Goal: Task Accomplishment & Management: Use online tool/utility

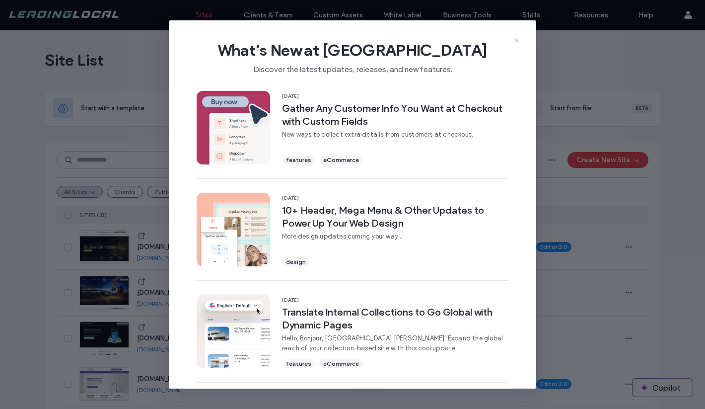
click at [516, 39] on icon at bounding box center [516, 40] width 8 height 8
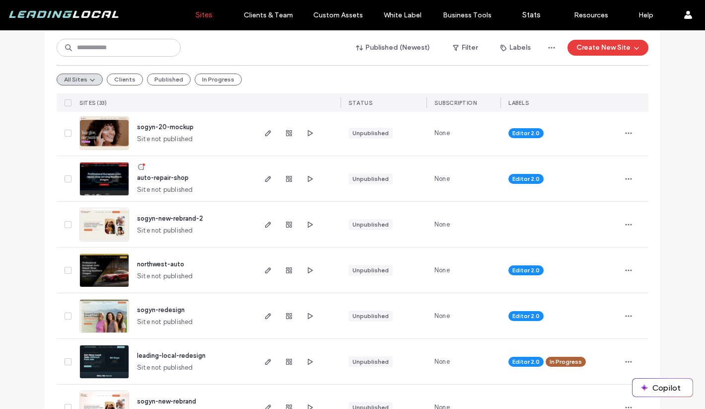
scroll to position [957, 0]
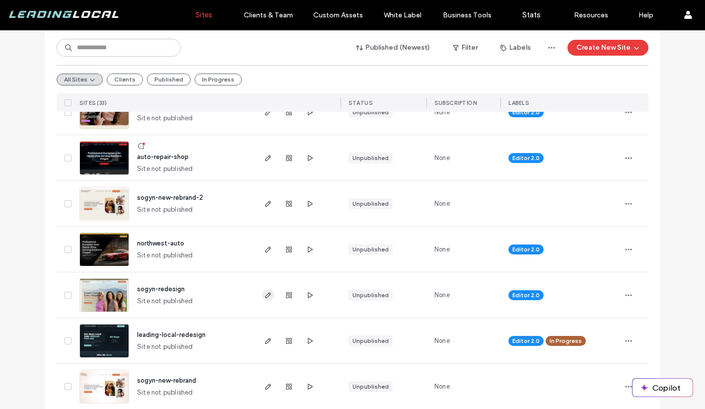
click at [264, 291] on icon "button" at bounding box center [268, 295] width 8 height 8
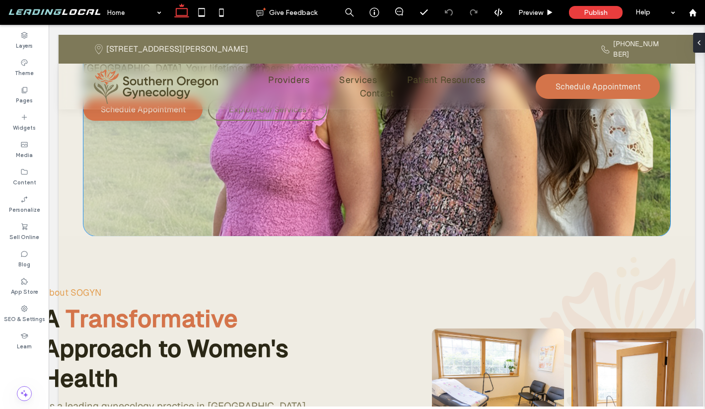
scroll to position [84, 0]
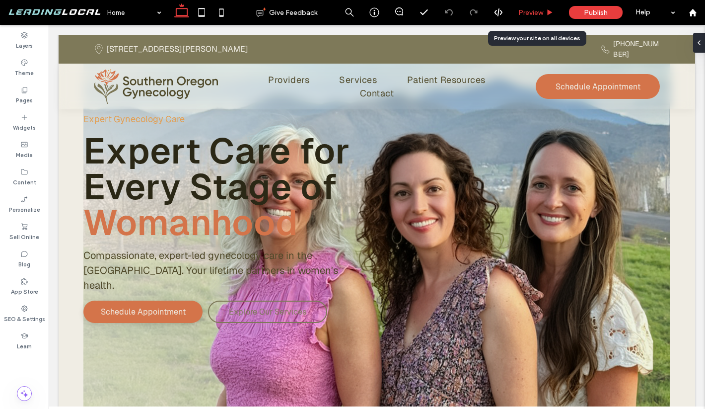
click at [548, 15] on icon at bounding box center [549, 12] width 7 height 7
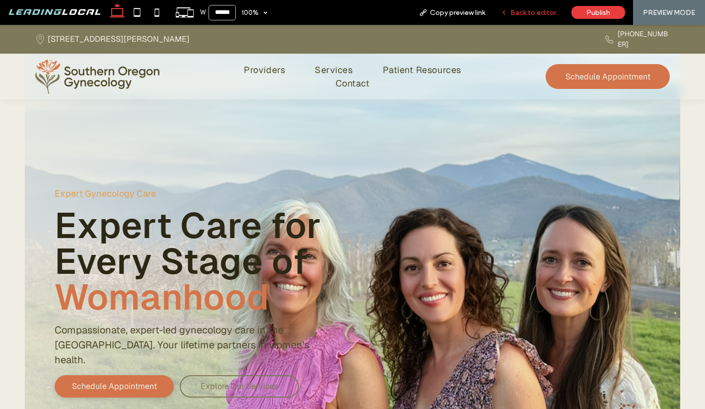
click at [521, 12] on span "Back to editor" at bounding box center [533, 12] width 46 height 8
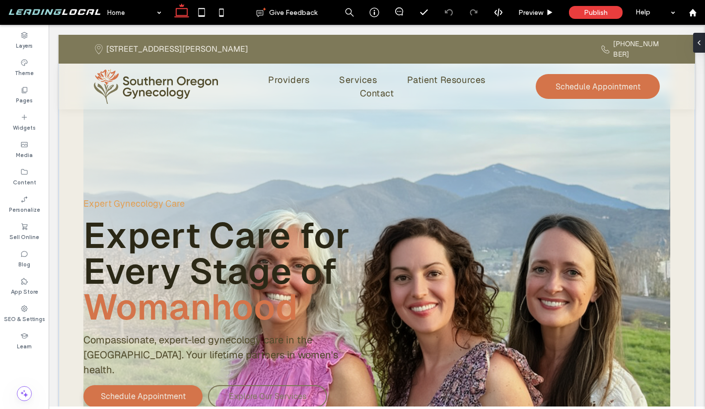
click at [66, 119] on div "Expert Gynecology Care Expert Care for Every Stage of Womanhood Compassionate, …" at bounding box center [377, 279] width 636 height 488
click at [69, 121] on div "Expert Gynecology Care Expert Care for Every Stage of Womanhood Compassionate, …" at bounding box center [377, 279] width 636 height 488
click at [103, 125] on div "Expert Gynecology Care Expert Care for Every Stage of Womanhood Compassionate, …" at bounding box center [376, 279] width 587 height 488
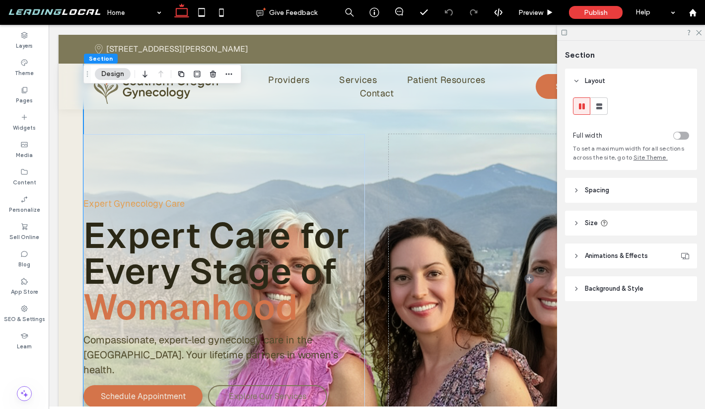
click at [648, 160] on span "Site Theme." at bounding box center [650, 156] width 34 height 7
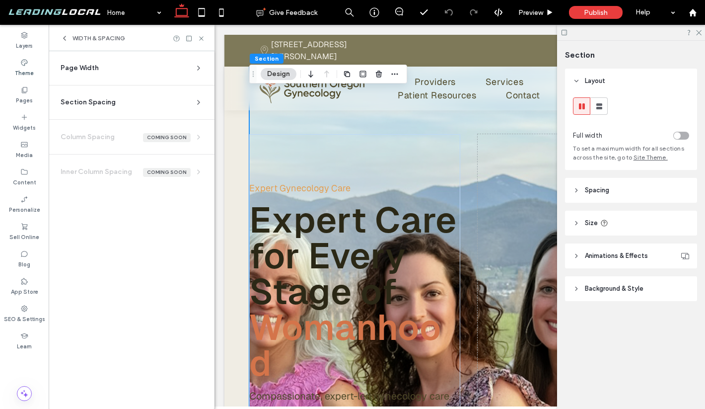
click at [159, 74] on section "Page Width Set the max width for all site sections that aren’t set to full widt…" at bounding box center [132, 72] width 150 height 26
click at [195, 68] on icon at bounding box center [199, 68] width 8 height 8
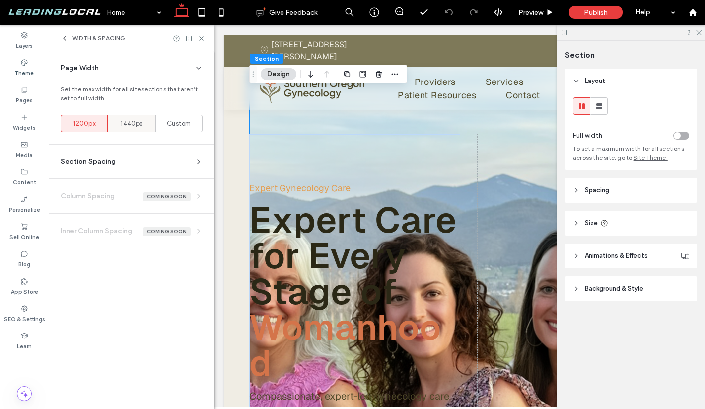
click at [132, 123] on span "1440px" at bounding box center [131, 124] width 22 height 10
click at [97, 129] on div "1200px" at bounding box center [84, 123] width 34 height 16
click at [126, 119] on span "1440px" at bounding box center [131, 124] width 22 height 10
click at [187, 123] on span "Custom" at bounding box center [179, 124] width 24 height 10
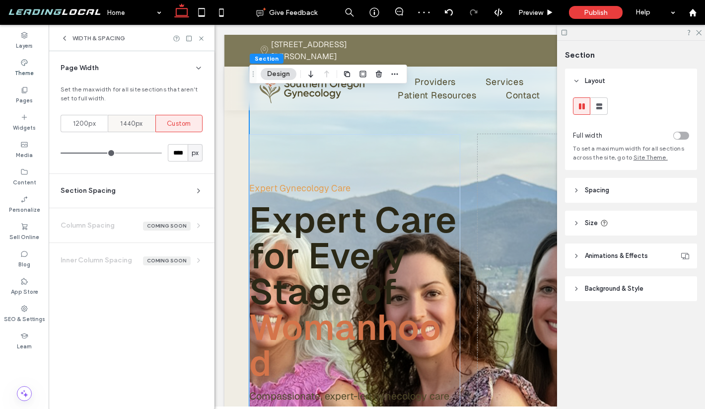
click at [140, 123] on span "1440px" at bounding box center [131, 124] width 22 height 10
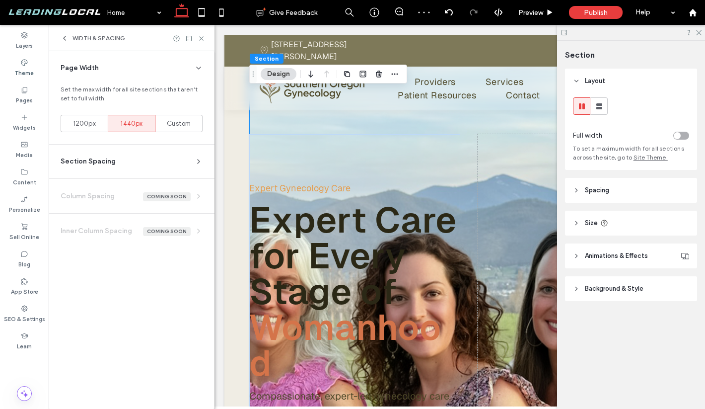
click at [188, 152] on section "Section Spacing Set default spacing for new sections. Changes you make to indiv…" at bounding box center [132, 161] width 150 height 34
click at [188, 158] on div "Section Spacing" at bounding box center [128, 161] width 134 height 10
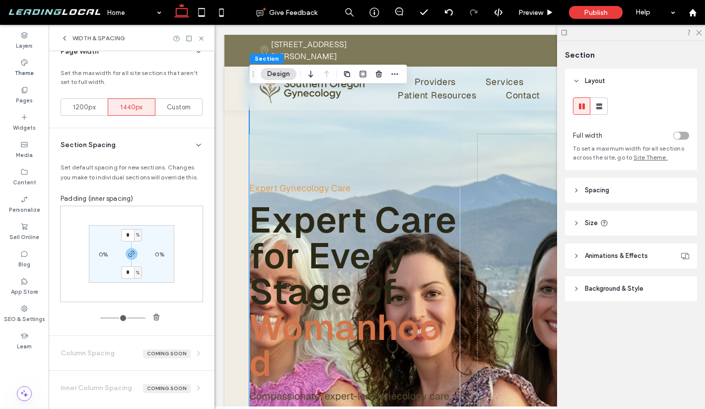
scroll to position [21, 0]
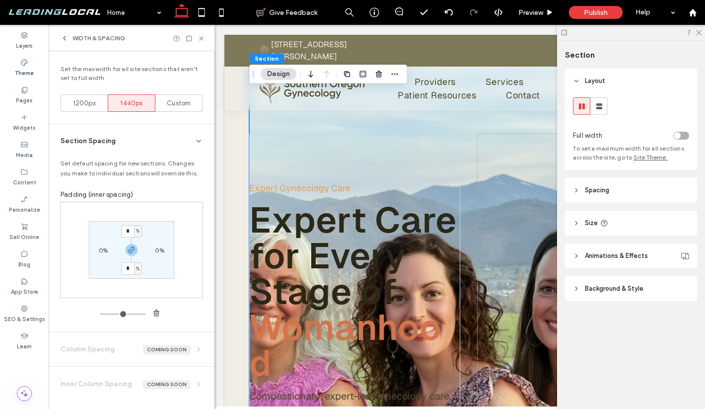
click at [184, 140] on div "Section Spacing" at bounding box center [128, 141] width 134 height 10
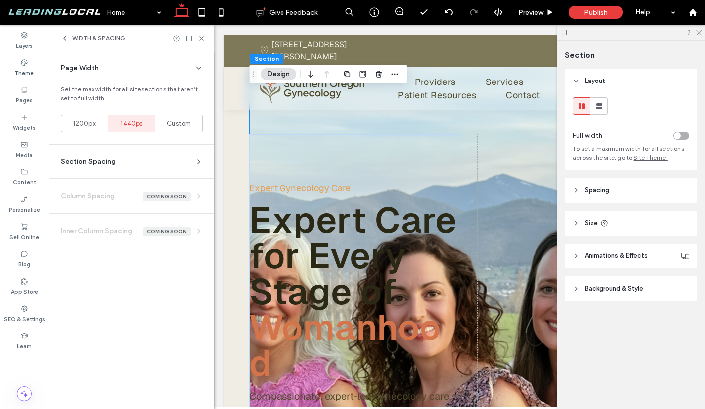
scroll to position [0, 0]
click at [198, 69] on use at bounding box center [199, 68] width 4 height 2
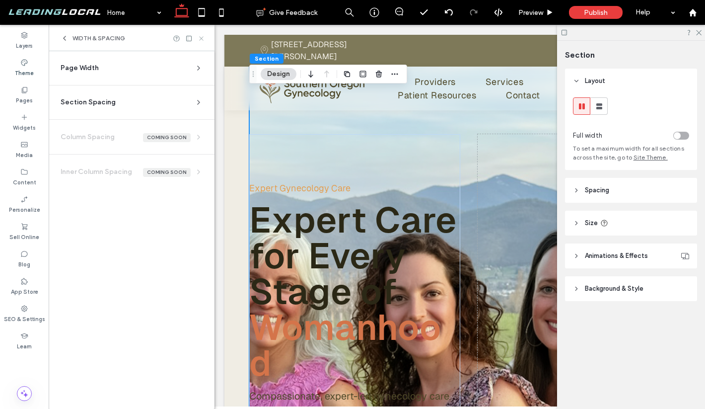
click at [204, 38] on icon at bounding box center [201, 38] width 7 height 7
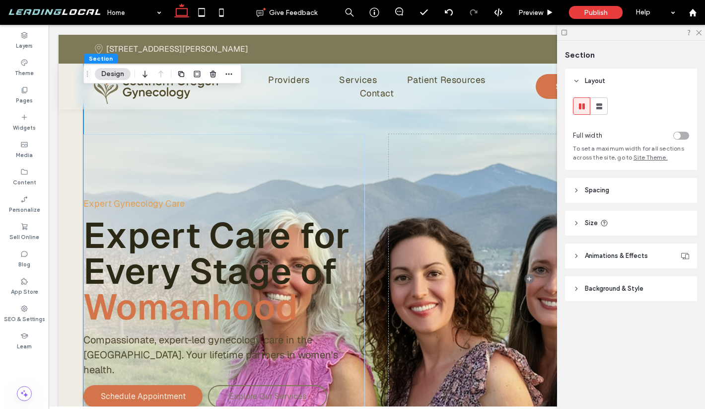
click at [699, 36] on div at bounding box center [631, 32] width 148 height 15
click at [699, 32] on icon at bounding box center [698, 32] width 6 height 6
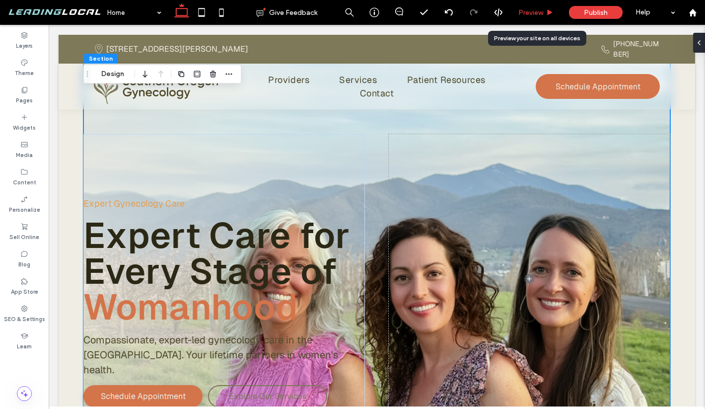
click at [539, 11] on span "Preview" at bounding box center [530, 12] width 25 height 8
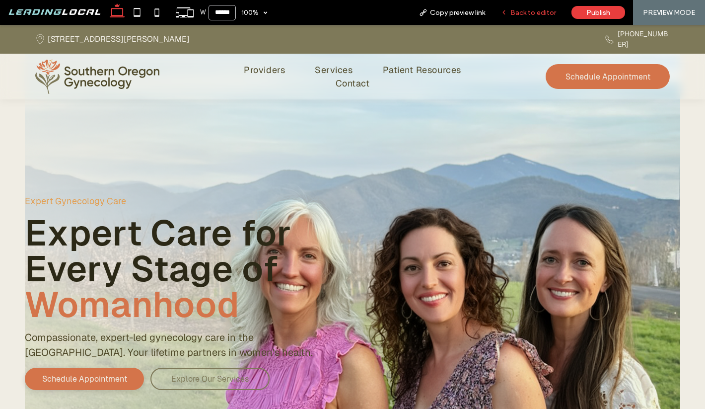
click at [538, 16] on span "Back to editor" at bounding box center [533, 12] width 46 height 8
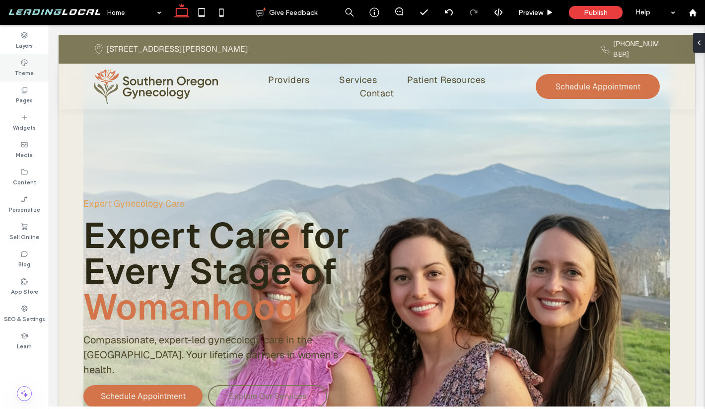
click at [31, 63] on div "Theme" at bounding box center [24, 67] width 49 height 27
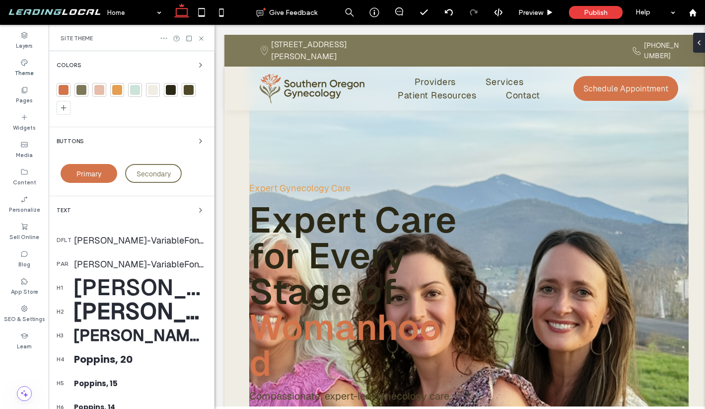
click at [163, 38] on use at bounding box center [164, 38] width 6 height 1
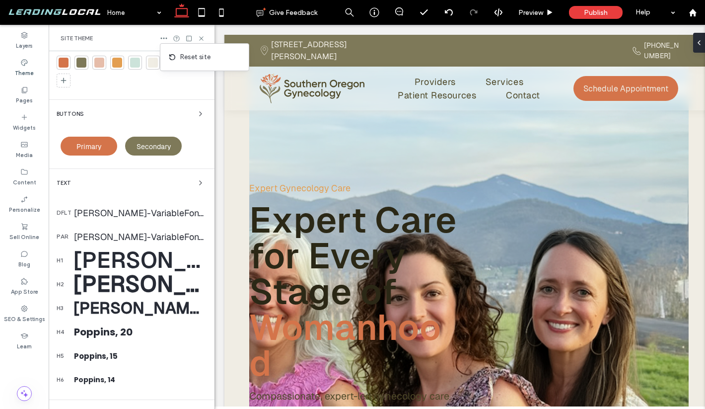
scroll to position [103, 0]
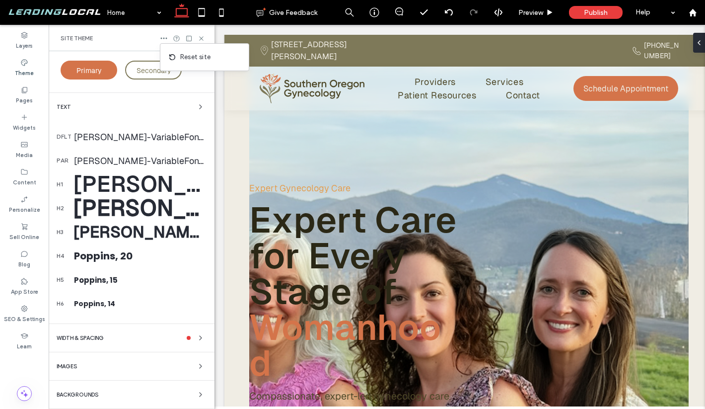
click at [116, 334] on div "WIDTH & SPACING" at bounding box center [132, 338] width 150 height 12
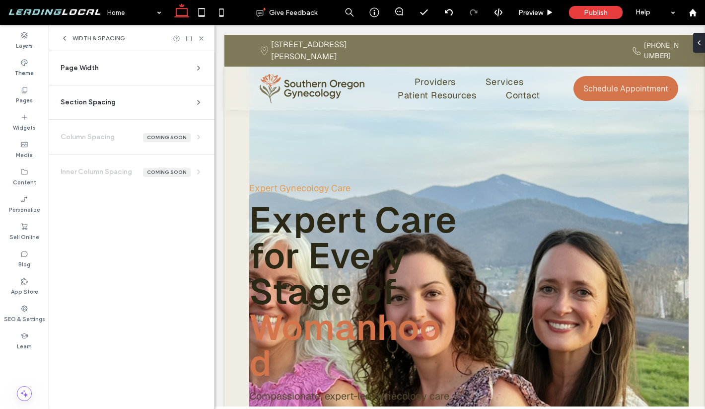
scroll to position [0, 0]
click at [152, 70] on div "Page Width" at bounding box center [128, 68] width 134 height 10
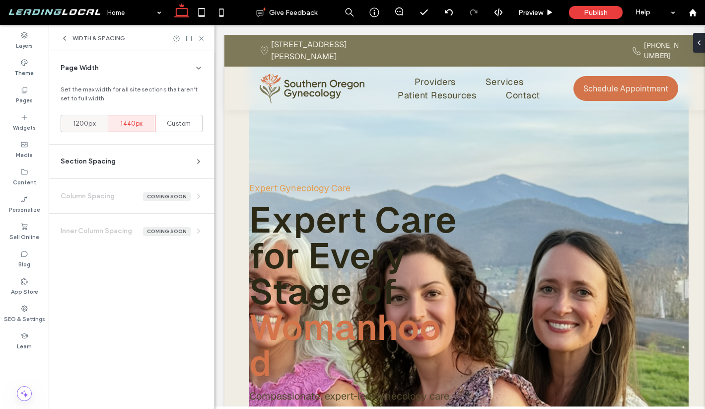
click at [86, 122] on span "1200px" at bounding box center [84, 124] width 23 height 10
click at [202, 38] on use at bounding box center [201, 38] width 4 height 4
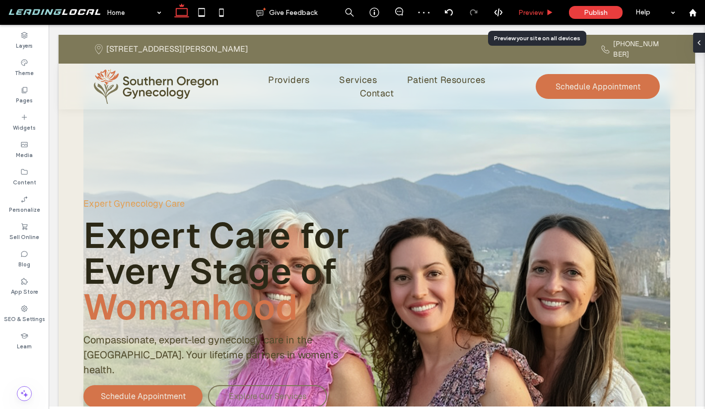
click at [526, 12] on span "Preview" at bounding box center [530, 12] width 25 height 8
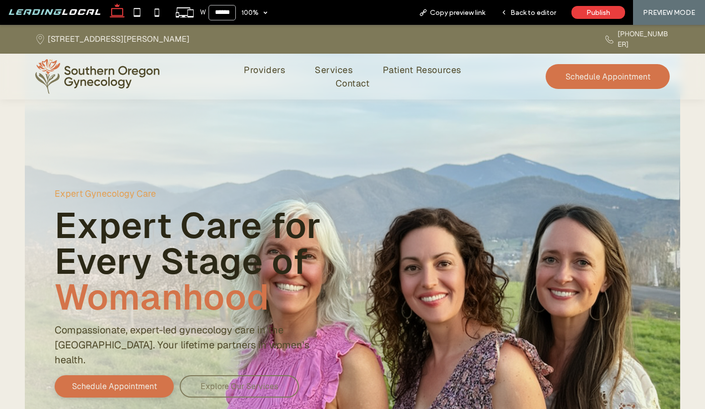
click at [526, 12] on span "Back to editor" at bounding box center [533, 12] width 46 height 8
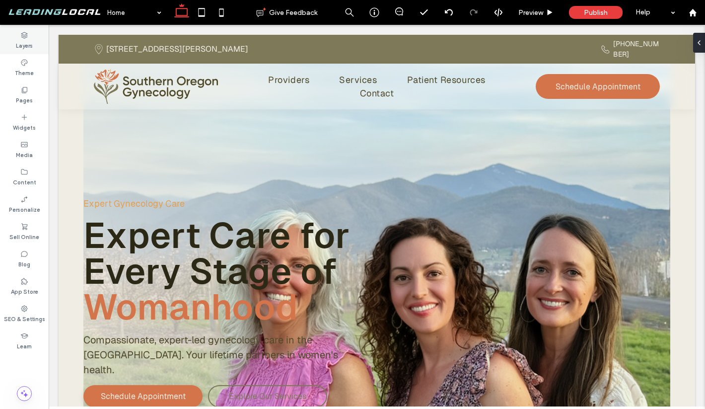
click at [28, 45] on label "Layers" at bounding box center [24, 44] width 17 height 11
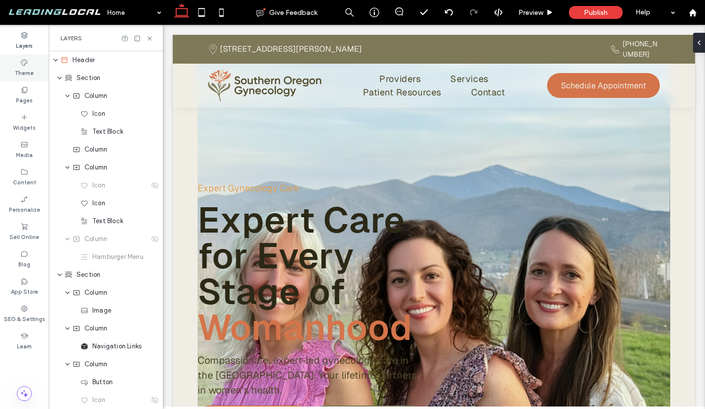
click at [24, 62] on icon at bounding box center [24, 63] width 8 height 8
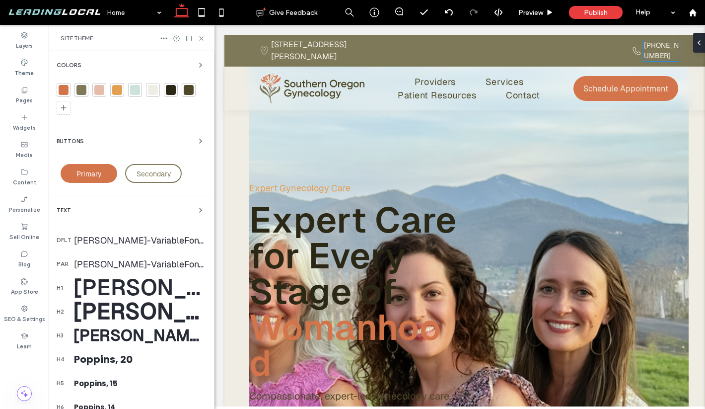
scroll to position [103, 0]
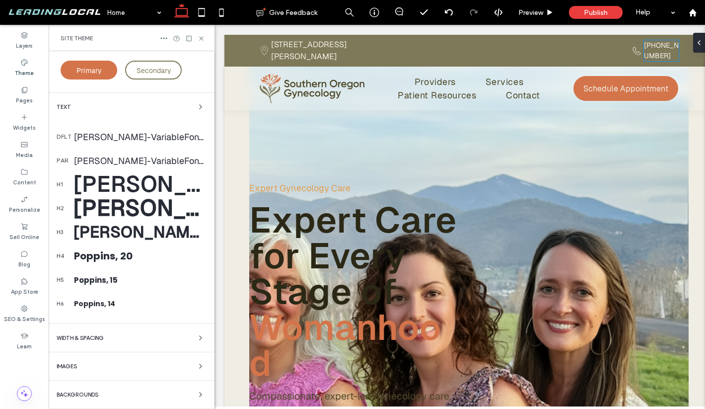
click at [154, 338] on div "WIDTH & SPACING" at bounding box center [132, 338] width 150 height 12
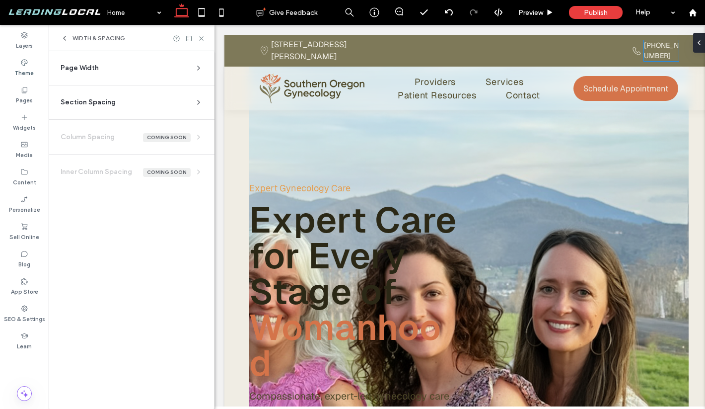
scroll to position [0, 0]
click at [159, 65] on div "Page Width" at bounding box center [128, 68] width 134 height 10
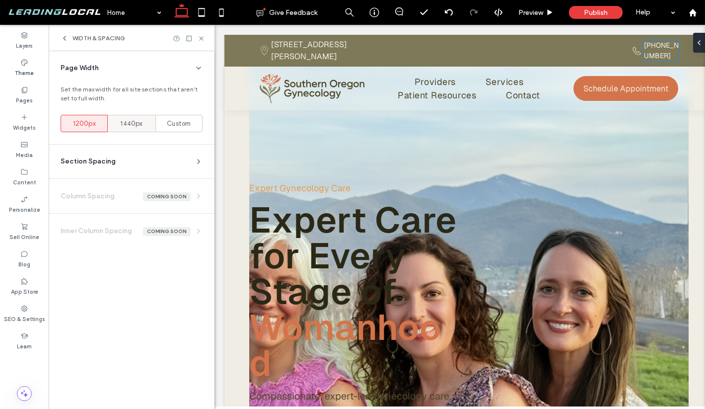
click at [127, 120] on span "1440px" at bounding box center [131, 124] width 22 height 10
click at [202, 41] on icon at bounding box center [201, 38] width 7 height 7
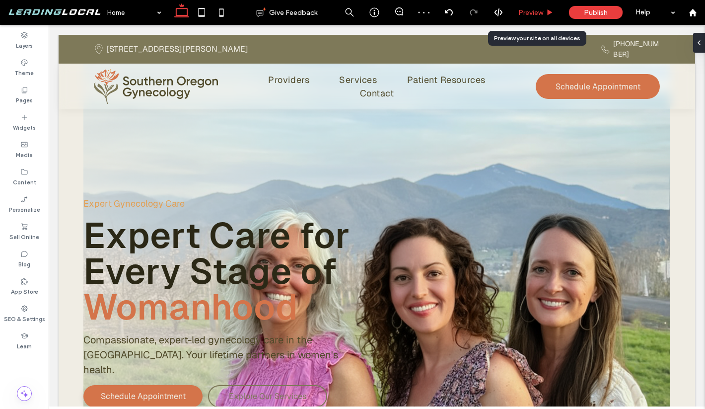
click at [537, 6] on div "Preview" at bounding box center [536, 12] width 51 height 25
click at [536, 11] on span "Preview" at bounding box center [530, 12] width 25 height 8
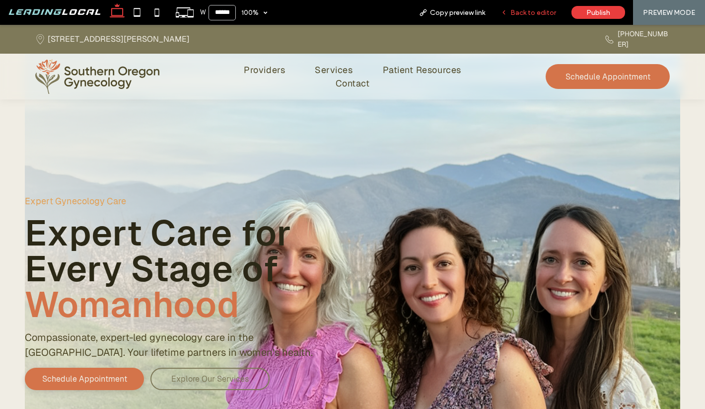
click at [536, 11] on span "Back to editor" at bounding box center [533, 12] width 46 height 8
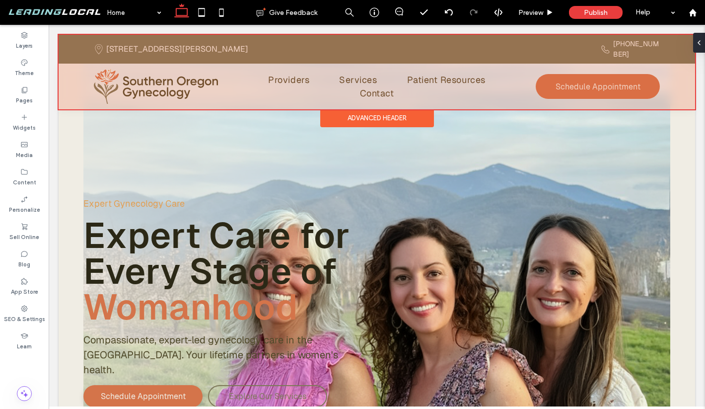
click at [458, 77] on div at bounding box center [377, 72] width 636 height 74
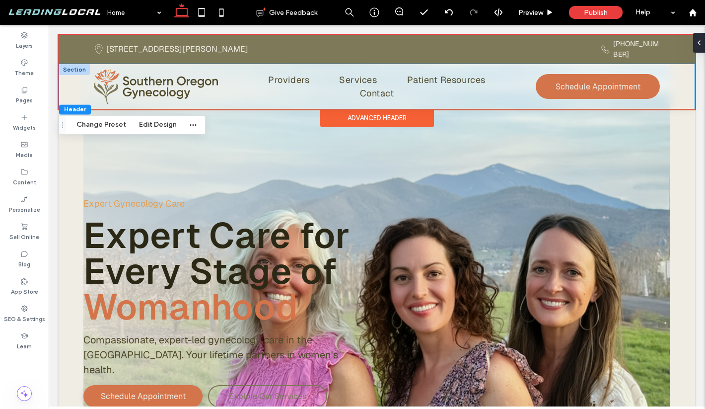
click at [85, 83] on div "Providers Services Patient Resources Contact Schedule Appointment" at bounding box center [376, 86] width 635 height 45
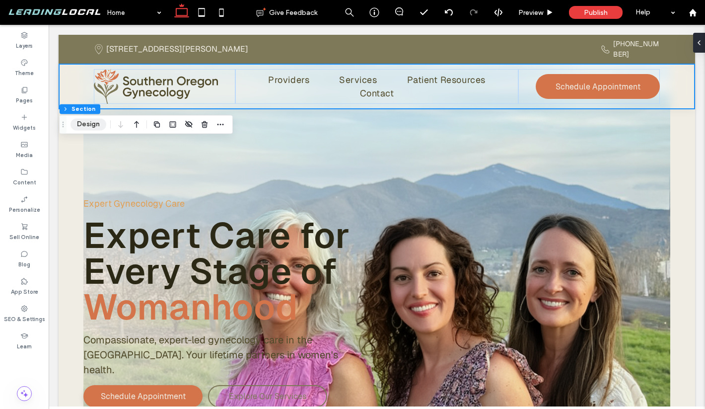
click at [94, 127] on button "Design" at bounding box center [88, 124] width 36 height 12
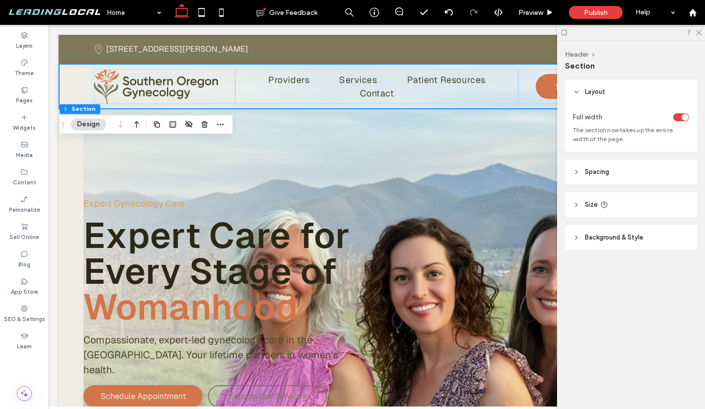
click at [605, 177] on header "Spacing" at bounding box center [631, 171] width 132 height 25
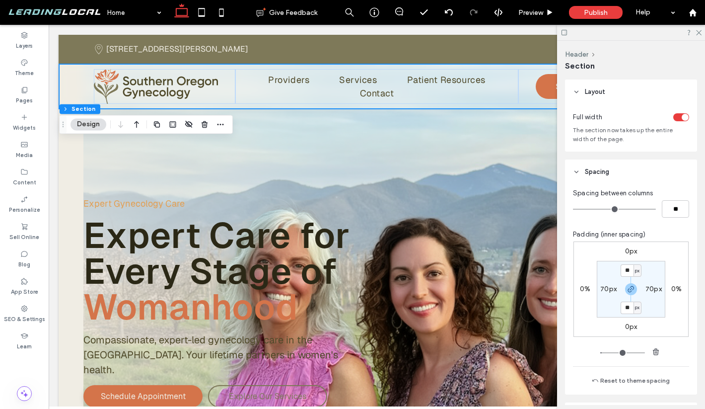
scroll to position [40, 0]
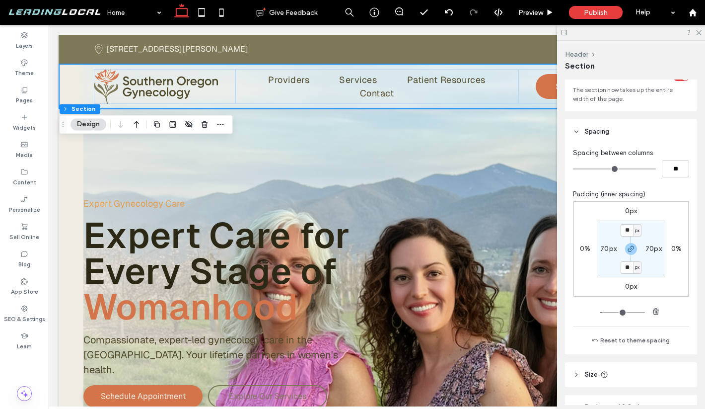
click at [609, 251] on label "70px" at bounding box center [608, 248] width 16 height 8
type input "**"
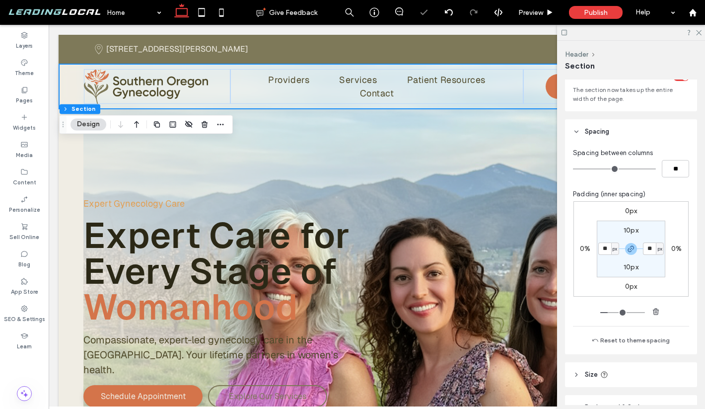
click at [605, 252] on input "**" at bounding box center [604, 248] width 13 height 12
type input "**"
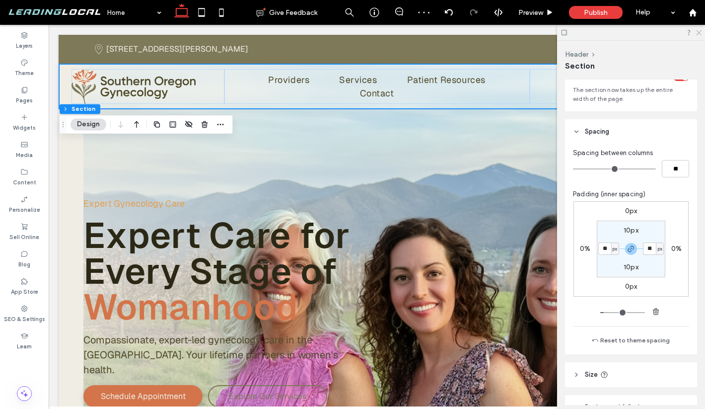
click at [699, 33] on icon at bounding box center [698, 32] width 6 height 6
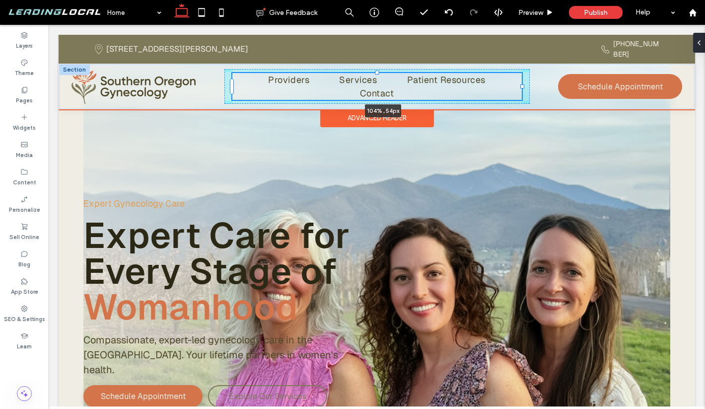
drag, startPoint x: 523, startPoint y: 77, endPoint x: 529, endPoint y: 77, distance: 6.0
click at [529, 77] on div "Providers Services Patient Resources Contact 104% , 54px Schedule Appointment" at bounding box center [376, 86] width 635 height 45
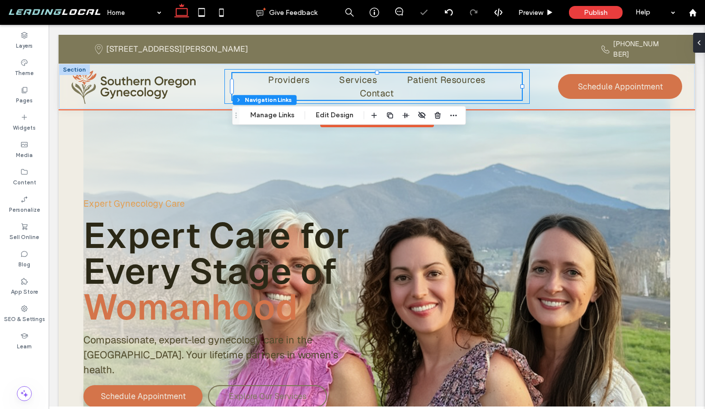
click at [523, 72] on div "Providers Services Patient Resources Contact 104% , 54px" at bounding box center [376, 86] width 305 height 35
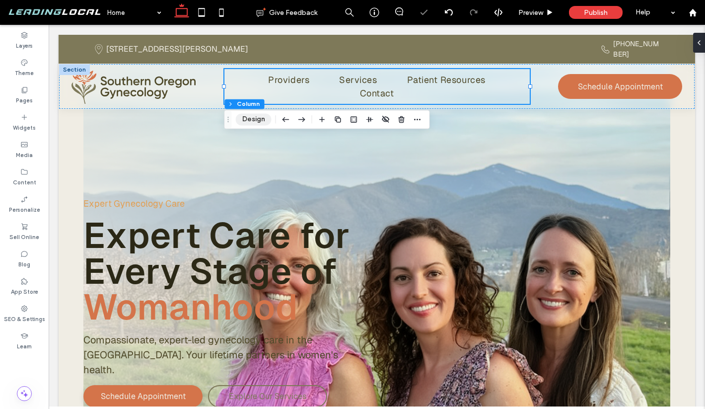
click at [258, 120] on button "Design" at bounding box center [254, 119] width 36 height 12
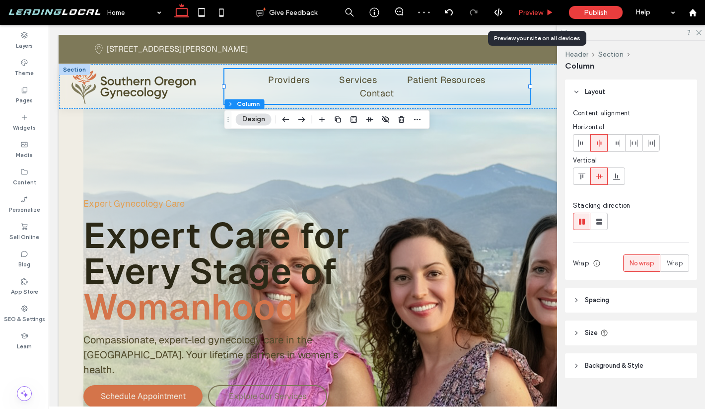
click at [544, 7] on div "Preview" at bounding box center [536, 12] width 51 height 25
click at [542, 10] on span "Preview" at bounding box center [530, 12] width 25 height 8
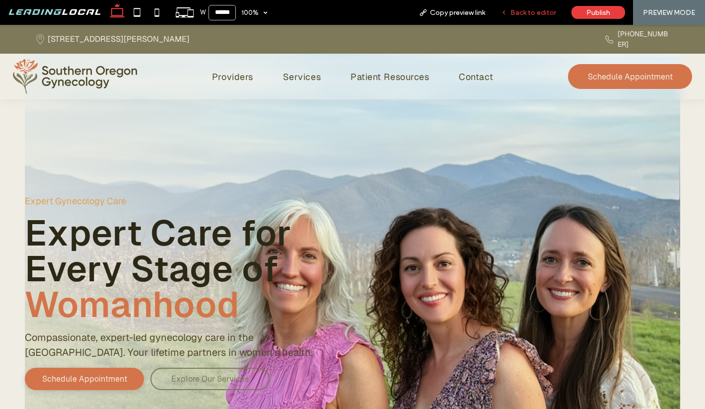
click at [526, 15] on span "Back to editor" at bounding box center [533, 12] width 46 height 8
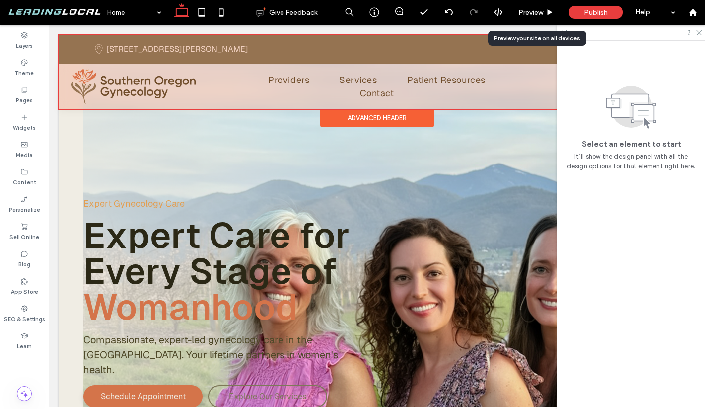
click at [432, 71] on div at bounding box center [377, 72] width 636 height 74
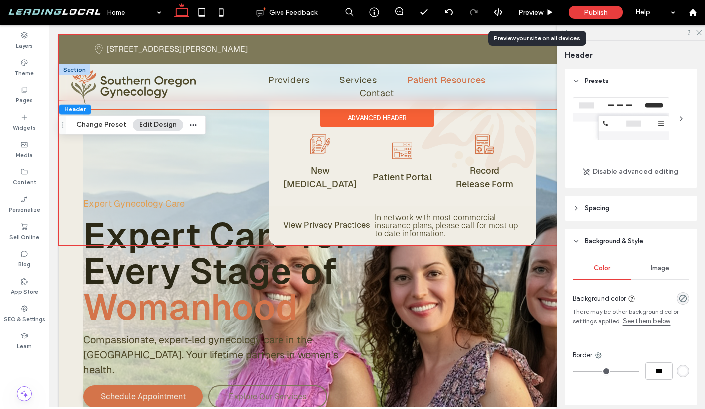
click at [421, 73] on span "Patient Resources" at bounding box center [446, 79] width 78 height 13
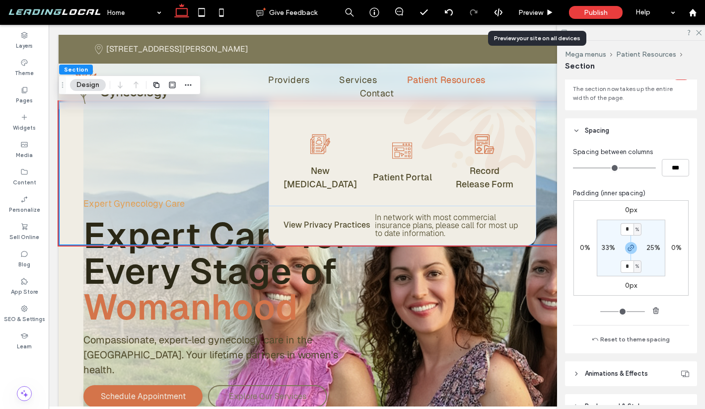
scroll to position [71, 0]
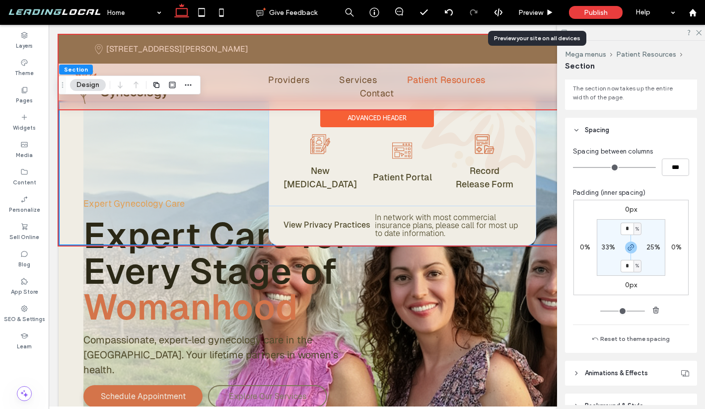
click at [402, 81] on div at bounding box center [377, 72] width 636 height 74
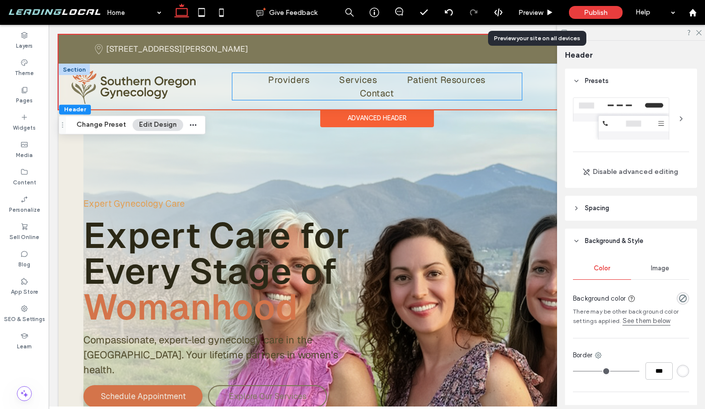
click at [259, 87] on ul "Providers Services Patient Resources Contact" at bounding box center [376, 86] width 289 height 27
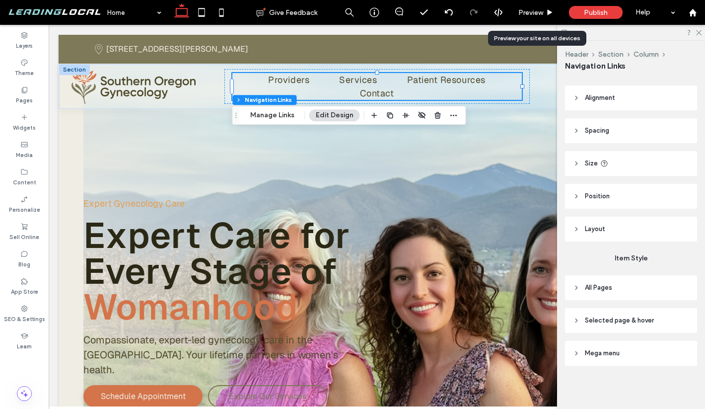
scroll to position [21, 0]
click at [610, 292] on header "All Pages" at bounding box center [631, 287] width 132 height 25
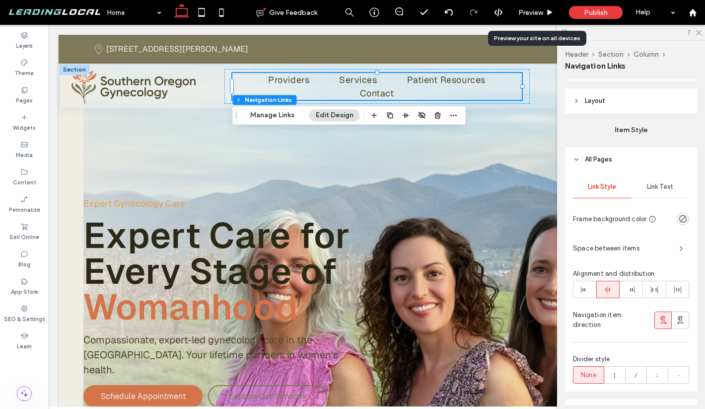
scroll to position [159, 0]
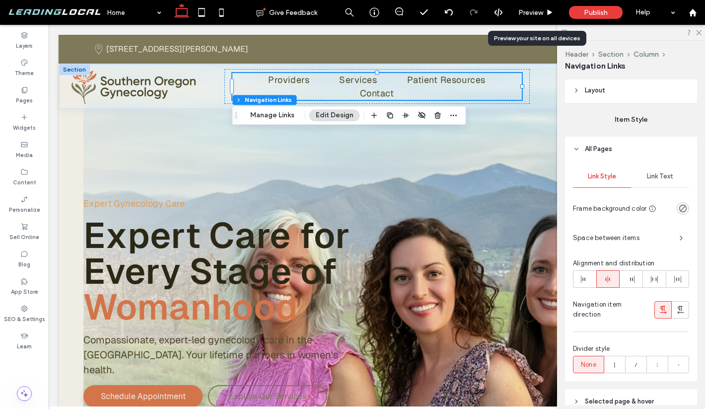
click at [653, 238] on span "Space between items" at bounding box center [622, 238] width 98 height 10
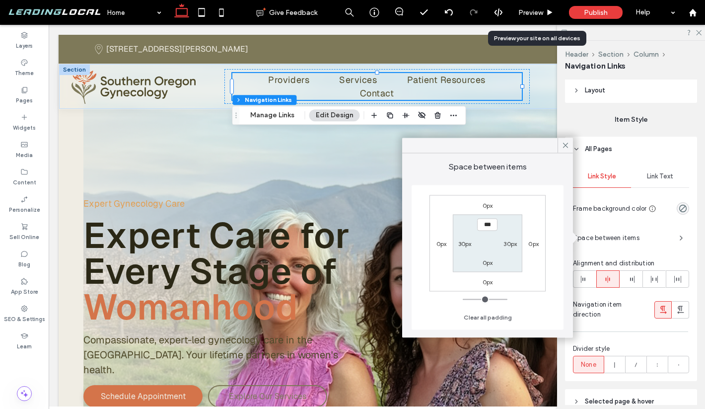
click at [468, 239] on div "30px" at bounding box center [464, 243] width 13 height 10
click at [467, 243] on label "30px" at bounding box center [464, 242] width 13 height 7
type input "**"
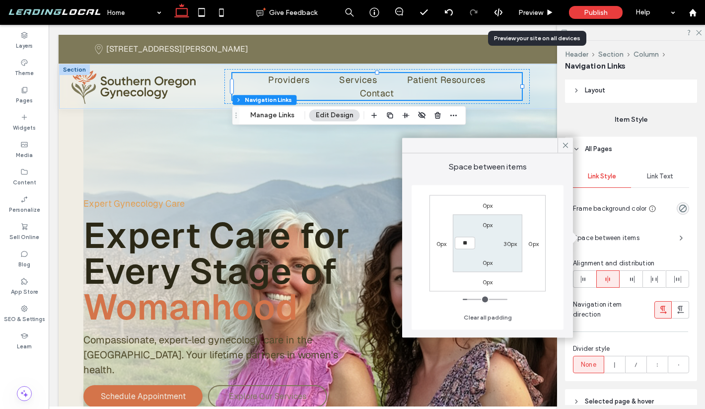
type input "****"
click at [503, 243] on label "30px" at bounding box center [509, 242] width 13 height 7
type input "**"
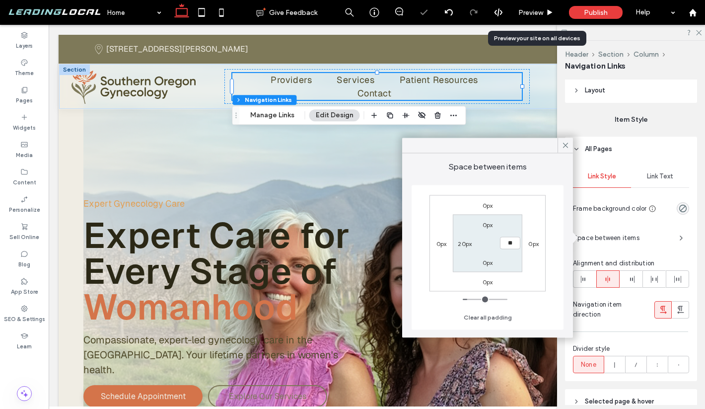
type input "****"
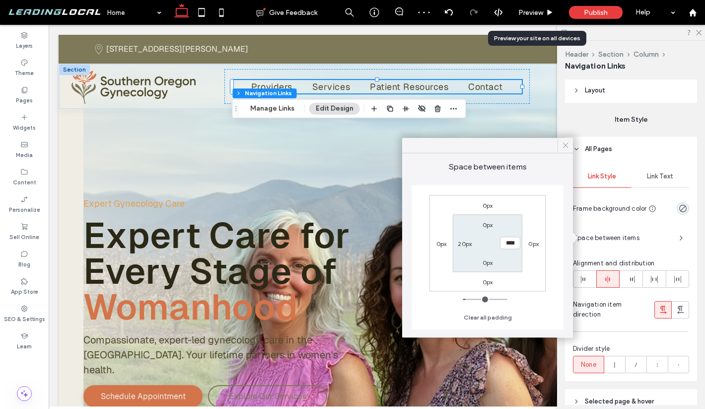
click at [565, 147] on icon at bounding box center [565, 145] width 9 height 9
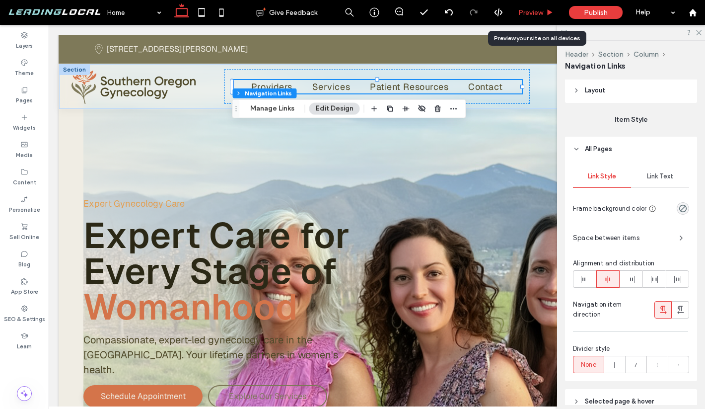
click at [555, 12] on div "Preview" at bounding box center [536, 12] width 50 height 8
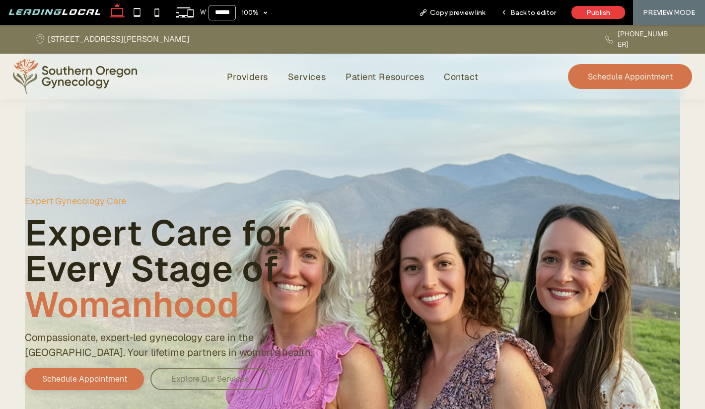
click at [555, 12] on span "Back to editor" at bounding box center [533, 12] width 46 height 8
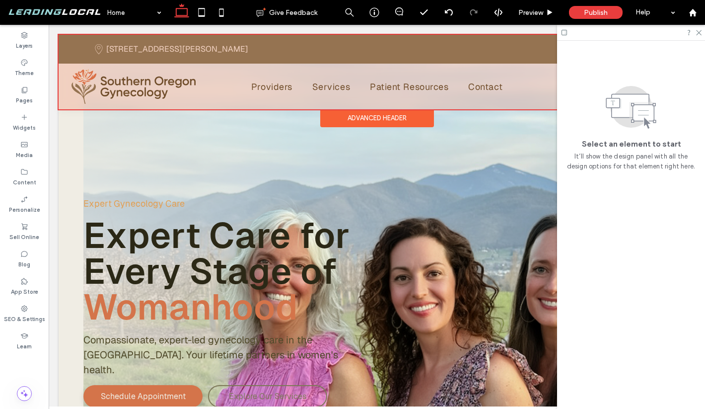
click at [137, 81] on div at bounding box center [377, 72] width 636 height 74
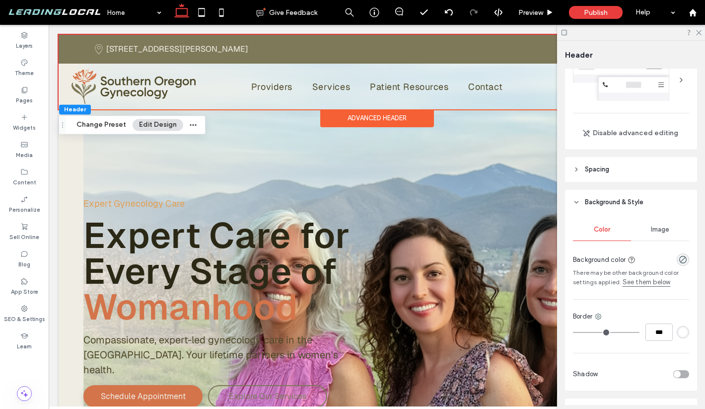
scroll to position [35, 0]
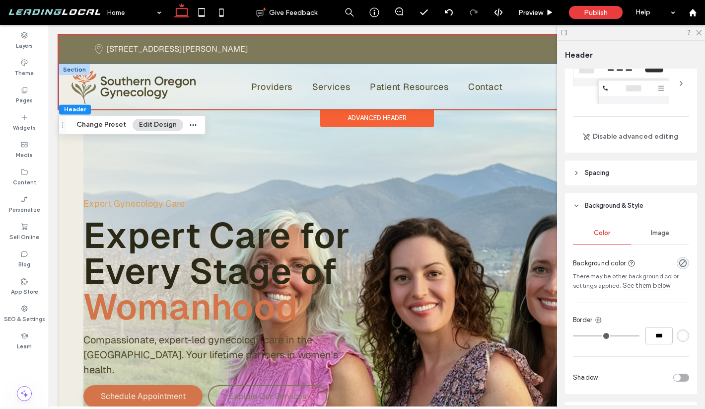
click at [66, 78] on div "Providers Services Patient Resources Contact Schedule Appointment" at bounding box center [376, 86] width 635 height 45
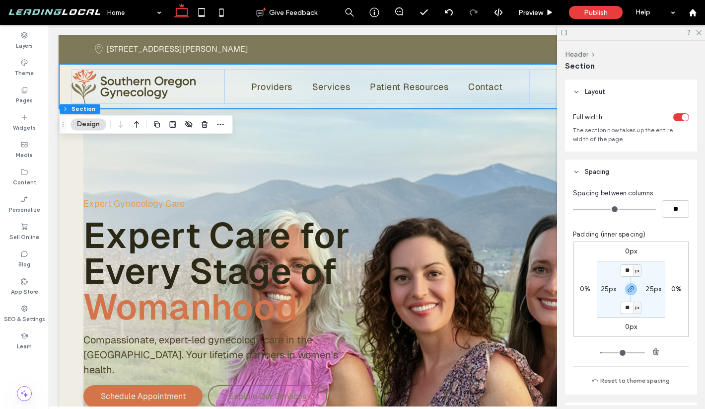
click at [609, 287] on label "25px" at bounding box center [609, 288] width 16 height 8
type input "**"
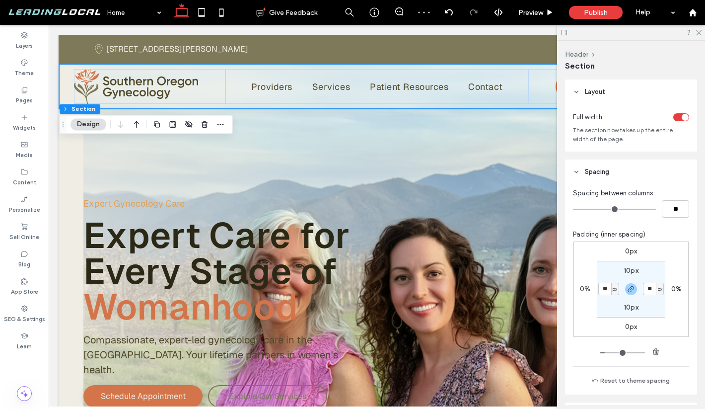
type input "**"
click at [540, 11] on span "Preview" at bounding box center [530, 12] width 25 height 8
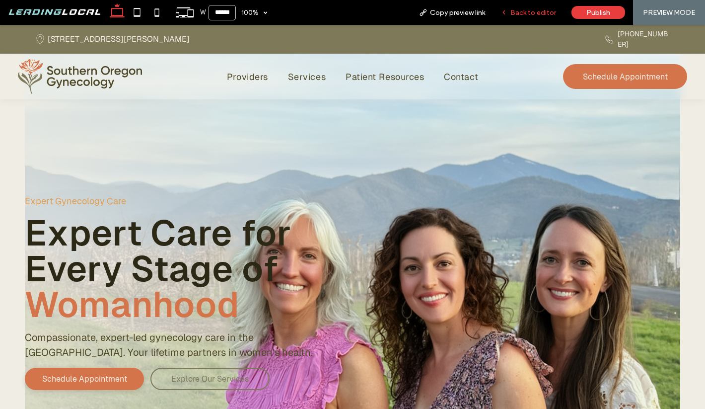
click at [547, 7] on div "Back to editor" at bounding box center [528, 12] width 71 height 25
click at [516, 11] on span "Back to editor" at bounding box center [533, 12] width 46 height 8
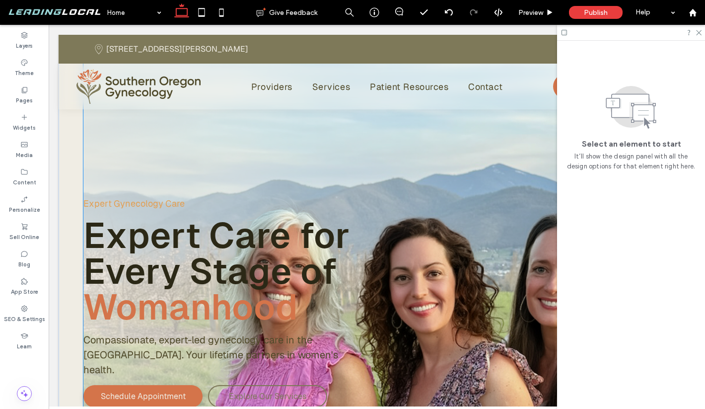
click at [315, 125] on div "Expert Gynecology Care Expert Care for Every Stage of Womanhood Compassionate, …" at bounding box center [376, 279] width 587 height 488
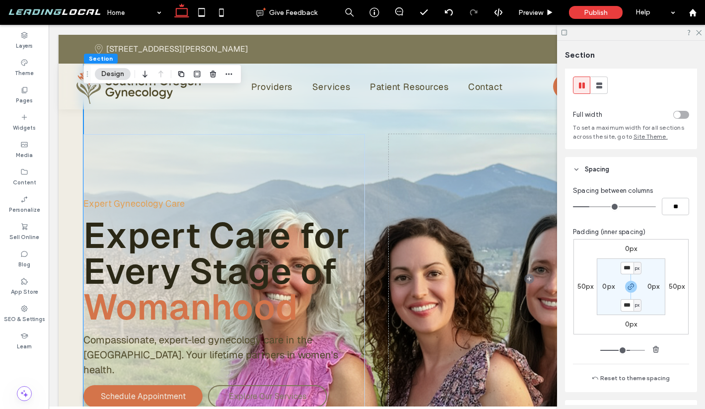
scroll to position [41, 0]
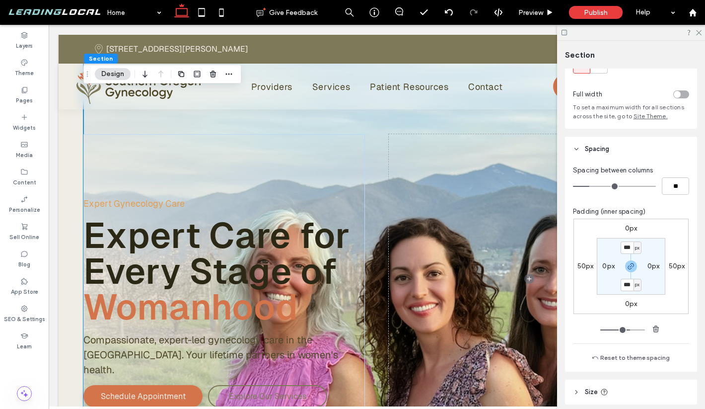
click at [605, 265] on label "0px" at bounding box center [608, 266] width 12 height 8
type input "*"
type input "**"
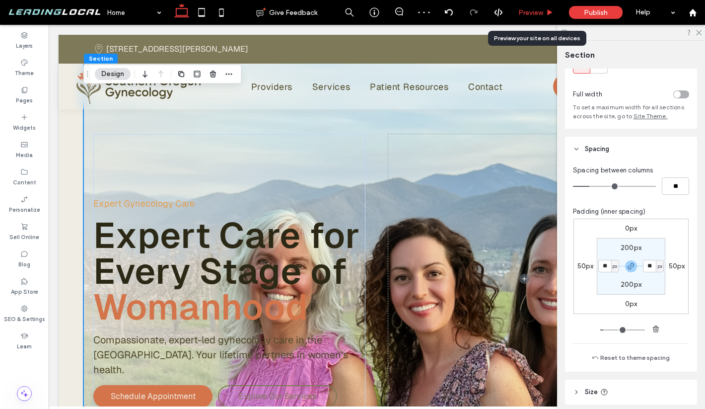
click at [531, 0] on div "Preview" at bounding box center [536, 12] width 51 height 25
click at [533, 13] on span "Preview" at bounding box center [530, 12] width 25 height 8
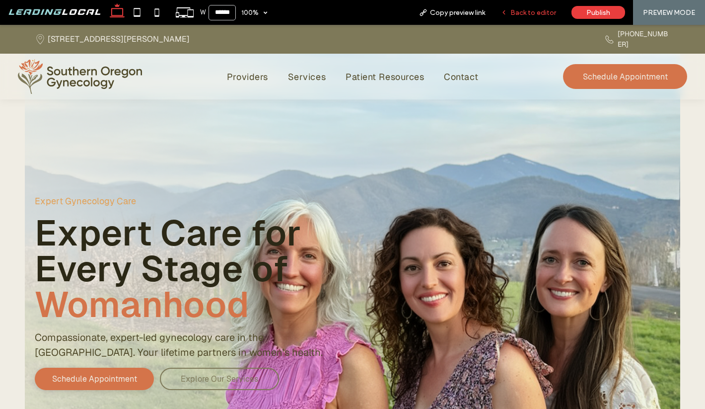
click at [537, 16] on div "Back to editor" at bounding box center [528, 12] width 71 height 25
click at [542, 13] on span "Back to editor" at bounding box center [533, 12] width 46 height 8
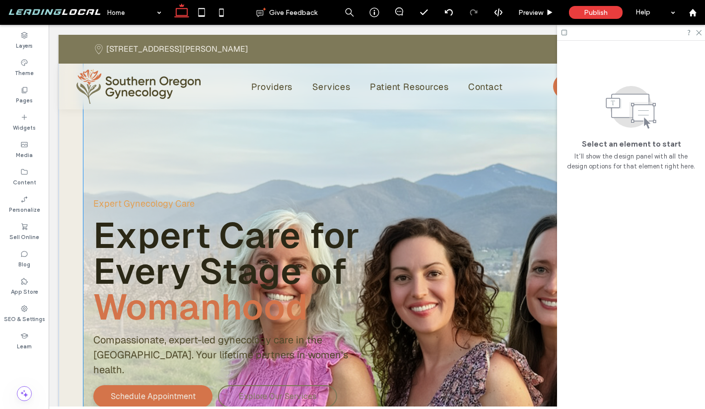
click at [481, 129] on div "Expert Gynecology Care Expert Care for Every Stage of Womanhood Compassionate, …" at bounding box center [376, 279] width 587 height 488
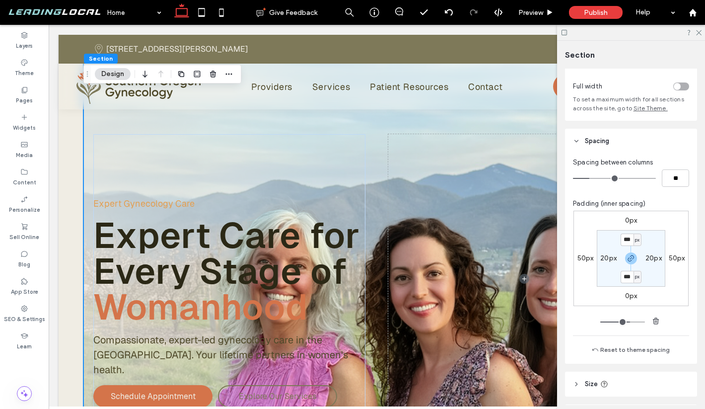
scroll to position [146, 0]
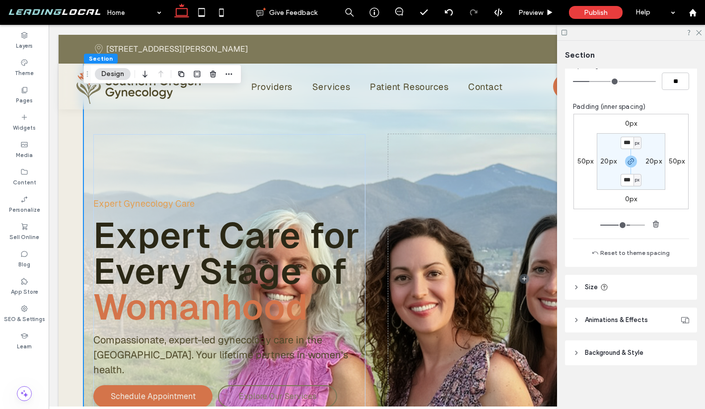
click at [589, 346] on header "Background & Style" at bounding box center [631, 352] width 132 height 25
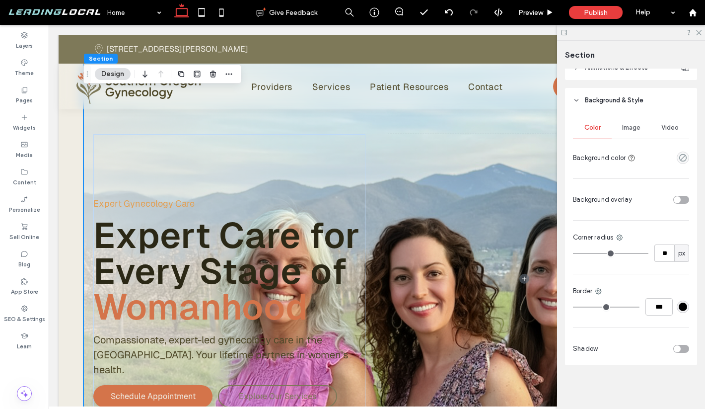
click at [622, 127] on span "Image" at bounding box center [631, 128] width 18 height 8
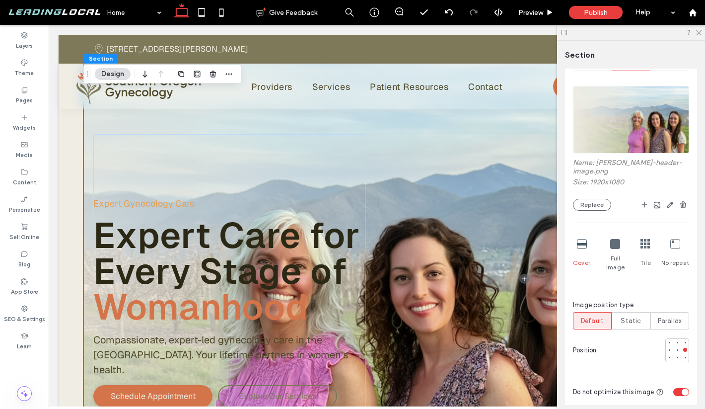
scroll to position [468, 0]
click at [700, 31] on use at bounding box center [698, 32] width 5 height 5
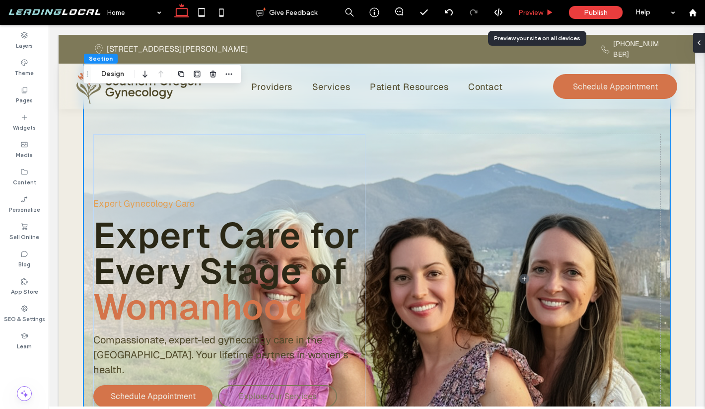
click at [535, 6] on div "Preview" at bounding box center [536, 12] width 51 height 25
click at [535, 11] on span "Preview" at bounding box center [530, 12] width 25 height 8
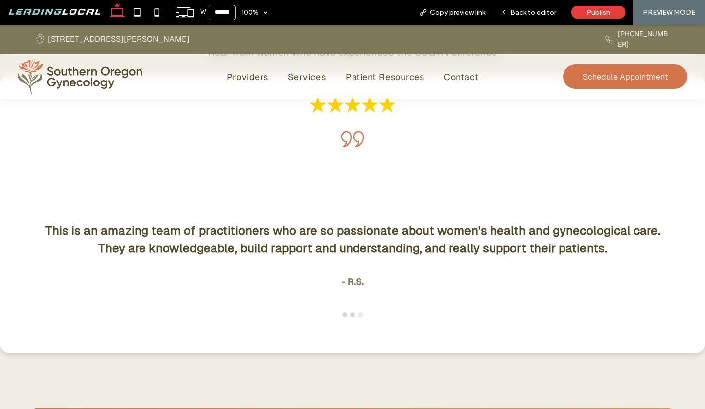
scroll to position [2688, 0]
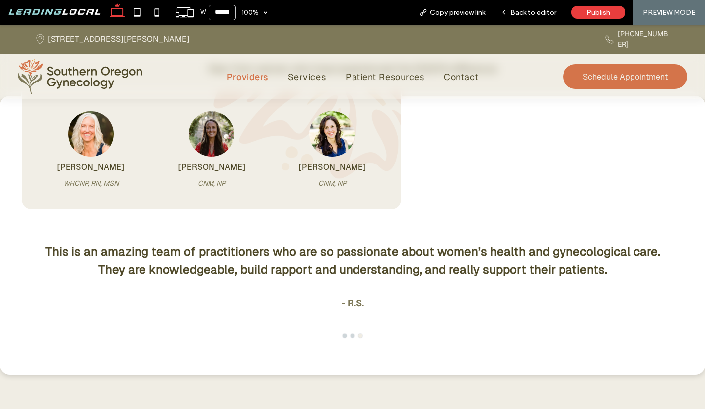
click at [245, 70] on span "Providers" at bounding box center [247, 76] width 41 height 13
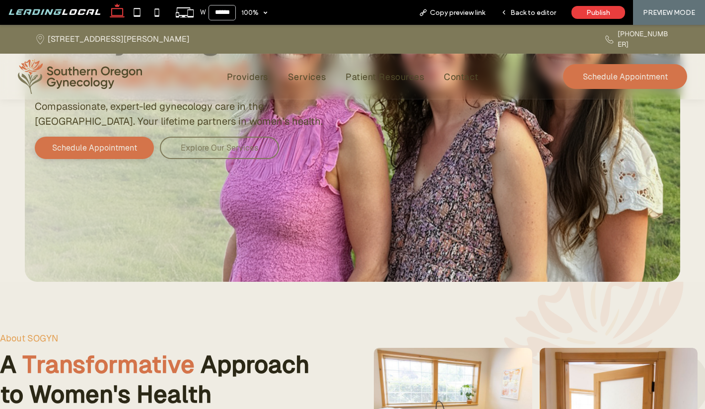
scroll to position [281, 0]
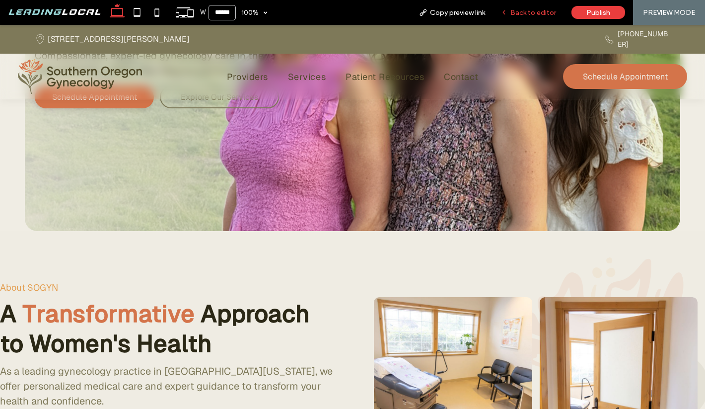
click at [548, 13] on span "Back to editor" at bounding box center [533, 12] width 46 height 8
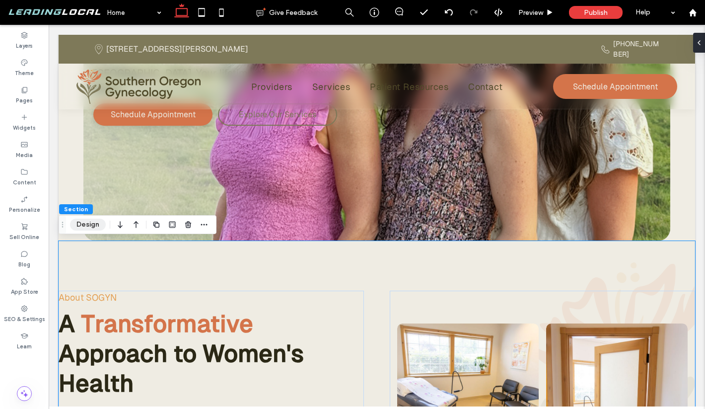
click at [83, 222] on button "Design" at bounding box center [88, 224] width 36 height 12
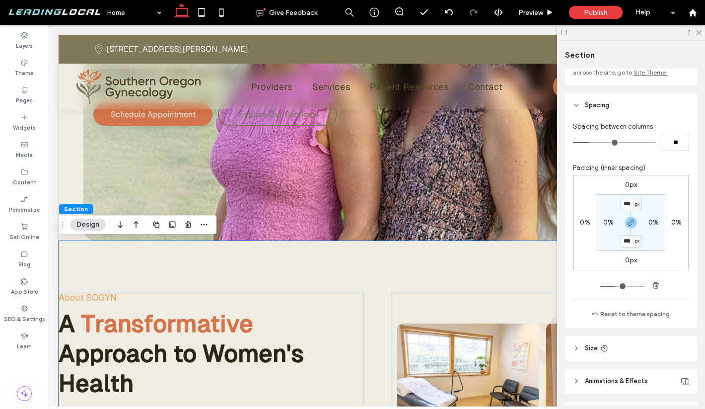
scroll to position [42, 0]
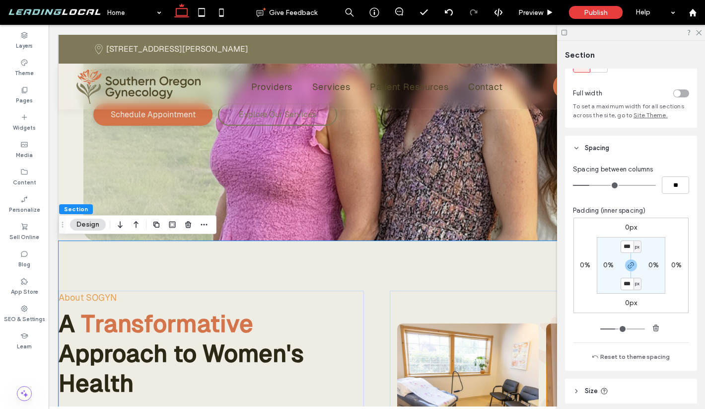
click at [678, 95] on div "toggle" at bounding box center [677, 93] width 7 height 7
click at [682, 94] on div "toggle" at bounding box center [685, 93] width 7 height 7
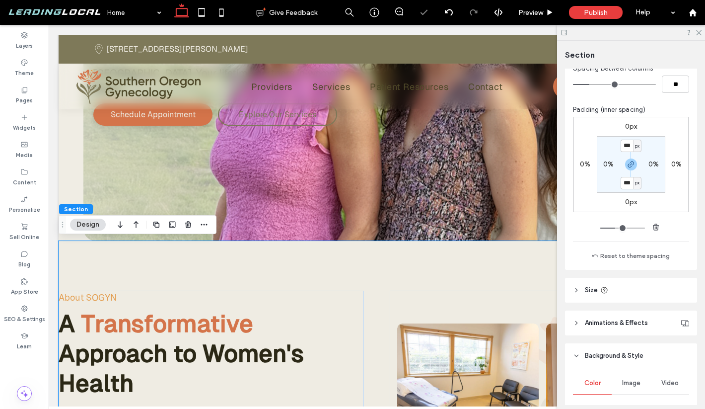
scroll to position [158, 0]
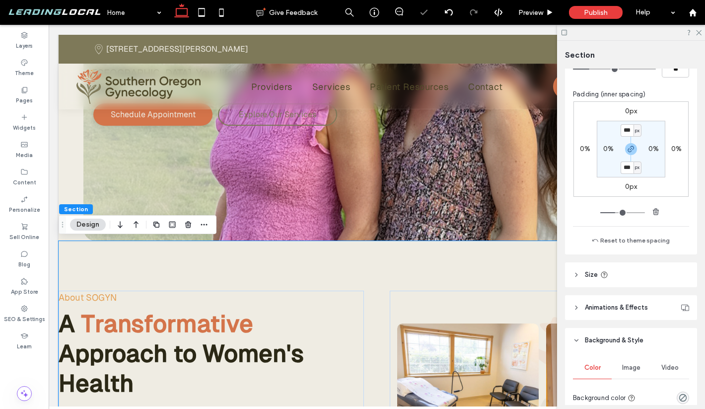
click at [607, 150] on label "0%" at bounding box center [608, 148] width 10 height 8
type input "*"
click at [587, 148] on label "0%" at bounding box center [585, 148] width 10 height 8
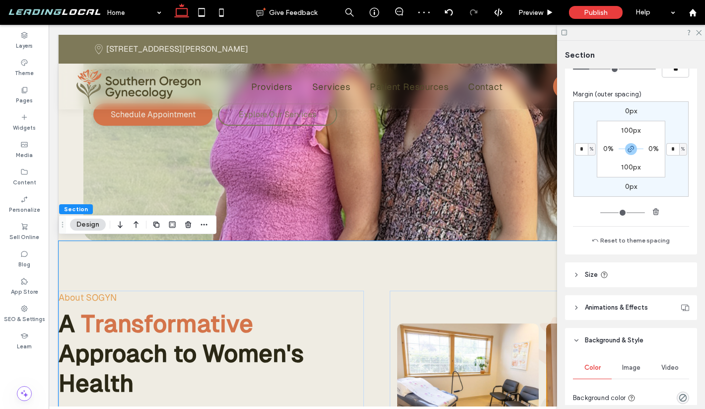
type input "*"
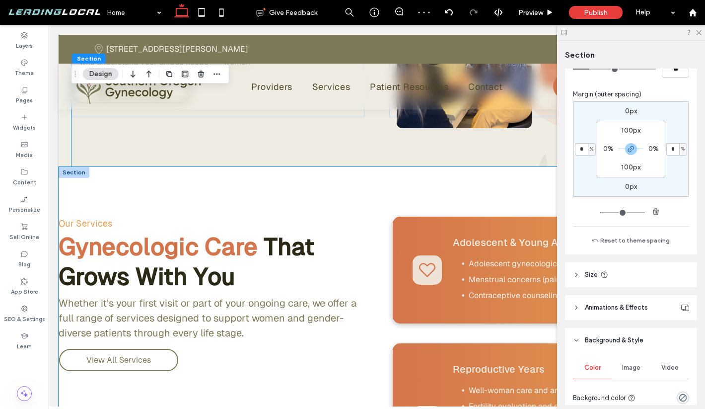
scroll to position [772, 0]
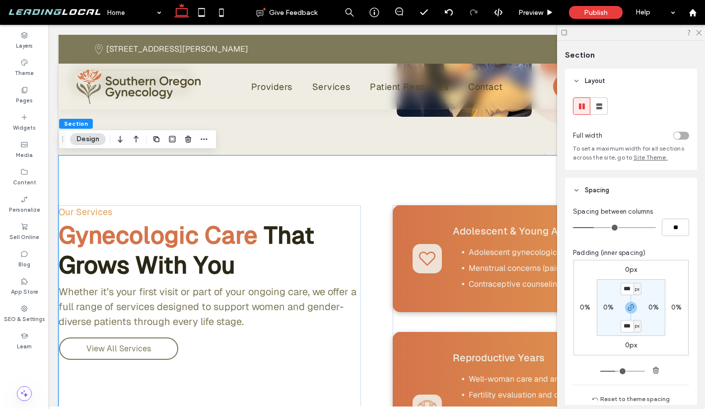
click at [604, 310] on label "0%" at bounding box center [608, 307] width 10 height 8
type input "*"
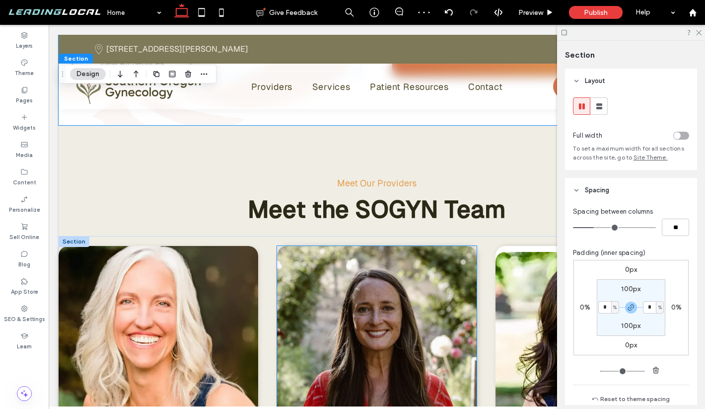
scroll to position [1688, 0]
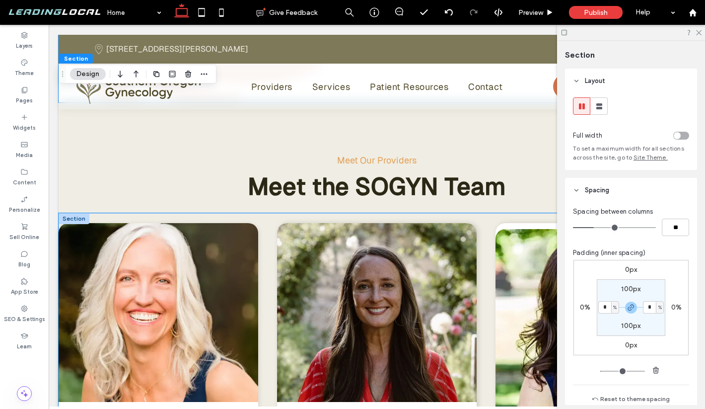
click at [264, 226] on div "Kimberly Larson WHCNP, RN, MSN Experienced Women's Health Nurse Practitioner of…" at bounding box center [377, 366] width 636 height 306
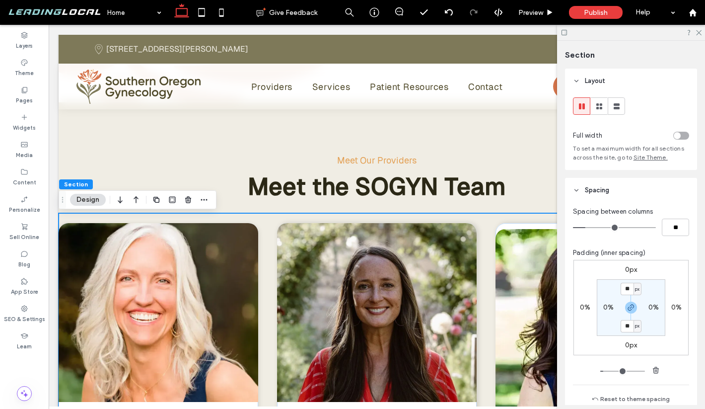
click at [608, 309] on label "0%" at bounding box center [608, 307] width 10 height 8
type input "*"
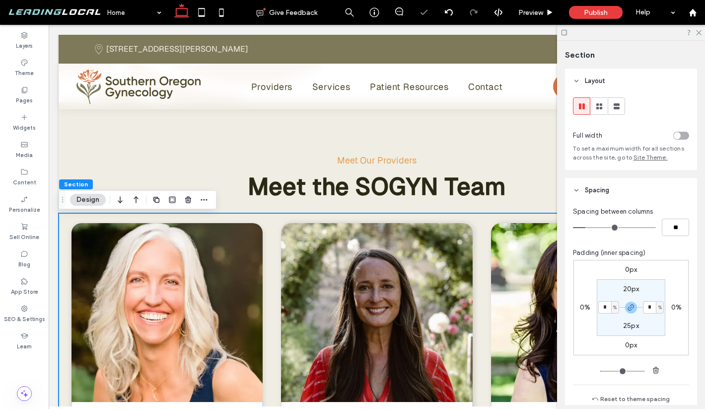
type input "*"
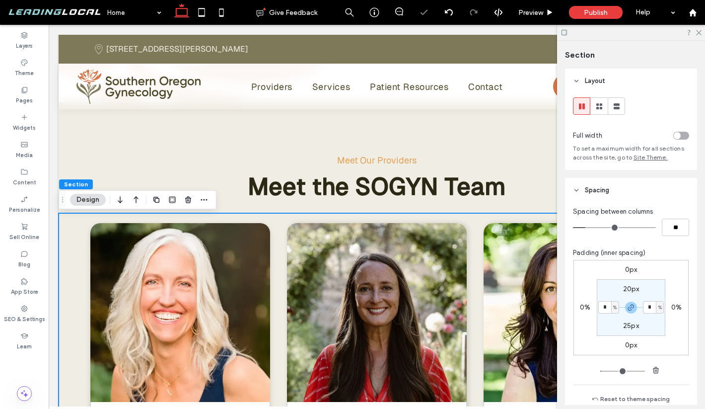
click at [607, 311] on input "*" at bounding box center [604, 307] width 13 height 12
type input "**"
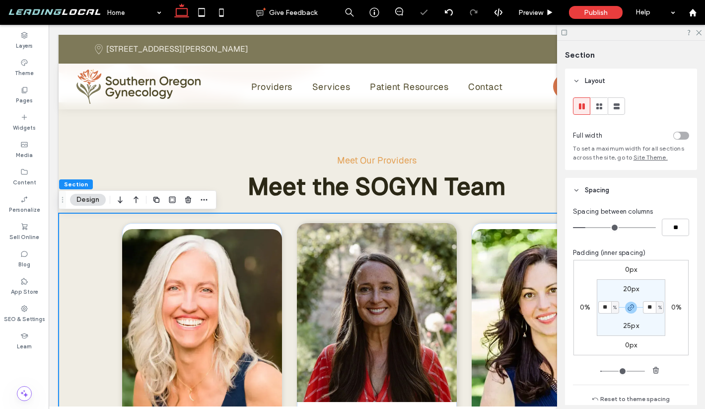
click at [605, 308] on input "**" at bounding box center [604, 307] width 13 height 12
type input "*"
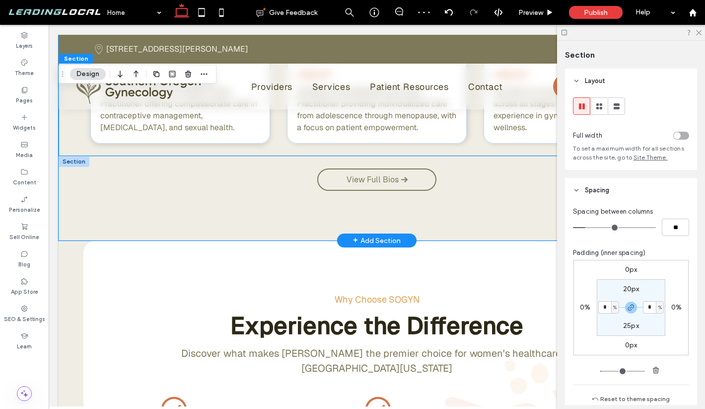
scroll to position [2102, 0]
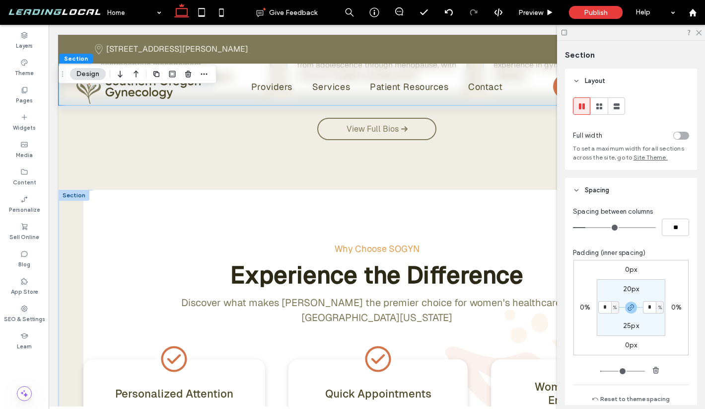
click at [73, 250] on div "Why Choose SOGYN Experience the Difference Discover what makes SOGYN the premie…" at bounding box center [377, 338] width 636 height 296
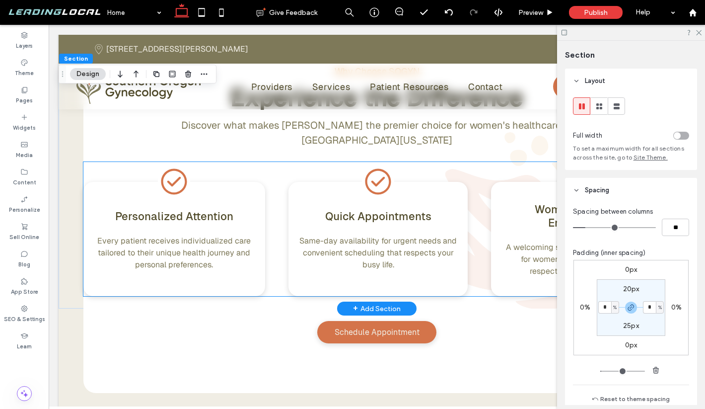
scroll to position [2265, 0]
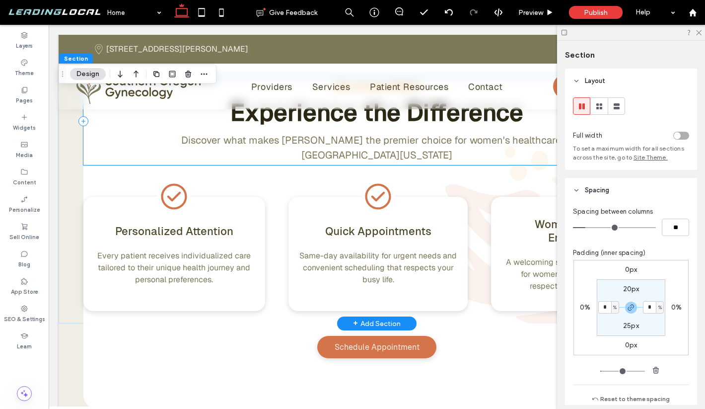
click at [140, 151] on div "Why Choose SOGYN Experience the Difference Discover what makes SOGYN the premie…" at bounding box center [376, 121] width 587 height 88
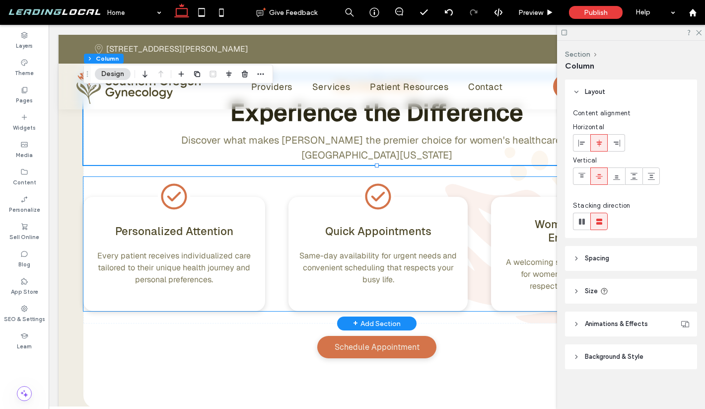
click at [127, 182] on div "Personalized Attention ﻿ Every patient receives individualized care tailored to…" at bounding box center [376, 244] width 587 height 134
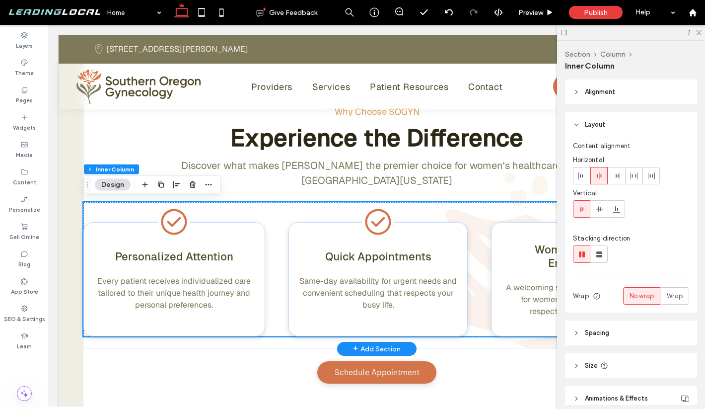
scroll to position [2207, 0]
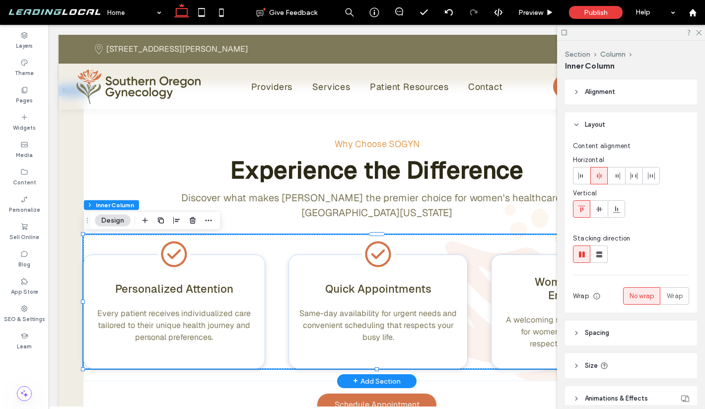
click at [124, 135] on div "Why Choose SOGYN Experience the Difference Discover what makes SOGYN the premie…" at bounding box center [376, 233] width 587 height 296
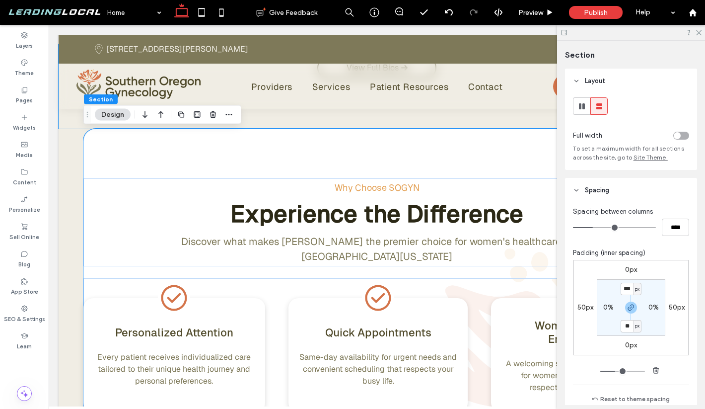
scroll to position [2163, 0]
click at [606, 307] on label "0%" at bounding box center [608, 307] width 10 height 8
type input "*"
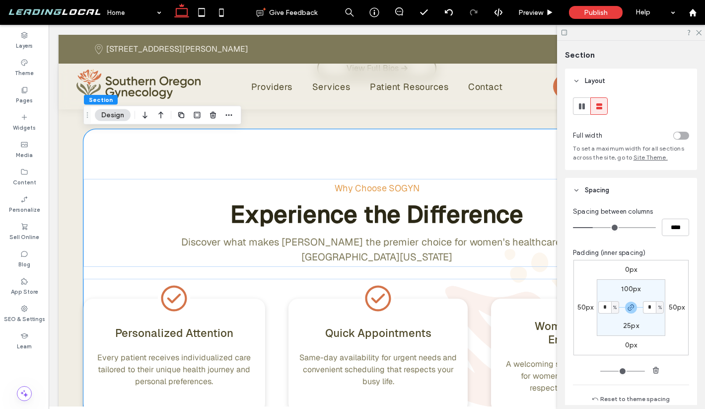
type input "*"
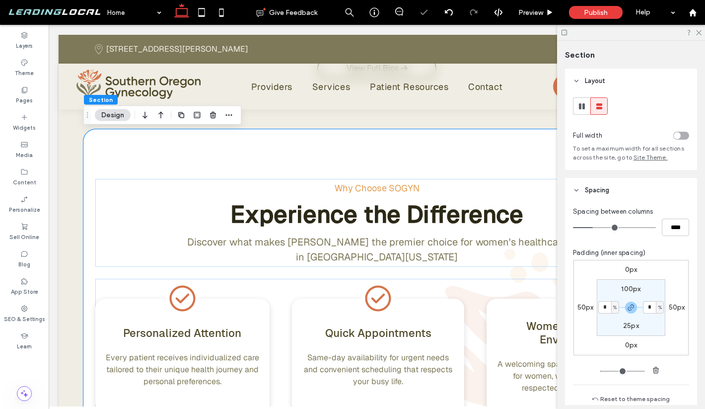
type input "*"
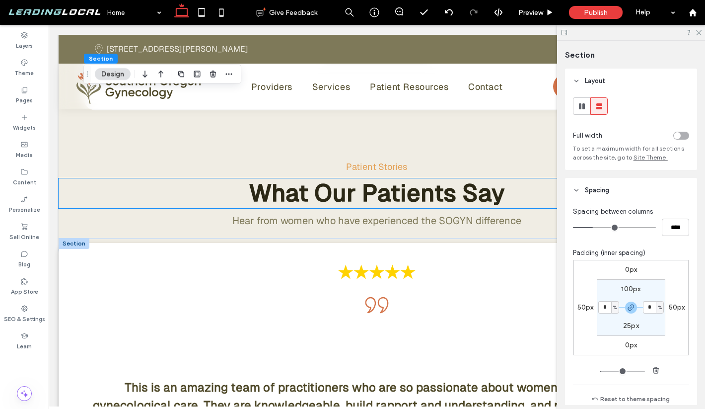
scroll to position [2566, 0]
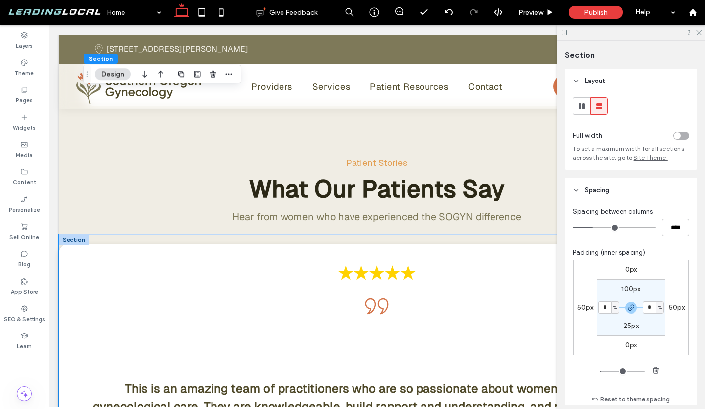
click at [120, 240] on div "This is an amazing team of practitioners who are so passionate about women’s he…" at bounding box center [377, 402] width 636 height 336
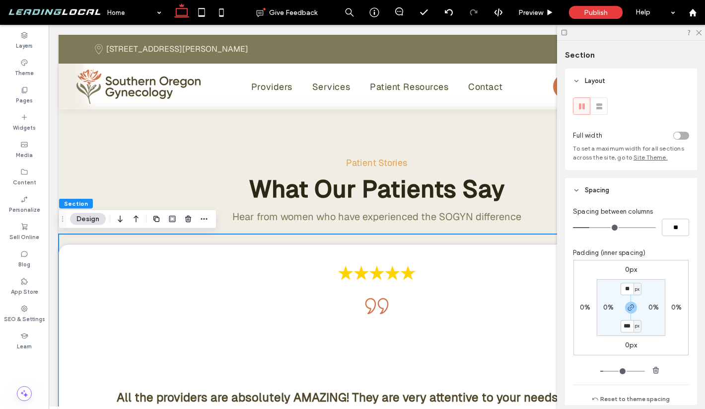
click at [604, 304] on label "0%" at bounding box center [608, 307] width 10 height 8
type input "*"
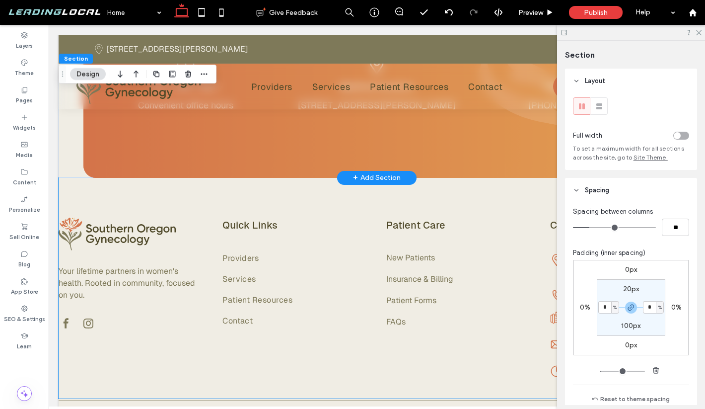
scroll to position [3265, 0]
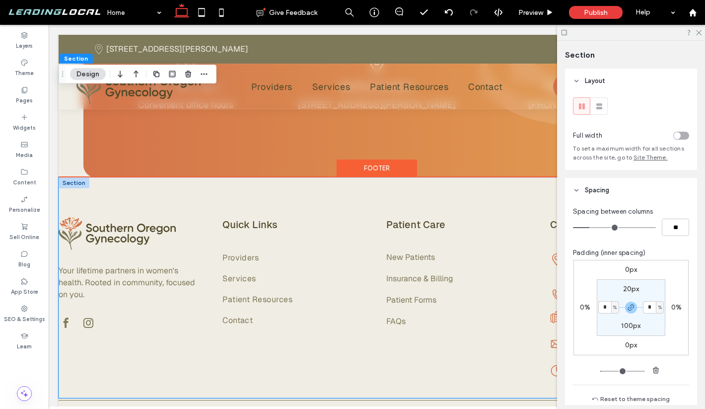
click at [70, 196] on div "Your lifetime partners in women's health. Rooted in community, focused on you. …" at bounding box center [377, 287] width 636 height 220
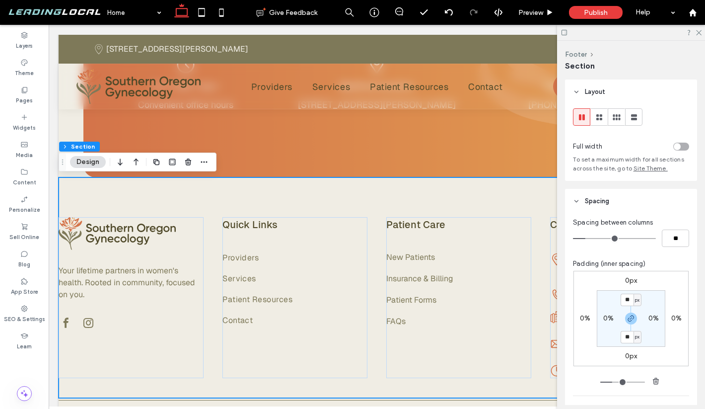
click at [610, 319] on label "0%" at bounding box center [608, 318] width 10 height 8
type input "*"
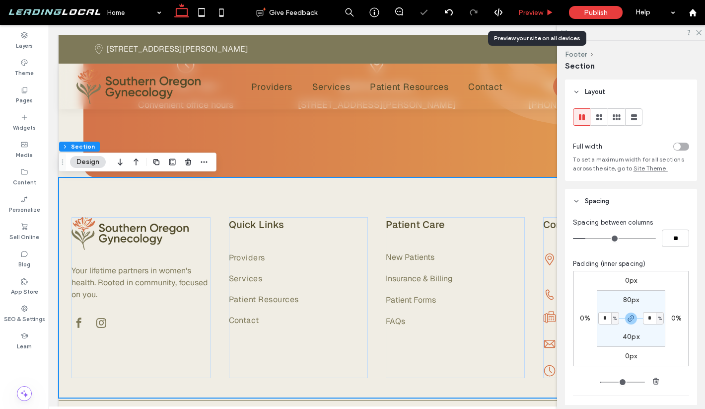
click at [544, 21] on div "Preview" at bounding box center [536, 12] width 51 height 25
click at [543, 18] on div "Preview" at bounding box center [536, 12] width 51 height 25
click at [532, 13] on span "Preview" at bounding box center [530, 12] width 25 height 8
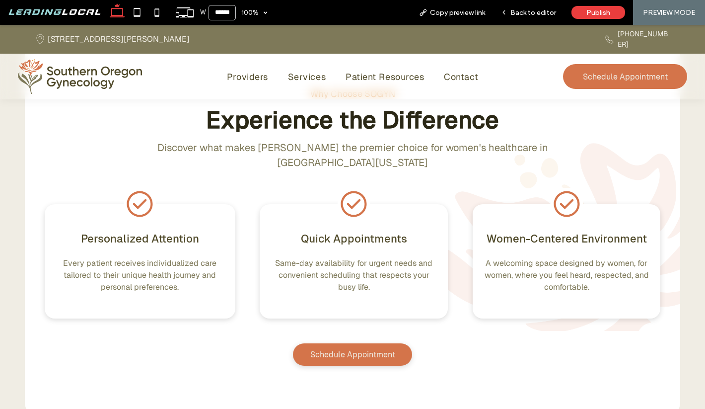
scroll to position [2234, 0]
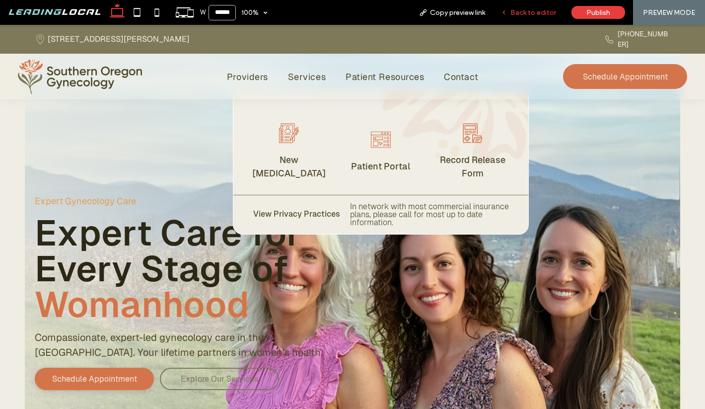
click at [541, 12] on span "Back to editor" at bounding box center [533, 12] width 46 height 8
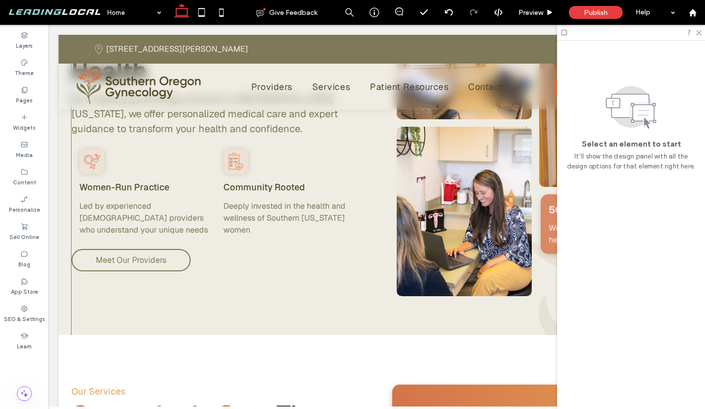
scroll to position [833, 0]
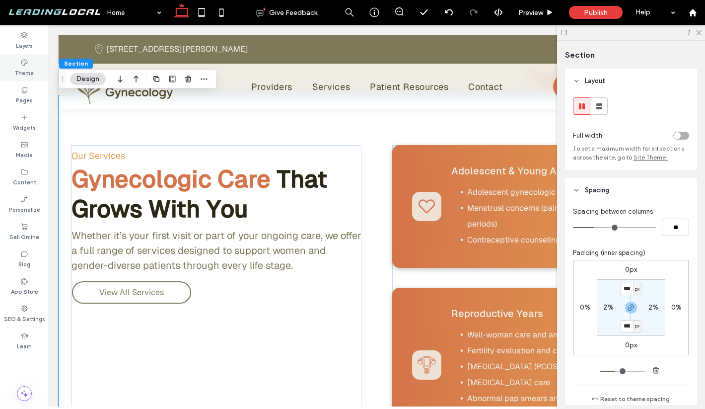
click at [21, 67] on label "Theme" at bounding box center [24, 72] width 19 height 11
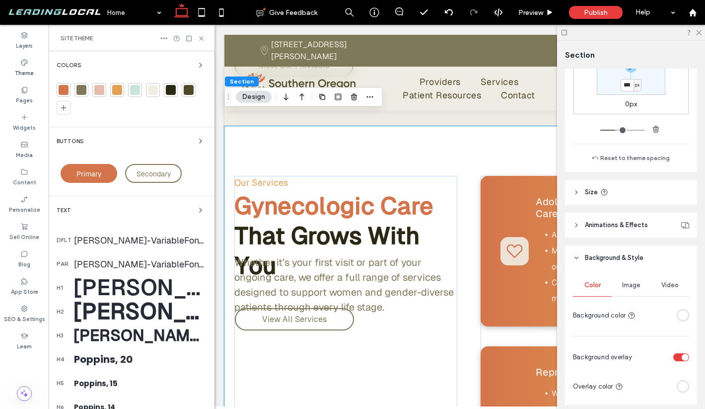
scroll to position [241, 0]
click at [682, 311] on div "rgba(255, 255, 255, 1)" at bounding box center [683, 314] width 8 height 8
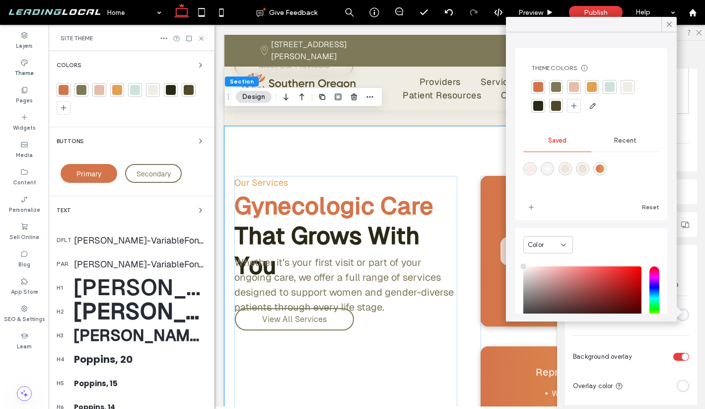
scroll to position [79, 0]
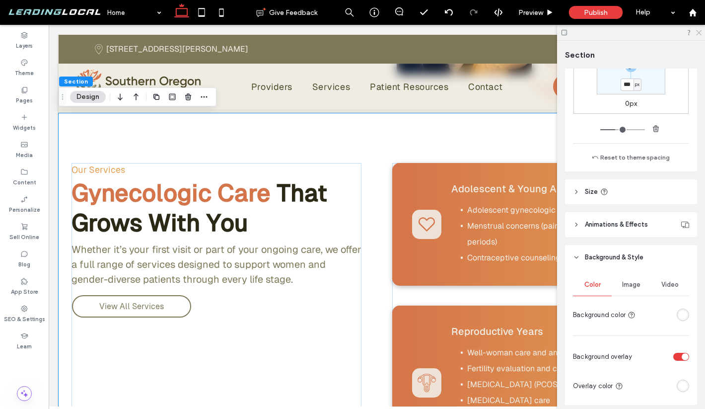
click at [700, 33] on icon at bounding box center [698, 32] width 6 height 6
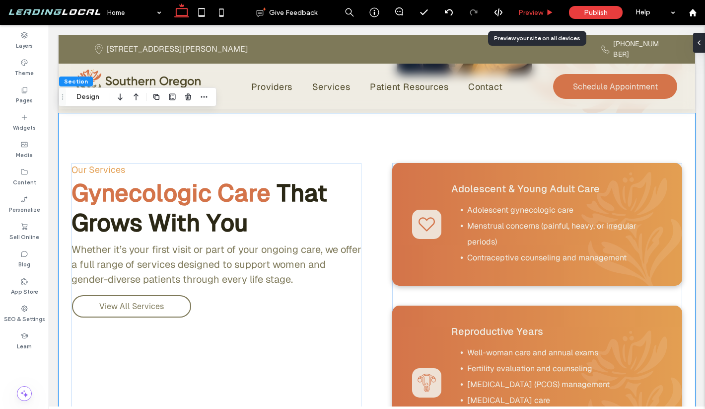
click at [547, 10] on icon at bounding box center [549, 12] width 7 height 7
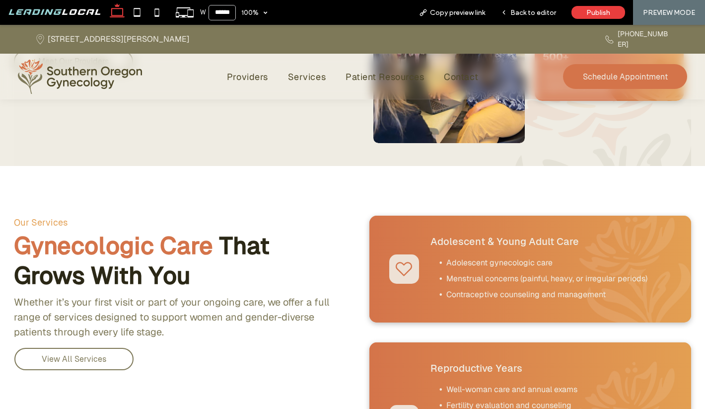
scroll to position [746, 0]
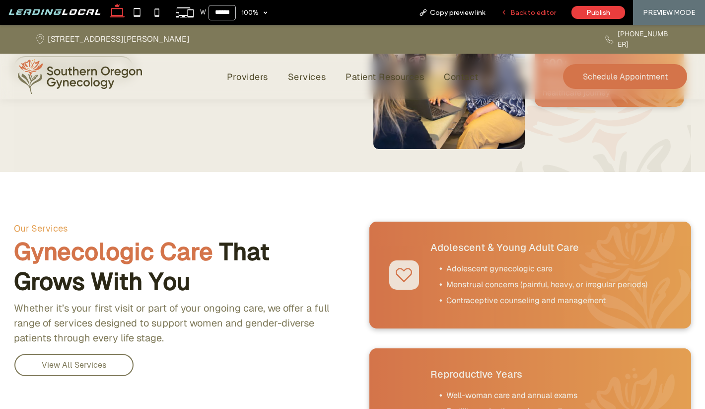
click at [531, 15] on span "Back to editor" at bounding box center [533, 12] width 46 height 8
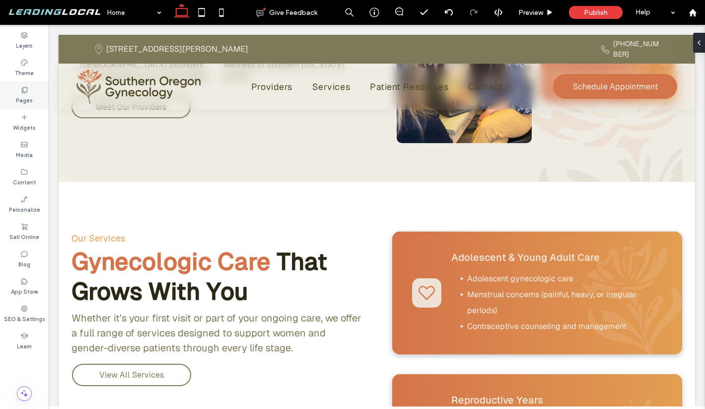
click at [25, 97] on label "Pages" at bounding box center [24, 99] width 17 height 11
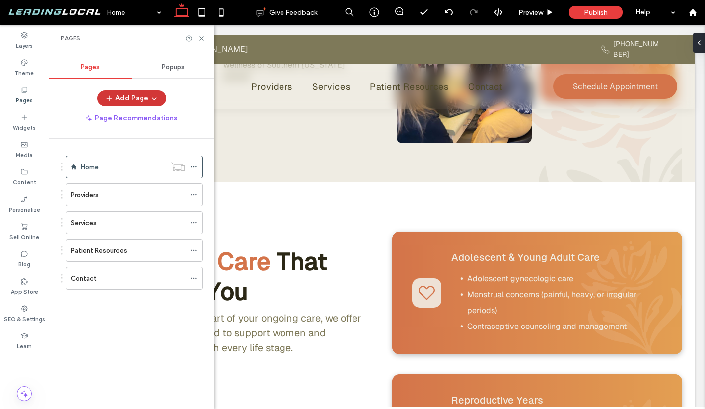
click at [123, 97] on button "Add Page" at bounding box center [131, 98] width 69 height 16
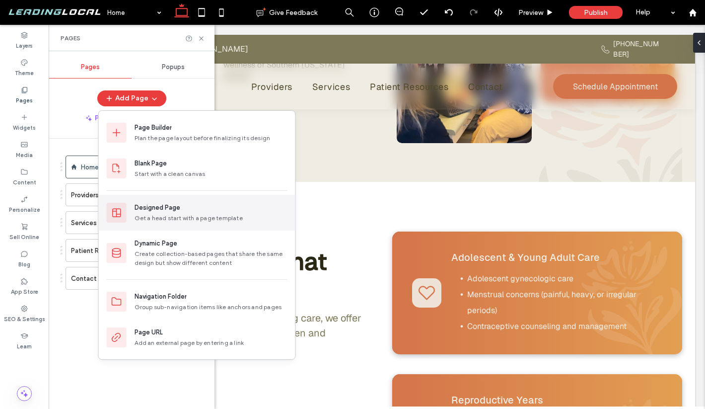
click at [162, 203] on div "Designed Page" at bounding box center [158, 208] width 46 height 10
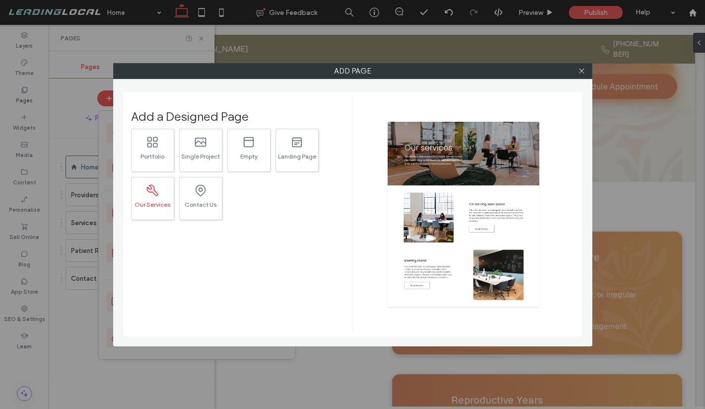
click at [152, 198] on div ".st0{fill:#616C79;}" at bounding box center [152, 189] width 14 height 21
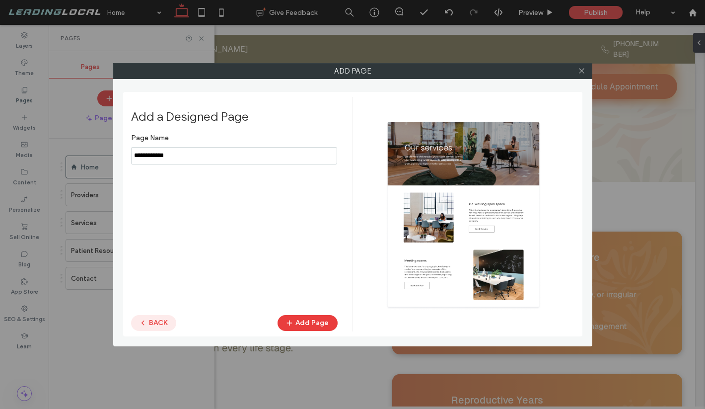
click at [153, 319] on button "BACK" at bounding box center [153, 323] width 45 height 16
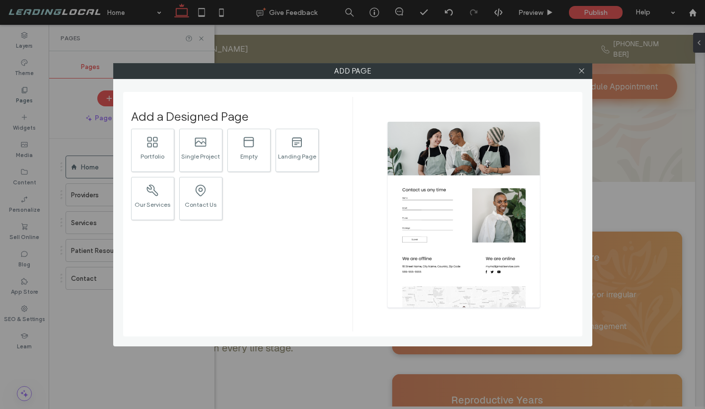
click at [585, 70] on div at bounding box center [581, 71] width 15 height 15
click at [578, 71] on icon at bounding box center [581, 70] width 7 height 7
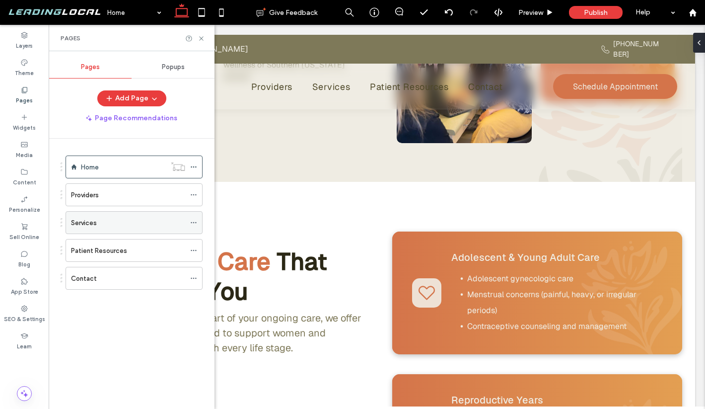
click at [95, 222] on label "Services" at bounding box center [84, 222] width 26 height 17
click at [205, 38] on icon at bounding box center [201, 38] width 7 height 7
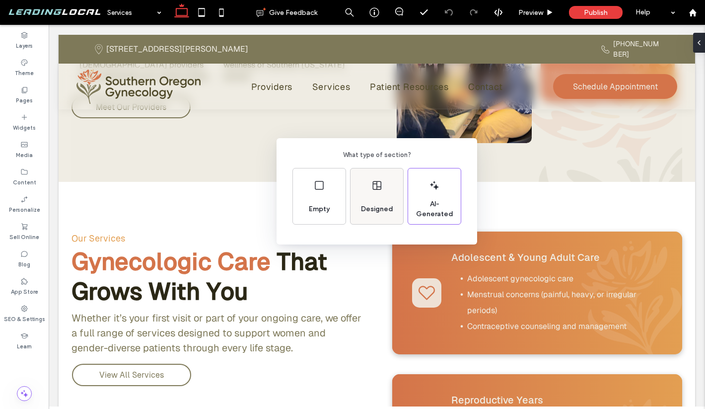
click at [383, 206] on span "Designed" at bounding box center [377, 209] width 40 height 10
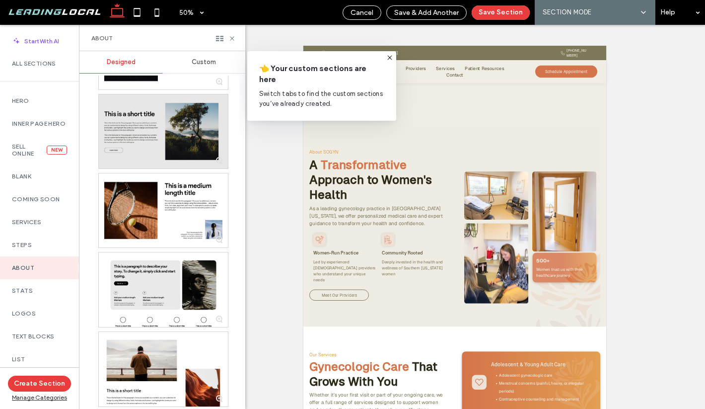
scroll to position [140, 0]
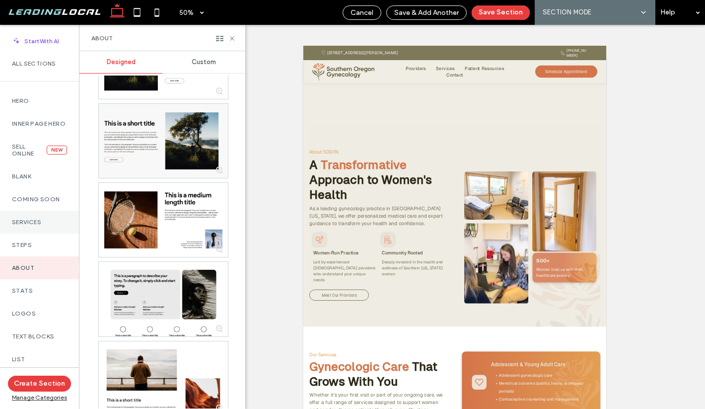
click at [26, 225] on label "Services" at bounding box center [39, 221] width 55 height 7
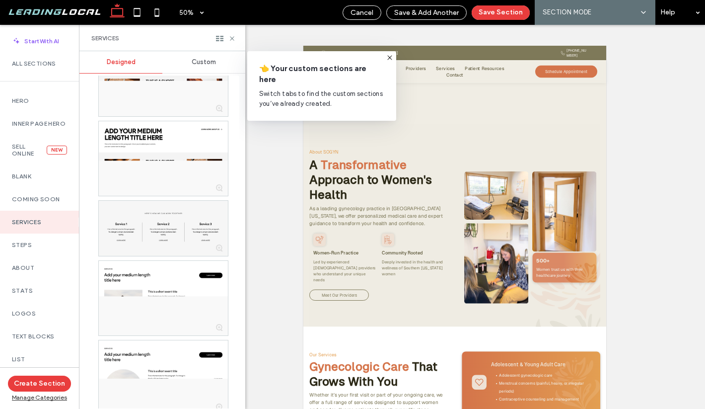
scroll to position [3681, 0]
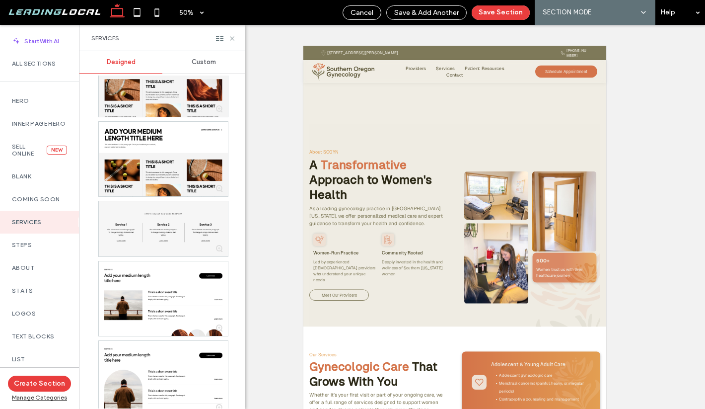
click at [209, 62] on span "Custom" at bounding box center [204, 62] width 24 height 8
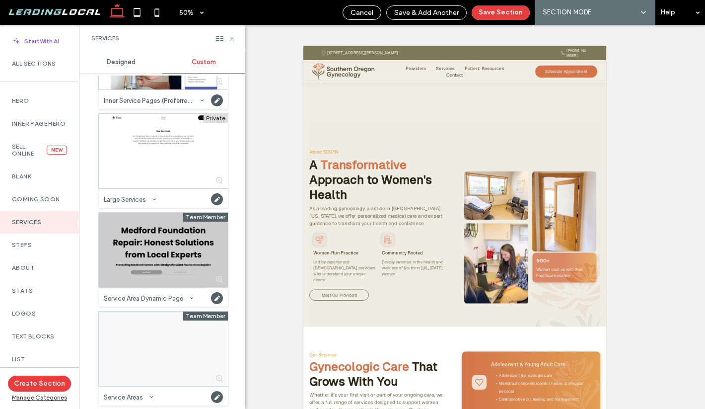
scroll to position [370, 0]
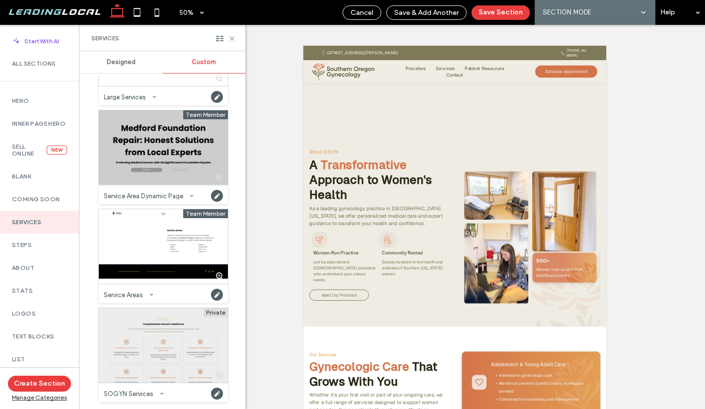
click at [150, 340] on div at bounding box center [163, 345] width 129 height 74
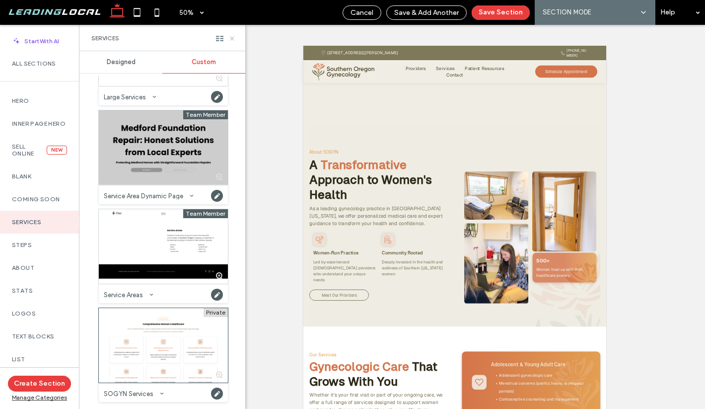
click at [233, 40] on icon at bounding box center [231, 38] width 7 height 7
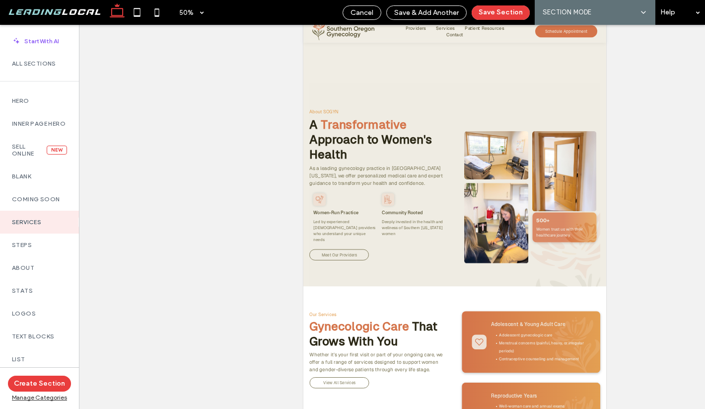
scroll to position [50, 0]
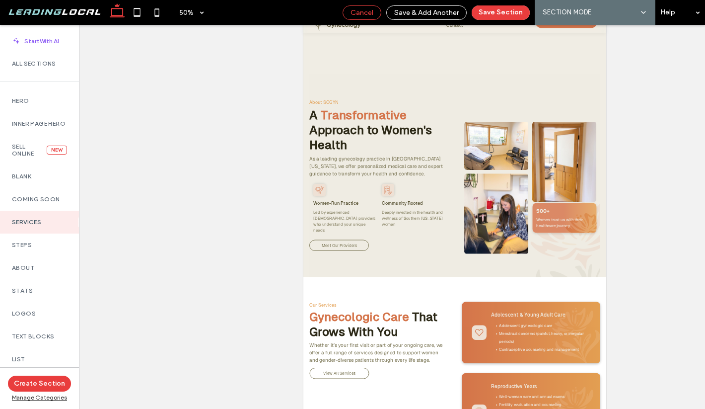
click at [359, 17] on div "Cancel" at bounding box center [362, 12] width 39 height 14
click at [361, 8] on span "Cancel" at bounding box center [361, 12] width 23 height 8
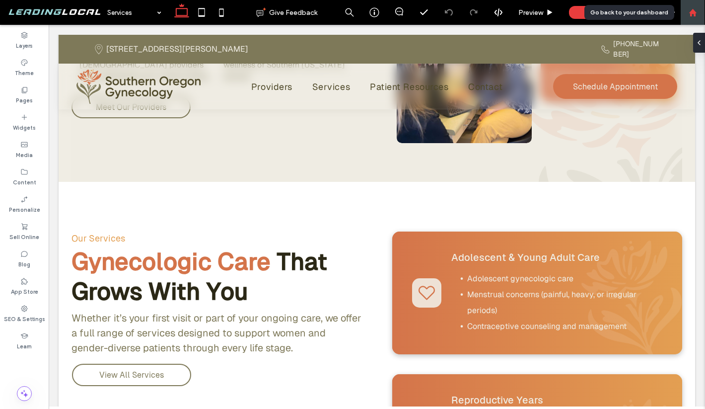
click at [696, 13] on icon at bounding box center [693, 12] width 8 height 8
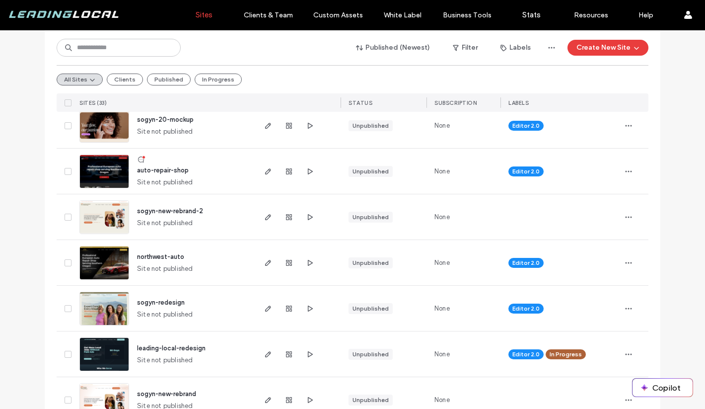
scroll to position [927, 0]
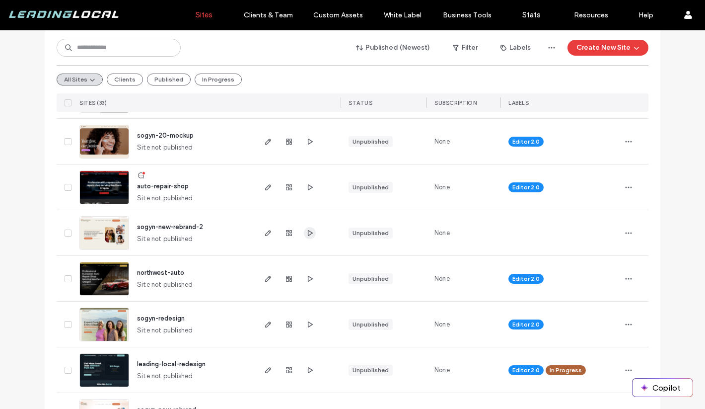
click at [306, 234] on icon "button" at bounding box center [310, 233] width 8 height 8
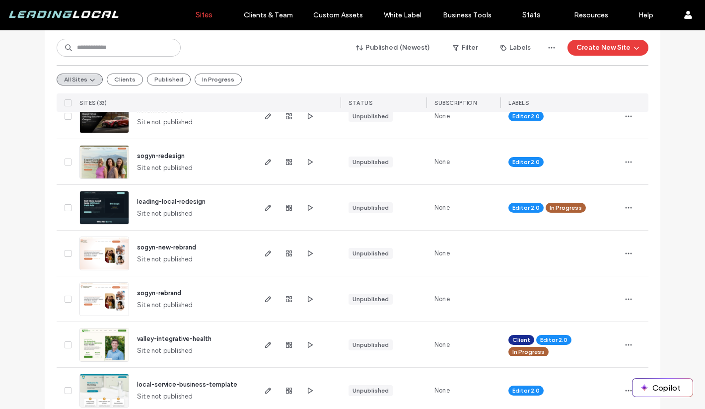
scroll to position [1089, 0]
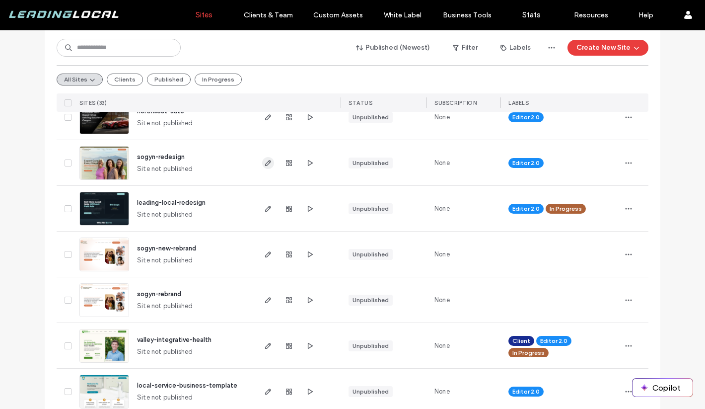
click at [265, 161] on use "button" at bounding box center [268, 163] width 6 height 6
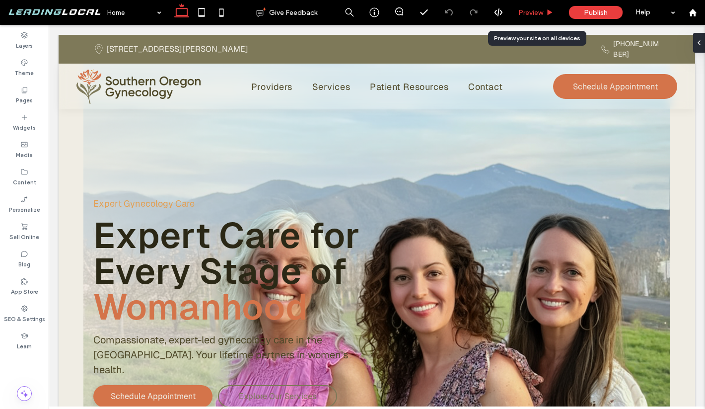
click at [544, 8] on div "Preview" at bounding box center [536, 12] width 50 height 8
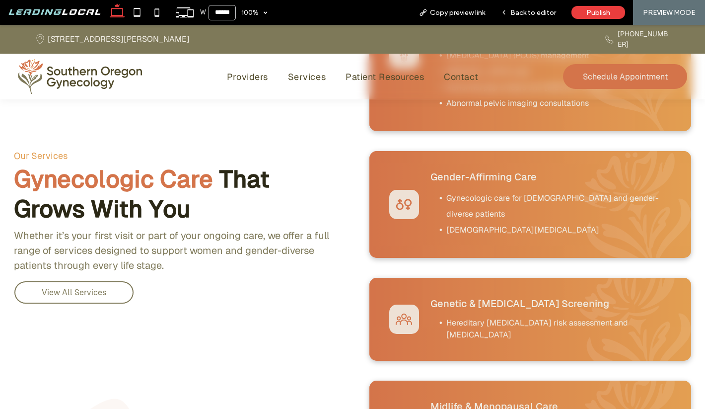
scroll to position [1039, 0]
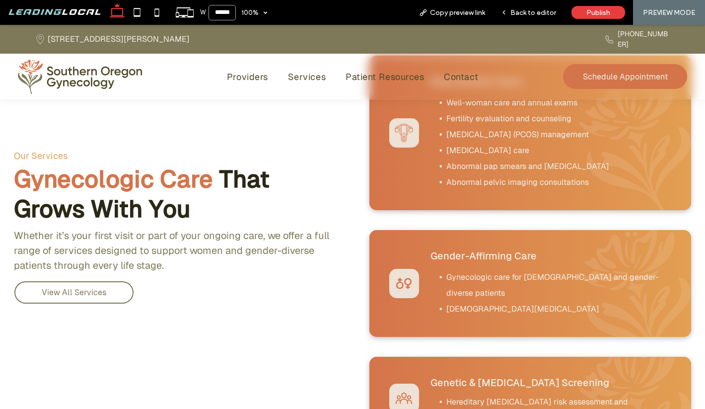
click at [222, 15] on input "******" at bounding box center [222, 12] width 27 height 15
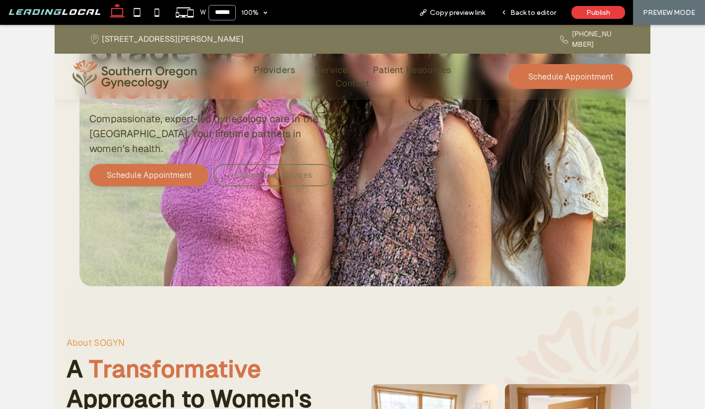
scroll to position [0, 0]
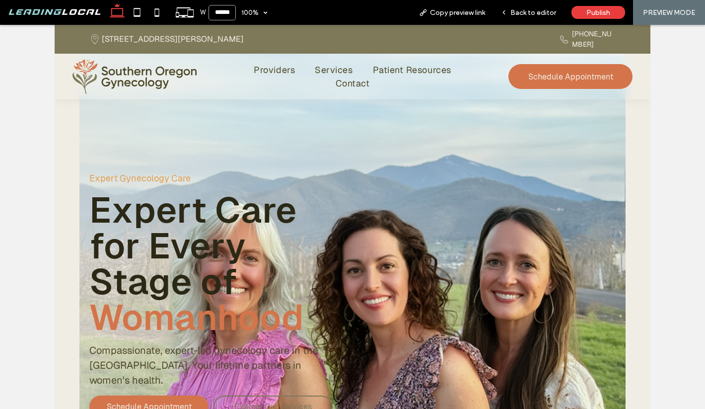
click at [216, 13] on input "******" at bounding box center [222, 12] width 27 height 15
click at [215, 10] on input "******" at bounding box center [222, 12] width 27 height 15
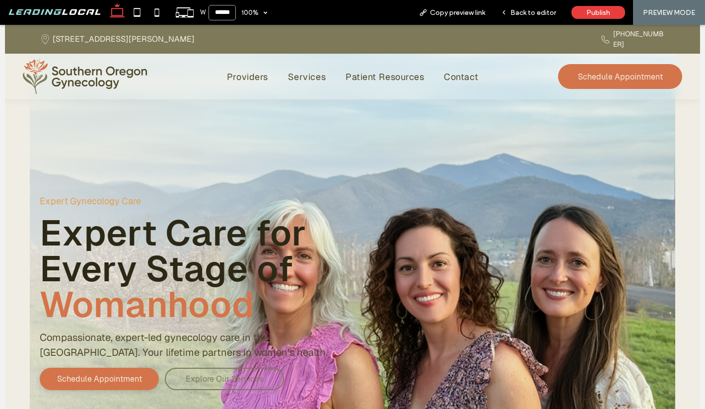
click at [222, 13] on input "******" at bounding box center [222, 12] width 27 height 15
type input "******"
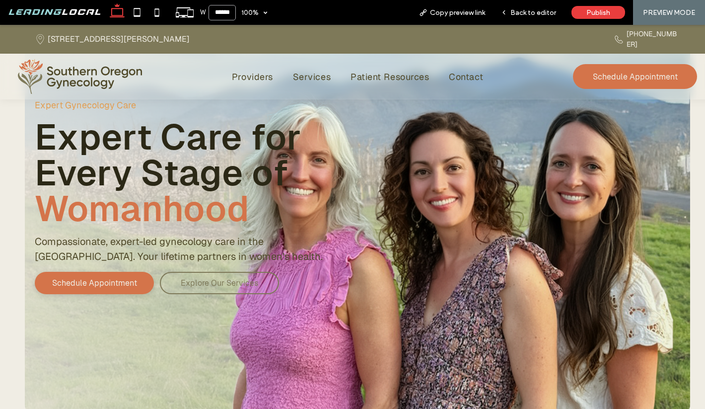
scroll to position [7, 0]
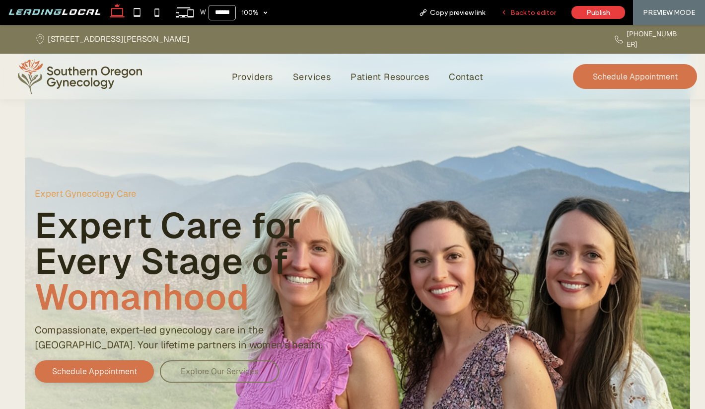
click at [535, 12] on span "Back to editor" at bounding box center [533, 12] width 46 height 8
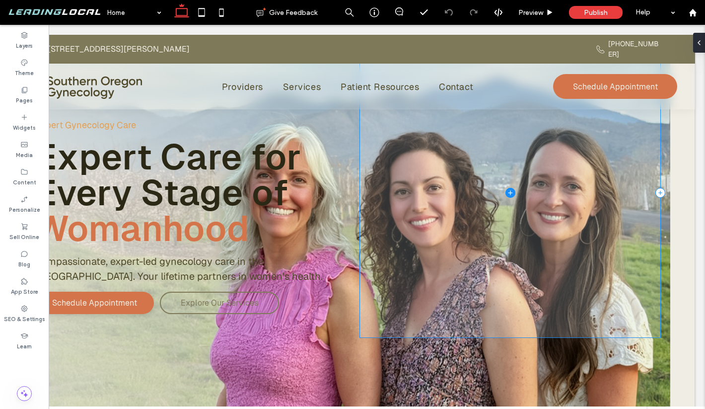
scroll to position [123, 0]
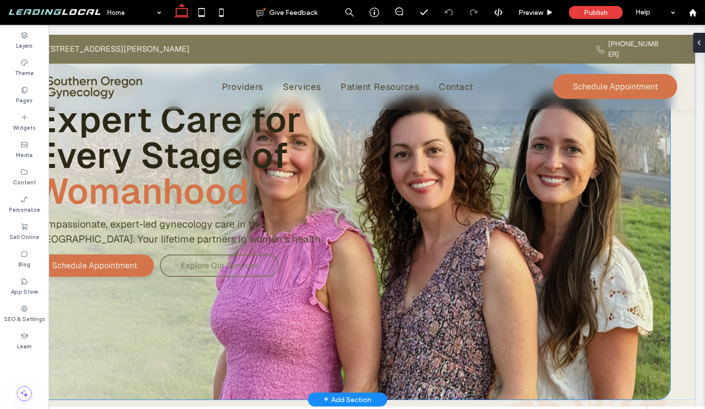
click at [420, 392] on div "Expert Gynecology Care Expert Care for Every Stage of Womanhood Compassionate, …" at bounding box center [347, 156] width 645 height 488
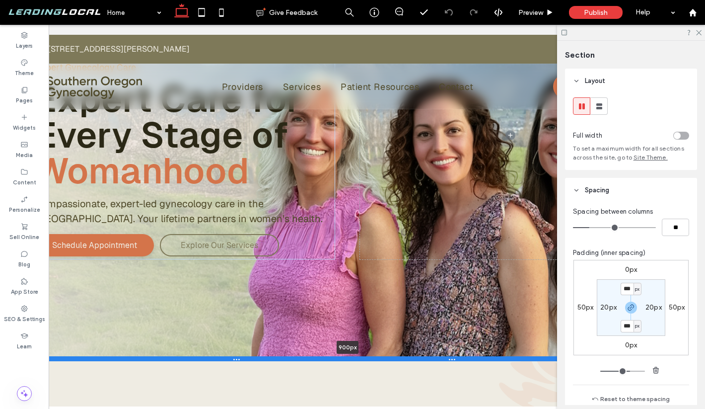
drag, startPoint x: 415, startPoint y: 400, endPoint x: 409, endPoint y: 359, distance: 41.1
click at [409, 359] on div at bounding box center [347, 358] width 645 height 5
type input "***"
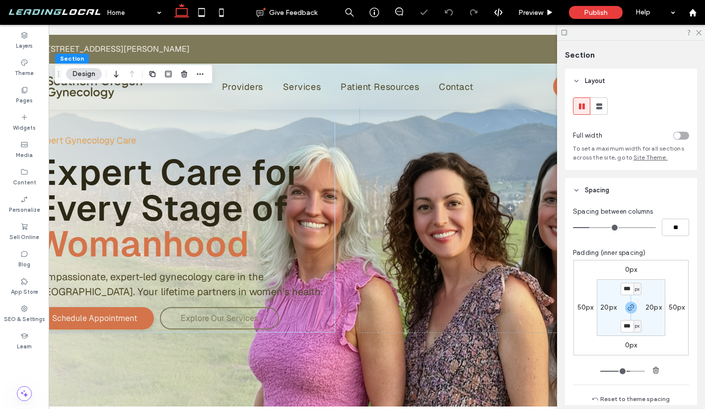
scroll to position [0, 0]
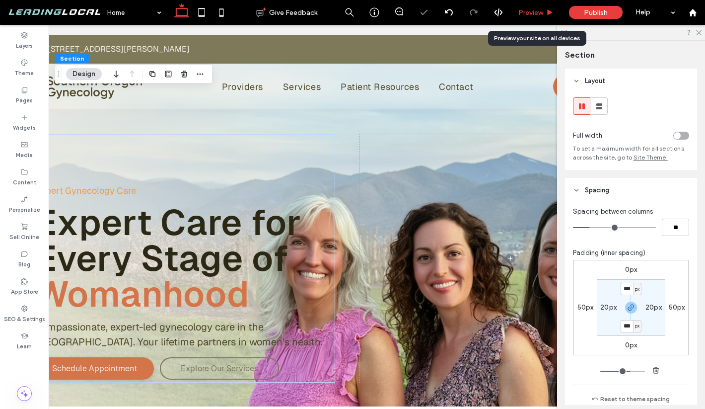
click at [546, 9] on icon at bounding box center [549, 12] width 7 height 7
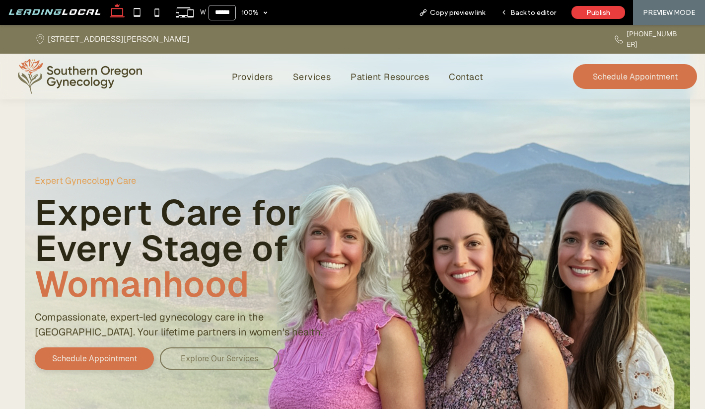
click at [471, 136] on div at bounding box center [525, 248] width 310 height 248
click at [529, 18] on div "Back to editor" at bounding box center [528, 12] width 71 height 25
click at [516, 16] on span "Back to editor" at bounding box center [533, 12] width 46 height 8
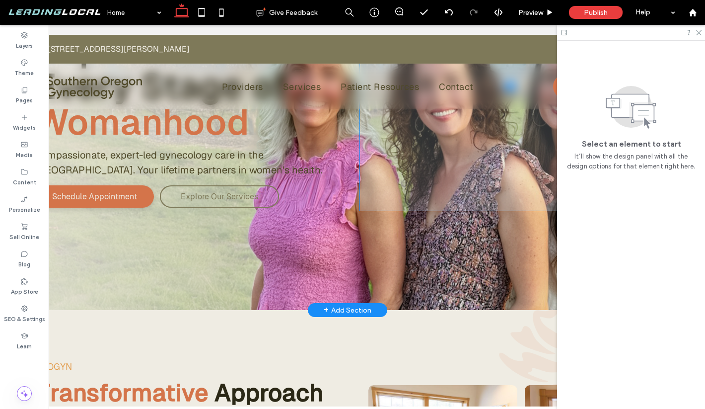
scroll to position [188, 0]
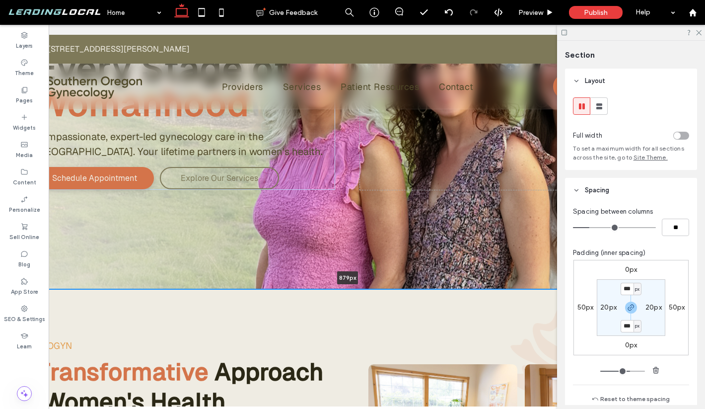
drag, startPoint x: 398, startPoint y: 292, endPoint x: 395, endPoint y: 282, distance: 10.8
click at [395, 282] on div "Expert Gynecology Care Expert Care for Every Stage of Womanhood Compassionate, …" at bounding box center [347, 68] width 695 height 442
type input "***"
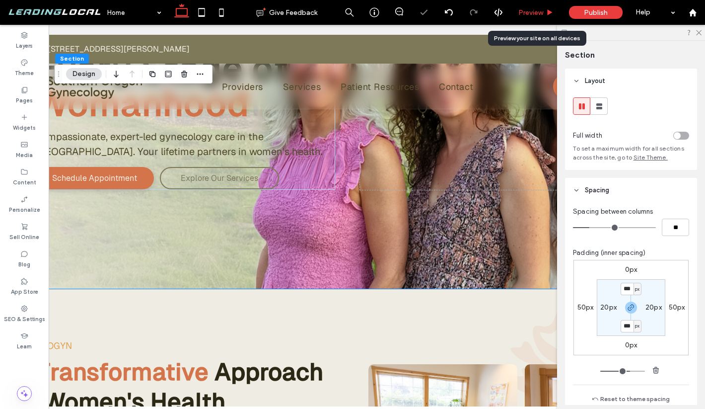
click at [534, 16] on span "Preview" at bounding box center [530, 12] width 25 height 8
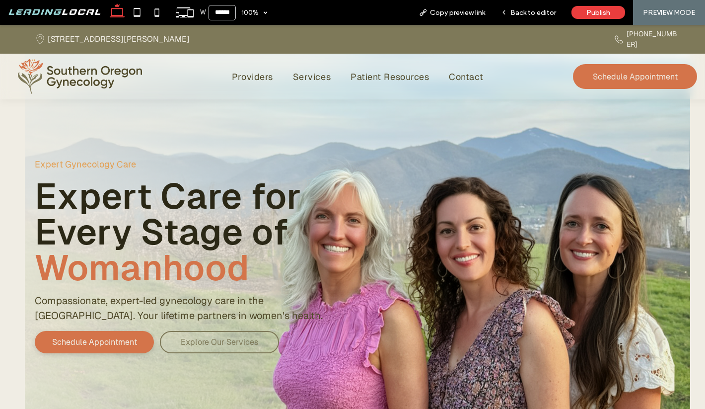
scroll to position [9, 0]
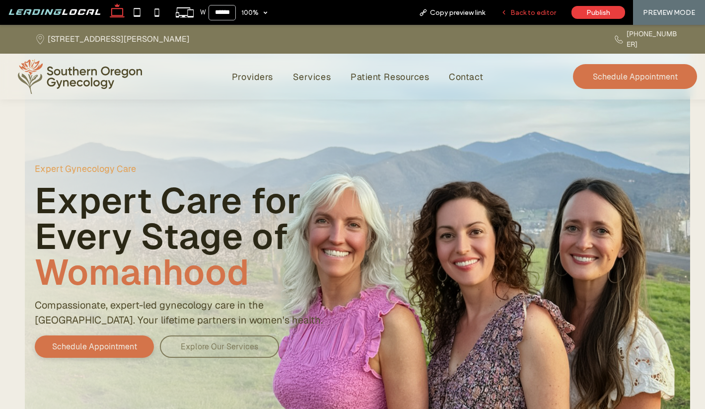
click at [529, 14] on span "Back to editor" at bounding box center [533, 12] width 46 height 8
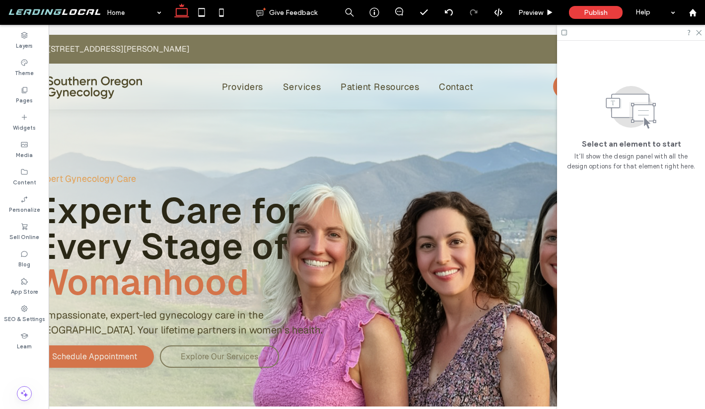
click at [344, 124] on div "Expert Gynecology Care Expert Care for Every Stage of Womanhood Compassionate, …" at bounding box center [347, 246] width 645 height 442
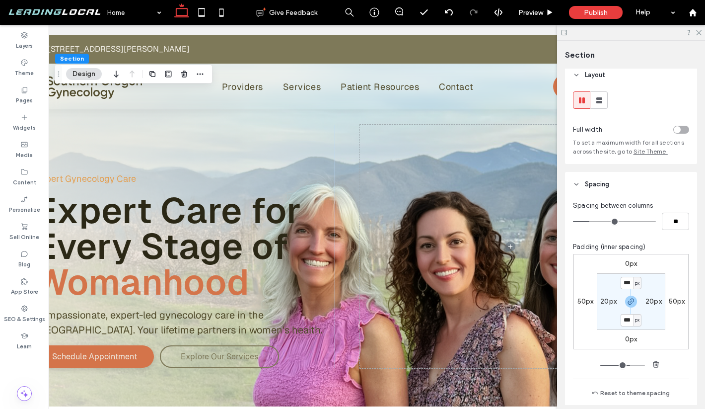
scroll to position [7, 0]
click at [605, 299] on label "20px" at bounding box center [608, 300] width 16 height 8
type input "**"
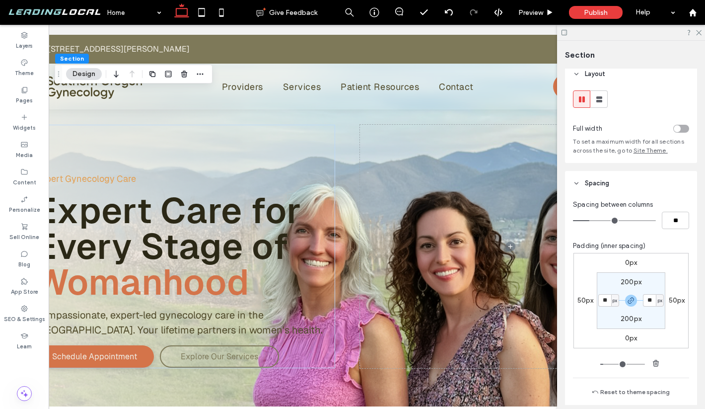
type input "**"
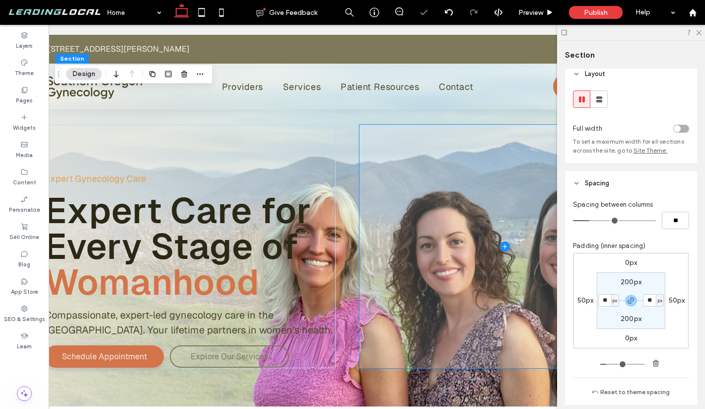
scroll to position [143, 0]
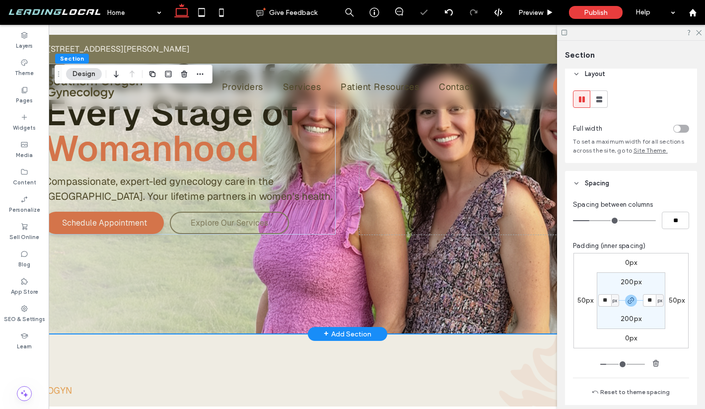
click at [444, 318] on div "Expert Gynecology Care Expert Care for Every Stage of Womanhood Compassionate, …" at bounding box center [347, 113] width 645 height 442
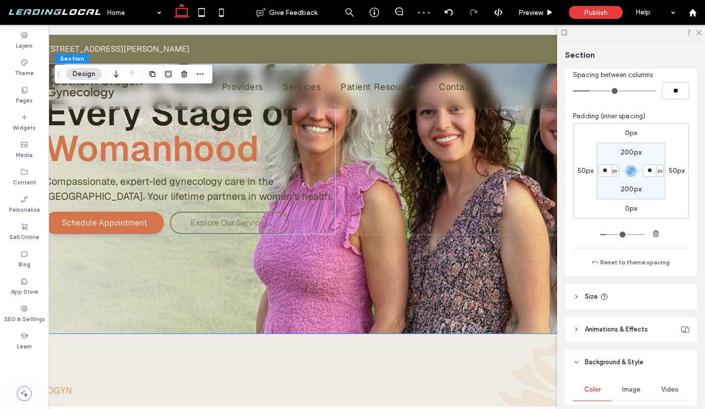
scroll to position [166, 0]
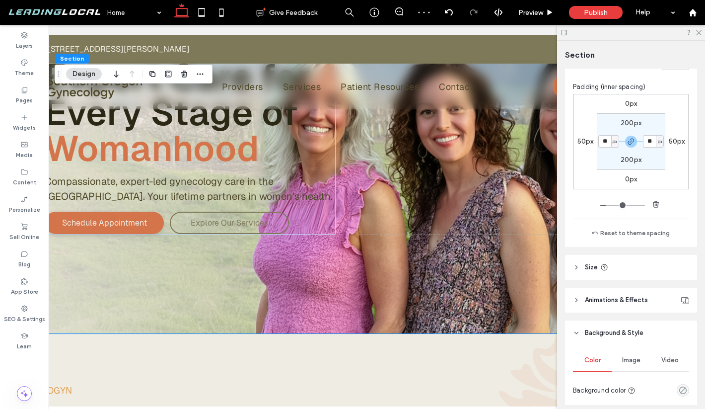
click at [590, 268] on span "Size" at bounding box center [591, 267] width 13 height 10
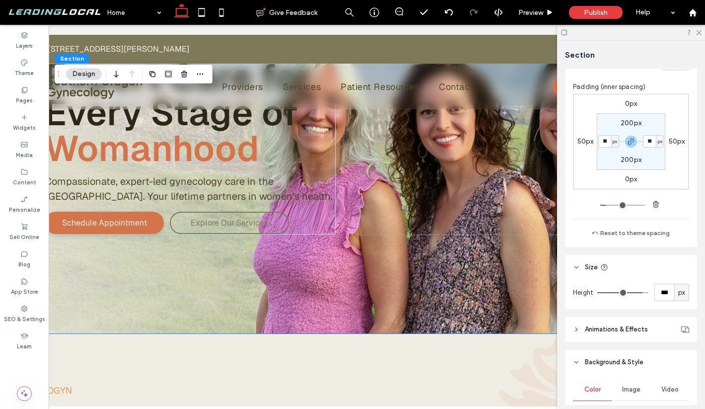
type input "***"
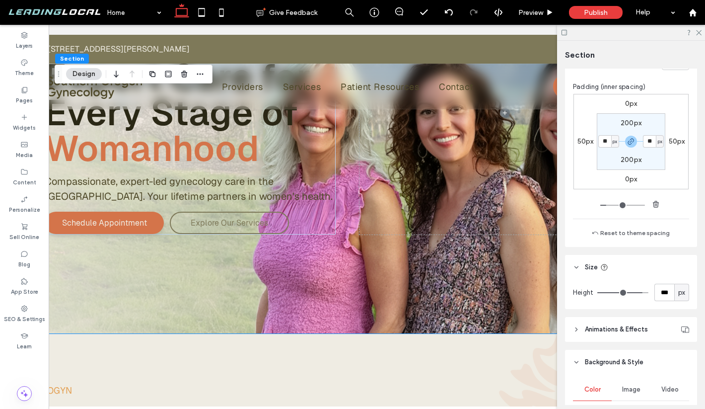
type input "***"
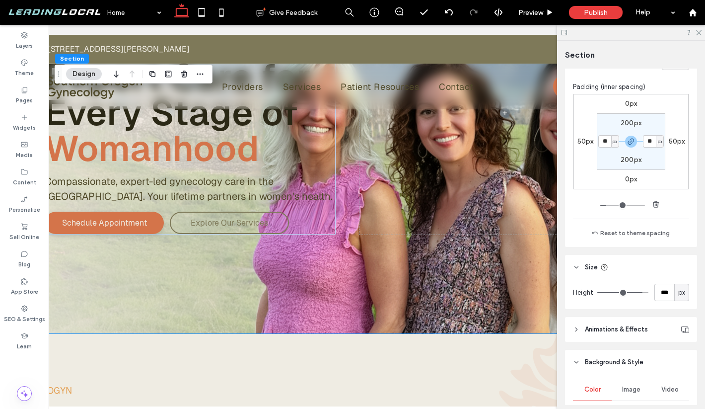
type input "***"
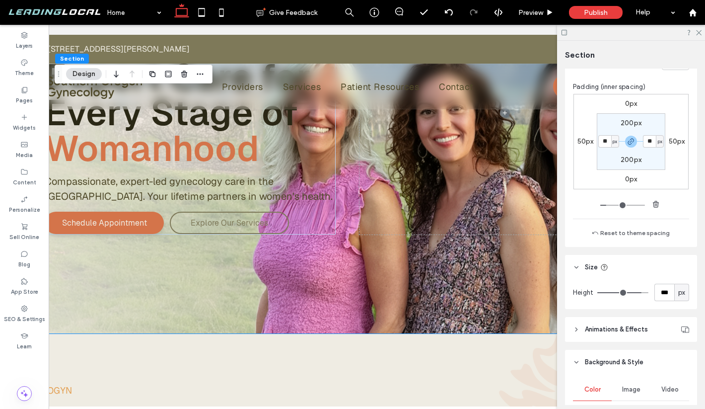
type input "***"
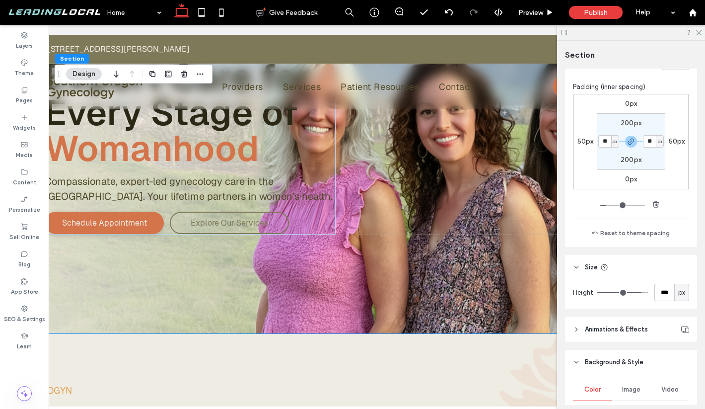
type input "***"
click at [637, 293] on input "range" at bounding box center [622, 292] width 51 height 1
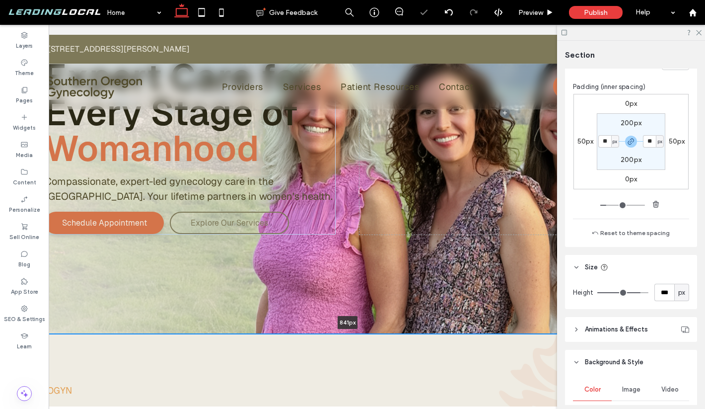
drag, startPoint x: 492, startPoint y: 334, endPoint x: 492, endPoint y: 309, distance: 24.8
click at [492, 309] on div "Expert Gynecology Care Expert Care for Every Stage of Womanhood Compassionate, …" at bounding box center [347, 113] width 695 height 442
type input "***"
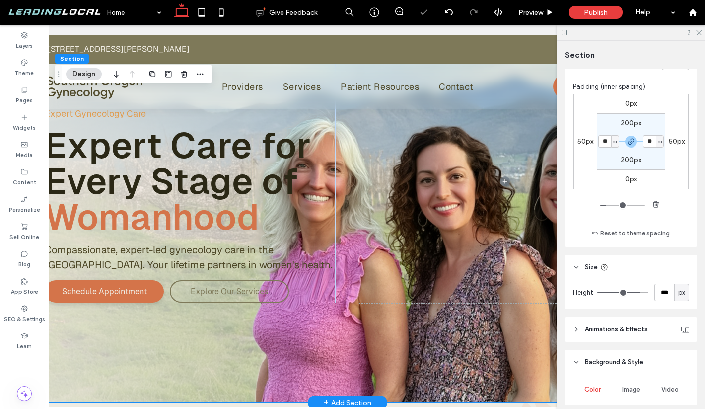
scroll to position [73, 0]
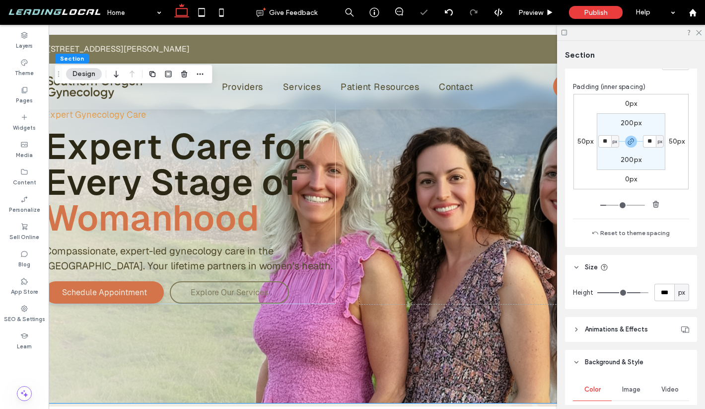
click at [628, 161] on label "200px" at bounding box center [631, 159] width 21 height 8
type input "***"
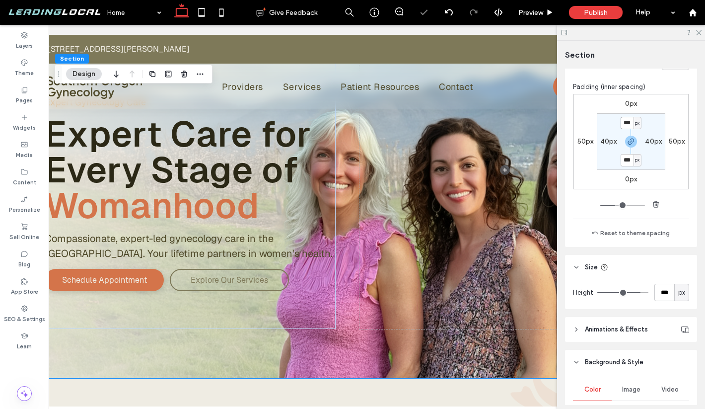
click at [629, 122] on input "***" at bounding box center [627, 123] width 13 height 12
click at [599, 114] on section "*** px 40px *** px 40px" at bounding box center [631, 141] width 69 height 57
click at [546, 10] on icon at bounding box center [549, 12] width 7 height 7
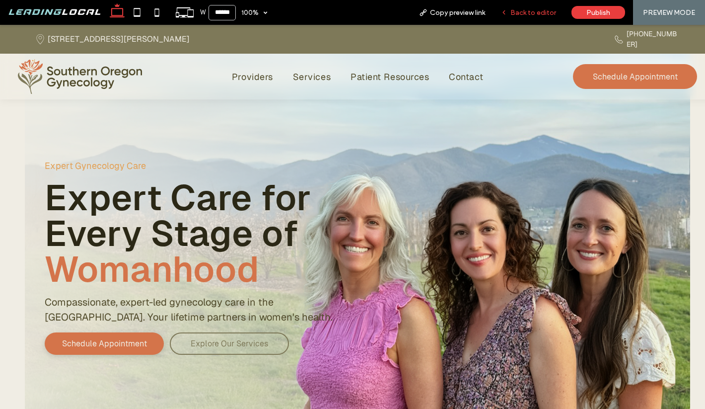
click at [529, 16] on span "Back to editor" at bounding box center [533, 12] width 46 height 8
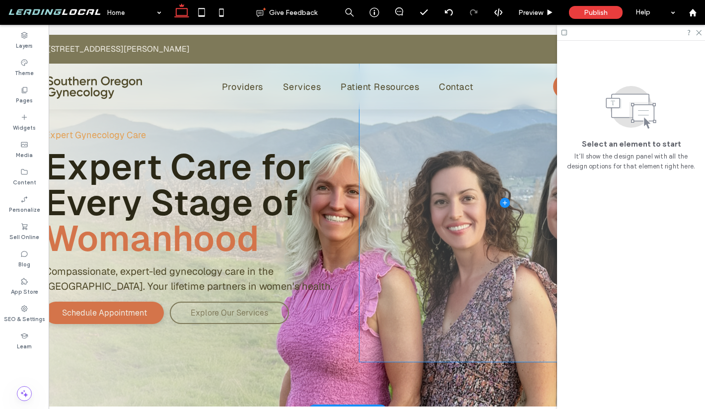
scroll to position [126, 0]
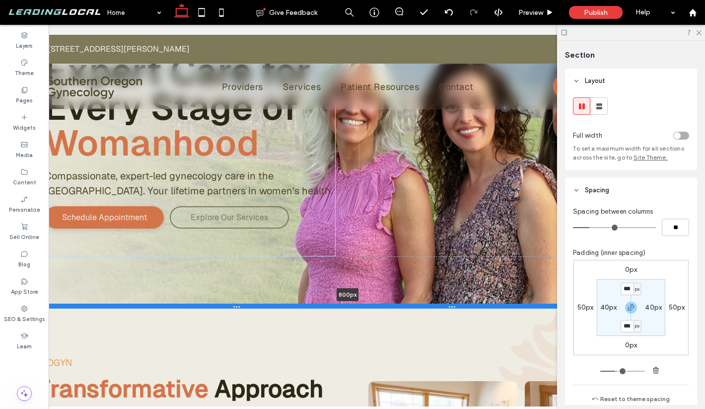
drag, startPoint x: 400, startPoint y: 324, endPoint x: 401, endPoint y: 304, distance: 19.9
click at [401, 304] on div at bounding box center [347, 305] width 645 height 5
type input "***"
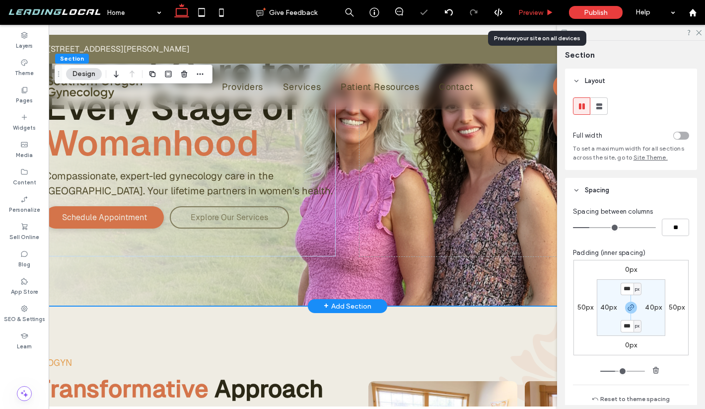
click at [536, 10] on span "Preview" at bounding box center [530, 12] width 25 height 8
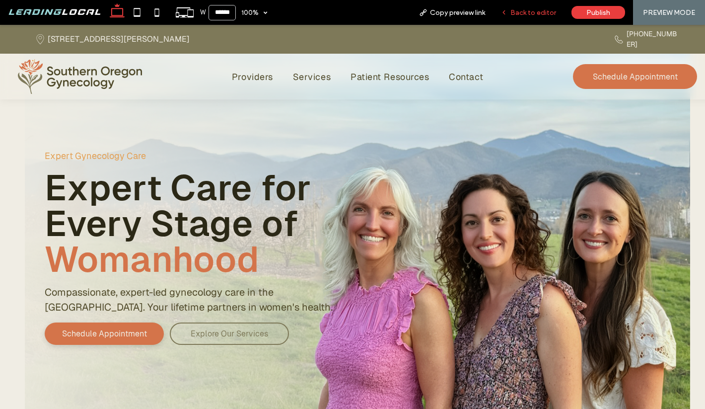
click at [536, 19] on div "Back to editor" at bounding box center [528, 12] width 71 height 25
click at [520, 7] on div "Back to editor" at bounding box center [528, 12] width 71 height 25
click at [526, 15] on span "Back to editor" at bounding box center [533, 12] width 46 height 8
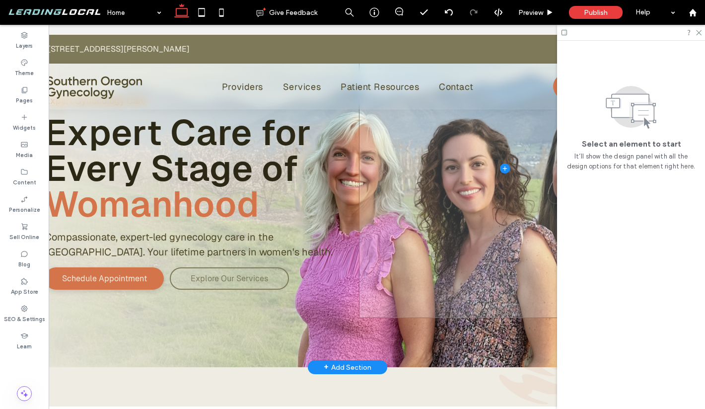
scroll to position [126, 0]
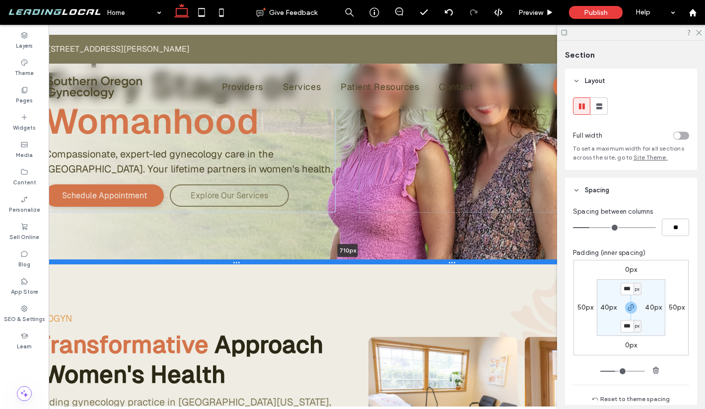
drag, startPoint x: 393, startPoint y: 305, endPoint x: 392, endPoint y: 261, distance: 44.7
click at [392, 261] on div at bounding box center [347, 261] width 645 height 5
type input "***"
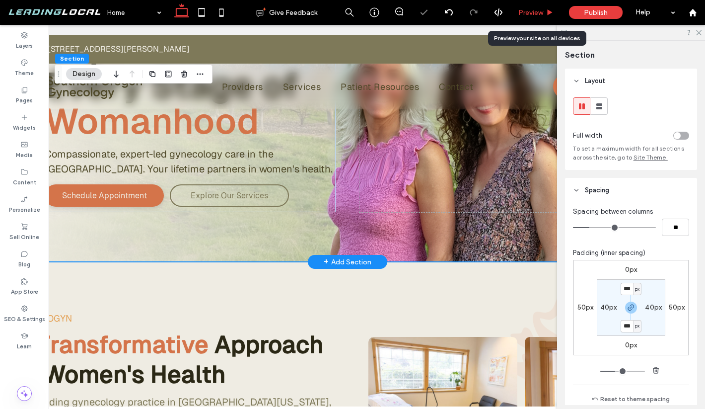
click at [536, 12] on span "Preview" at bounding box center [530, 12] width 25 height 8
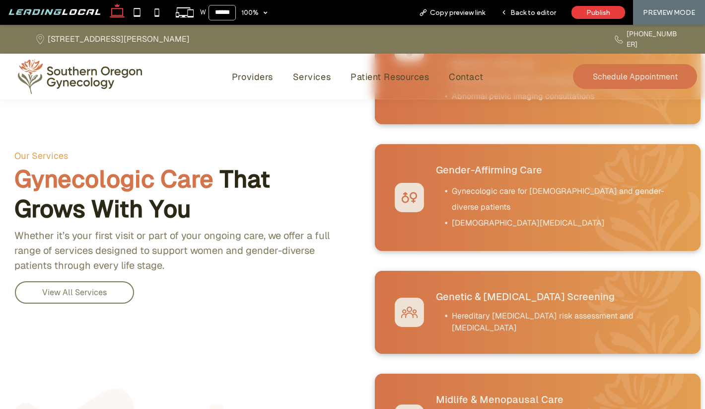
scroll to position [941, 0]
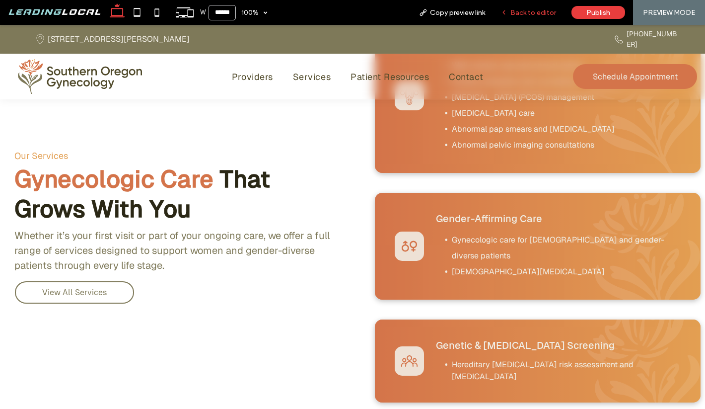
click at [528, 12] on span "Back to editor" at bounding box center [533, 12] width 46 height 8
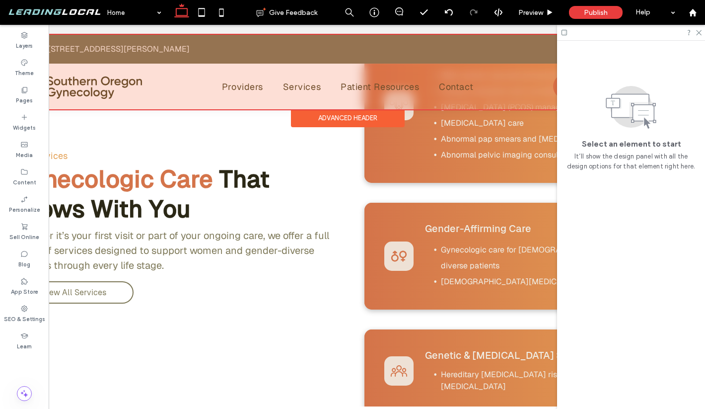
click at [296, 77] on div at bounding box center [347, 72] width 695 height 74
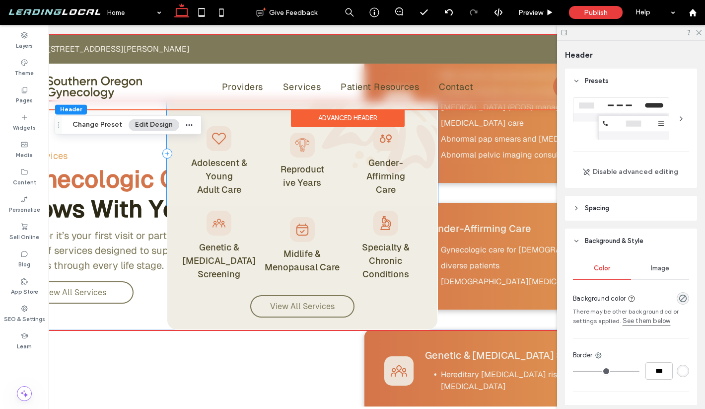
click at [420, 116] on div "Adolescent & Young Adult Care Reproductive Years Gender-Affirming Care" at bounding box center [302, 153] width 271 height 104
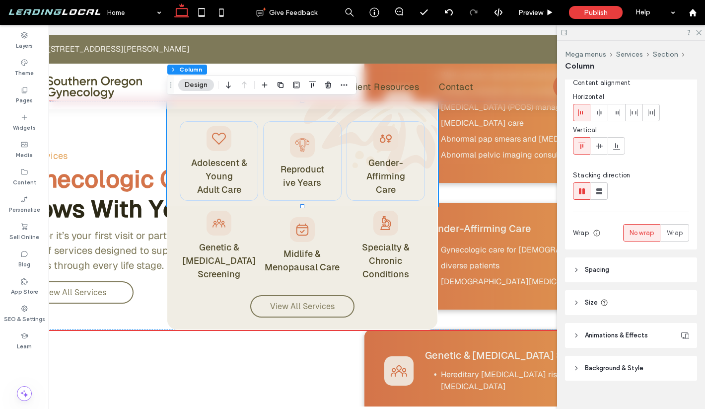
scroll to position [46, 0]
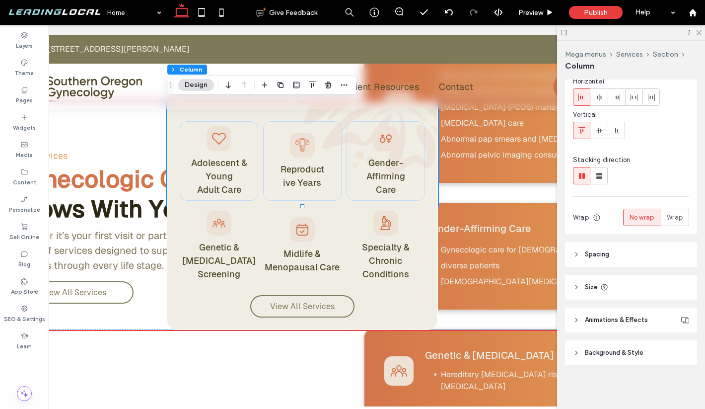
click at [638, 256] on header "Spacing" at bounding box center [631, 254] width 132 height 25
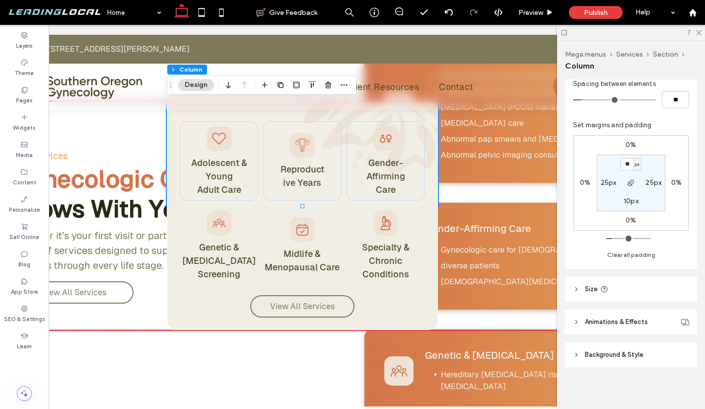
scroll to position [239, 0]
click at [583, 287] on header "Size" at bounding box center [631, 287] width 132 height 25
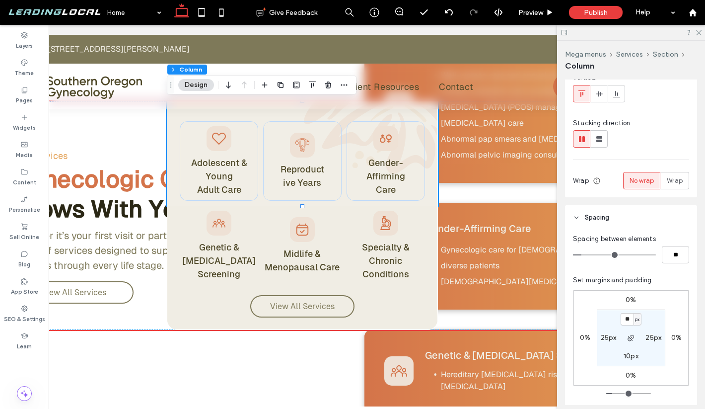
scroll to position [75, 0]
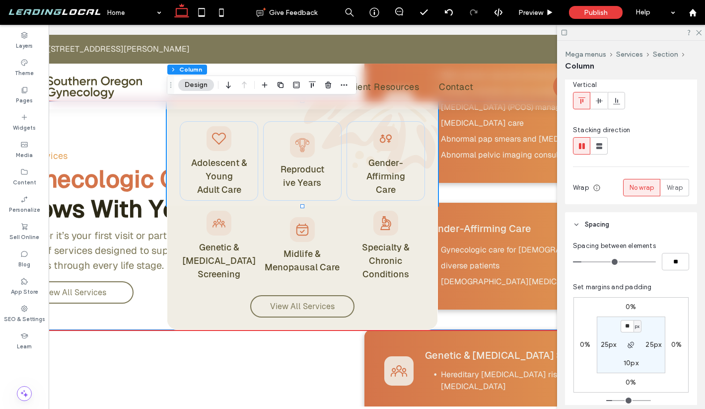
click at [478, 124] on div "Adolescent & Young Adult Care Reproductive Years Gender-Affirming Care Genetic …" at bounding box center [347, 215] width 695 height 228
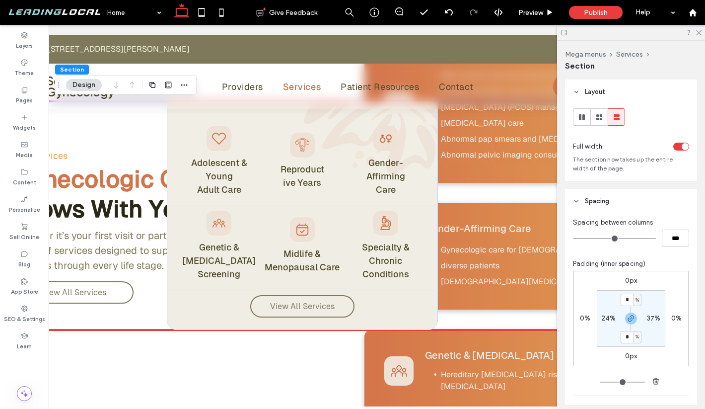
scroll to position [5, 0]
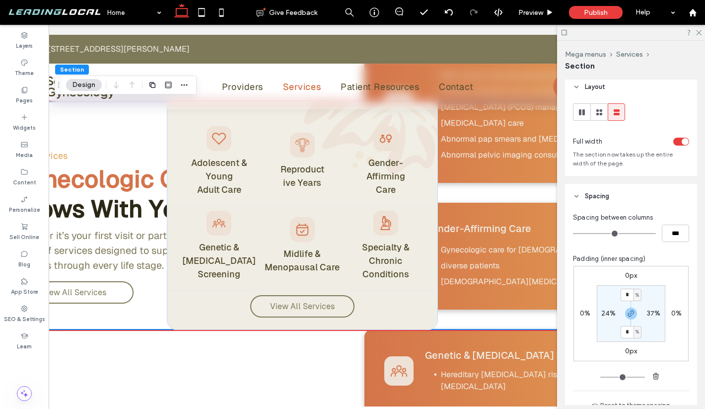
click at [608, 315] on label "24%" at bounding box center [608, 313] width 15 height 8
click at [616, 314] on span "%" at bounding box center [614, 313] width 3 height 10
click at [611, 359] on span "vh" at bounding box center [611, 363] width 6 height 10
type input "**"
type input "****"
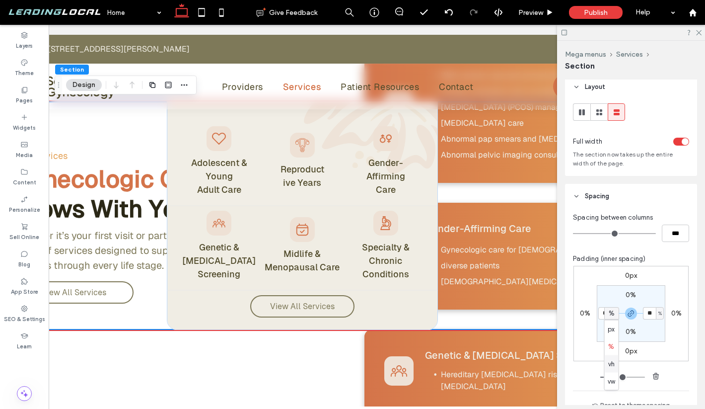
type input "****"
type input "**"
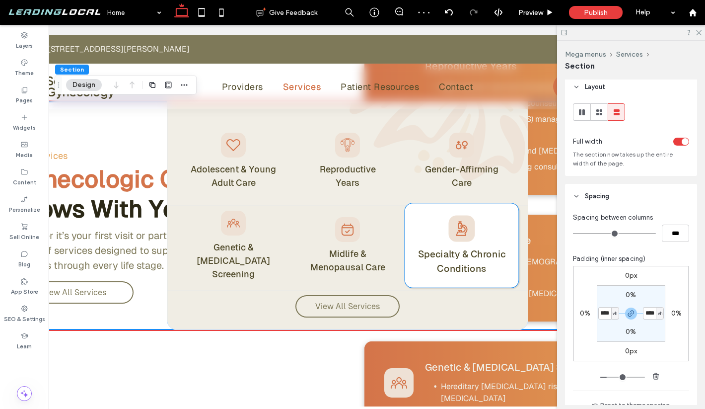
scroll to position [928, 0]
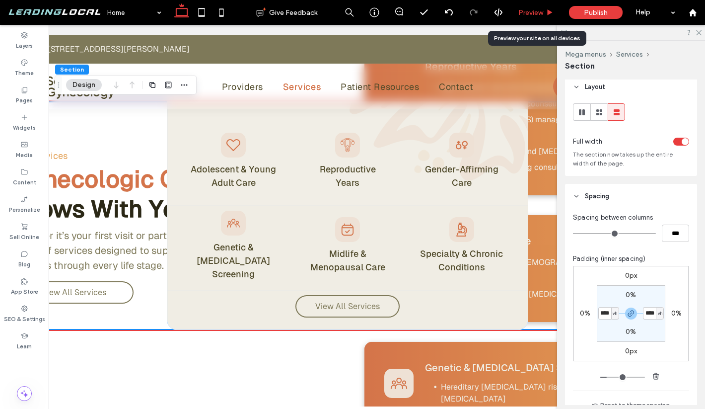
click at [543, 5] on div "Preview" at bounding box center [536, 12] width 51 height 25
click at [540, 14] on span "Preview" at bounding box center [530, 12] width 25 height 8
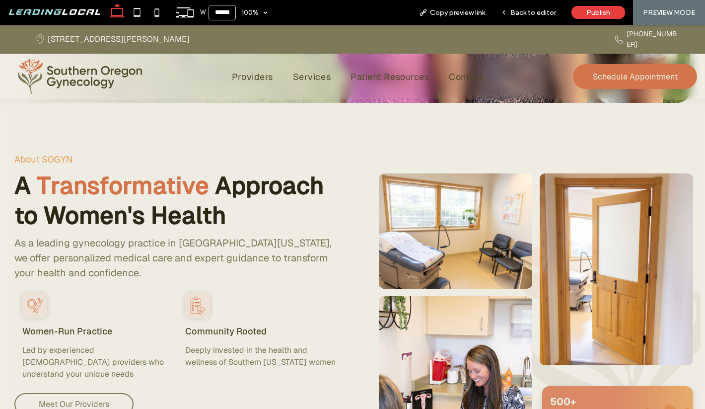
scroll to position [270, 0]
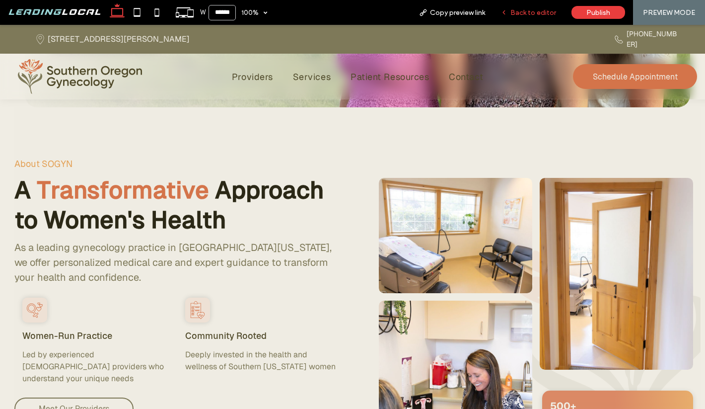
click at [547, 10] on span "Back to editor" at bounding box center [533, 12] width 46 height 8
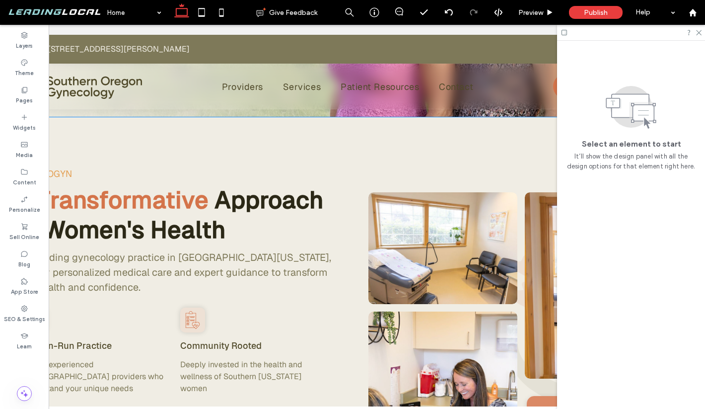
click at [349, 182] on div "About SOGYN A Transformative Approach to Women's Health As a leading gynecology…" at bounding box center [347, 320] width 667 height 406
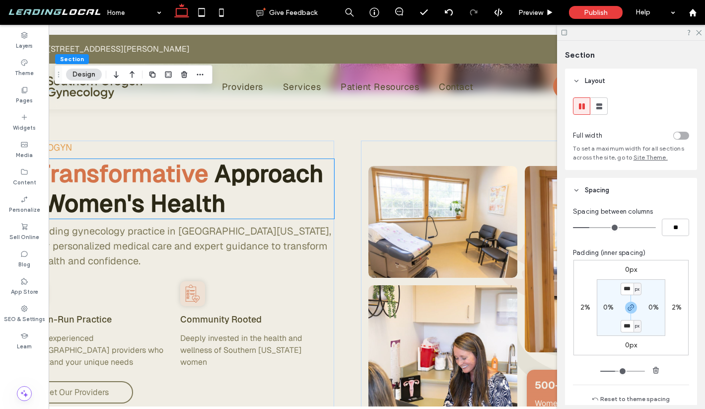
scroll to position [300, 0]
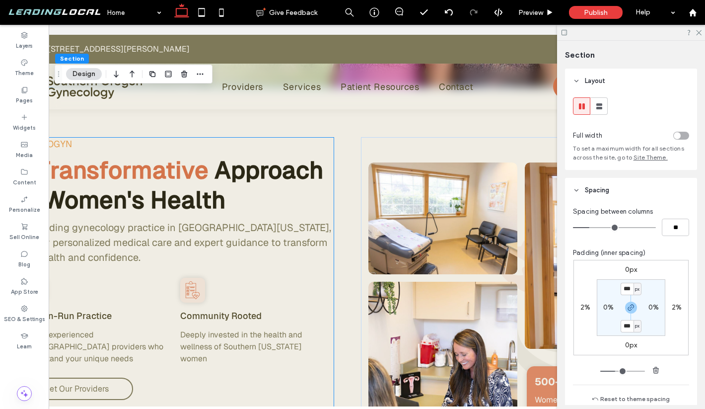
click at [326, 153] on div "About SOGYN A Transformative Approach to Women's Health As a leading gynecology…" at bounding box center [174, 290] width 320 height 306
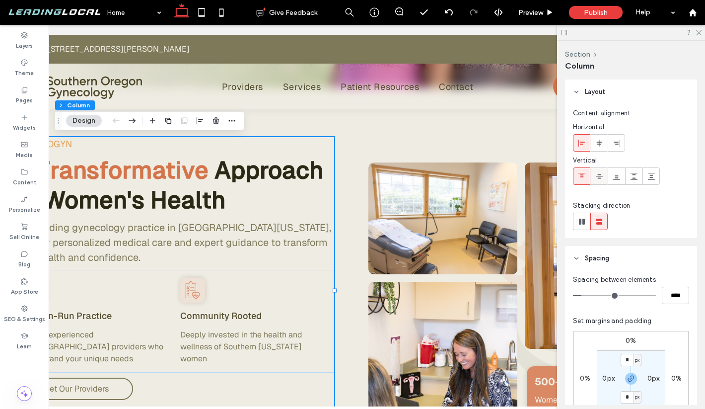
click at [597, 180] on span at bounding box center [599, 176] width 8 height 16
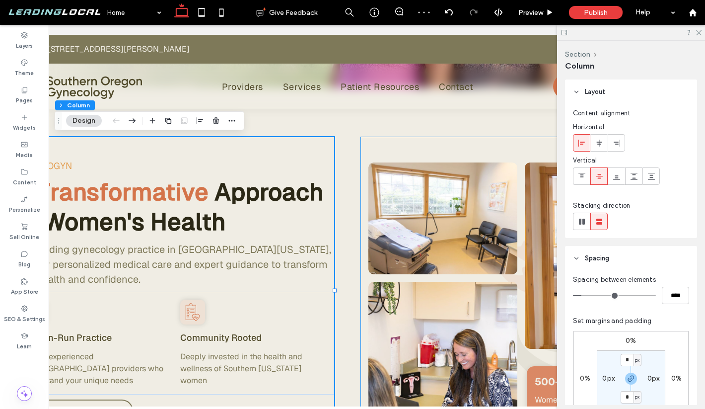
click at [391, 146] on div "Button Button Button 500+ Women trust us with their healthcare journey" at bounding box center [521, 290] width 320 height 306
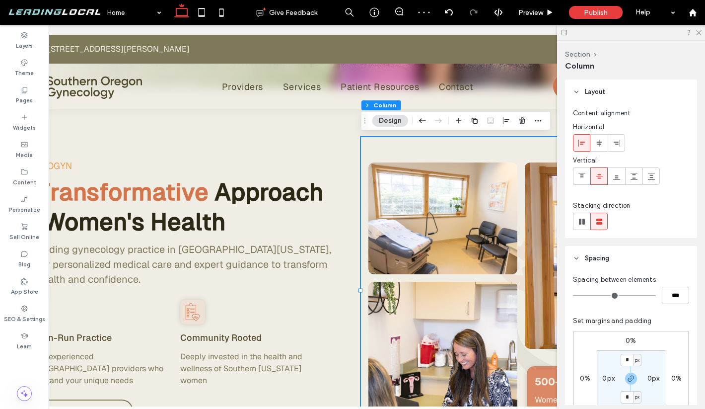
click at [512, 105] on div "About SOGYN A Transformative Approach to Women's Health As a leading gynecology…" at bounding box center [347, 290] width 667 height 406
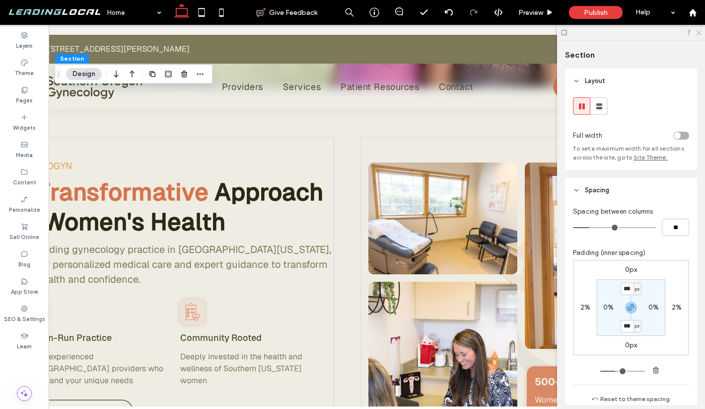
click at [698, 33] on use at bounding box center [698, 32] width 5 height 5
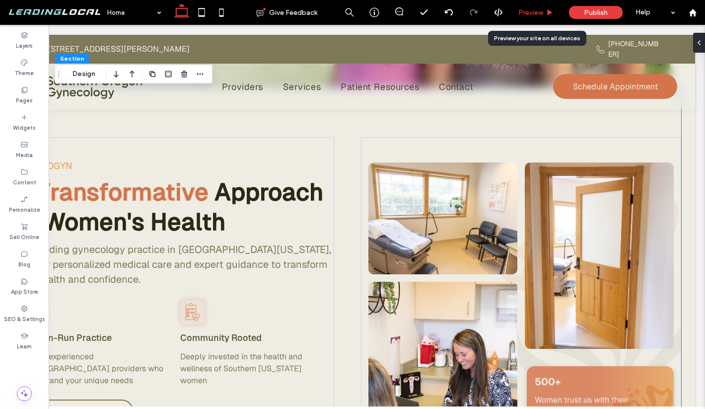
click at [541, 11] on span "Preview" at bounding box center [530, 12] width 25 height 8
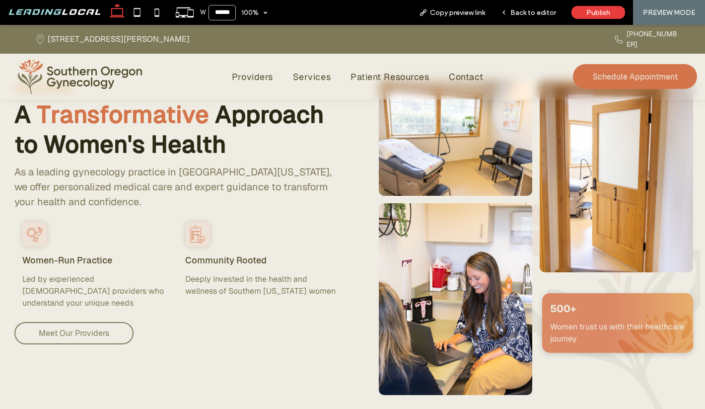
scroll to position [372, 0]
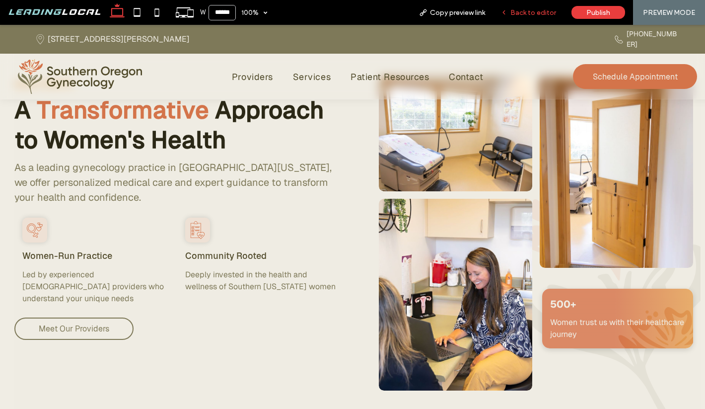
click at [546, 6] on div "Back to editor" at bounding box center [528, 12] width 71 height 25
click at [544, 11] on span "Back to editor" at bounding box center [533, 12] width 46 height 8
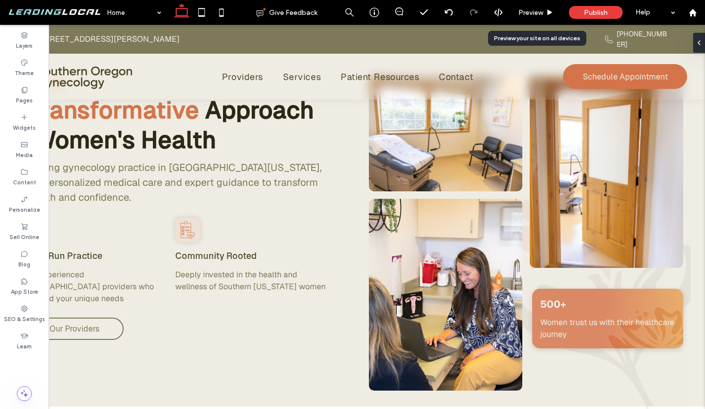
scroll to position [0, 10]
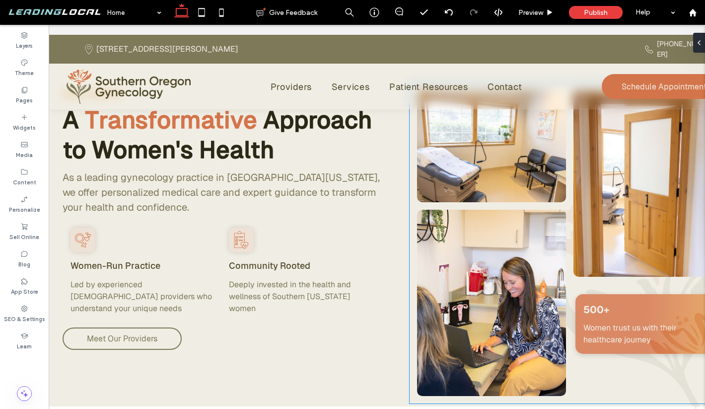
click at [633, 285] on div "Button" at bounding box center [647, 242] width 156 height 313
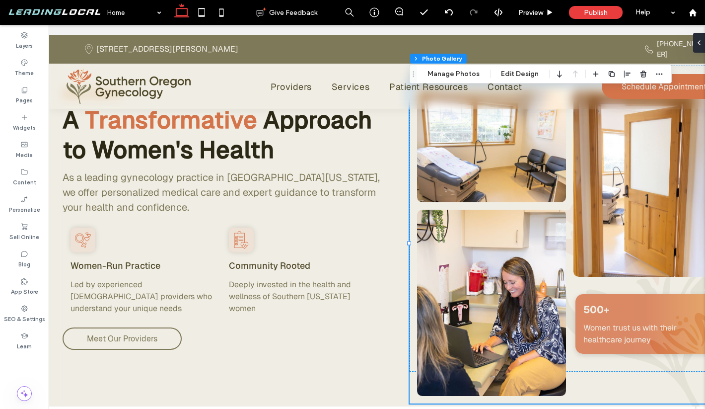
click at [633, 285] on div "Button" at bounding box center [647, 242] width 156 height 313
click at [627, 296] on div "500+ Women trust us with their healthcare journey" at bounding box center [648, 323] width 155 height 63
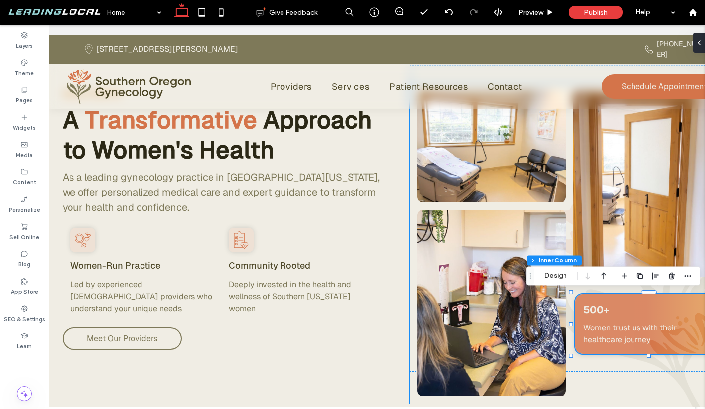
click at [583, 288] on div "Button" at bounding box center [647, 242] width 156 height 313
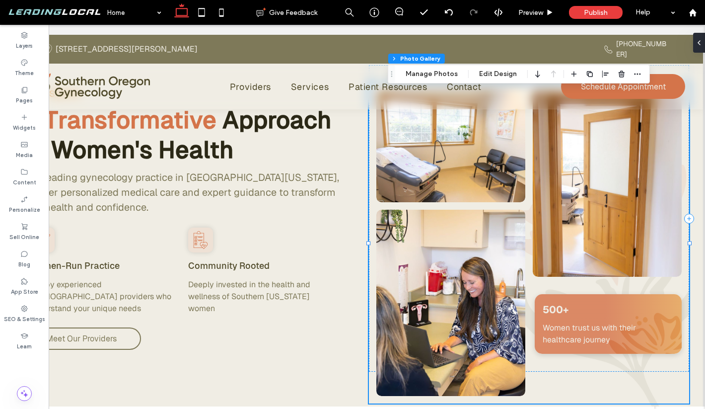
scroll to position [0, 59]
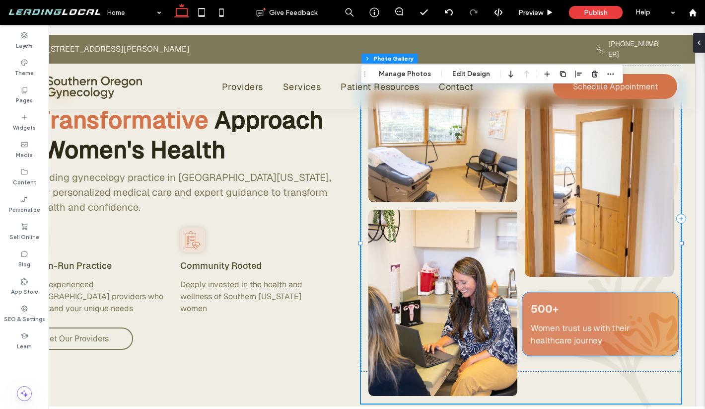
click at [577, 298] on div "500+ Women trust us with their healthcare journey" at bounding box center [599, 323] width 155 height 63
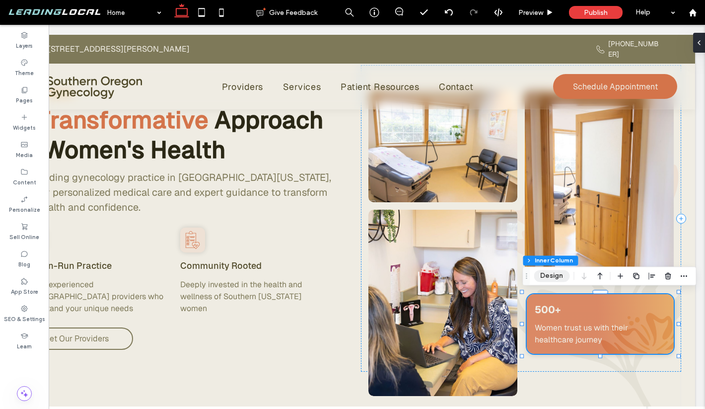
click at [562, 277] on button "Design" at bounding box center [552, 276] width 36 height 12
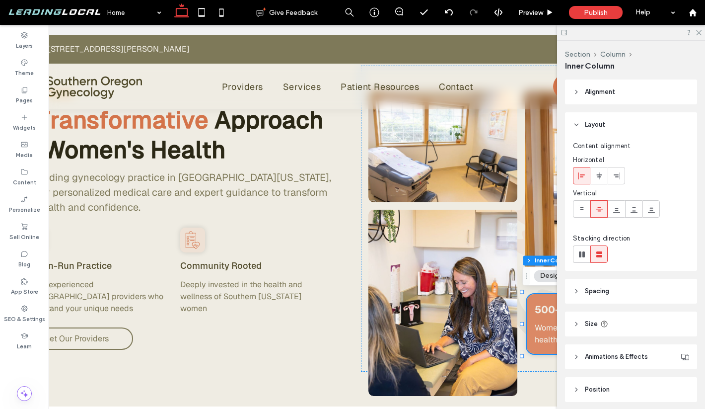
click at [612, 291] on header "Spacing" at bounding box center [631, 291] width 132 height 25
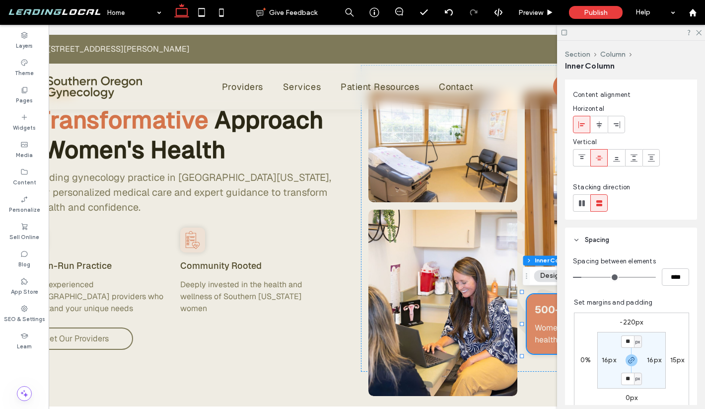
scroll to position [75, 0]
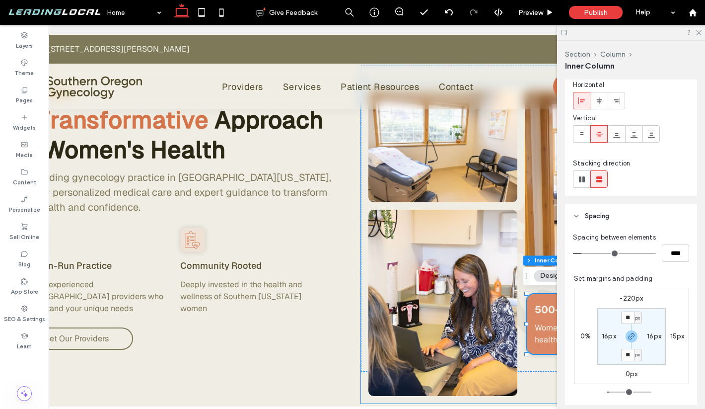
click at [502, 285] on link at bounding box center [443, 303] width 158 height 198
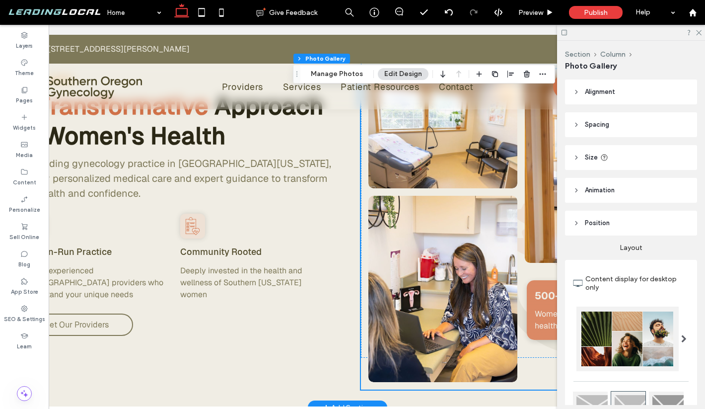
scroll to position [401, 0]
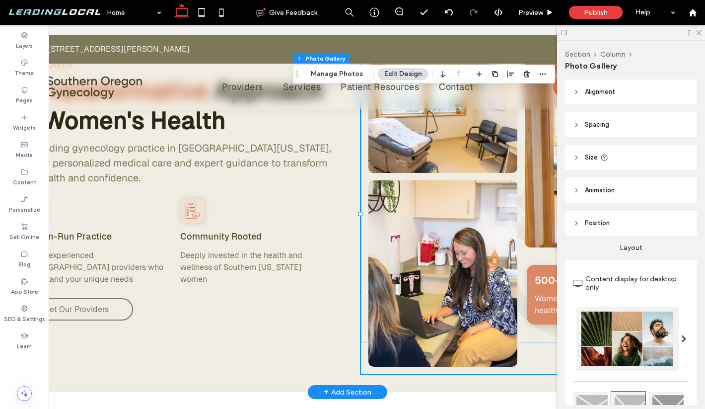
click at [352, 304] on div "About SOGYN A Transformative Approach to Women's Health As a leading gynecology…" at bounding box center [347, 189] width 667 height 406
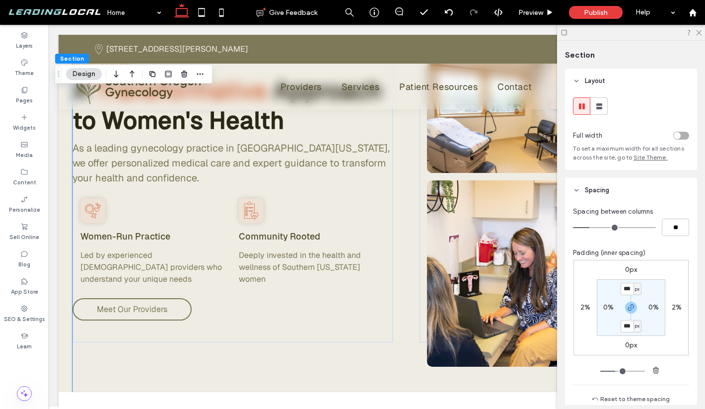
scroll to position [0, 59]
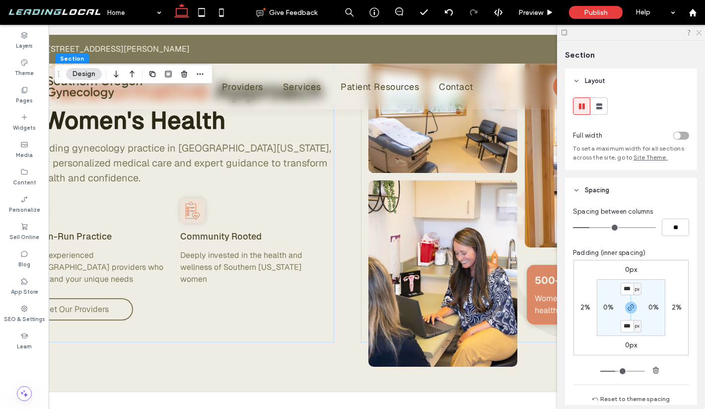
click at [695, 33] on icon at bounding box center [698, 32] width 6 height 6
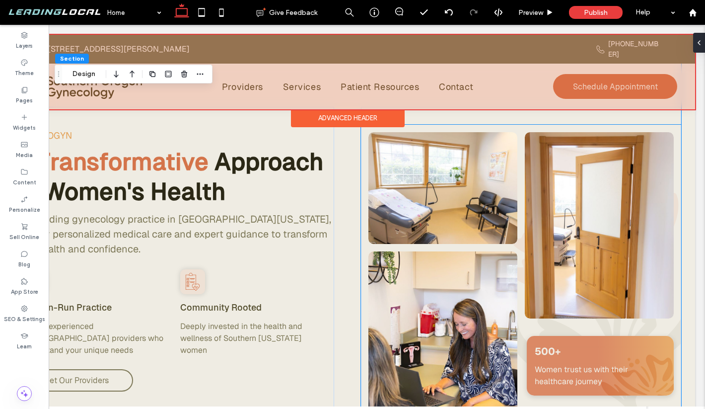
scroll to position [314, 0]
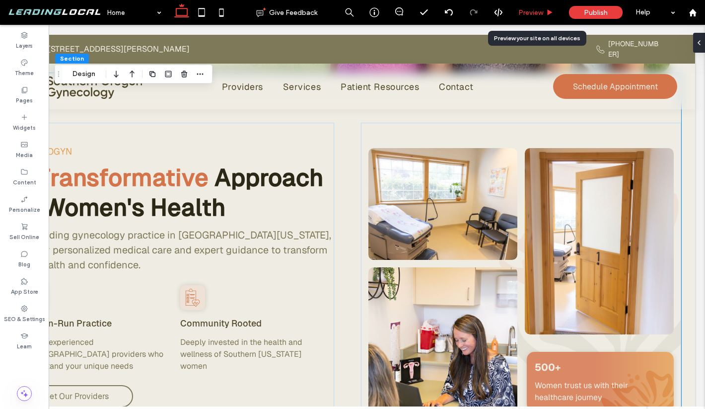
click at [533, 11] on span "Preview" at bounding box center [530, 12] width 25 height 8
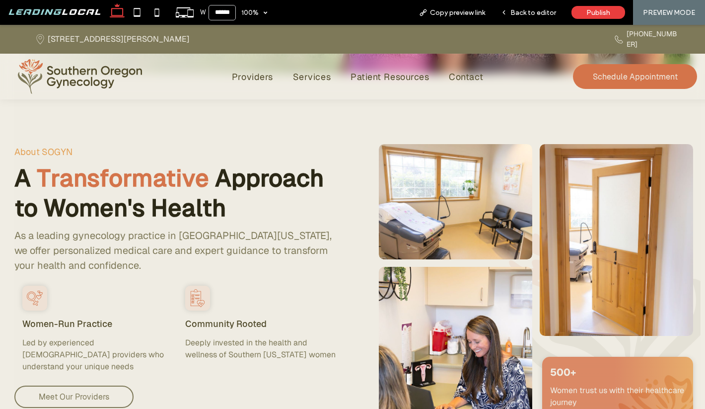
scroll to position [304, 0]
click at [540, 7] on div "Back to editor" at bounding box center [528, 12] width 71 height 25
click at [527, 15] on span "Back to editor" at bounding box center [533, 12] width 46 height 8
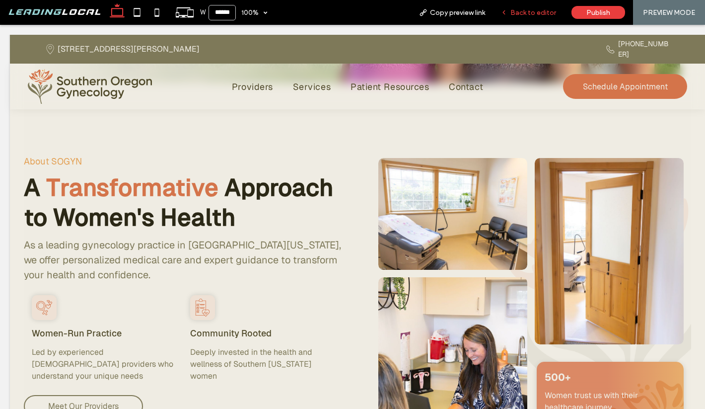
scroll to position [0, 10]
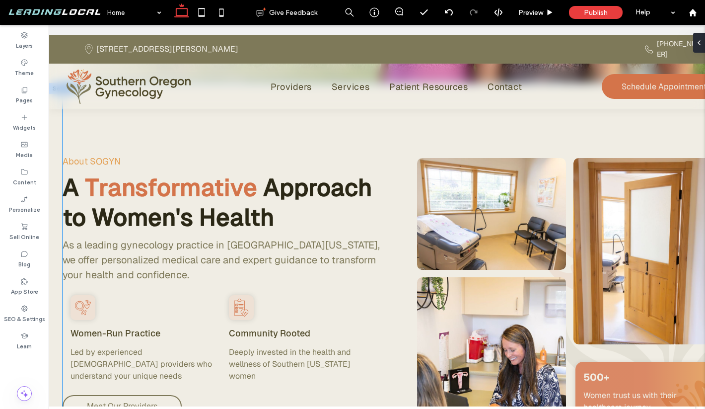
click at [346, 127] on div "About SOGYN A Transformative Approach to Women's Health As a leading gynecology…" at bounding box center [396, 286] width 667 height 406
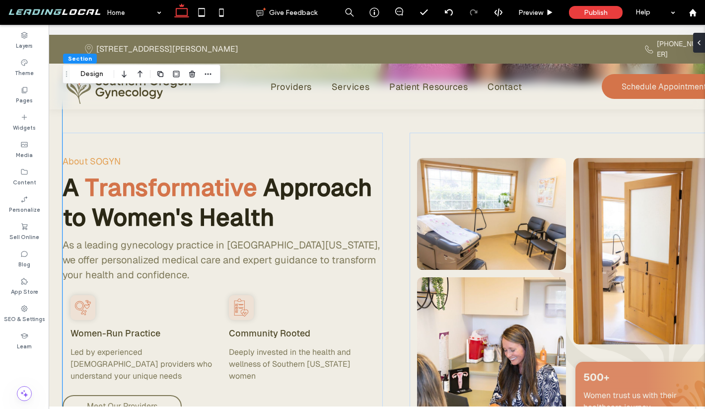
click at [57, 125] on div "About SOGYN A Transformative Approach to Women's Health As a leading gynecology…" at bounding box center [396, 286] width 695 height 406
click at [95, 74] on button "Design" at bounding box center [92, 74] width 36 height 12
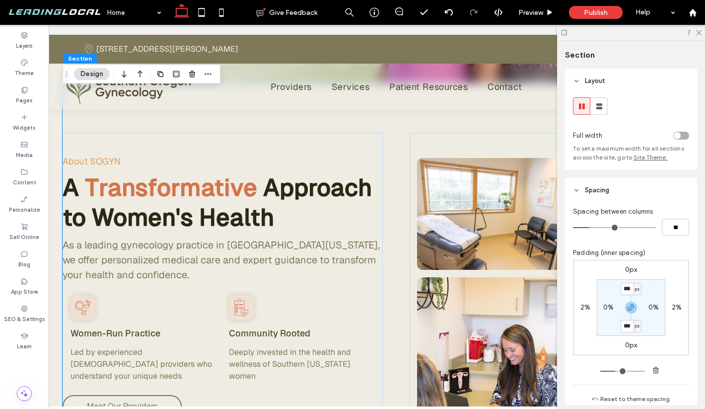
click at [585, 310] on label "2%" at bounding box center [585, 307] width 10 height 8
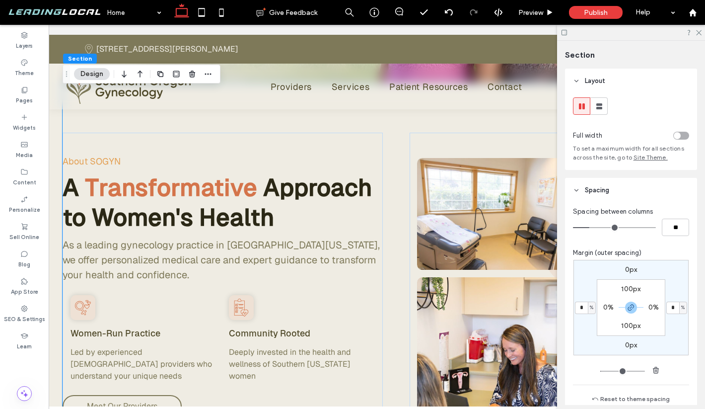
click at [593, 307] on span "%" at bounding box center [591, 307] width 3 height 10
click at [587, 354] on span "vh" at bounding box center [588, 357] width 6 height 10
type input "*"
type input "***"
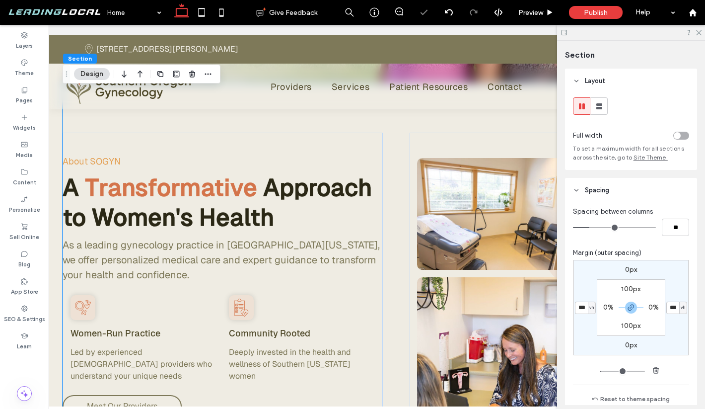
click at [592, 311] on span "vh" at bounding box center [591, 307] width 4 height 10
click at [587, 371] on span "vw" at bounding box center [587, 375] width 7 height 10
type input "*"
type input "***"
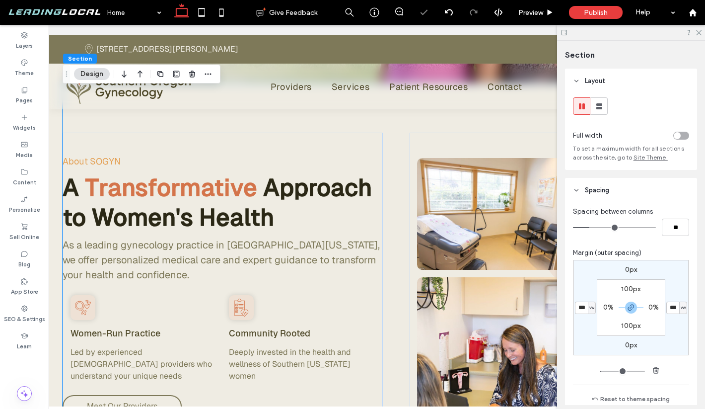
type input "*"
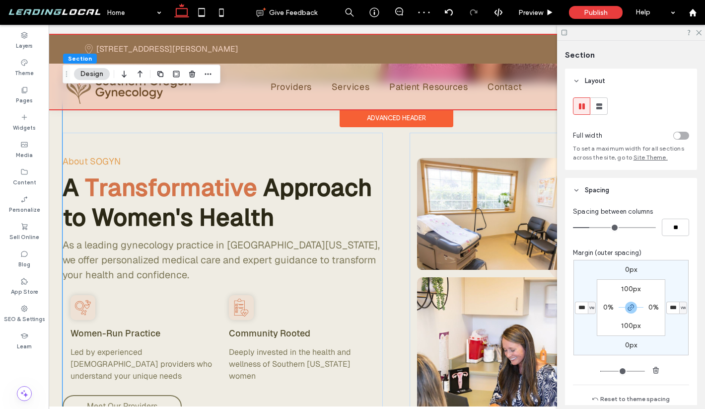
click at [382, 76] on div at bounding box center [396, 72] width 695 height 74
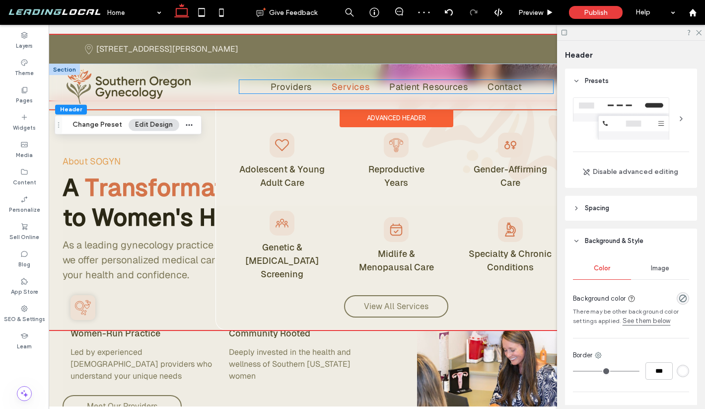
click at [353, 80] on span "Services" at bounding box center [351, 86] width 38 height 13
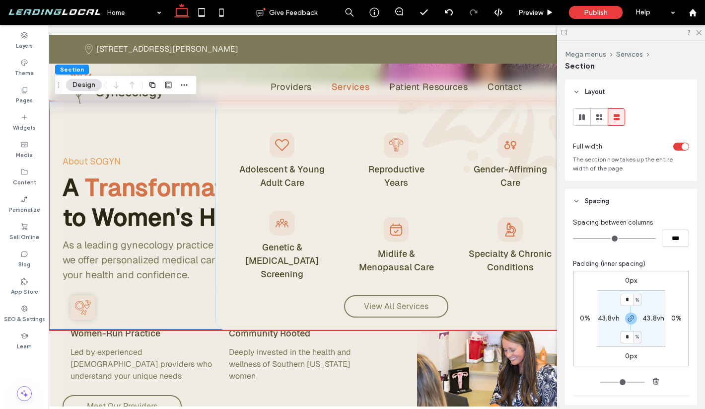
click at [203, 117] on div "Adolescent & Young Adult Care Reproductive Years Gender-Affirming Care Genetic …" at bounding box center [396, 215] width 695 height 228
click at [615, 316] on label "43.8vh" at bounding box center [609, 318] width 22 height 8
click at [615, 318] on span "vh" at bounding box center [615, 318] width 4 height 10
click at [608, 384] on span "vw" at bounding box center [611, 386] width 7 height 10
type input "**"
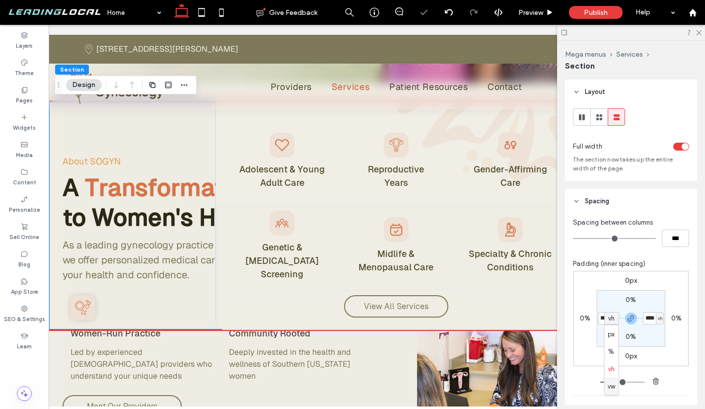
type input "****"
click at [605, 334] on section "0% **** vw 0% **** vw" at bounding box center [631, 318] width 69 height 57
click at [606, 318] on input "****" at bounding box center [604, 318] width 13 height 12
click at [630, 317] on use "button" at bounding box center [631, 318] width 6 height 6
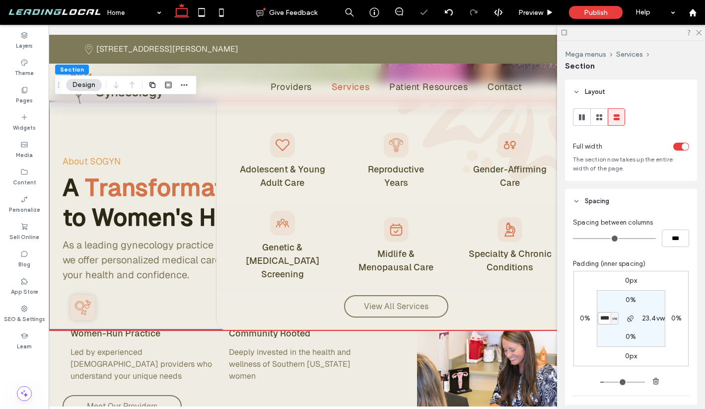
click at [602, 318] on input "****" at bounding box center [604, 318] width 13 height 12
click at [651, 315] on label "23.4vw" at bounding box center [653, 318] width 23 height 8
click at [605, 317] on label "23.4vw" at bounding box center [608, 318] width 23 height 8
type input "**"
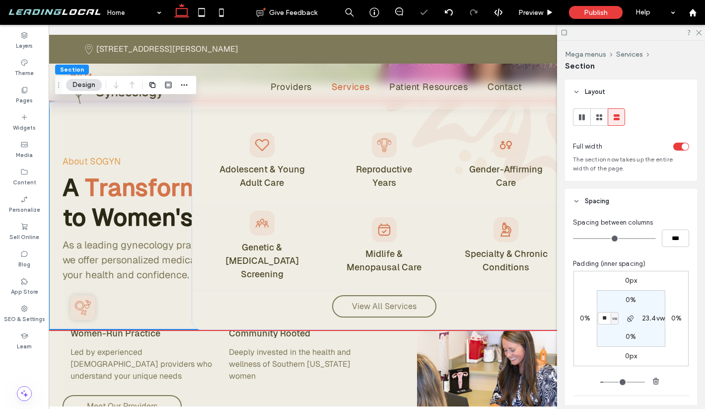
click at [639, 322] on div at bounding box center [631, 318] width 22 height 12
click at [647, 320] on label "23.4vw" at bounding box center [653, 318] width 23 height 8
type input "**"
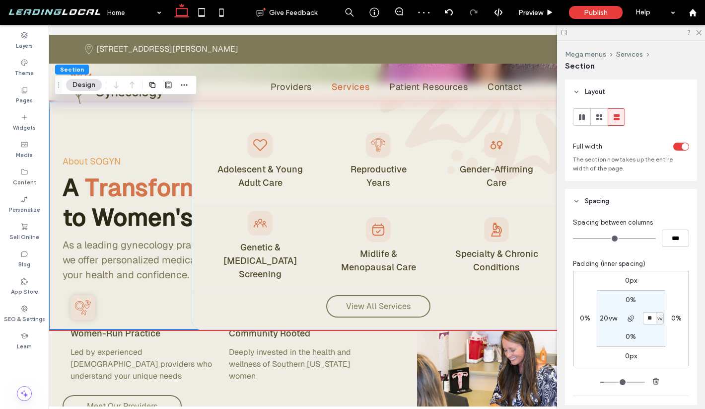
click at [606, 318] on label "20vw" at bounding box center [608, 318] width 17 height 8
type input "**"
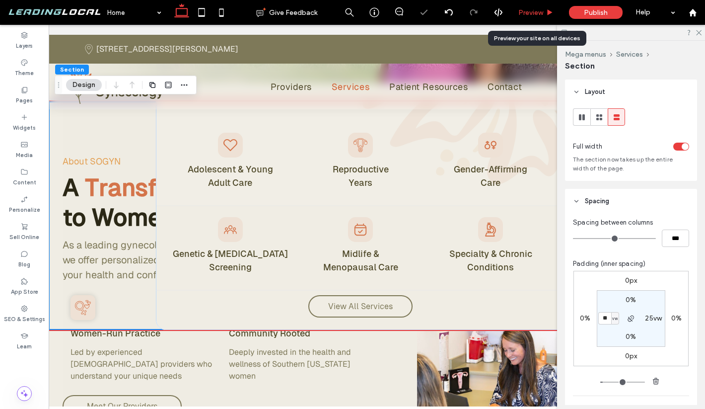
click at [548, 19] on div "Preview" at bounding box center [536, 12] width 51 height 25
click at [547, 10] on icon at bounding box center [549, 12] width 7 height 7
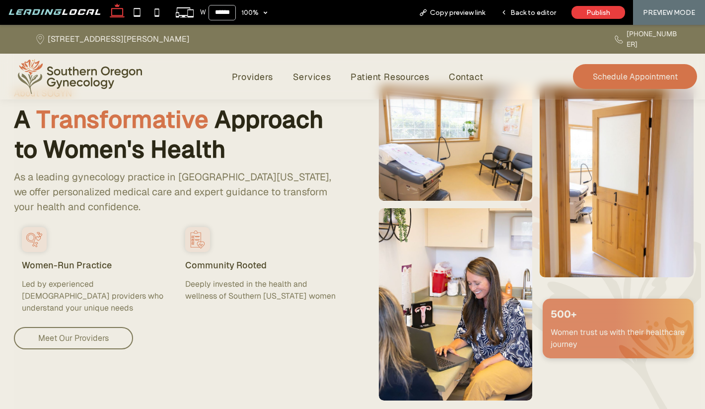
scroll to position [347, 0]
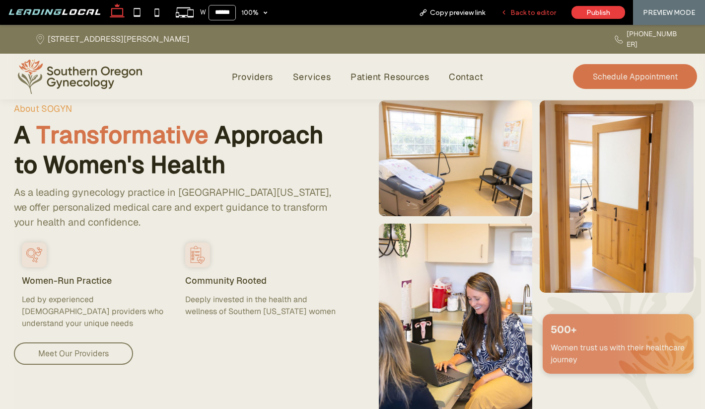
click at [544, 15] on span "Back to editor" at bounding box center [533, 12] width 46 height 8
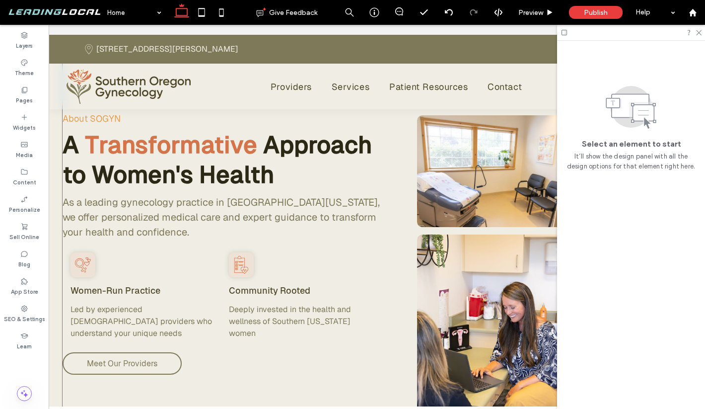
click at [400, 122] on div "About SOGYN A Transformative Approach to Women's Health As a leading gynecology…" at bounding box center [396, 243] width 667 height 406
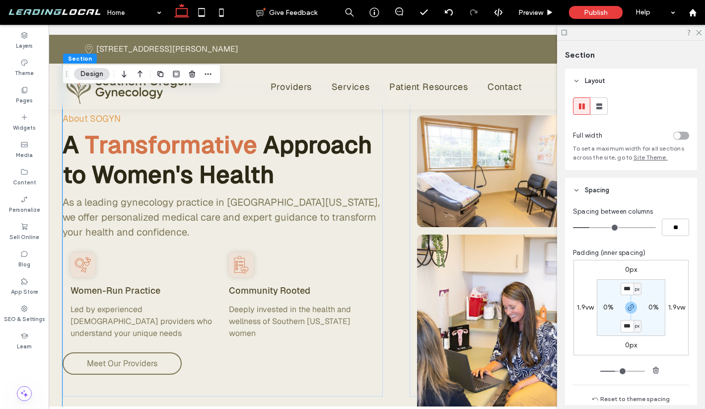
click at [57, 152] on div "About SOGYN A Transformative Approach to Women's Health As a leading gynecology…" at bounding box center [396, 243] width 695 height 406
click at [585, 310] on label "1.9vw" at bounding box center [585, 307] width 17 height 8
type input "*"
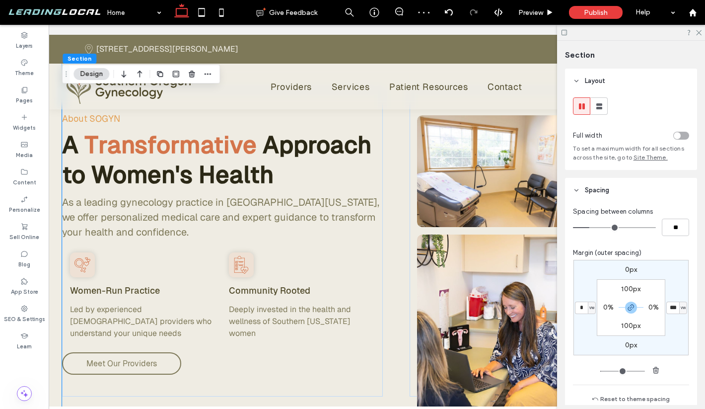
type input "*"
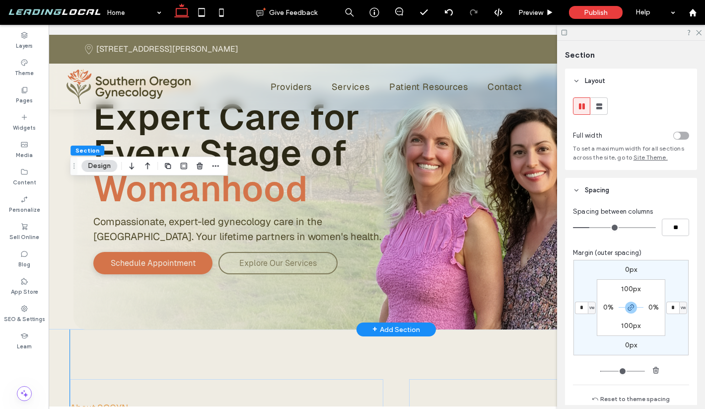
scroll to position [23, 0]
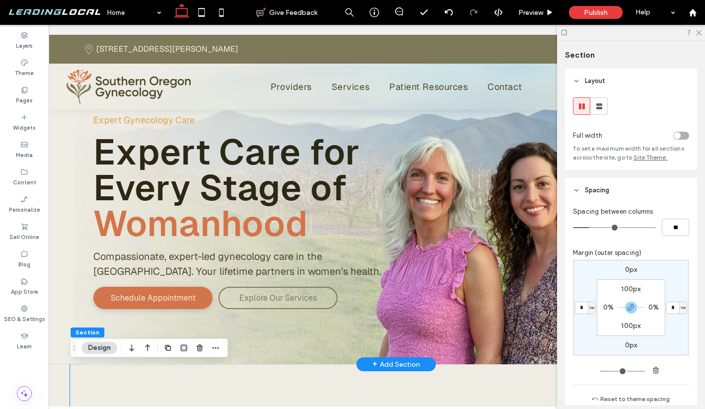
click at [65, 169] on div "Expert Gynecology Care Expert Care for Every Stage of Womanhood Compassionate, …" at bounding box center [396, 187] width 695 height 352
click at [69, 210] on div "Expert Gynecology Care Expert Care for Every Stage of Womanhood Compassionate, …" at bounding box center [396, 187] width 695 height 352
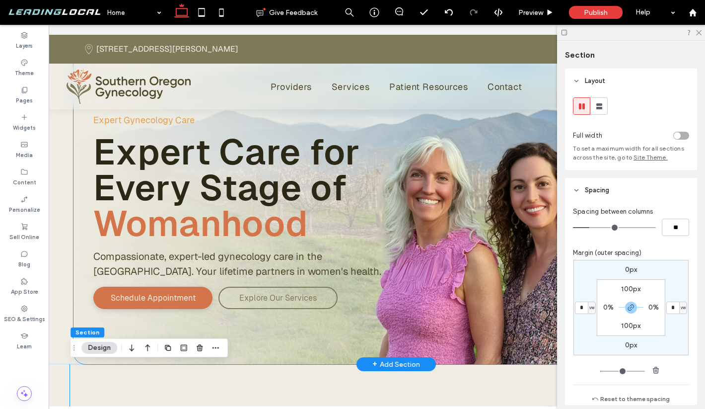
click at [89, 234] on div "Expert Gynecology Care Expert Care for Every Stage of Womanhood Compassionate, …" at bounding box center [395, 187] width 645 height 352
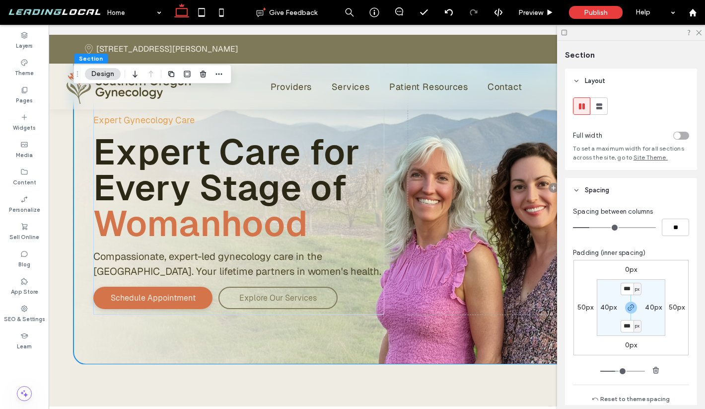
click at [591, 310] on label "50px" at bounding box center [585, 307] width 16 height 8
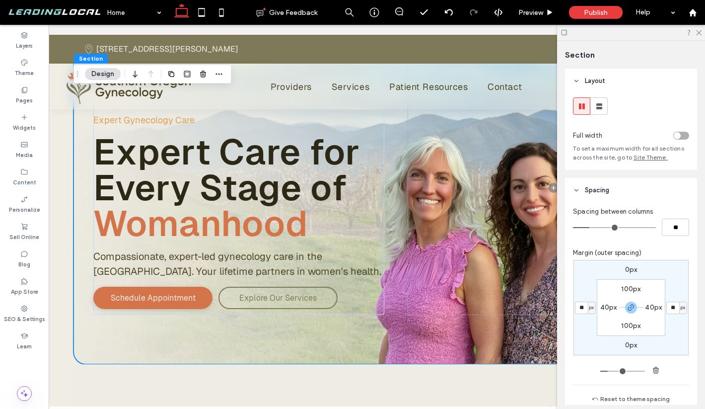
click at [591, 309] on span "px" at bounding box center [591, 307] width 4 height 10
click at [588, 374] on span "vw" at bounding box center [587, 375] width 7 height 10
type input "*"
type input "***"
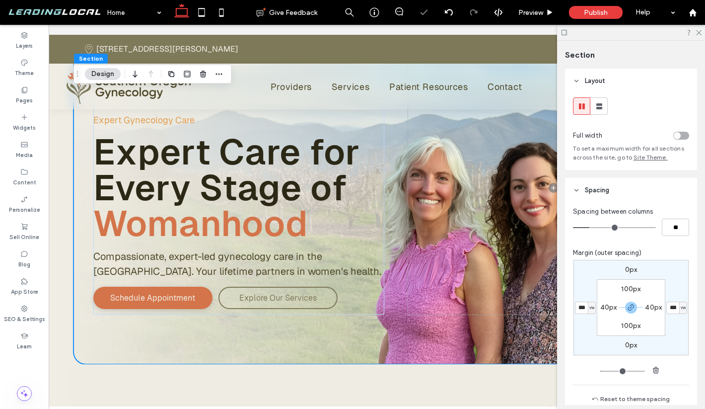
click at [610, 307] on label "40px" at bounding box center [608, 307] width 17 height 8
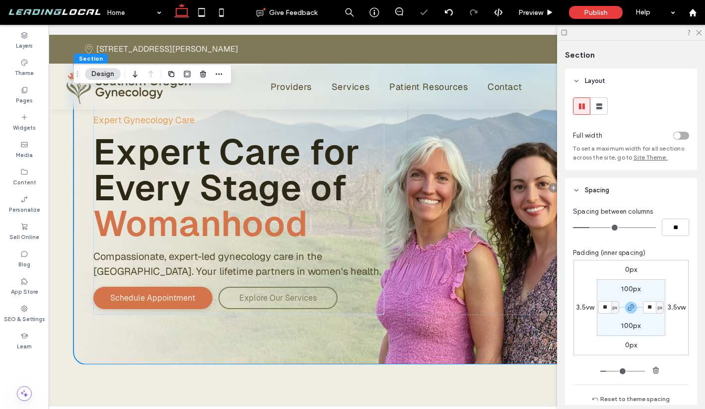
click at [613, 307] on span "px" at bounding box center [615, 307] width 4 height 10
click at [614, 372] on span "vw" at bounding box center [611, 375] width 7 height 10
type input "*"
type input "***"
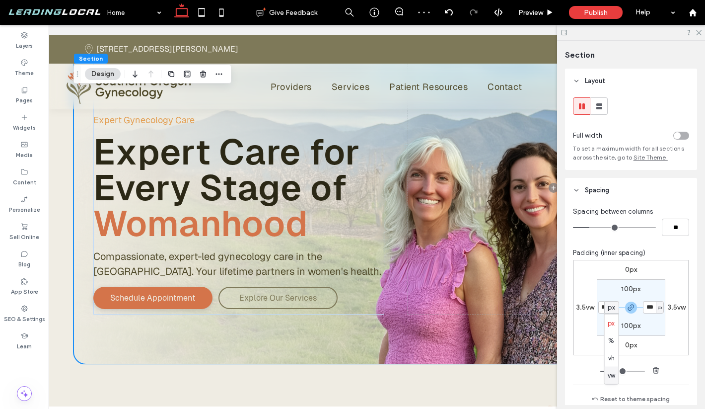
type input "*"
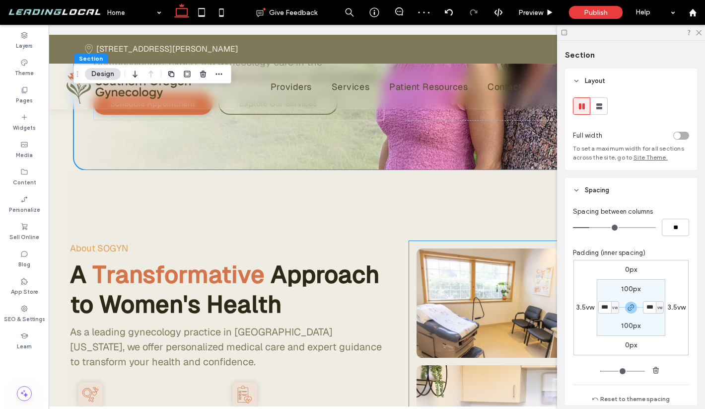
scroll to position [259, 0]
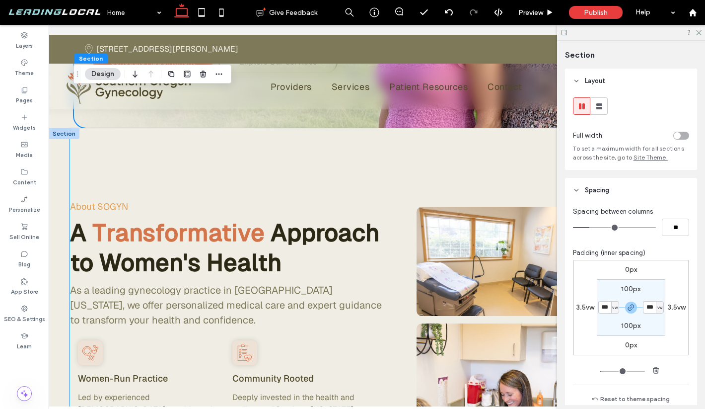
click at [390, 179] on div "About SOGYN A Transformative Approach to Women's Health As a leading gynecology…" at bounding box center [396, 331] width 652 height 406
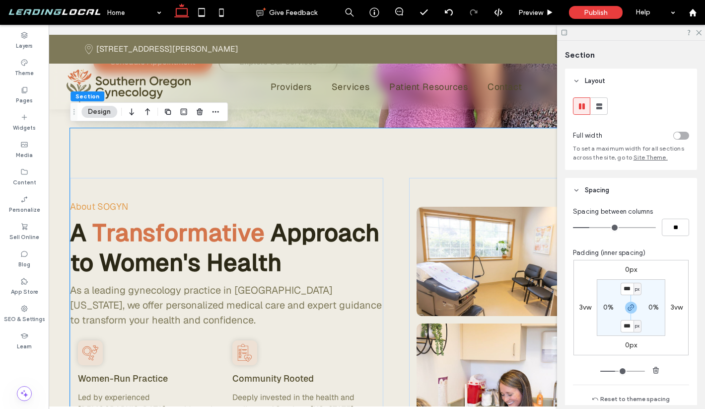
click at [589, 306] on label "3vw" at bounding box center [585, 307] width 12 height 8
type input "*"
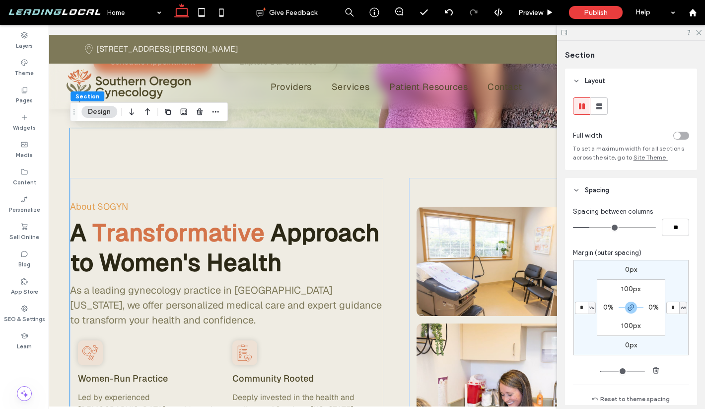
type input "*"
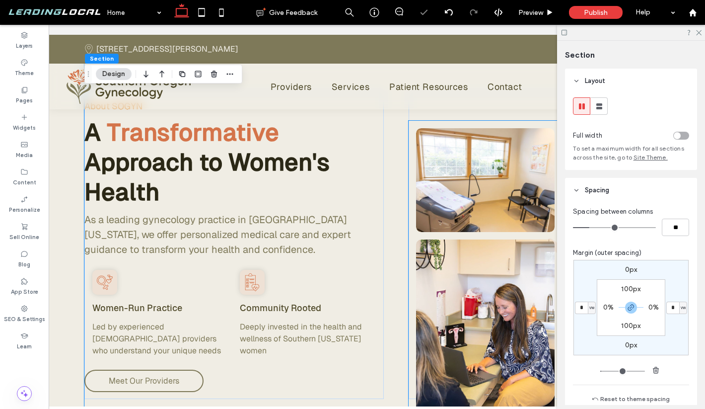
scroll to position [332, 0]
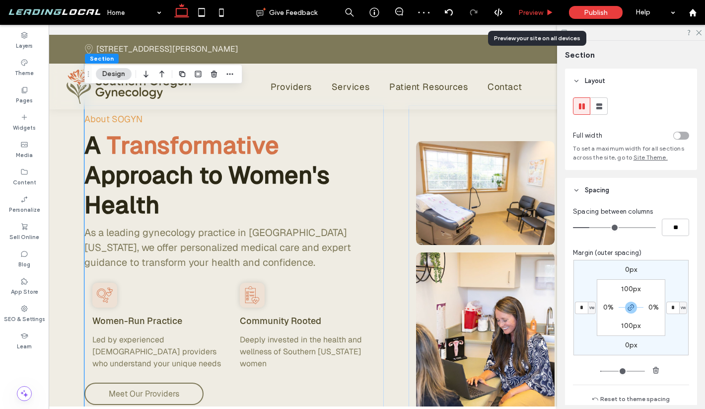
click at [532, 9] on span "Preview" at bounding box center [530, 12] width 25 height 8
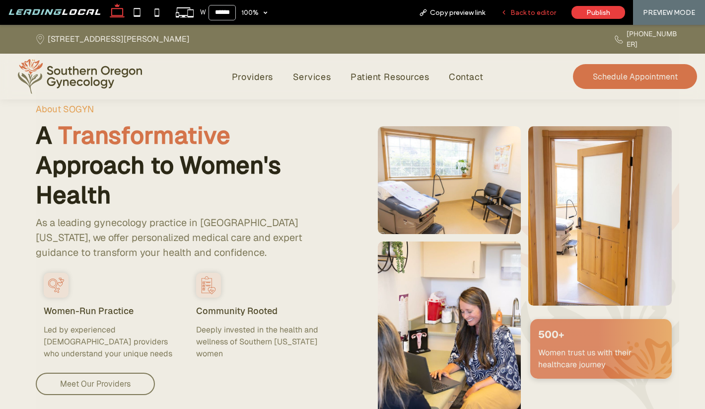
click at [529, 10] on span "Back to editor" at bounding box center [533, 12] width 46 height 8
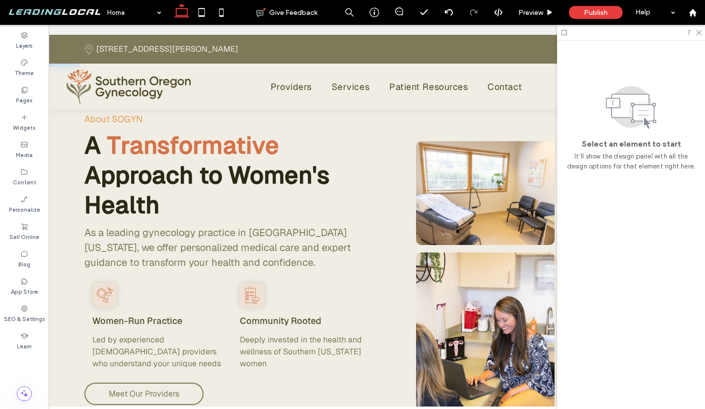
click at [74, 181] on div "About SOGYN A Transformative Approach to Women's Health As a leading gynecology…" at bounding box center [396, 259] width 695 height 406
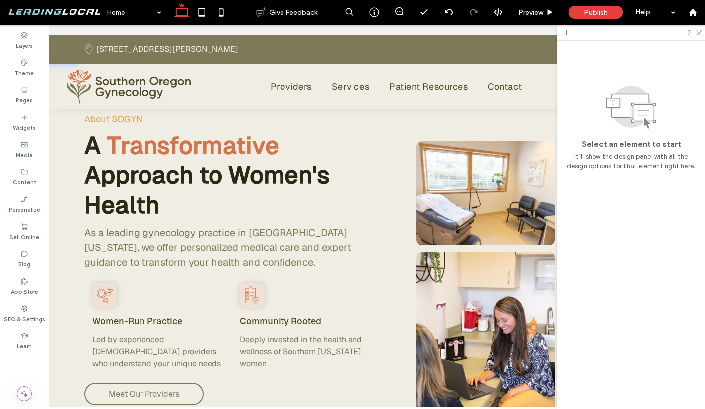
click at [192, 124] on p "About SOGYN" at bounding box center [233, 118] width 299 height 13
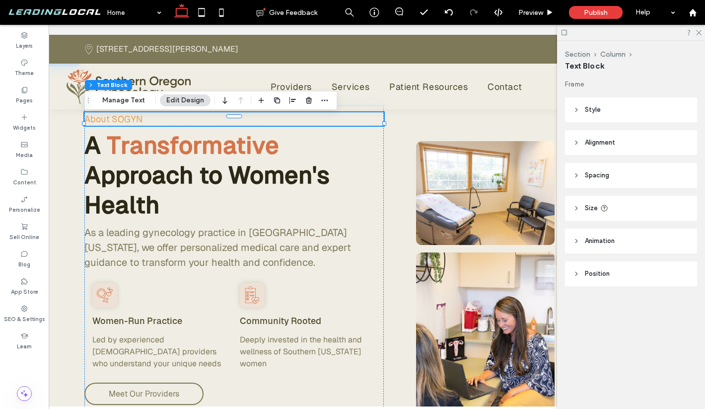
click at [394, 119] on div "About SOGYN A Transformative Approach to Women's Health As a leading gynecology…" at bounding box center [396, 259] width 624 height 406
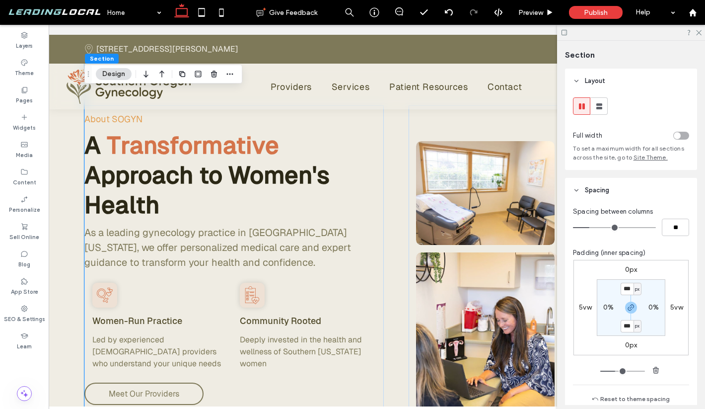
click at [584, 307] on label "5vw" at bounding box center [585, 307] width 13 height 8
type input "*"
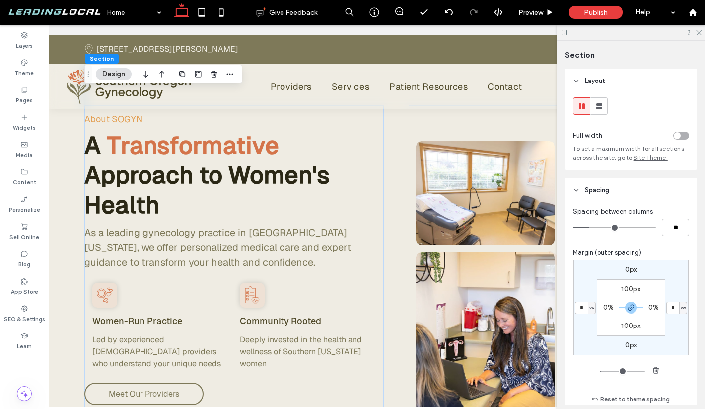
type input "*"
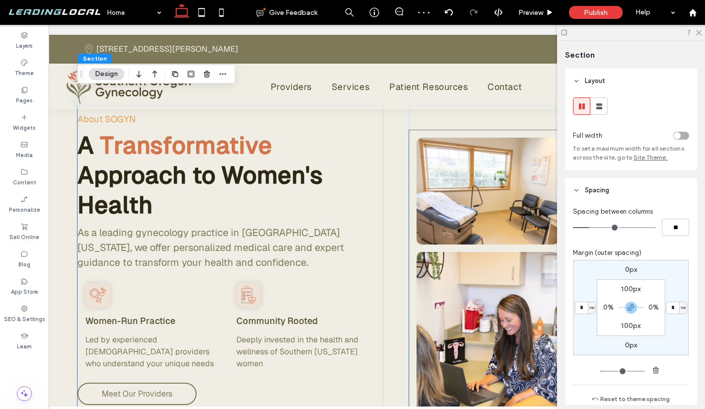
type input "*"
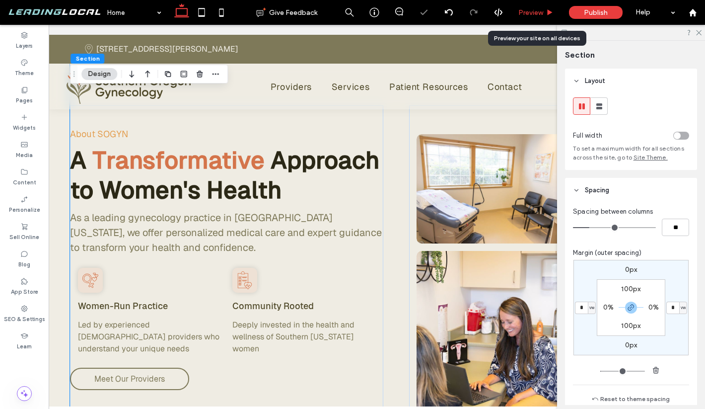
click at [529, 8] on span "Preview" at bounding box center [530, 12] width 25 height 8
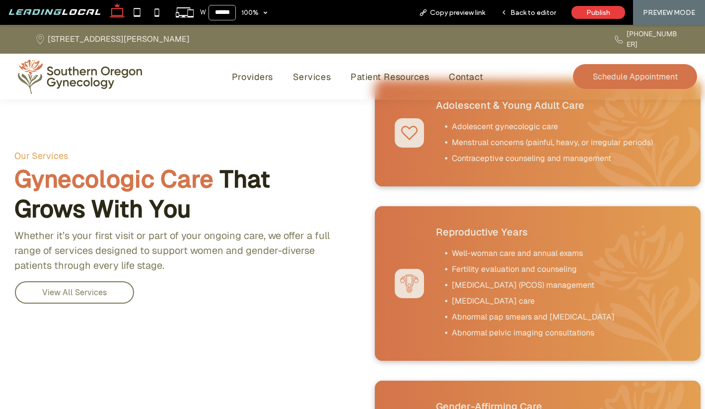
scroll to position [751, 0]
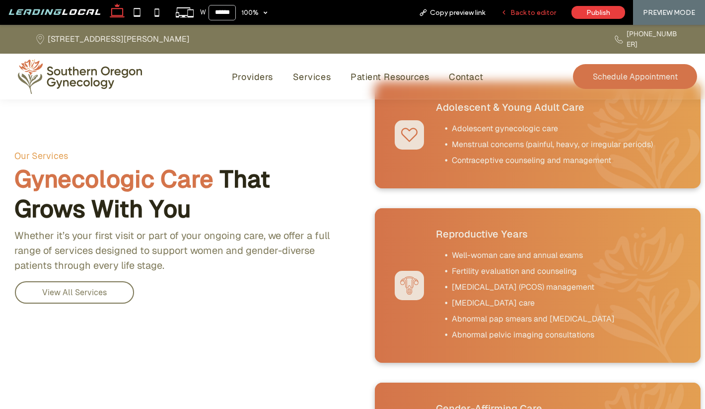
click at [531, 20] on div "Back to editor" at bounding box center [528, 12] width 71 height 25
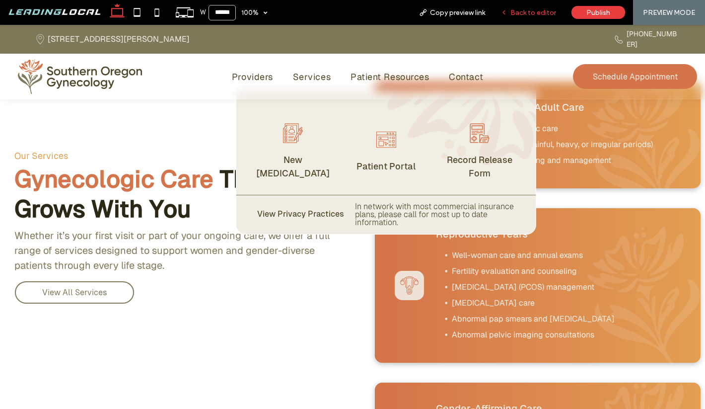
click at [544, 8] on span "Back to editor" at bounding box center [533, 12] width 46 height 8
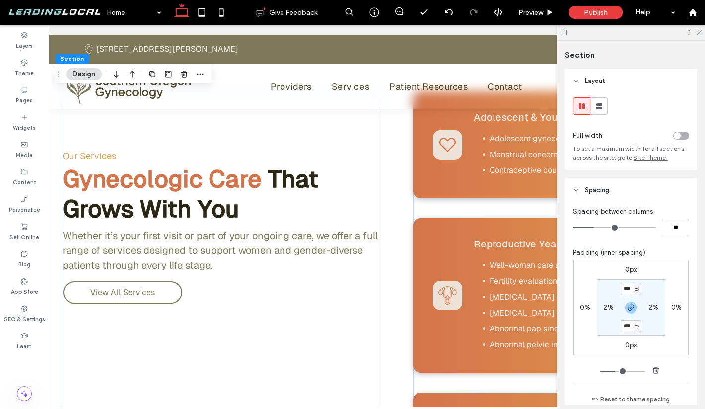
click at [611, 307] on label "2%" at bounding box center [608, 307] width 10 height 8
click at [612, 307] on div "%" at bounding box center [615, 307] width 6 height 10
click at [610, 371] on span "vw" at bounding box center [611, 375] width 7 height 10
type input "*"
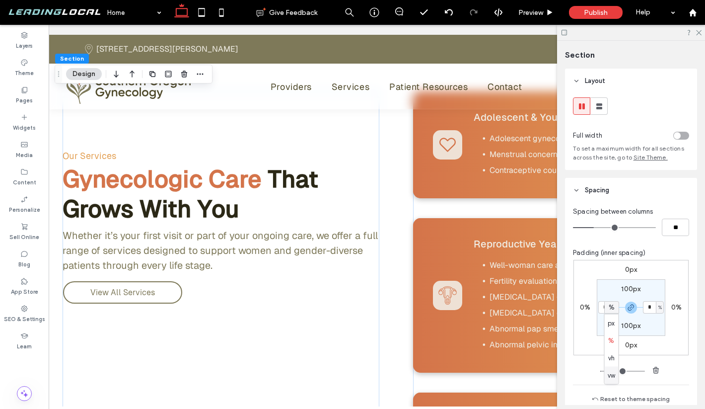
type input "***"
type input "*"
click at [604, 310] on input "***" at bounding box center [604, 307] width 13 height 12
type input "*"
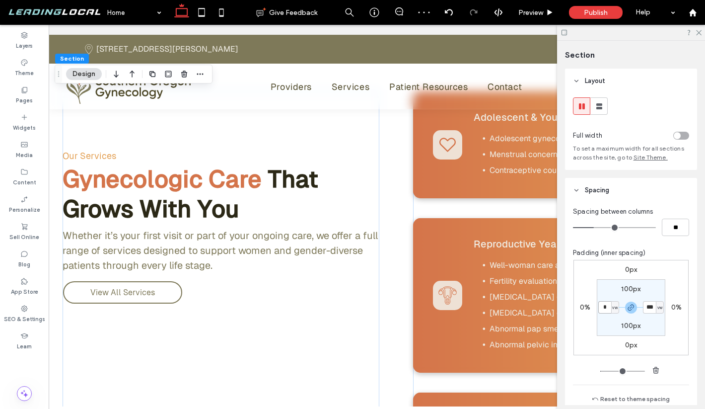
type input "*"
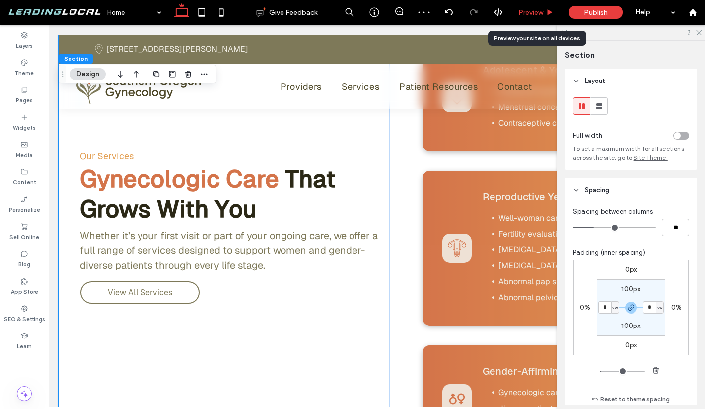
click at [540, 12] on span "Preview" at bounding box center [530, 12] width 25 height 8
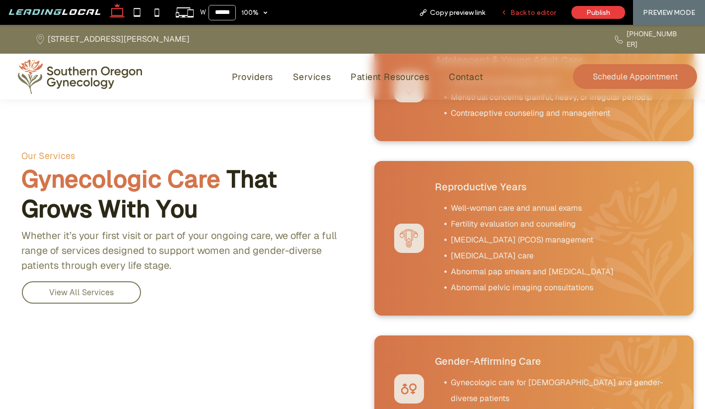
click at [525, 13] on span "Back to editor" at bounding box center [533, 12] width 46 height 8
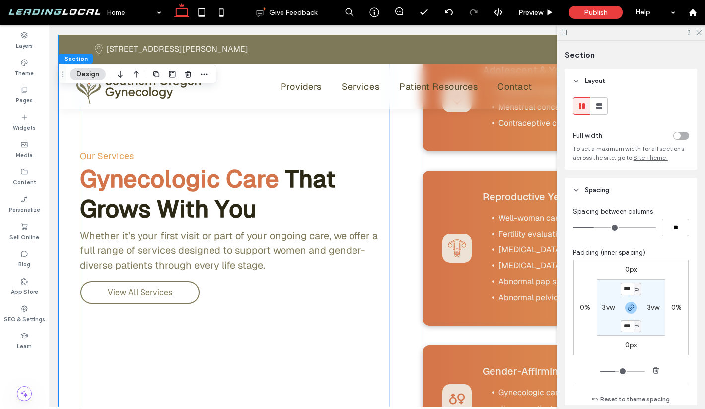
click at [606, 302] on section "*** px 3vw *** px 3vw" at bounding box center [631, 307] width 69 height 57
click at [607, 310] on label "3vw" at bounding box center [608, 307] width 12 height 8
type input "*"
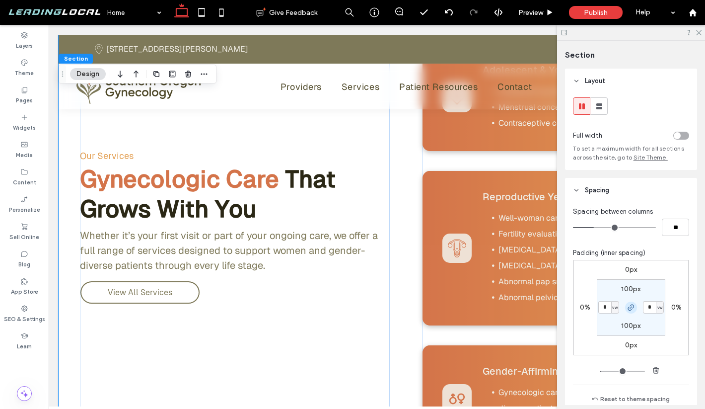
type input "*"
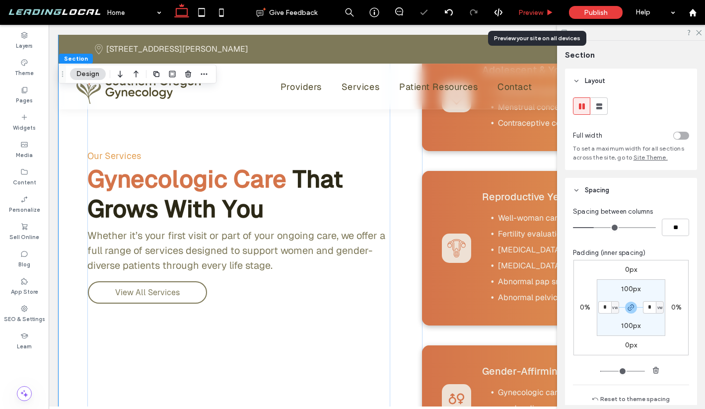
click at [546, 17] on div "Preview" at bounding box center [536, 12] width 51 height 25
click at [541, 11] on span "Preview" at bounding box center [530, 12] width 25 height 8
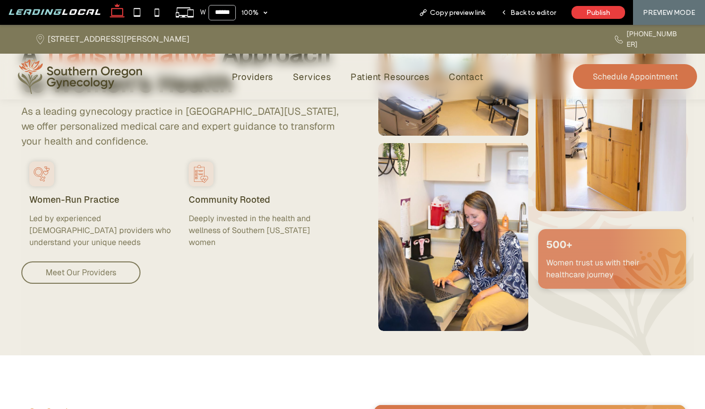
scroll to position [437, 0]
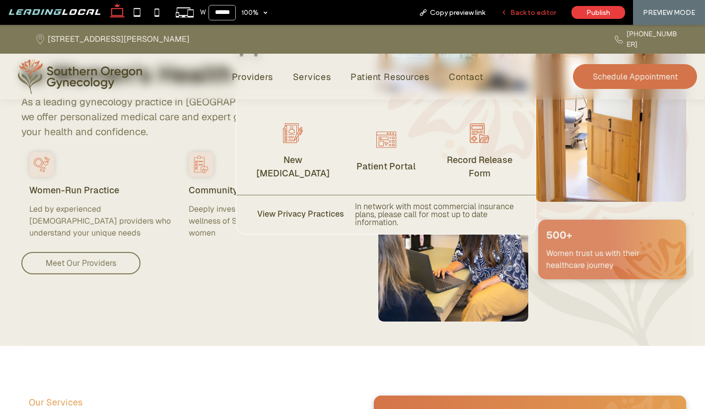
click at [512, 8] on span "Back to editor" at bounding box center [533, 12] width 46 height 8
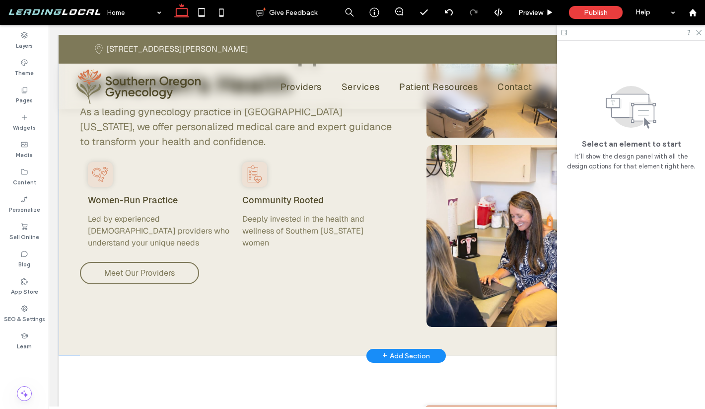
click at [75, 198] on div "About SOGYN A Transformative Approach to Women's Health As a leading gynecology…" at bounding box center [406, 153] width 695 height 406
click at [74, 199] on div "About SOGYN A Transformative Approach to Women's Health As a leading gynecology…" at bounding box center [406, 153] width 695 height 406
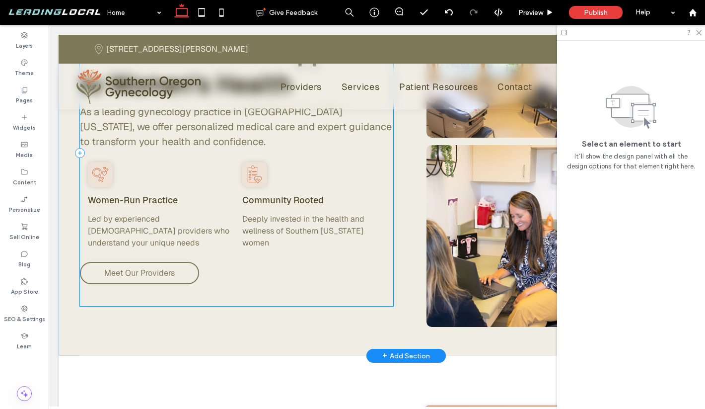
click at [240, 286] on div "About SOGYN A Transformative Approach to Women's Health As a leading gynecology…" at bounding box center [236, 153] width 313 height 306
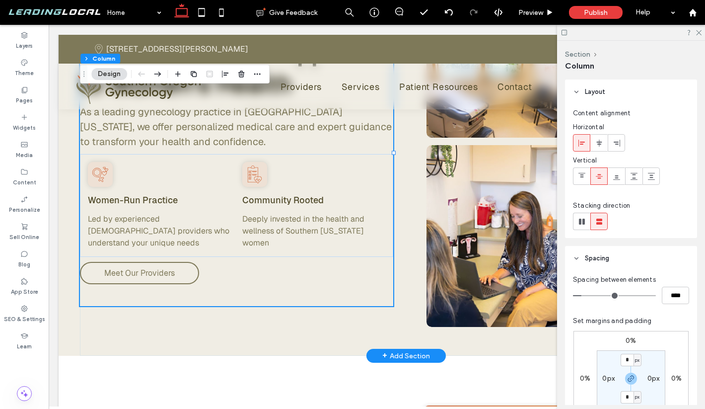
click at [246, 315] on div "About SOGYN A Transformative Approach to Women's Health As a leading gynecology…" at bounding box center [406, 153] width 652 height 406
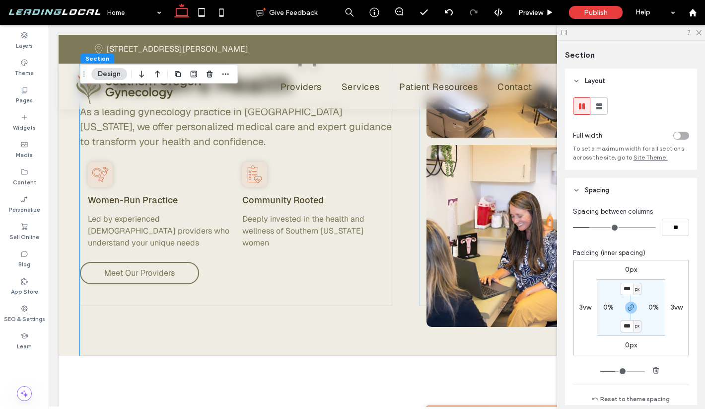
click at [611, 309] on label "0%" at bounding box center [608, 307] width 10 height 8
type input "*"
click at [613, 309] on span "%" at bounding box center [614, 307] width 3 height 10
click at [609, 374] on span "vw" at bounding box center [611, 375] width 7 height 10
click at [604, 309] on input "*" at bounding box center [604, 307] width 13 height 12
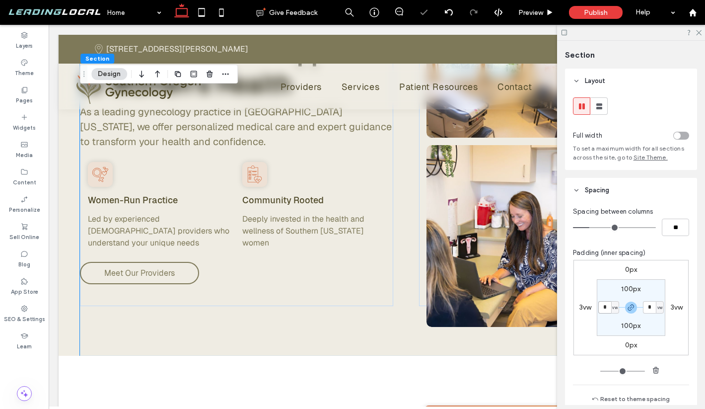
type input "*"
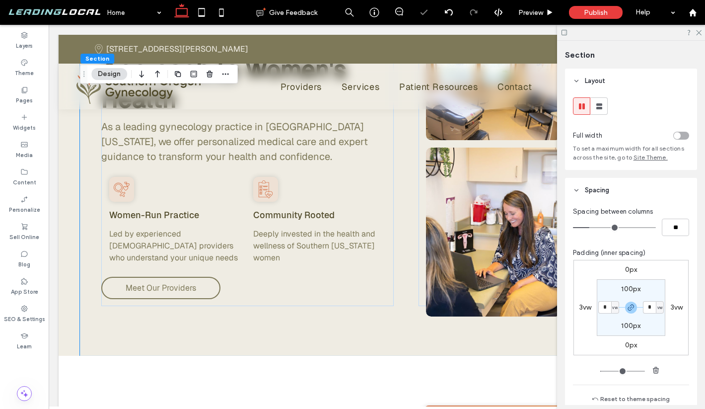
click at [576, 310] on div "3vw" at bounding box center [585, 307] width 23 height 9
click at [581, 310] on label "3vw" at bounding box center [585, 307] width 12 height 8
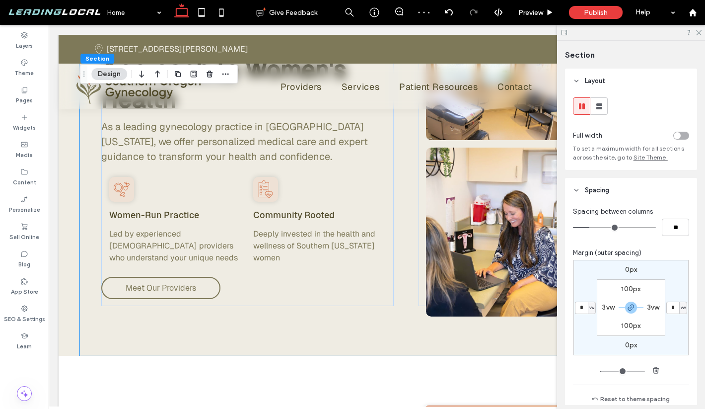
type input "*"
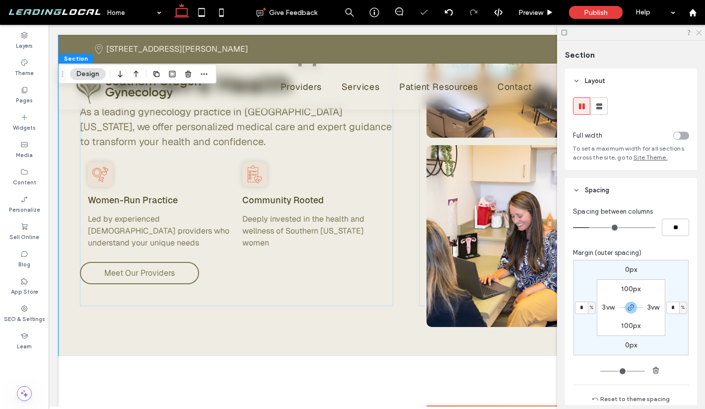
click at [701, 33] on icon at bounding box center [698, 32] width 6 height 6
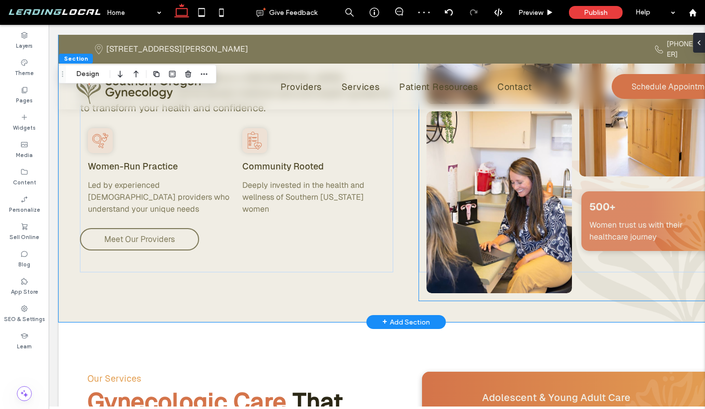
scroll to position [470, 0]
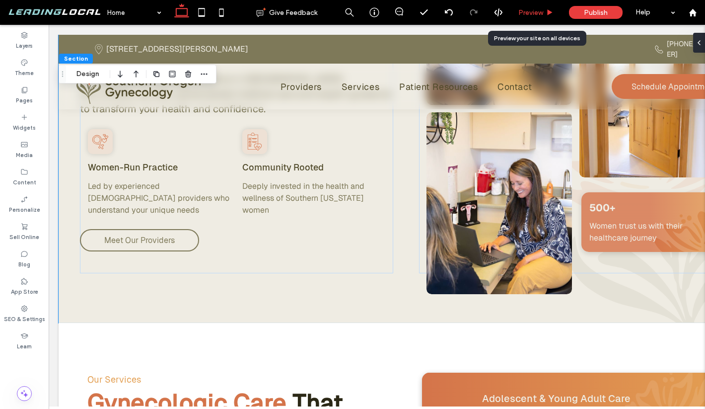
click at [539, 15] on span "Preview" at bounding box center [530, 12] width 25 height 8
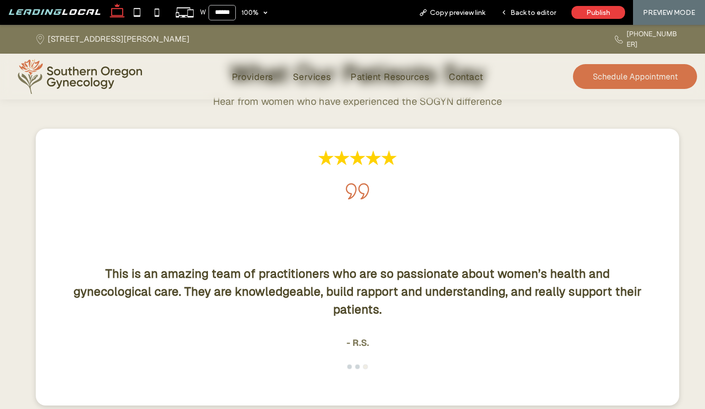
scroll to position [2533, 0]
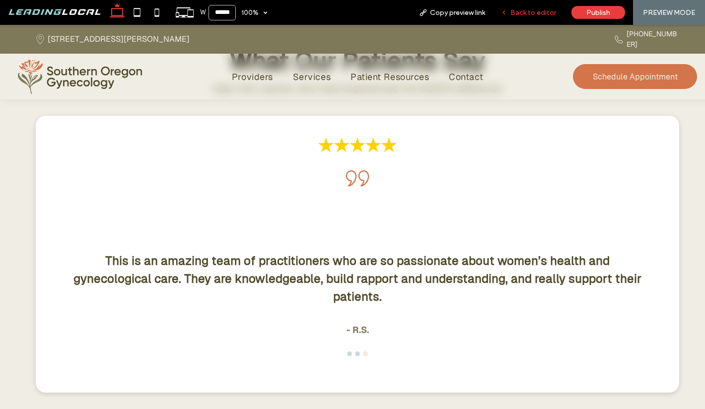
click at [534, 7] on div "Back to editor" at bounding box center [528, 12] width 71 height 25
click at [531, 11] on span "Back to editor" at bounding box center [533, 12] width 46 height 8
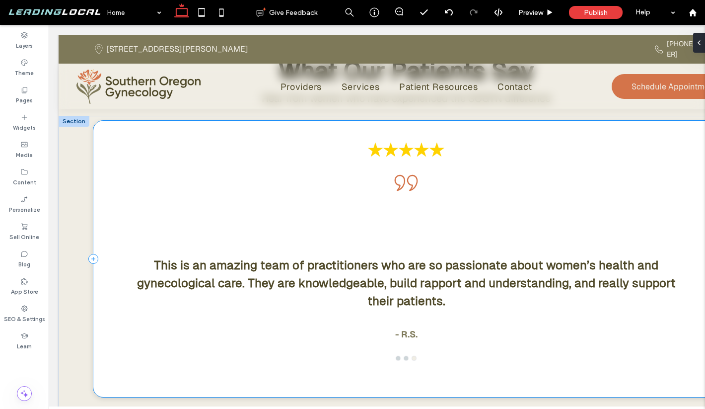
click at [212, 185] on div "This is an amazing team of practitioners who are so passionate about women’s he…" at bounding box center [406, 259] width 626 height 276
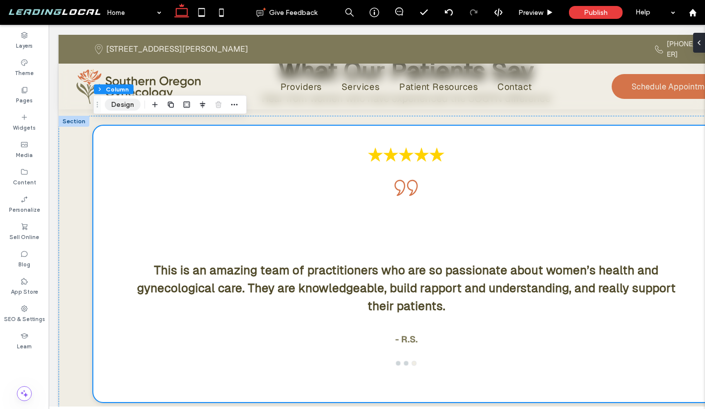
click at [124, 107] on button "Design" at bounding box center [123, 105] width 36 height 12
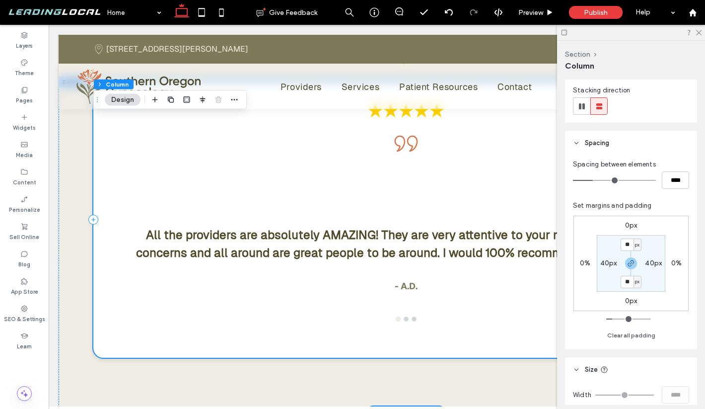
scroll to position [2600, 0]
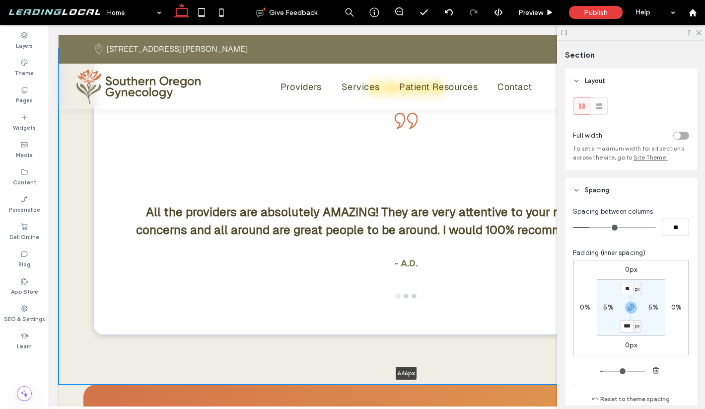
drag, startPoint x: 462, startPoint y: 383, endPoint x: 462, endPoint y: 369, distance: 14.4
click at [462, 369] on div "All the providers are absolutely AMAZING! They are very attentive to your needs…" at bounding box center [406, 217] width 695 height 336
type input "***"
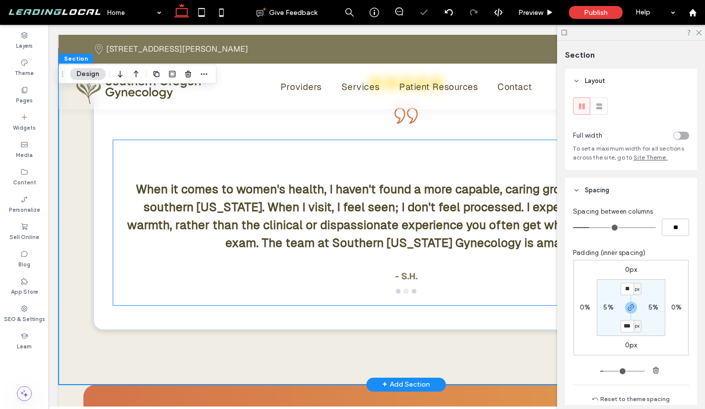
click at [460, 269] on div "When it comes to women's health, I haven't found a more capable, caring group o…" at bounding box center [406, 229] width 586 height 118
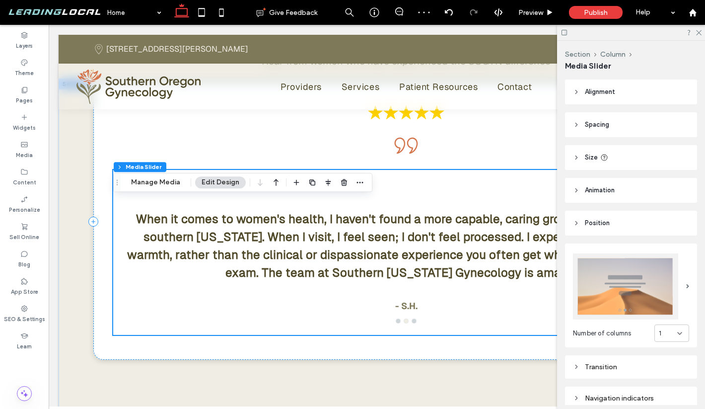
scroll to position [2522, 0]
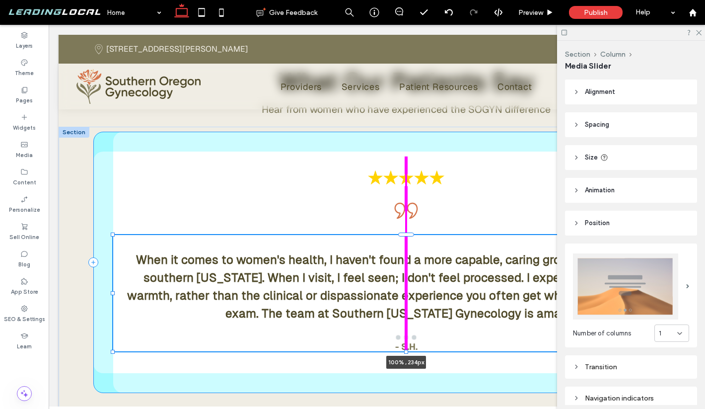
drag, startPoint x: 406, startPoint y: 384, endPoint x: 403, endPoint y: 359, distance: 24.5
click at [403, 359] on div "When it comes to women's health, I haven't found a more capable, caring group o…" at bounding box center [406, 287] width 695 height 321
type input "***"
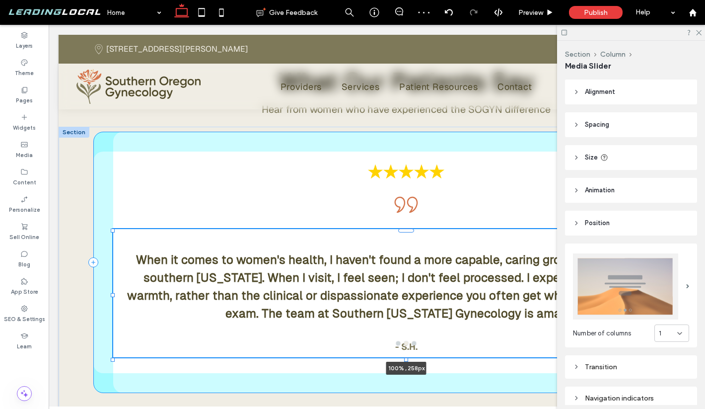
drag, startPoint x: 406, startPoint y: 351, endPoint x: 407, endPoint y: 358, distance: 6.5
click at [407, 358] on div "When it comes to women's health, I haven't found a more capable, caring group o…" at bounding box center [406, 287] width 695 height 321
type input "***"
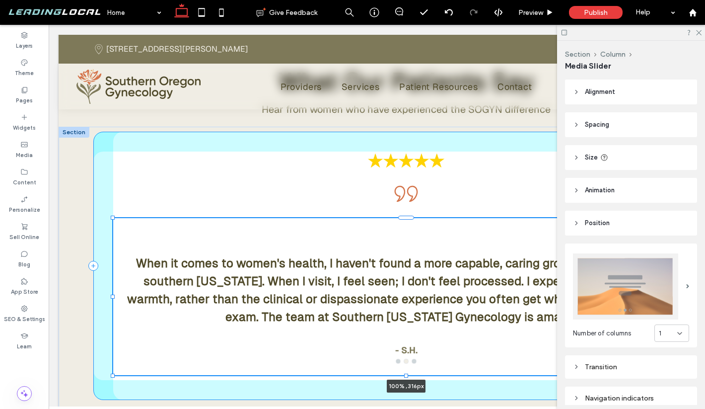
drag, startPoint x: 406, startPoint y: 357, endPoint x: 403, endPoint y: 372, distance: 14.7
click at [403, 372] on div "When it comes to women's health, I haven't found a more capable, caring group o…" at bounding box center [406, 291] width 695 height 328
type input "***"
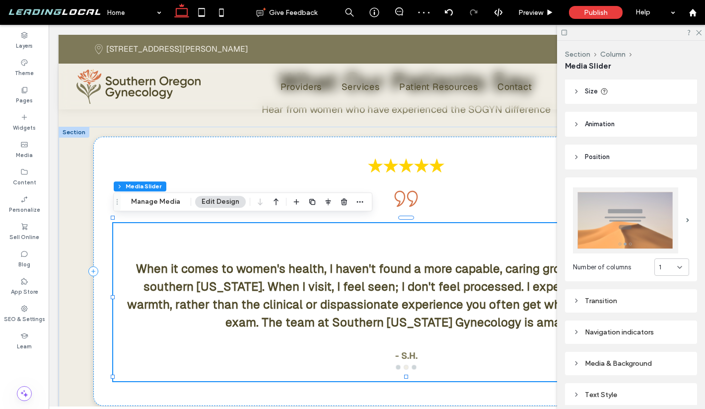
scroll to position [0, 0]
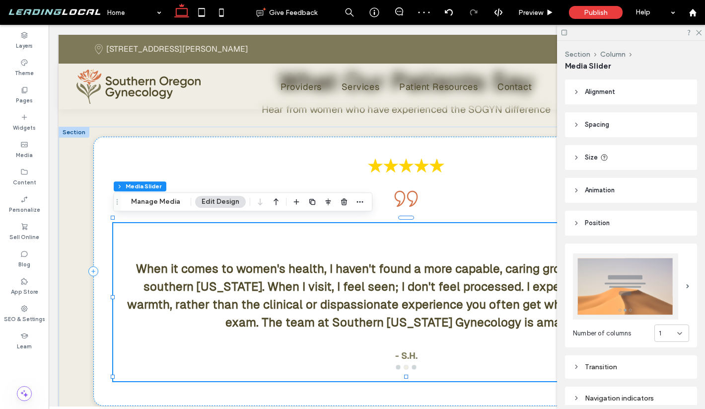
click at [606, 128] on span "Spacing" at bounding box center [597, 125] width 24 height 10
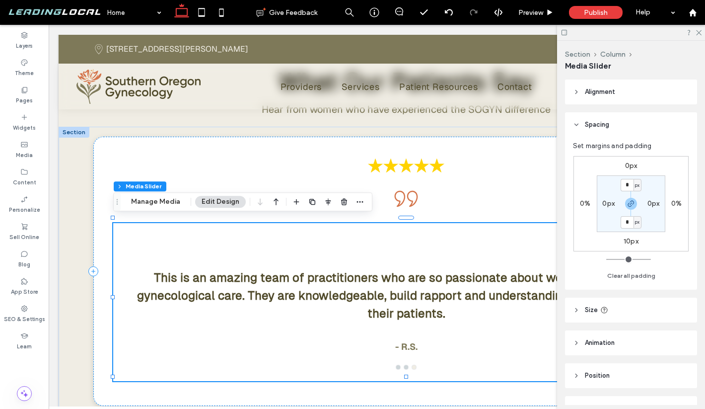
click at [597, 128] on span "Spacing" at bounding box center [597, 125] width 24 height 10
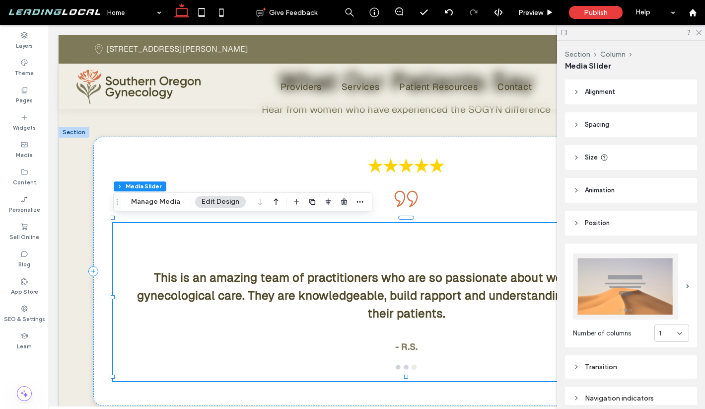
click at [586, 157] on span "Size" at bounding box center [591, 157] width 13 height 10
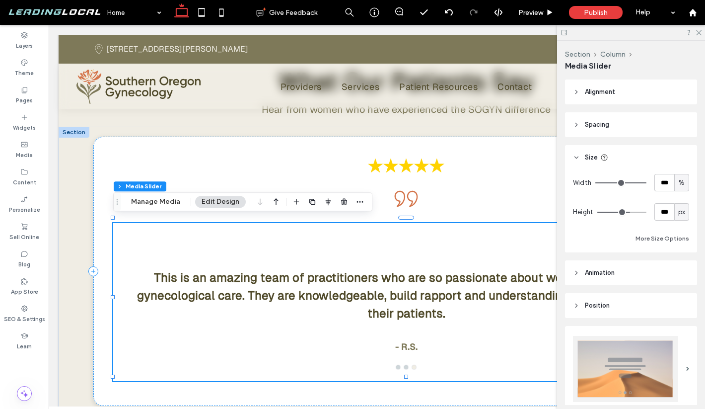
click at [586, 157] on span "Size" at bounding box center [591, 157] width 13 height 10
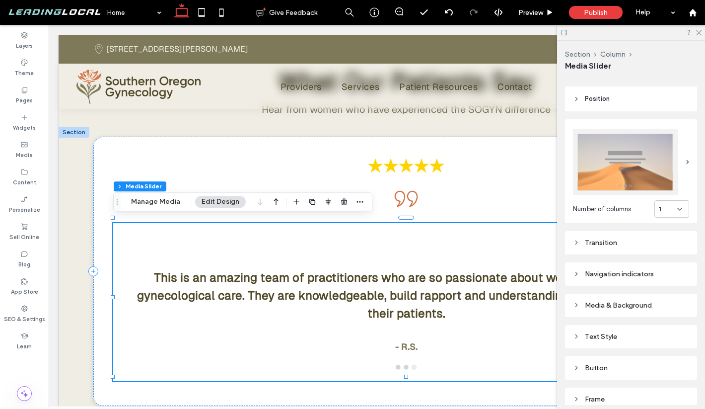
scroll to position [169, 0]
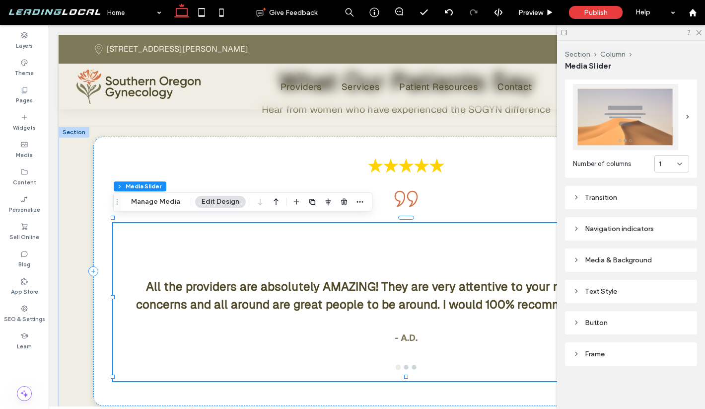
click at [608, 224] on div "Navigation indicators" at bounding box center [631, 228] width 116 height 8
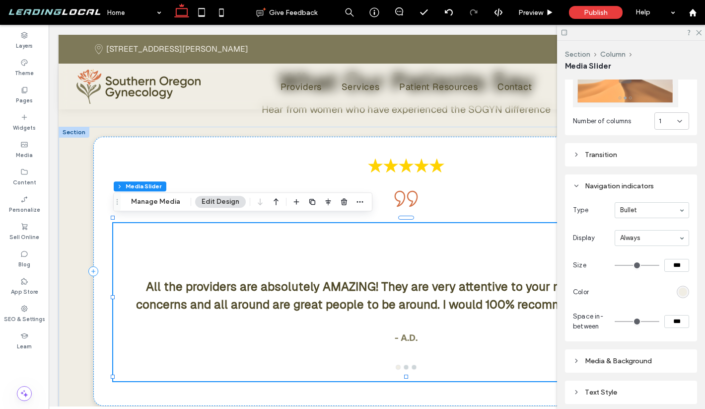
scroll to position [215, 0]
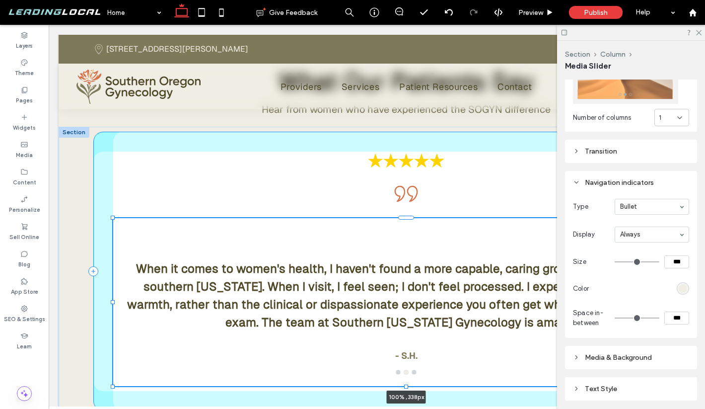
drag, startPoint x: 407, startPoint y: 377, endPoint x: 407, endPoint y: 382, distance: 5.0
click at [407, 382] on div "When it comes to women's health, I haven't found a more capable, caring group o…" at bounding box center [406, 296] width 695 height 339
type input "***"
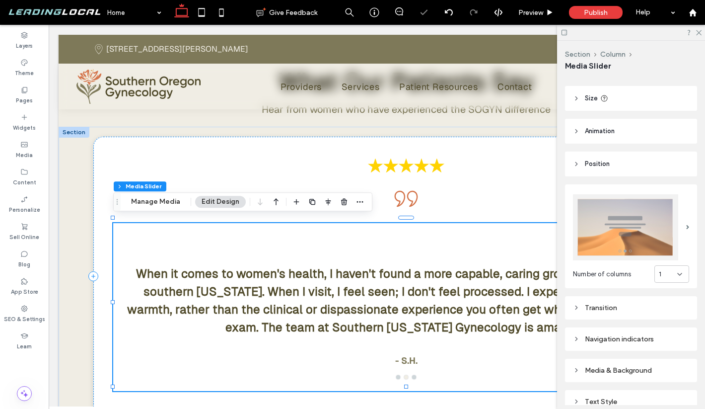
scroll to position [0, 0]
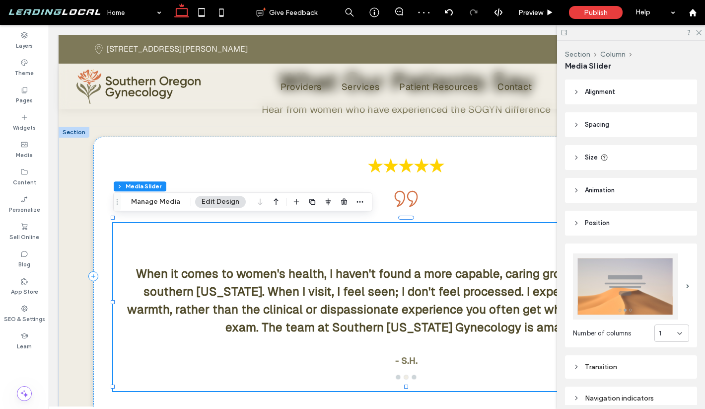
click at [593, 97] on header "Alignment" at bounding box center [631, 91] width 132 height 25
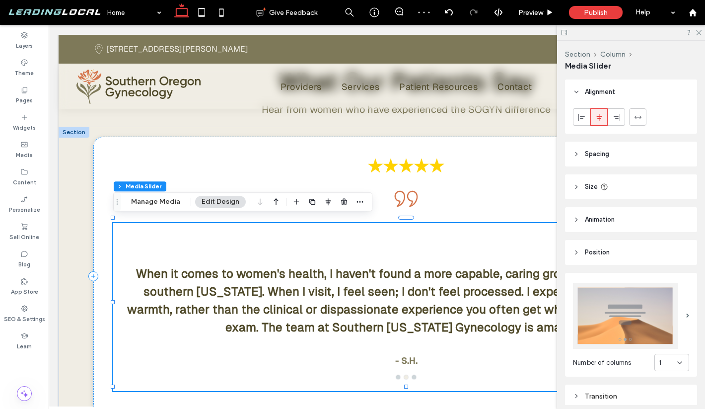
click at [589, 154] on span "Spacing" at bounding box center [597, 154] width 24 height 10
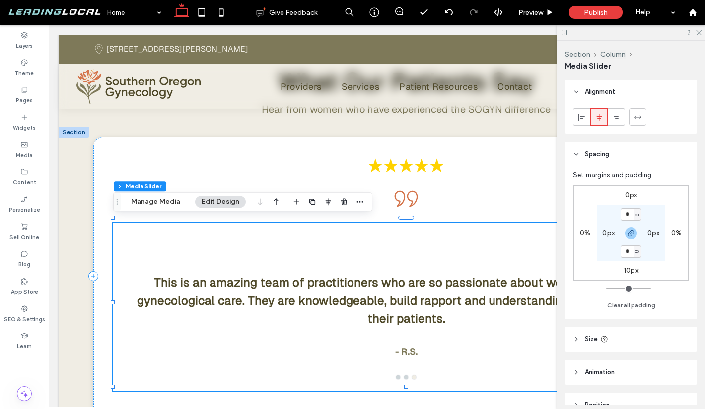
click at [583, 156] on header "Spacing" at bounding box center [631, 153] width 132 height 25
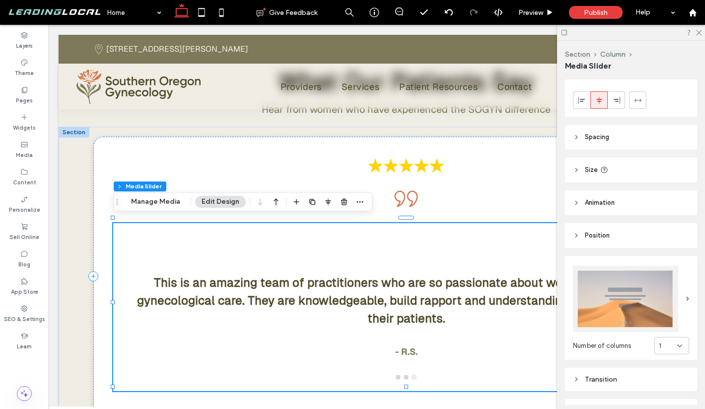
scroll to position [19, 0]
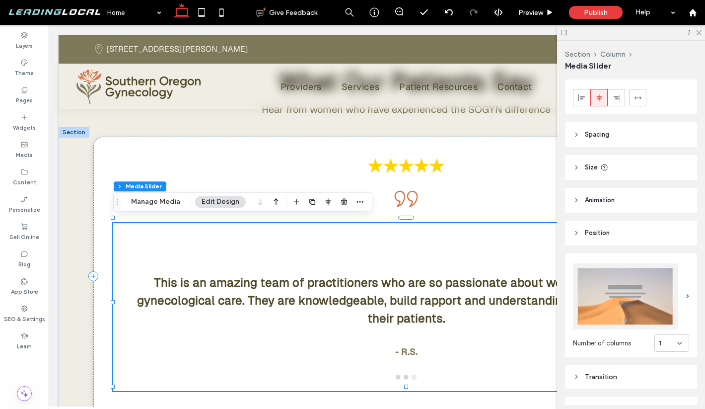
click at [576, 170] on icon at bounding box center [576, 167] width 7 height 7
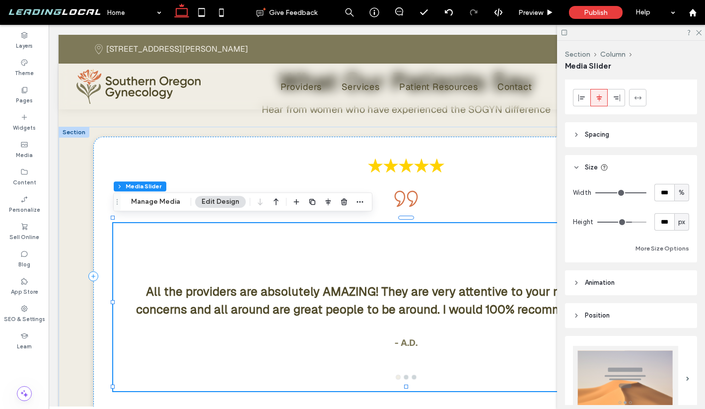
click at [576, 170] on icon at bounding box center [576, 167] width 7 height 7
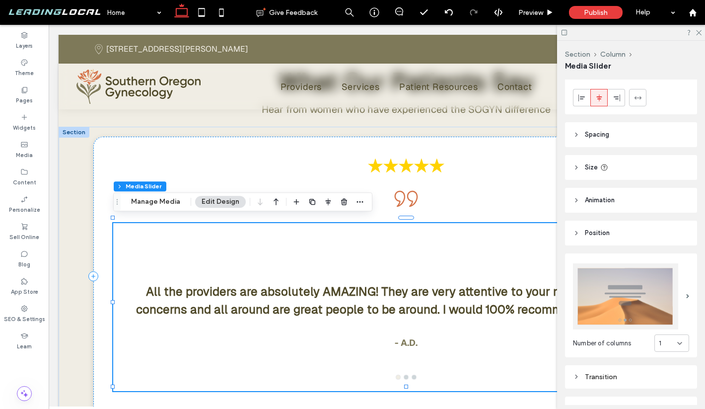
click at [576, 170] on icon at bounding box center [576, 167] width 7 height 7
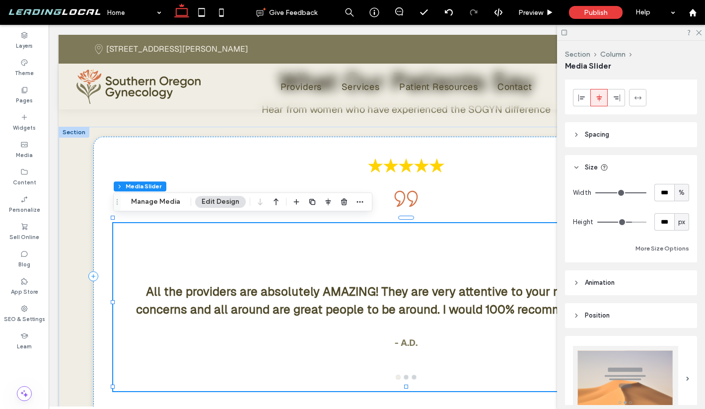
click at [576, 170] on icon at bounding box center [576, 167] width 7 height 7
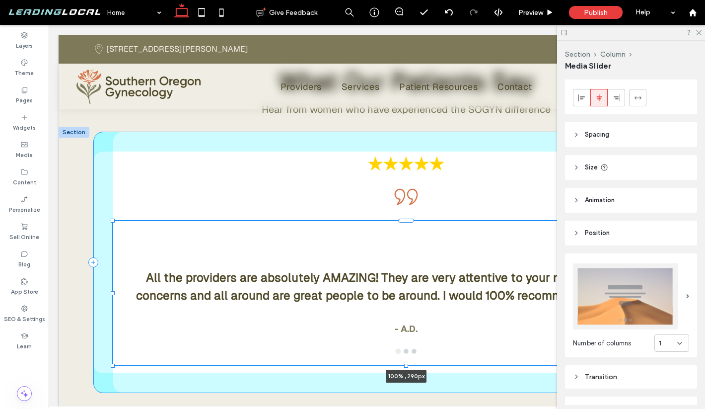
drag, startPoint x: 408, startPoint y: 386, endPoint x: 408, endPoint y: 374, distance: 11.9
click at [408, 374] on div "All the providers are absolutely AMAZING! They are very attentive to your needs…" at bounding box center [406, 287] width 695 height 321
type input "***"
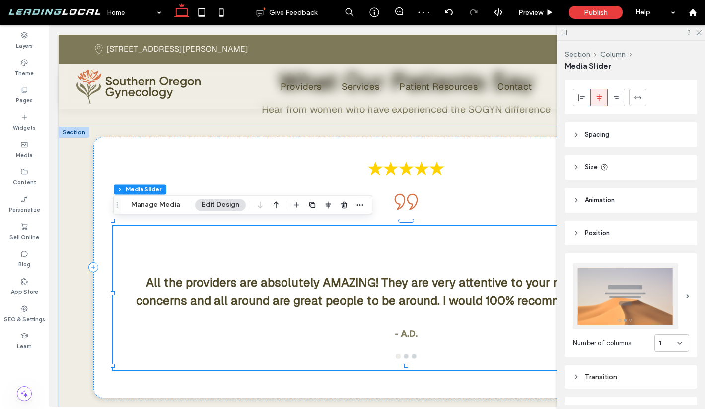
scroll to position [0, 0]
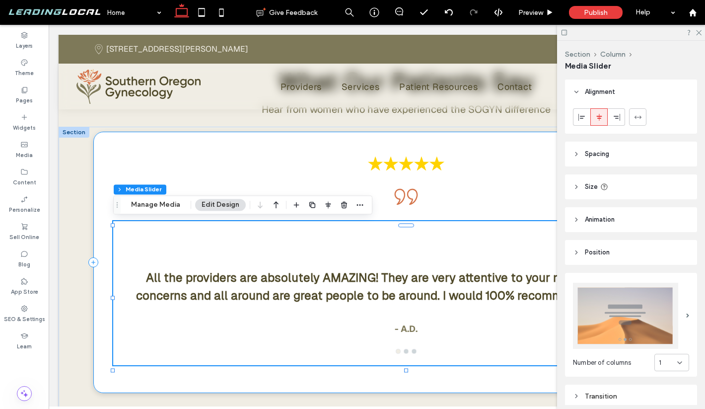
click at [527, 209] on div "All the providers are absolutely AMAZING! They are very attentive to your needs…" at bounding box center [406, 262] width 626 height 261
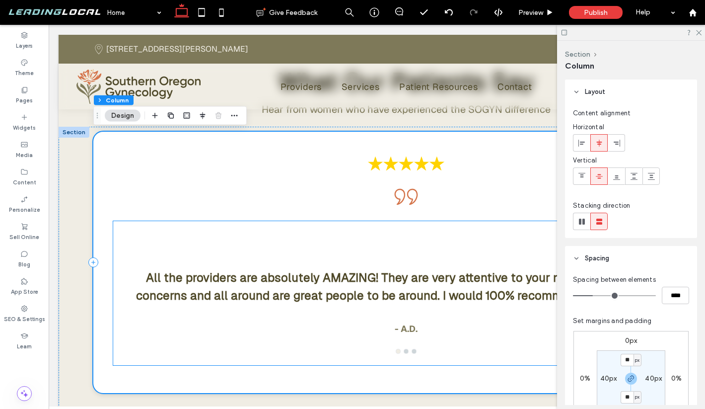
click at [420, 238] on div at bounding box center [406, 293] width 586 height 144
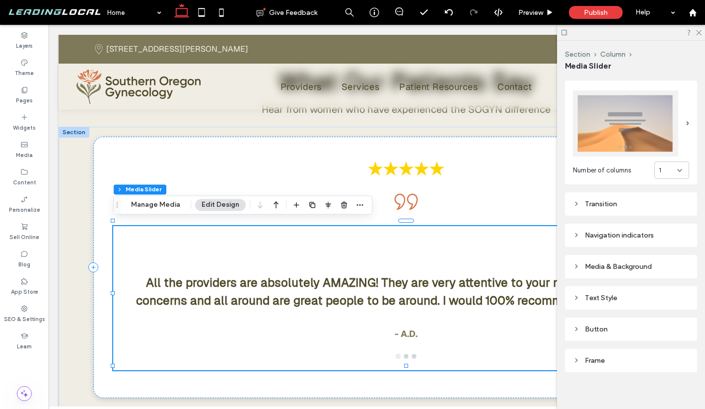
scroll to position [193, 0]
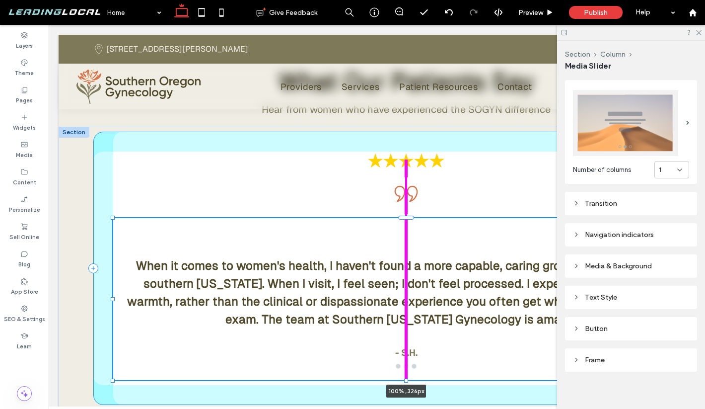
drag, startPoint x: 406, startPoint y: 365, endPoint x: 406, endPoint y: 374, distance: 8.5
click at [407, 374] on div "When it comes to women's health, I haven't found a more capable, caring group o…" at bounding box center [406, 293] width 695 height 333
type input "***"
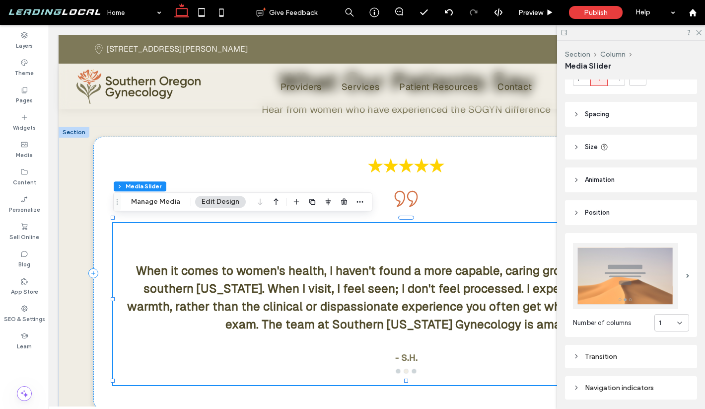
scroll to position [0, 0]
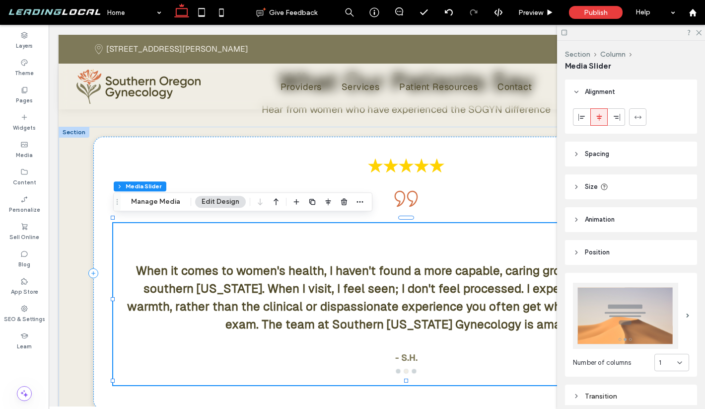
click at [599, 150] on span "Spacing" at bounding box center [597, 154] width 24 height 10
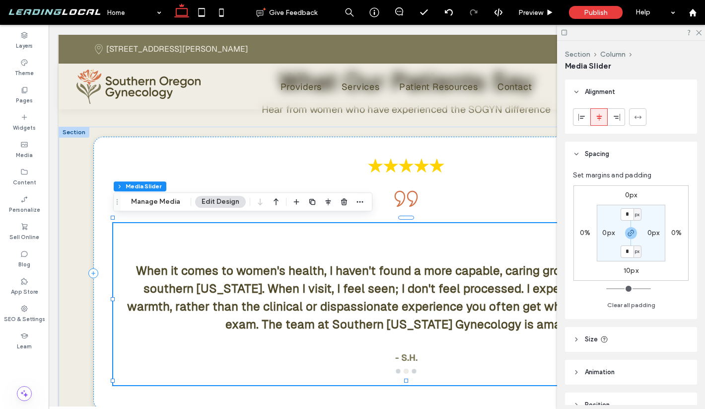
click at [631, 193] on label "0px" at bounding box center [631, 195] width 12 height 8
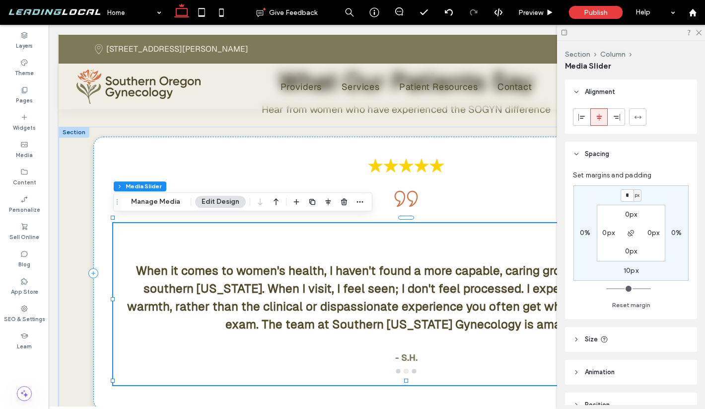
click at [637, 195] on span "px" at bounding box center [637, 195] width 4 height 10
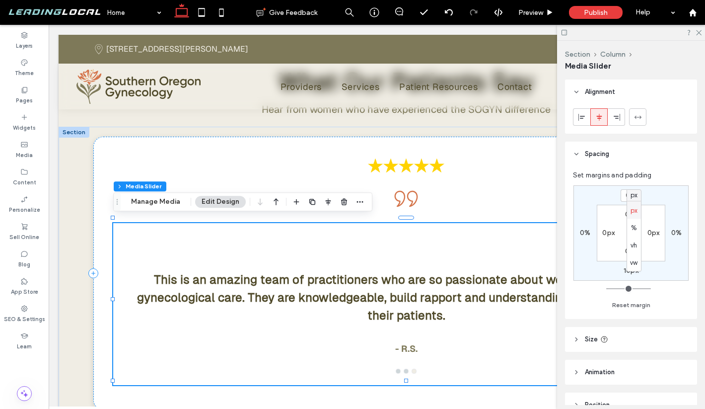
click at [635, 209] on span "px" at bounding box center [633, 210] width 7 height 10
click at [628, 200] on input "*" at bounding box center [627, 195] width 13 height 12
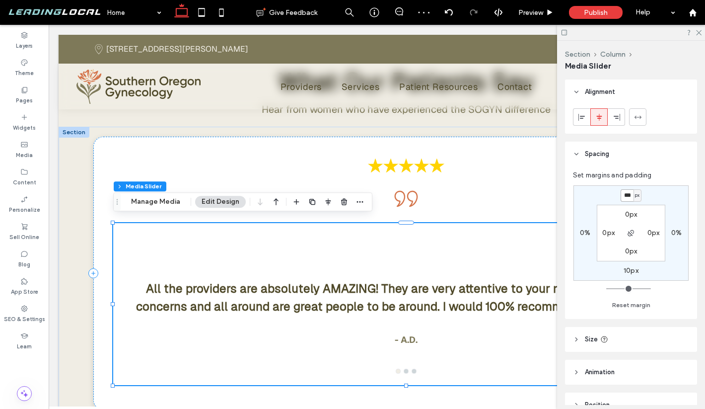
type input "***"
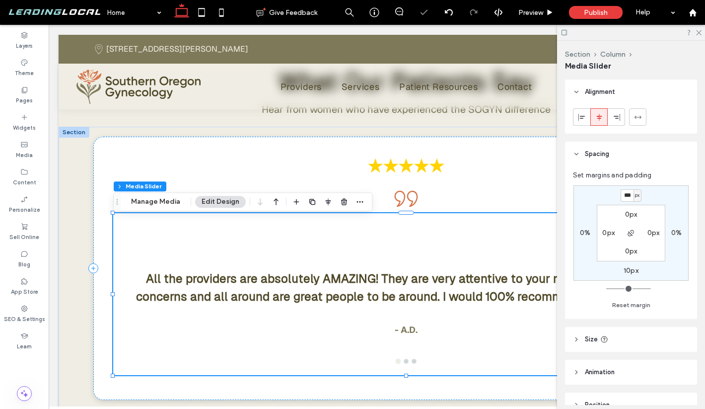
click at [637, 195] on span "px" at bounding box center [637, 195] width 4 height 10
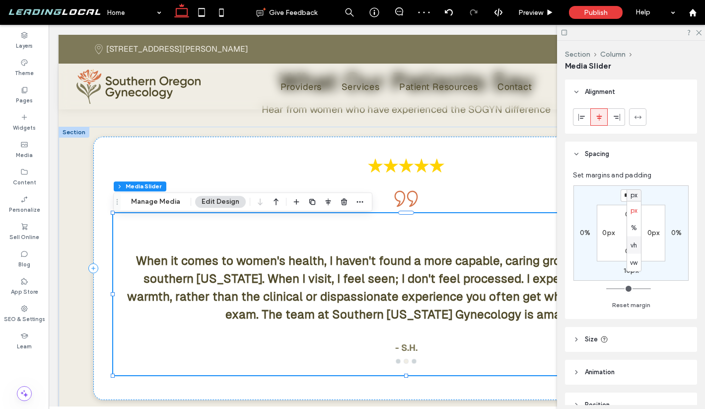
click at [634, 243] on span "vh" at bounding box center [633, 245] width 6 height 10
type input "*"
type input "****"
type input "*"
click at [628, 190] on input "****" at bounding box center [627, 195] width 13 height 12
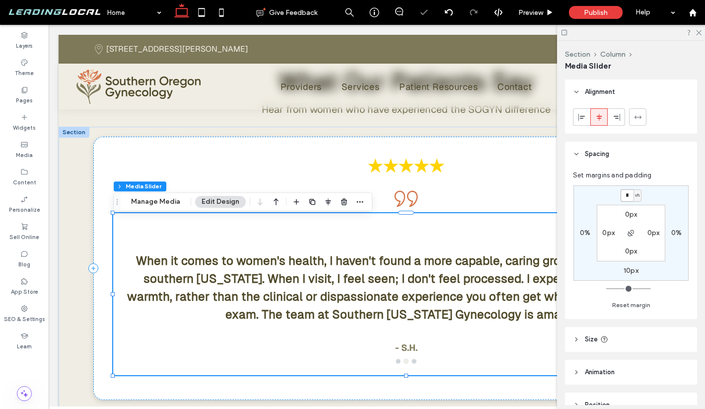
type input "*"
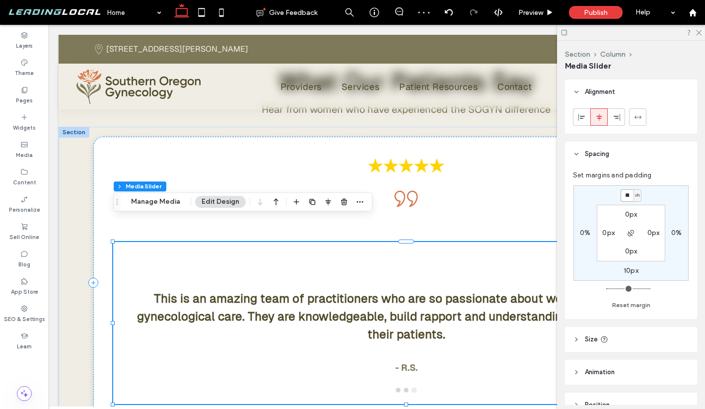
type input "**"
type input "*"
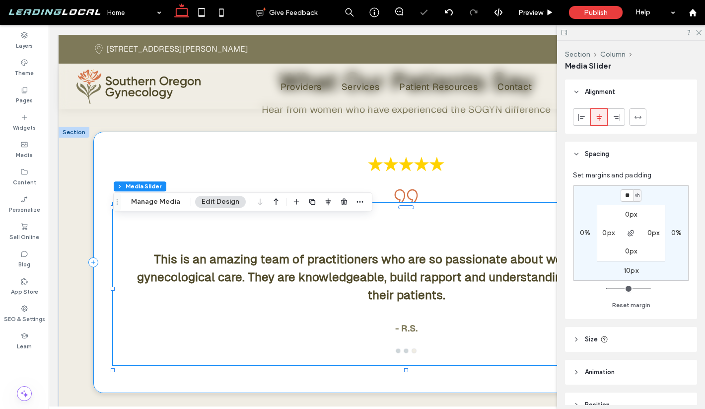
click at [512, 191] on div "This is an amazing team of practitioners who are so passionate about women’s he…" at bounding box center [406, 262] width 626 height 261
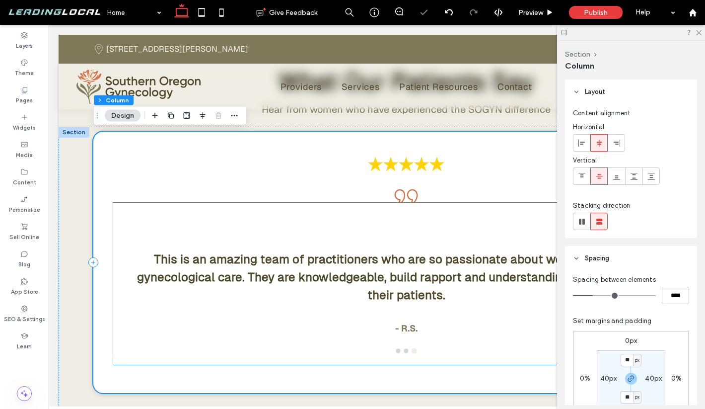
click at [488, 225] on div at bounding box center [406, 284] width 586 height 162
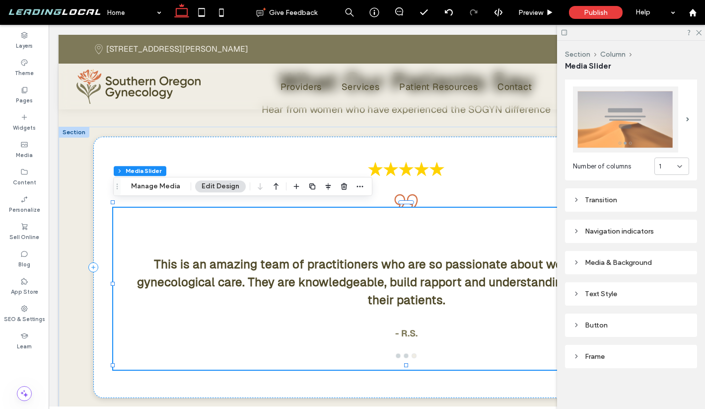
scroll to position [351, 0]
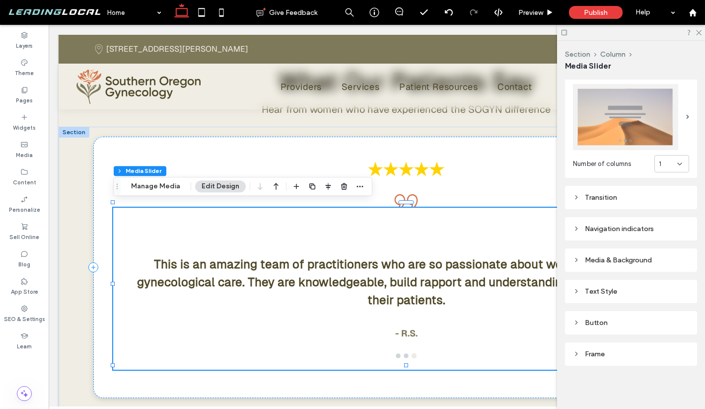
click at [607, 260] on div "Media & Background" at bounding box center [631, 260] width 116 height 8
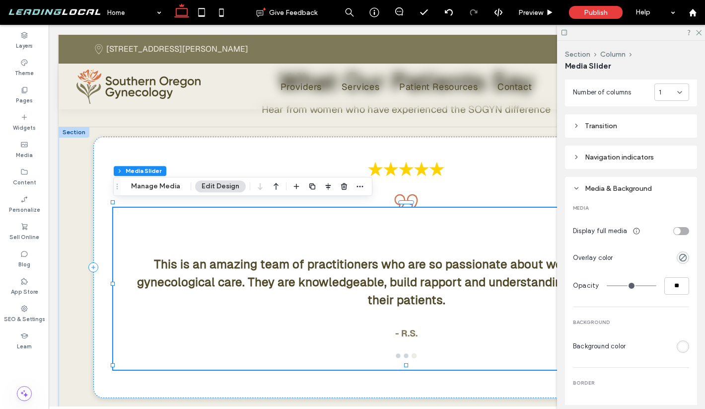
scroll to position [463, 0]
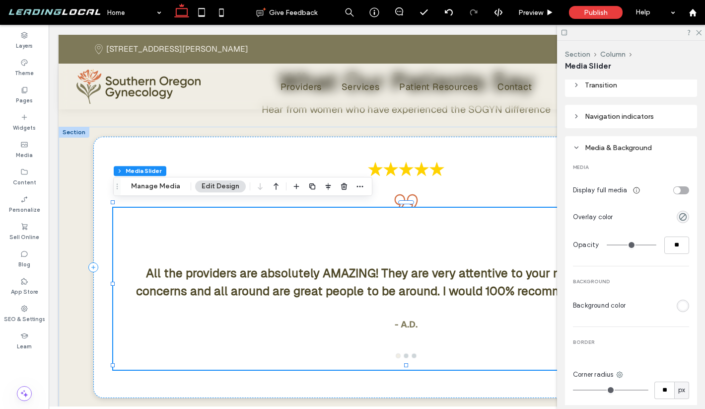
click at [677, 309] on section "Background color" at bounding box center [631, 305] width 116 height 17
click at [681, 305] on div "rgb(255, 255, 255)" at bounding box center [683, 305] width 8 height 8
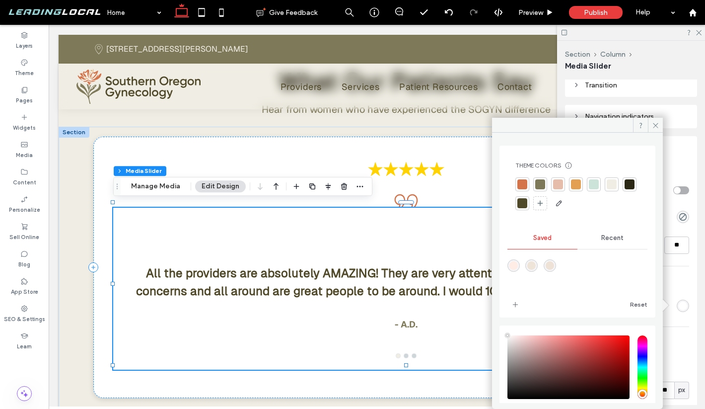
scroll to position [59, 0]
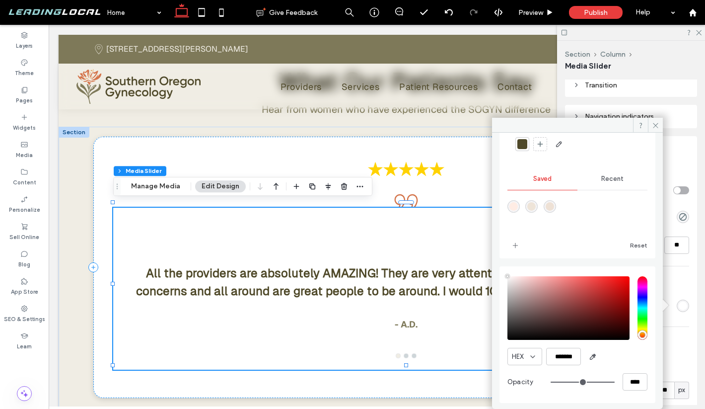
type input "*"
type input "**"
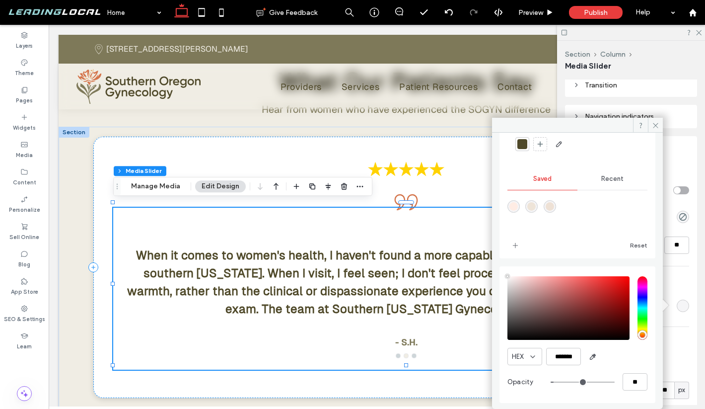
type input "*"
type input "**"
type input "*"
type input "**"
drag, startPoint x: 552, startPoint y: 382, endPoint x: 522, endPoint y: 380, distance: 29.4
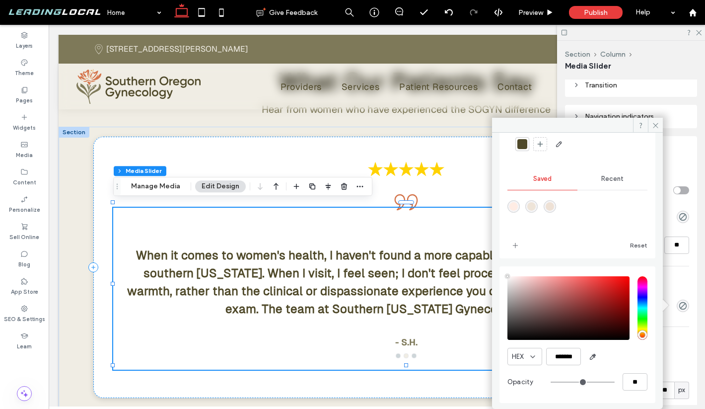
type input "*"
click at [551, 381] on input "range" at bounding box center [583, 381] width 64 height 1
click at [683, 287] on div "MEDIA Display full media Overlay color Opacity ** BACKGROUND Background color B…" at bounding box center [631, 306] width 116 height 304
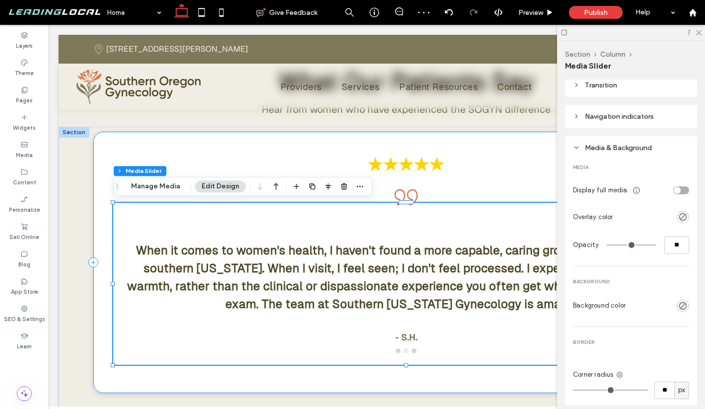
click at [513, 187] on div "When it comes to women's health, I haven't found a more capable, caring group o…" at bounding box center [406, 262] width 626 height 261
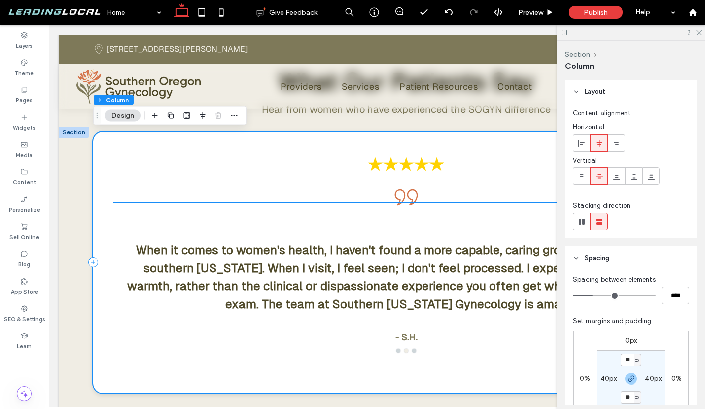
click at [469, 223] on div at bounding box center [406, 284] width 586 height 162
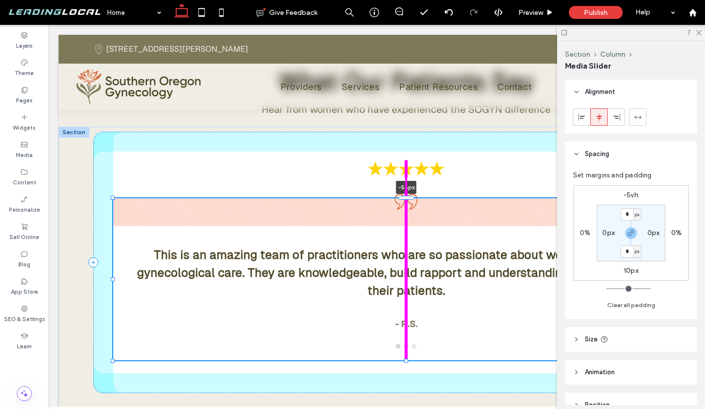
drag, startPoint x: 407, startPoint y: 202, endPoint x: 408, endPoint y: 193, distance: 8.9
click at [408, 193] on div "This is an amazing team of practitioners who are so passionate about women’s he…" at bounding box center [406, 287] width 695 height 321
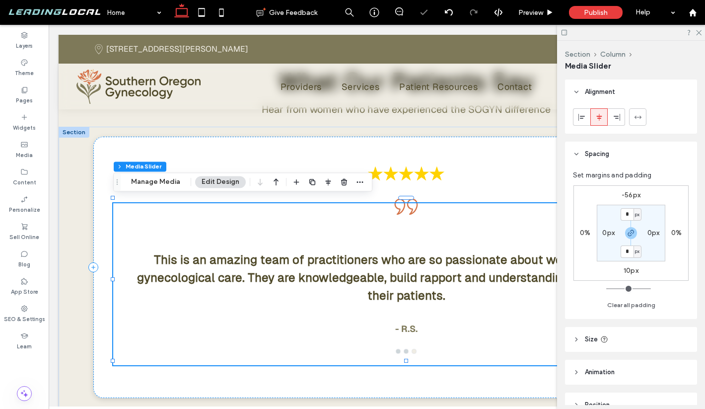
click at [630, 192] on label "-56px" at bounding box center [631, 195] width 19 height 8
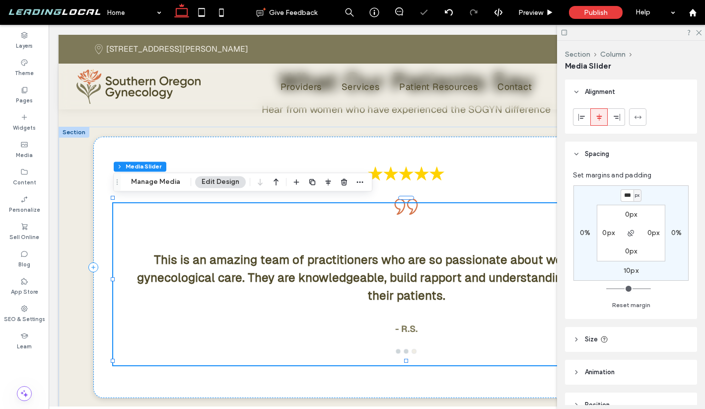
click at [640, 195] on div "px" at bounding box center [637, 195] width 8 height 12
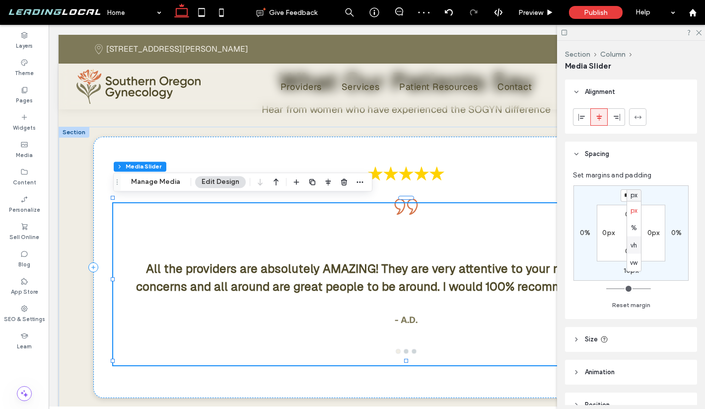
click at [635, 244] on span "vh" at bounding box center [633, 245] width 6 height 10
type input "*"
type input "****"
type input "*"
click at [629, 195] on input "****" at bounding box center [627, 195] width 13 height 12
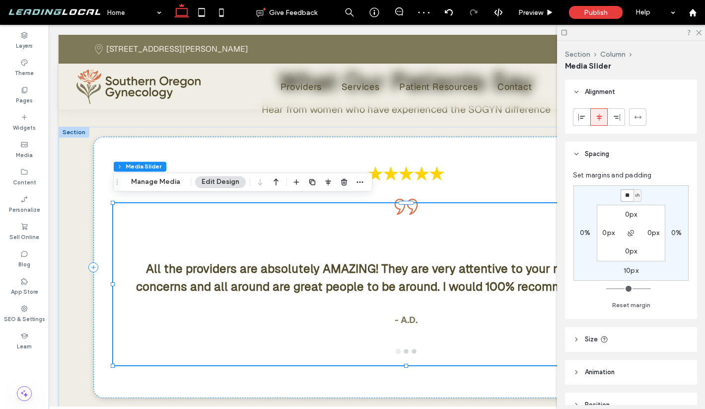
type input "**"
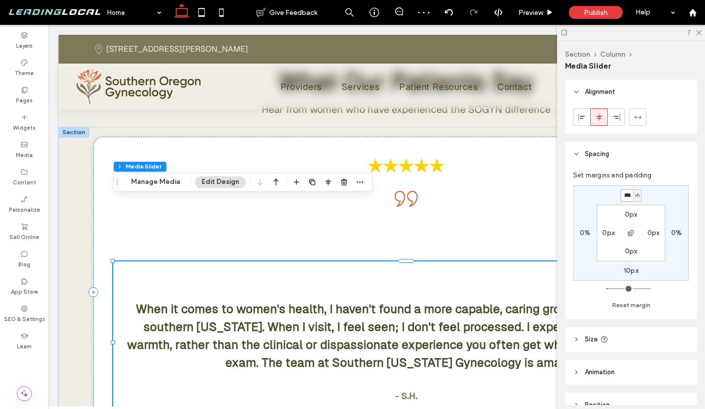
type input "***"
type input "*"
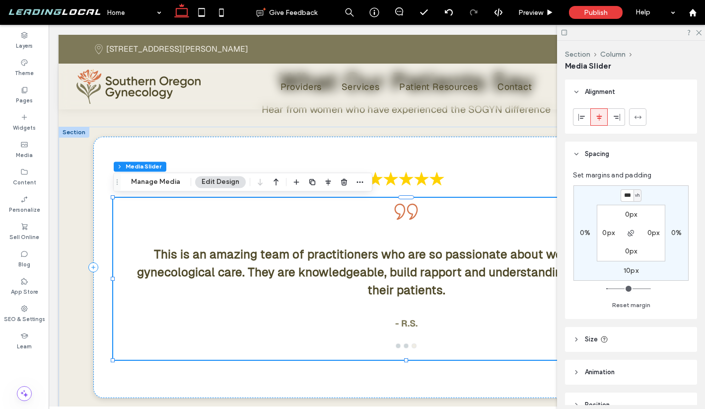
click at [664, 170] on div "Set margins and padding *** vh 0% 10px 0% 0px 0px 0px 0px Reset margin" at bounding box center [631, 242] width 132 height 152
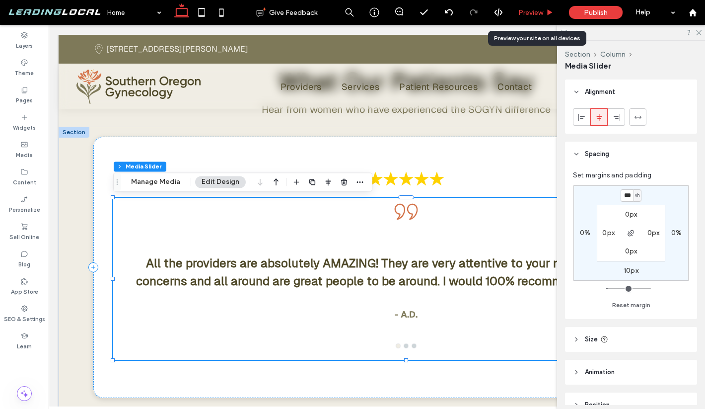
click at [540, 12] on span "Preview" at bounding box center [530, 12] width 25 height 8
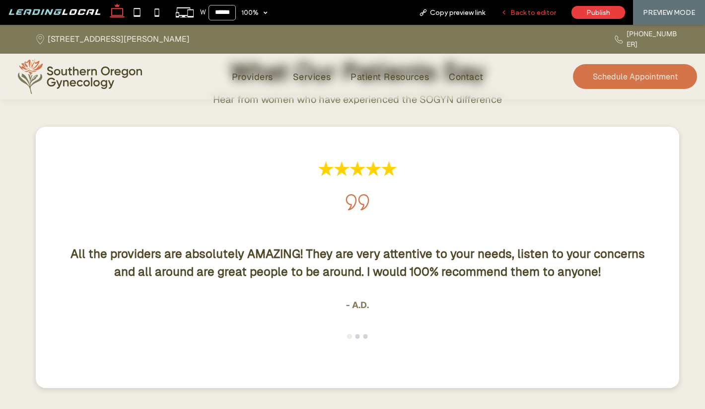
click at [544, 7] on div "Back to editor" at bounding box center [528, 12] width 71 height 25
click at [553, 21] on div "Back to editor" at bounding box center [528, 12] width 71 height 25
click at [543, 16] on div "Back to editor" at bounding box center [528, 12] width 71 height 25
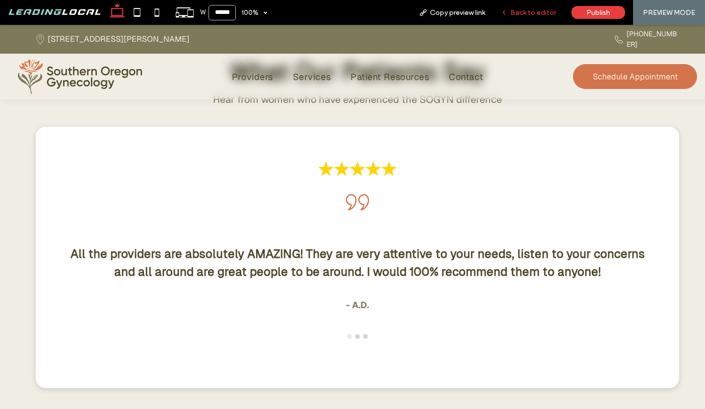
click at [543, 16] on div "Back to editor" at bounding box center [528, 12] width 71 height 25
click at [519, 14] on span "Back to editor" at bounding box center [533, 12] width 46 height 8
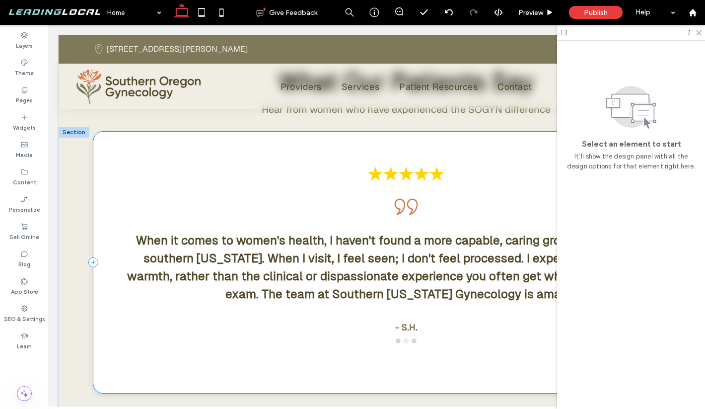
click at [357, 378] on div "When it comes to women's health, I haven't found a more capable, caring group o…" at bounding box center [406, 262] width 626 height 261
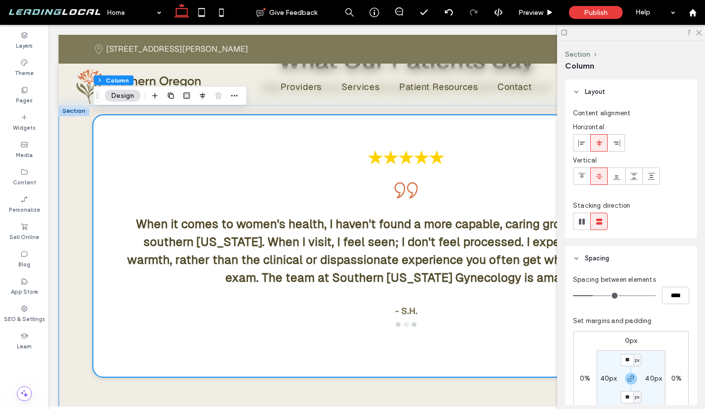
scroll to position [2581, 0]
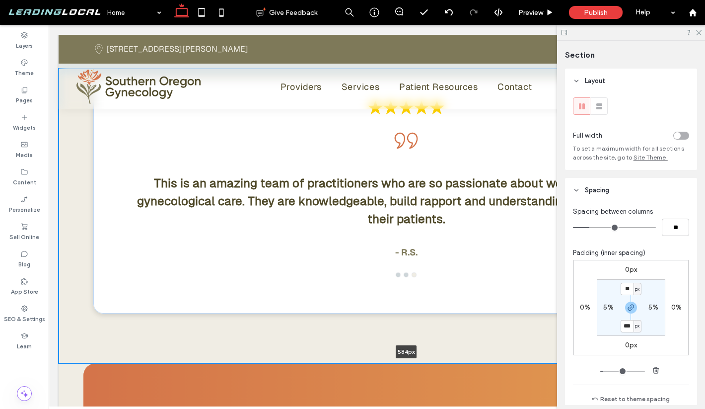
drag, startPoint x: 348, startPoint y: 389, endPoint x: 350, endPoint y: 357, distance: 31.4
click at [350, 357] on div "This is an amazing team of practitioners who are so passionate about women’s he…" at bounding box center [406, 216] width 695 height 294
type input "***"
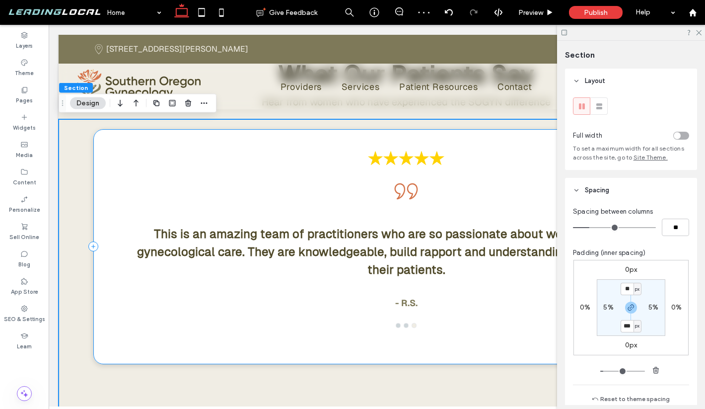
scroll to position [2566, 0]
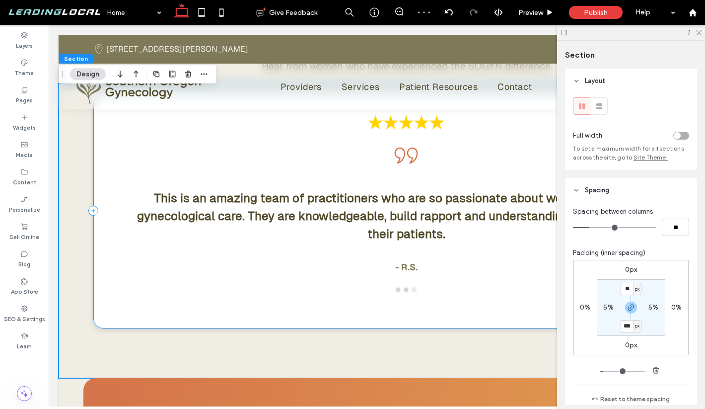
click at [326, 307] on div "This is an amazing team of practitioners who are so passionate about women’s he…" at bounding box center [406, 210] width 626 height 235
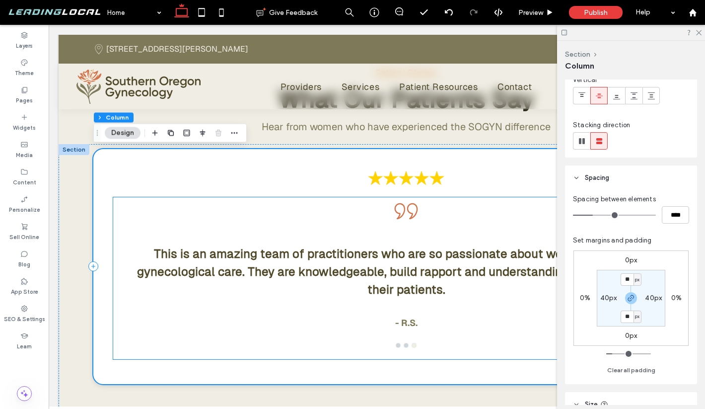
scroll to position [2504, 0]
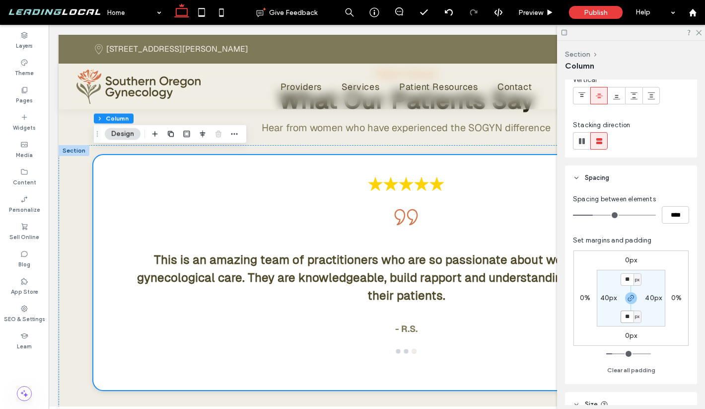
click at [624, 316] on input "**" at bounding box center [627, 316] width 13 height 12
click at [631, 296] on icon "button" at bounding box center [631, 298] width 8 height 8
click at [628, 313] on label "40px" at bounding box center [631, 316] width 17 height 8
type input "**"
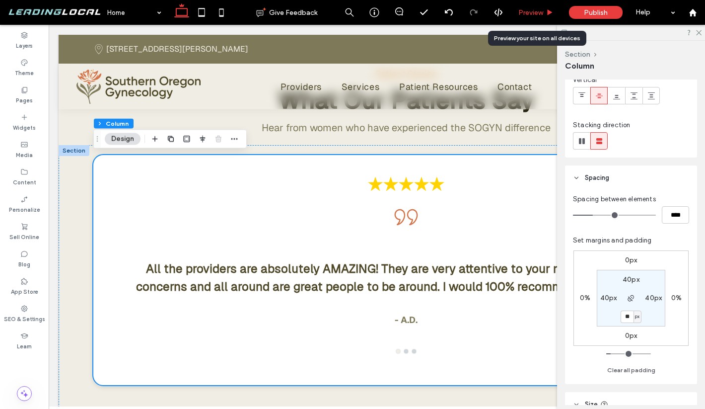
click at [531, 8] on span "Preview" at bounding box center [530, 12] width 25 height 8
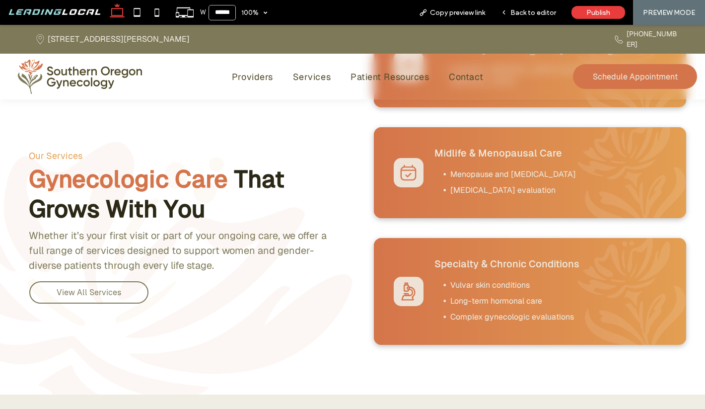
scroll to position [1244, 0]
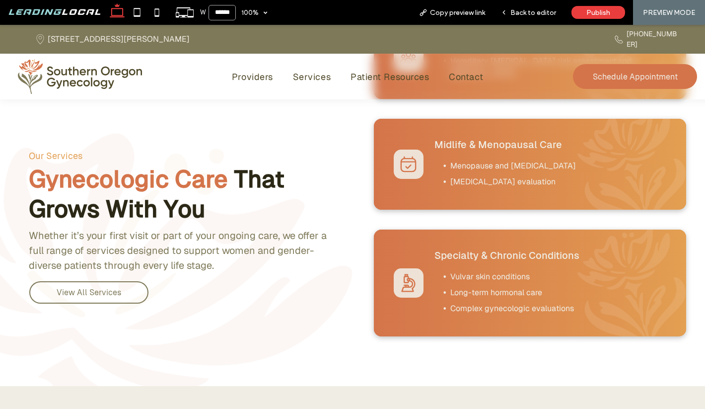
click at [222, 12] on input "******" at bounding box center [222, 12] width 27 height 15
type input "******"
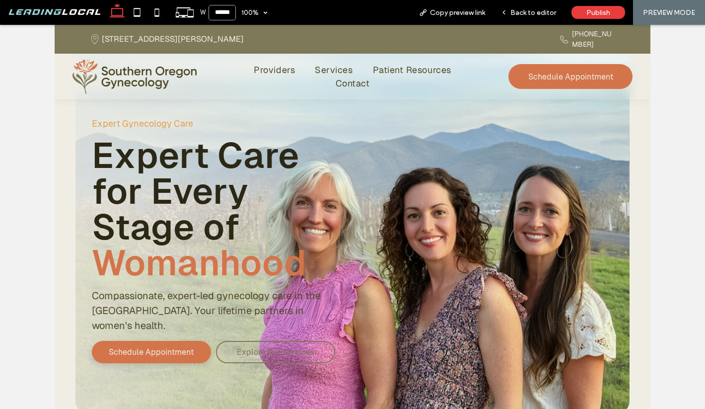
scroll to position [0, 0]
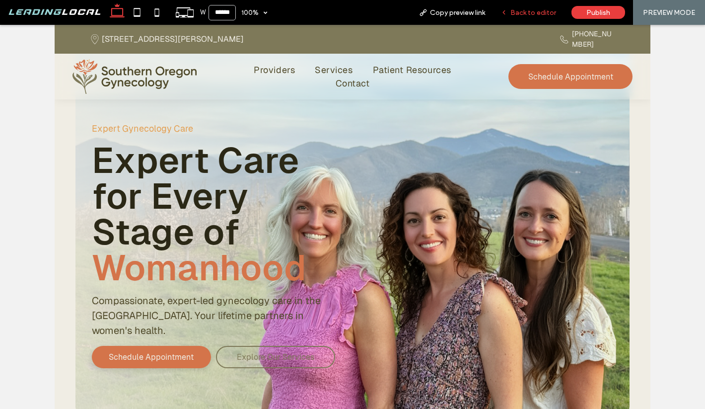
click at [542, 14] on span "Back to editor" at bounding box center [533, 12] width 46 height 8
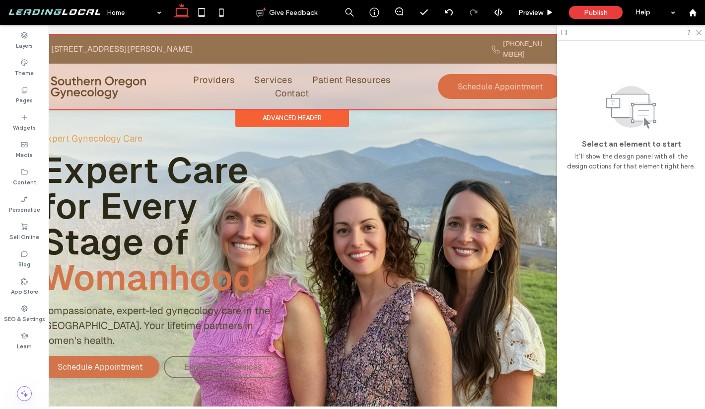
scroll to position [0, 87]
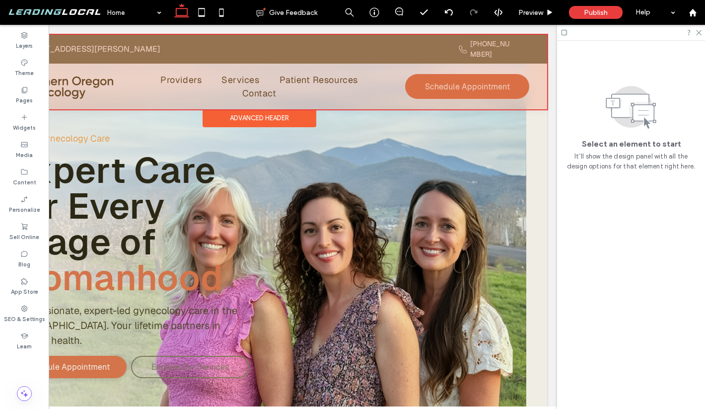
click at [508, 51] on div at bounding box center [259, 72] width 576 height 74
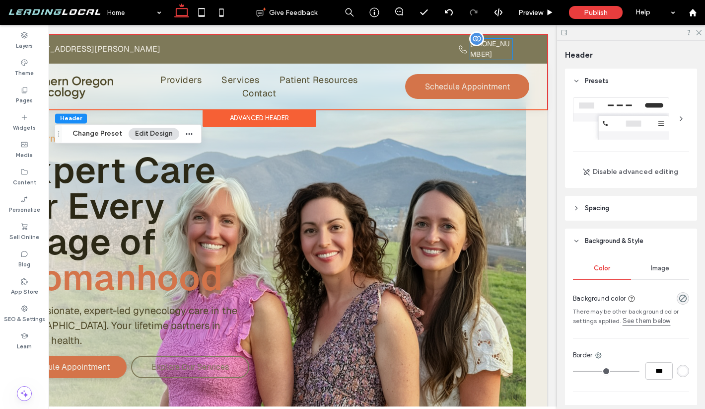
click at [505, 50] on p "[PHONE_NUMBER]" at bounding box center [491, 49] width 42 height 21
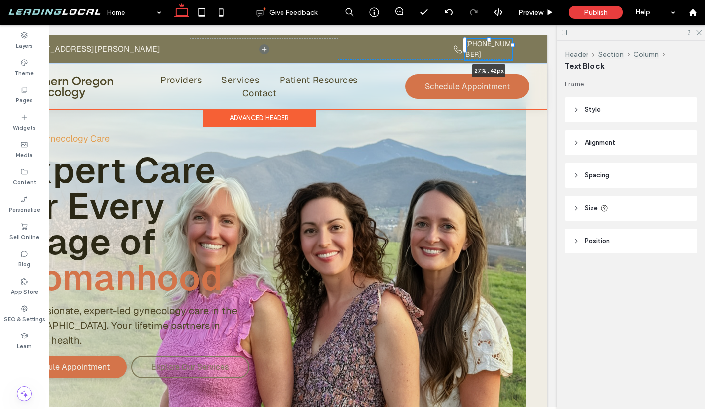
click at [517, 51] on div "1910 E Barnett Rd #102, Medford OR 97504 541-500-4747 27% , 42px" at bounding box center [259, 49] width 576 height 29
type input "**"
type input "****"
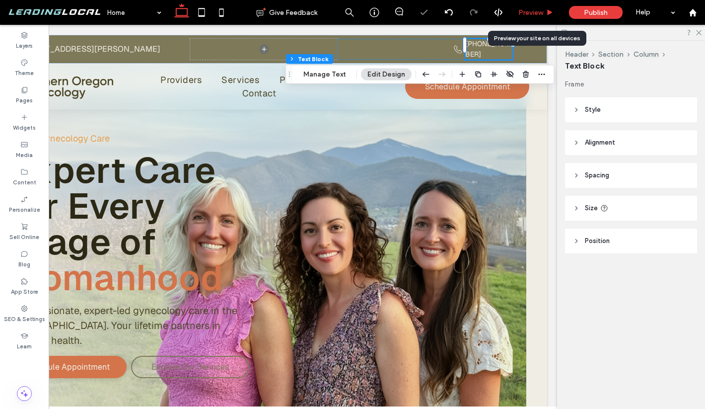
click at [529, 9] on span "Preview" at bounding box center [530, 12] width 25 height 8
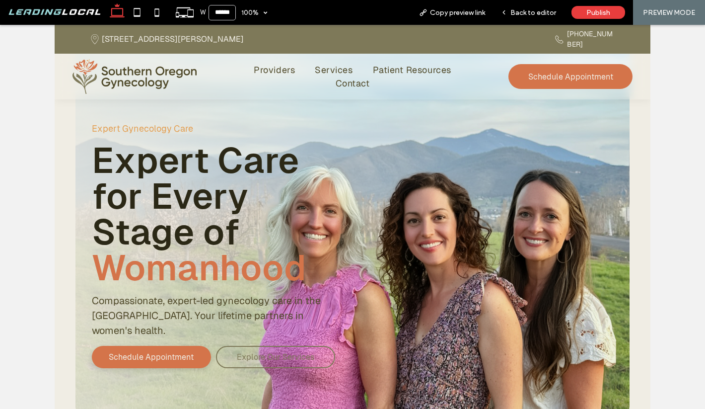
click at [529, 9] on span "Back to editor" at bounding box center [533, 12] width 46 height 8
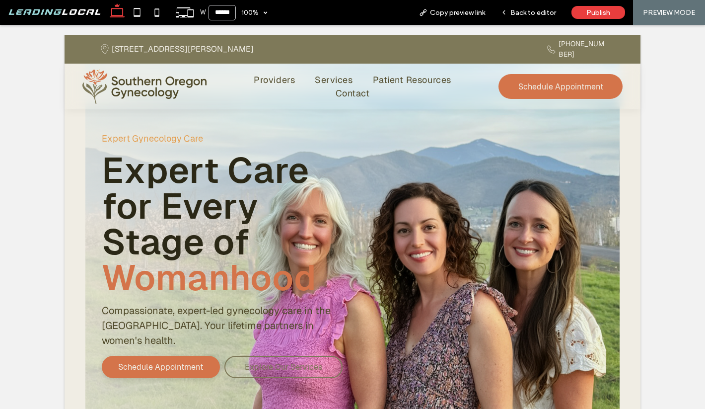
scroll to position [0, 39]
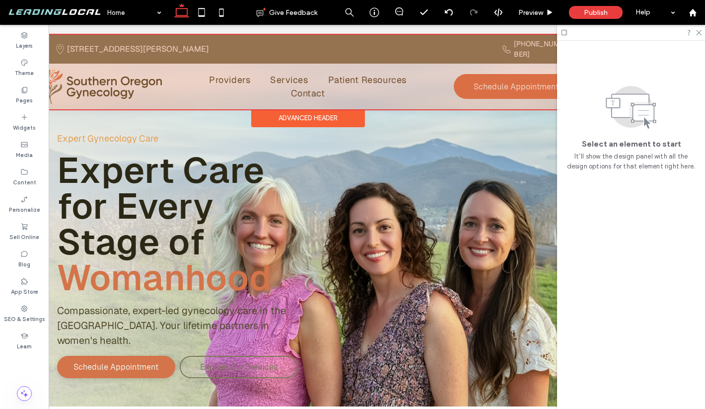
click at [408, 67] on div at bounding box center [308, 72] width 576 height 74
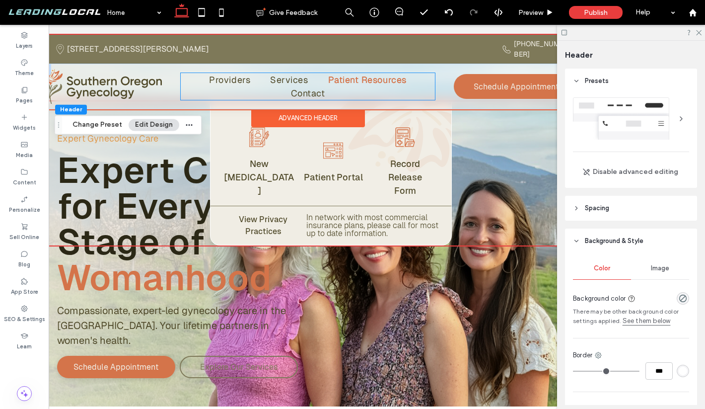
click at [414, 73] on link "Patient Resources" at bounding box center [367, 79] width 98 height 13
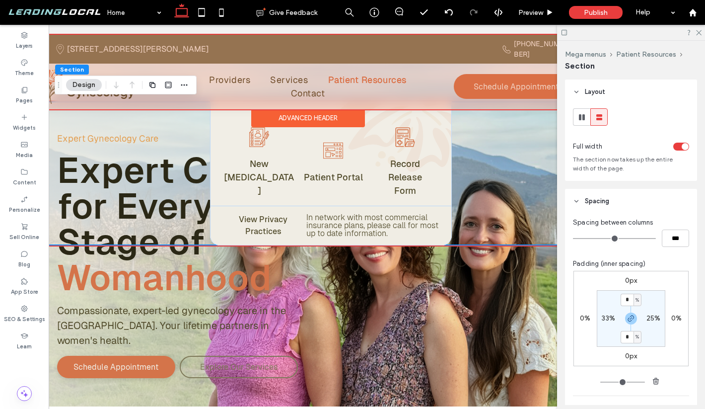
click at [393, 78] on div at bounding box center [308, 72] width 576 height 74
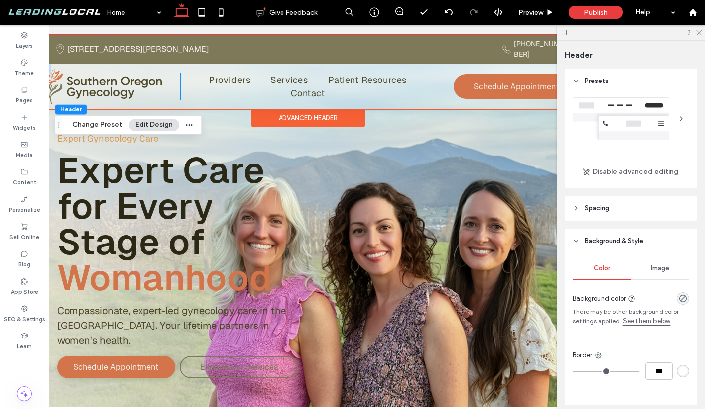
click at [363, 84] on ul "Providers Services Patient Resources Contact" at bounding box center [308, 86] width 254 height 27
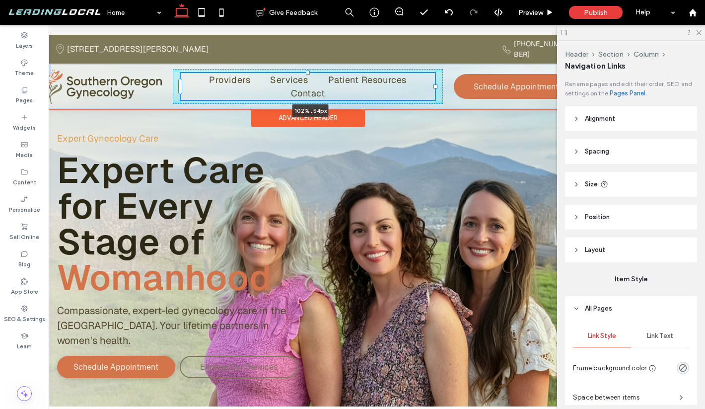
click at [437, 84] on div at bounding box center [435, 86] width 4 height 4
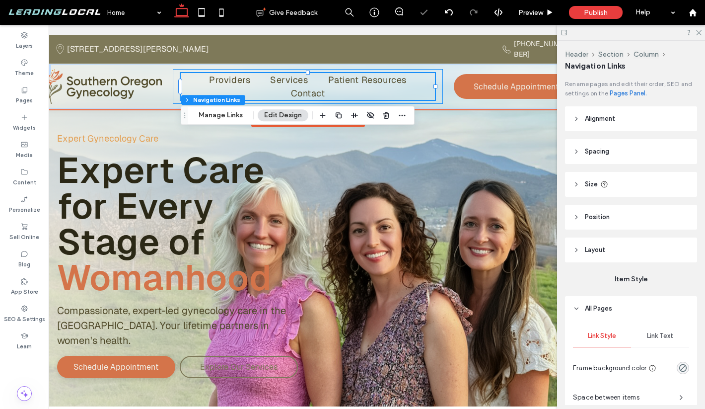
click at [440, 77] on div "Providers Services Patient Resources Contact 102% , 54px" at bounding box center [308, 86] width 270 height 35
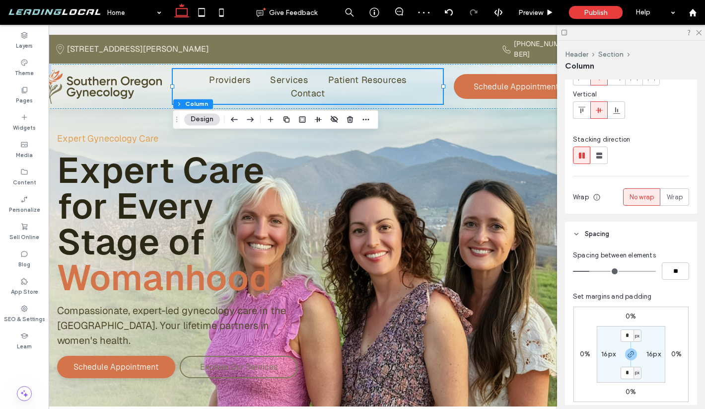
scroll to position [120, 0]
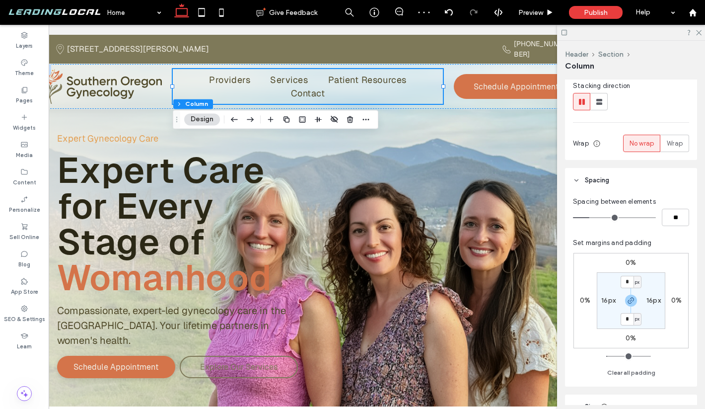
click at [607, 302] on label "16px" at bounding box center [608, 300] width 14 height 8
type input "**"
type input "*"
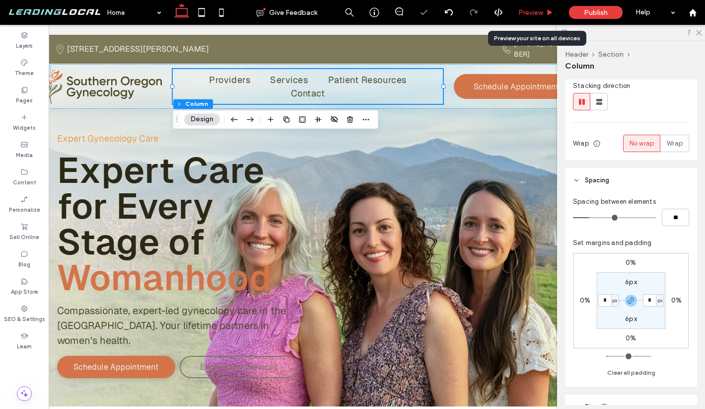
click at [539, 17] on div "Preview" at bounding box center [536, 12] width 51 height 25
click at [538, 13] on span "Preview" at bounding box center [530, 12] width 25 height 8
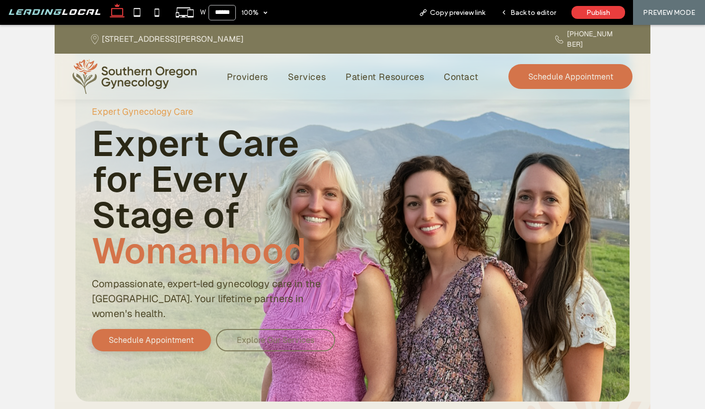
scroll to position [18, 0]
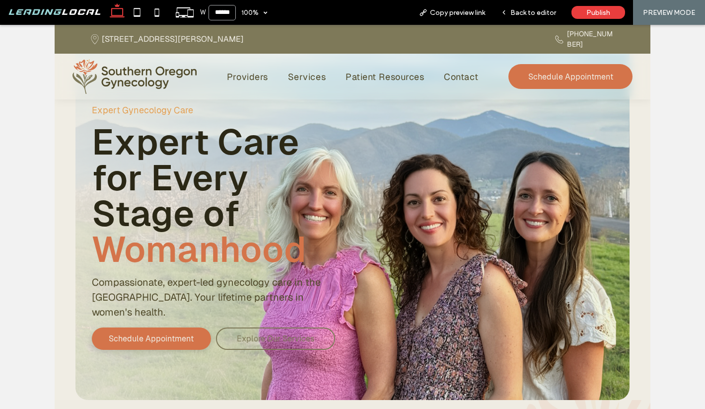
click at [224, 14] on input "******" at bounding box center [222, 12] width 27 height 15
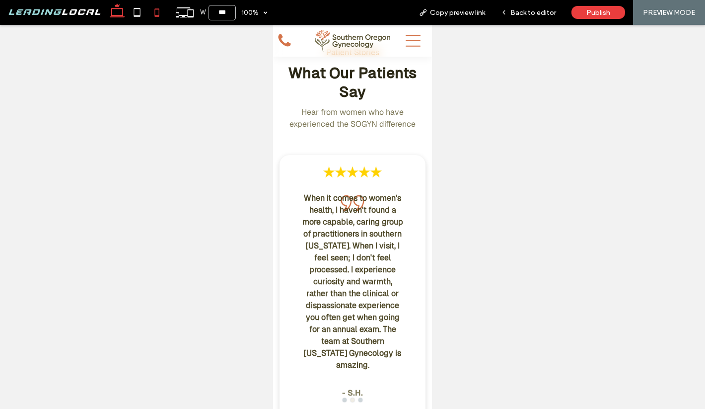
click at [122, 15] on use at bounding box center [117, 10] width 15 height 14
type input "******"
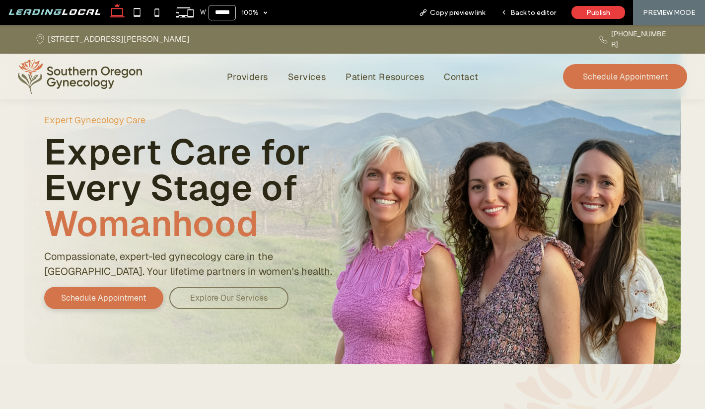
scroll to position [0, 0]
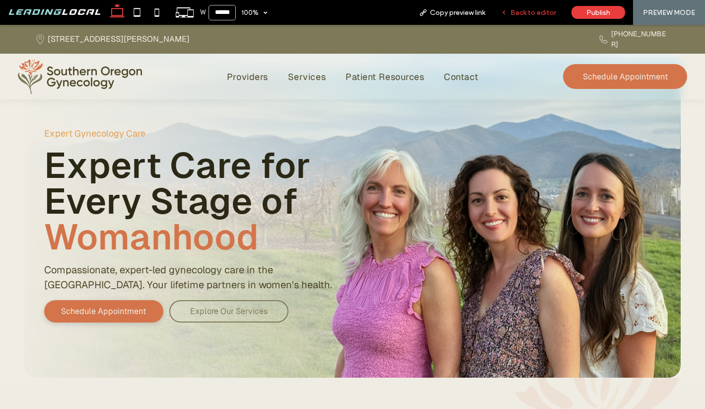
click at [540, 14] on span "Back to editor" at bounding box center [533, 12] width 46 height 8
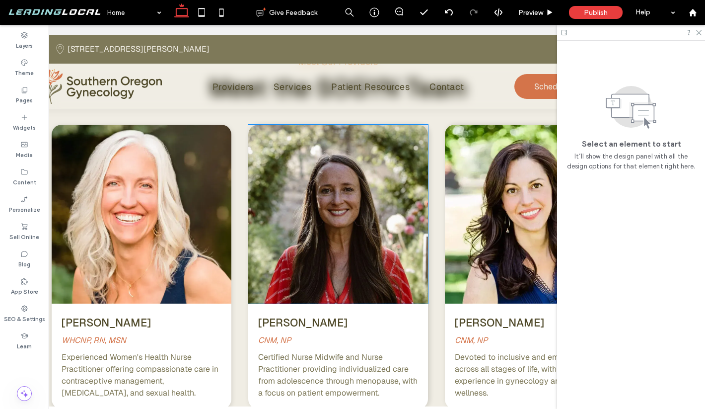
scroll to position [1704, 0]
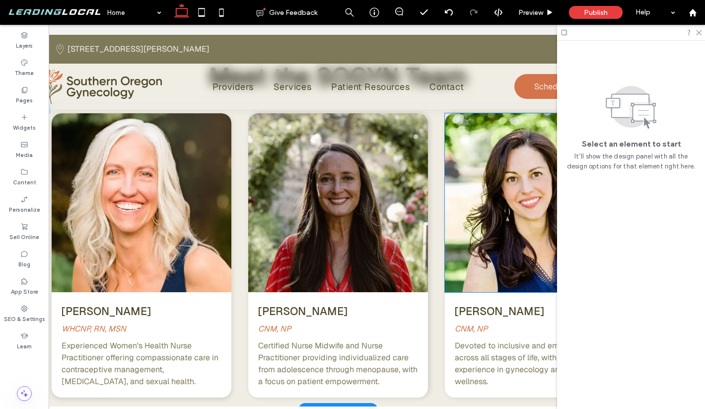
click at [453, 213] on img at bounding box center [535, 202] width 180 height 179
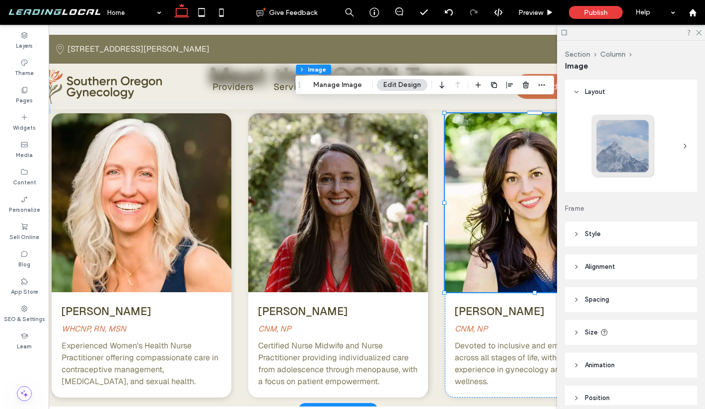
click at [466, 211] on img at bounding box center [535, 202] width 180 height 179
click at [466, 284] on div "[PERSON_NAME] CNM, NP Devoted to inclusive and empathetic care across all stage…" at bounding box center [535, 255] width 180 height 284
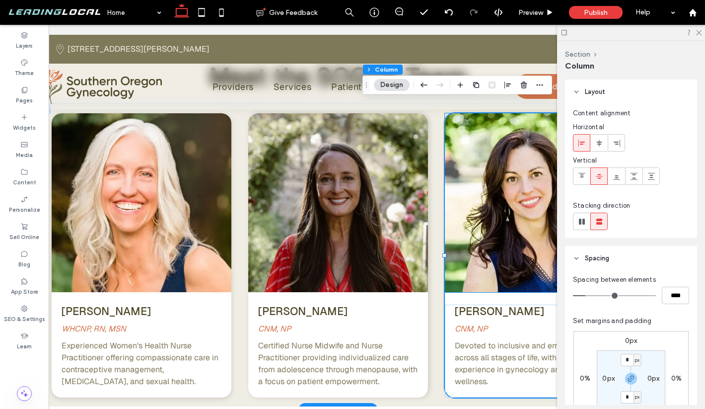
click at [470, 273] on img at bounding box center [535, 202] width 180 height 179
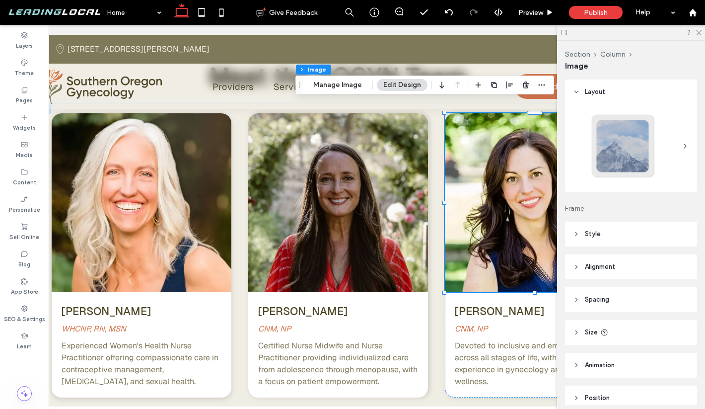
click at [571, 292] on header "Spacing" at bounding box center [631, 299] width 132 height 25
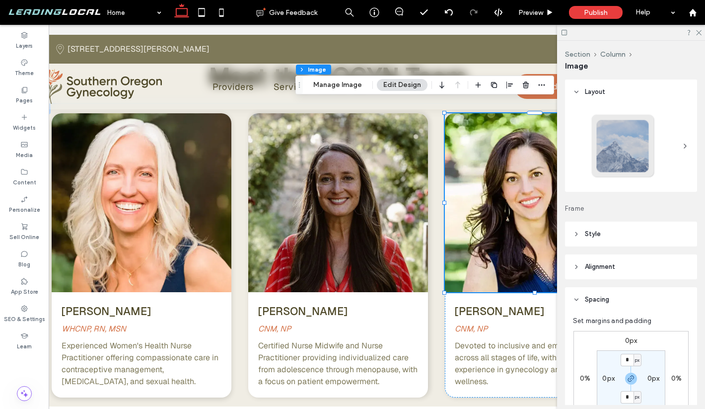
scroll to position [80, 0]
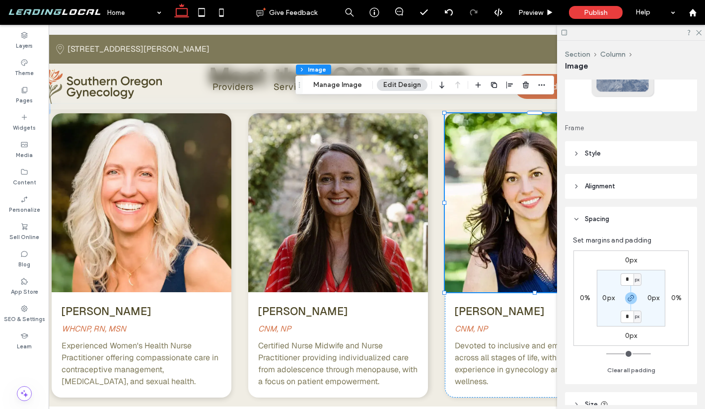
click at [583, 193] on header "Alignment" at bounding box center [631, 186] width 132 height 25
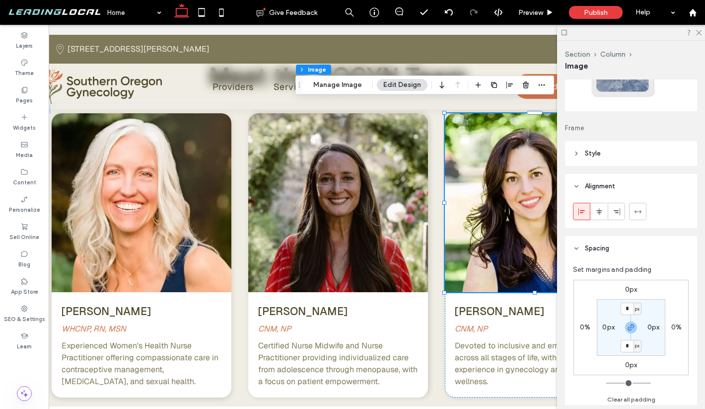
click at [585, 159] on header "Style" at bounding box center [631, 153] width 132 height 25
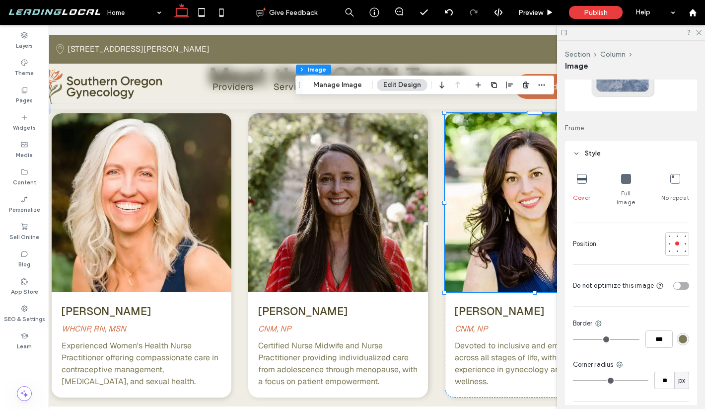
click at [583, 155] on header "Style" at bounding box center [631, 153] width 132 height 25
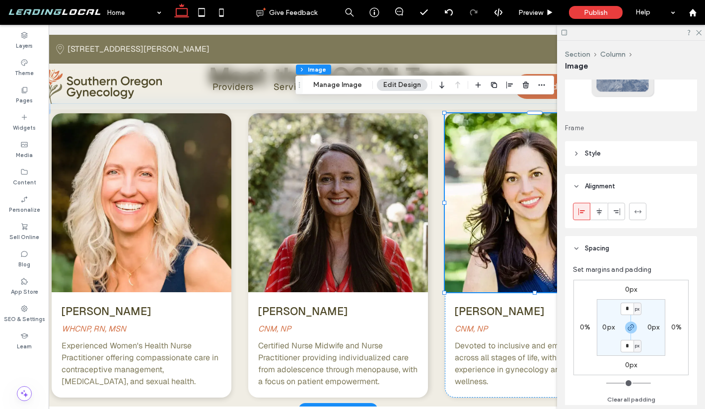
click at [429, 263] on div "Kimberly Larson WHCNP, RN, MSN Experienced Women's Health Nurse Practitioner of…" at bounding box center [338, 256] width 636 height 306
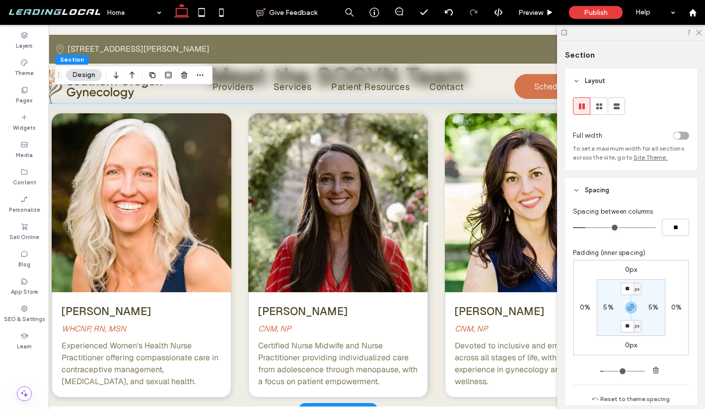
click at [434, 268] on div "Kimberly Larson WHCNP, RN, MSN Experienced Women's Health Nurse Practitioner of…" at bounding box center [338, 256] width 636 height 306
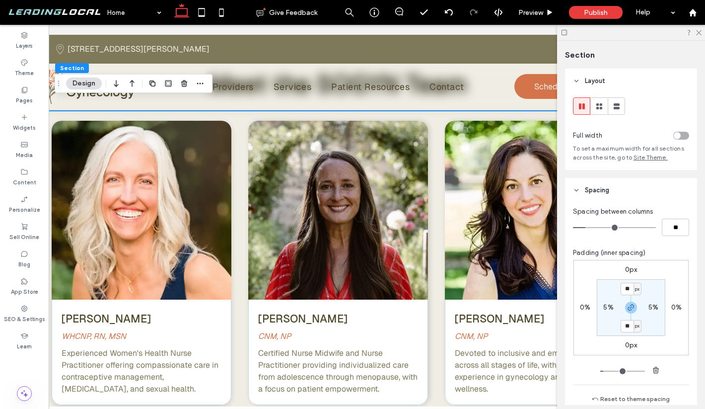
scroll to position [1694, 0]
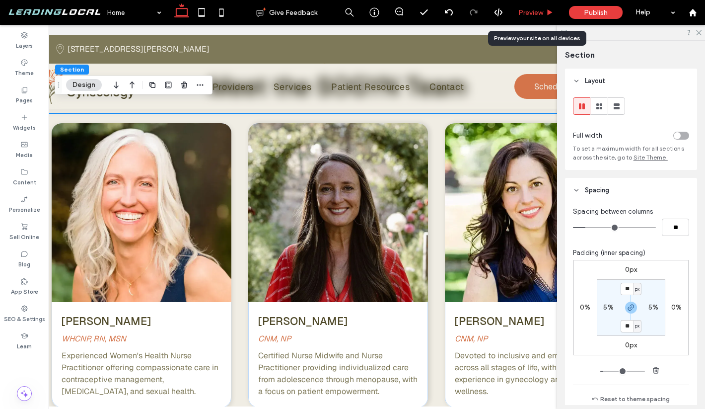
click at [538, 13] on span "Preview" at bounding box center [530, 12] width 25 height 8
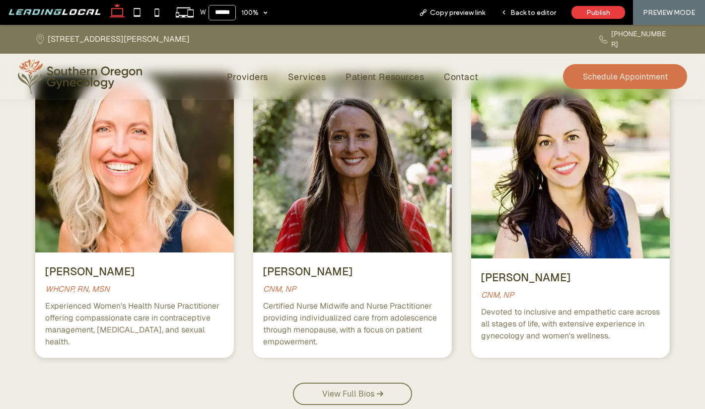
scroll to position [1633, 0]
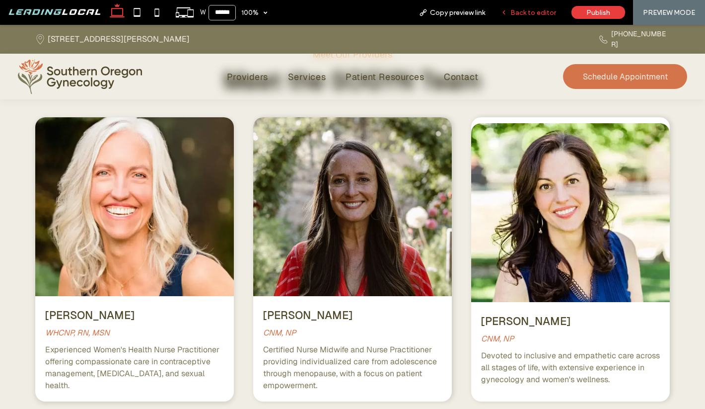
click at [540, 19] on div "Back to editor" at bounding box center [528, 12] width 71 height 25
click at [539, 20] on div "Back to editor" at bounding box center [528, 12] width 71 height 25
click at [537, 12] on span "Back to editor" at bounding box center [533, 12] width 46 height 8
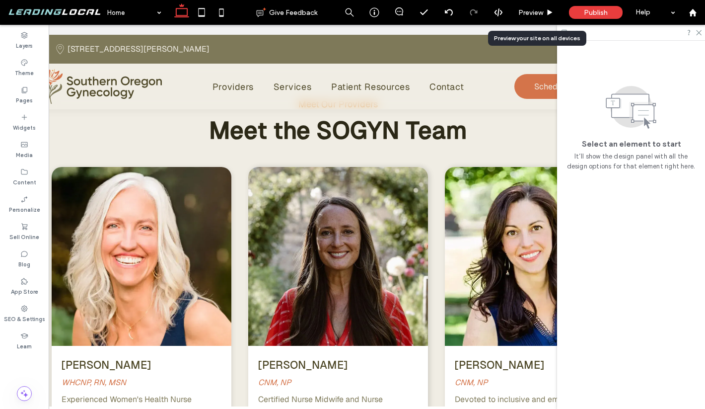
scroll to position [1676, 0]
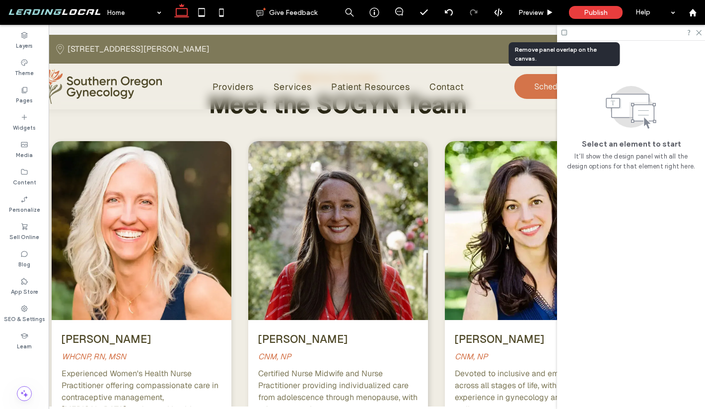
click at [564, 30] on icon at bounding box center [563, 32] width 7 height 7
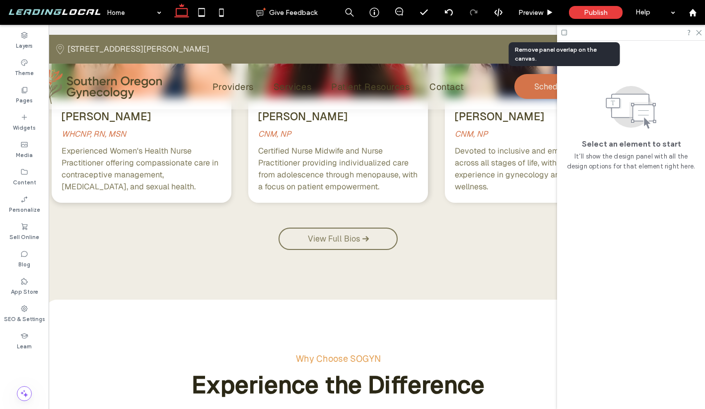
scroll to position [0, 0]
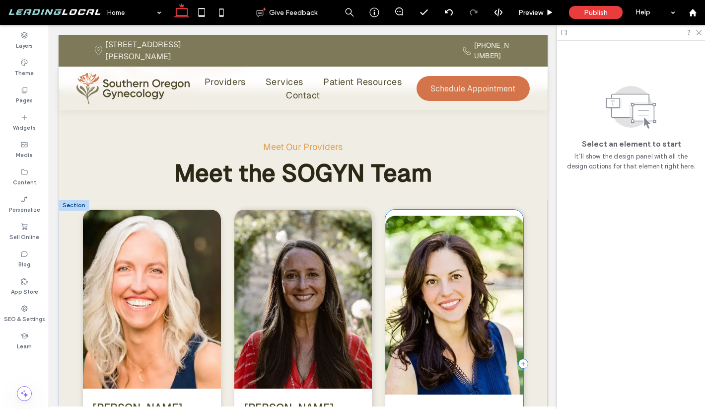
click at [455, 210] on div "[PERSON_NAME] CNM, NP Devoted to inclusive and empathetic care across all stage…" at bounding box center [454, 364] width 138 height 308
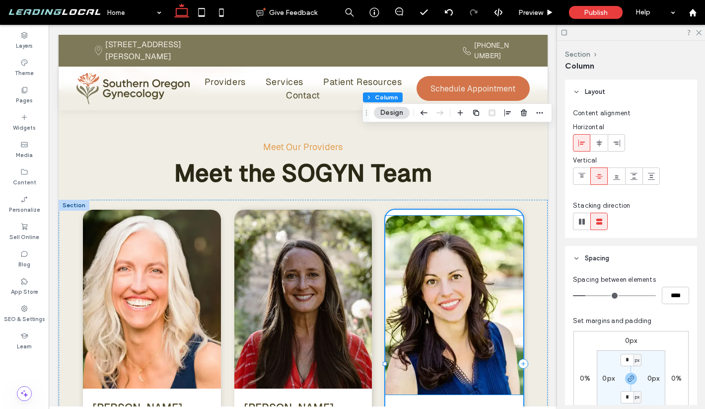
click at [446, 215] on img at bounding box center [454, 304] width 138 height 179
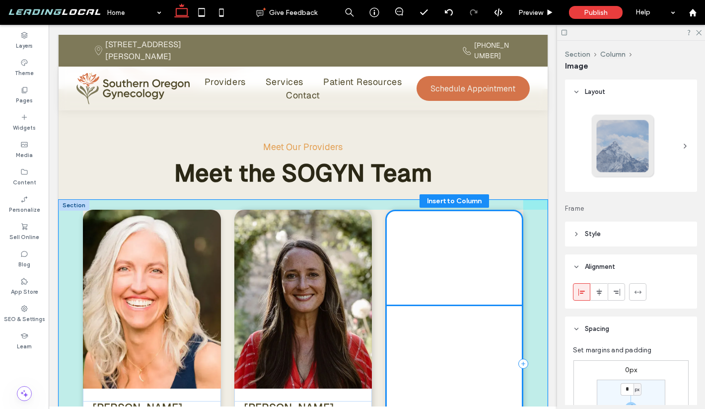
drag, startPoint x: 447, startPoint y: 167, endPoint x: 447, endPoint y: 161, distance: 6.0
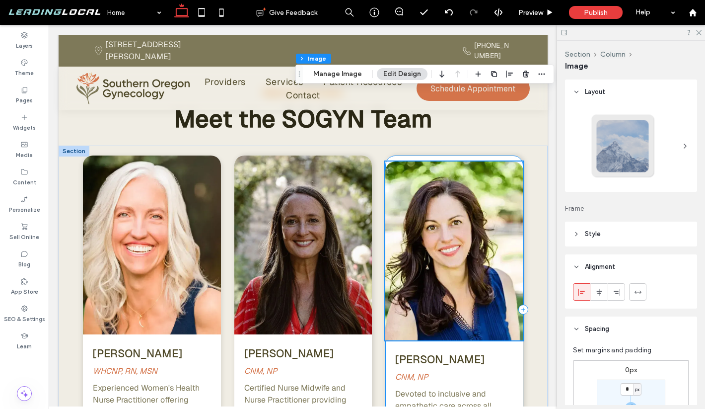
scroll to position [1956, 0]
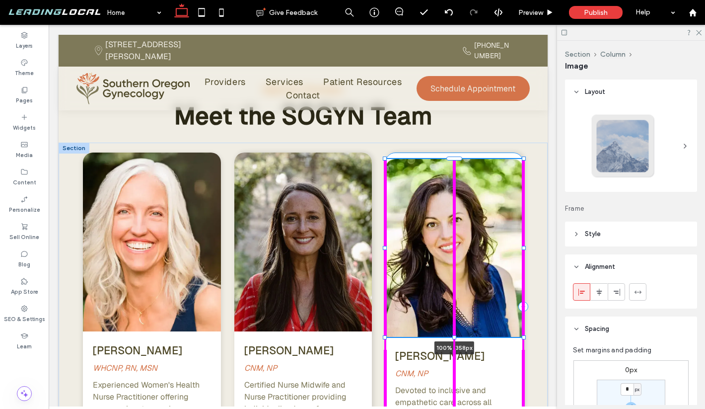
click at [455, 335] on div at bounding box center [454, 337] width 4 height 4
type input "***"
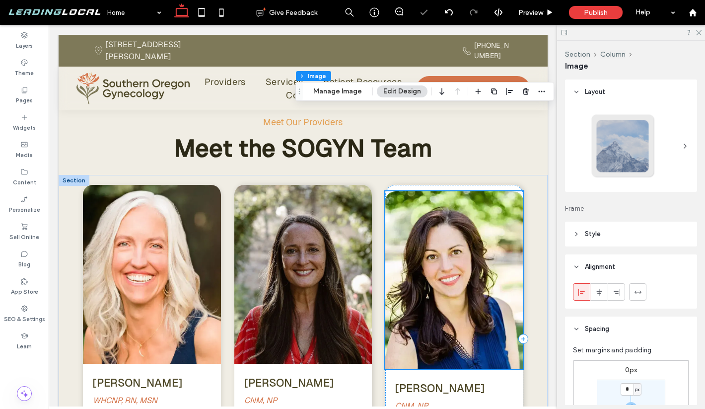
scroll to position [1902, 0]
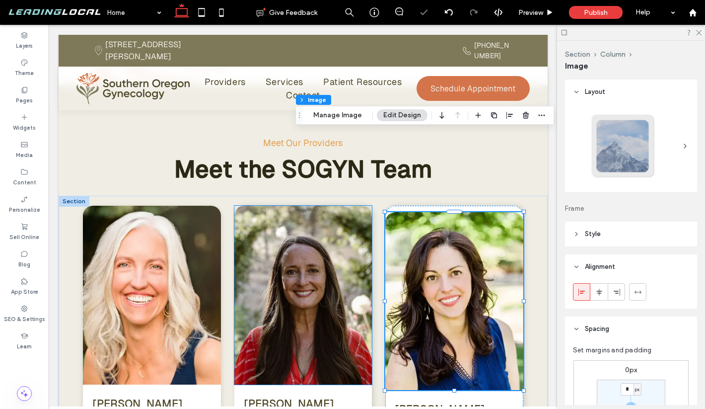
click at [329, 206] on img at bounding box center [303, 295] width 138 height 179
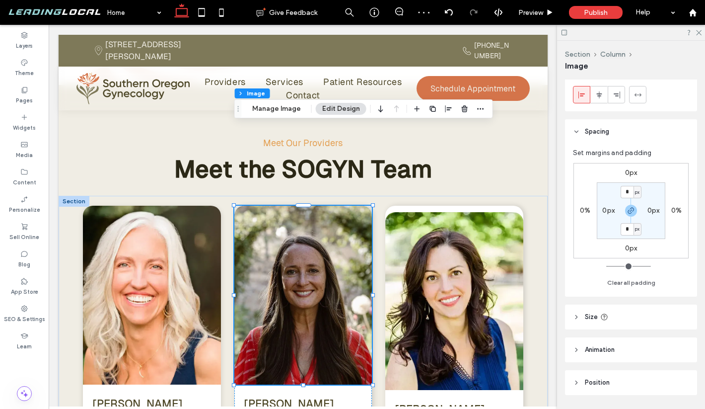
scroll to position [227, 0]
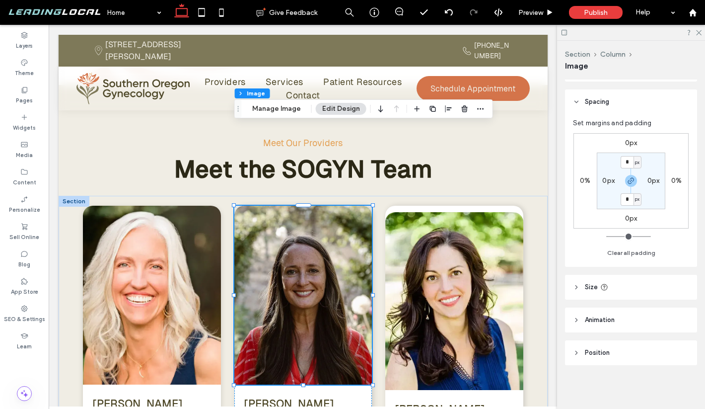
click at [614, 284] on header "Size" at bounding box center [631, 287] width 132 height 25
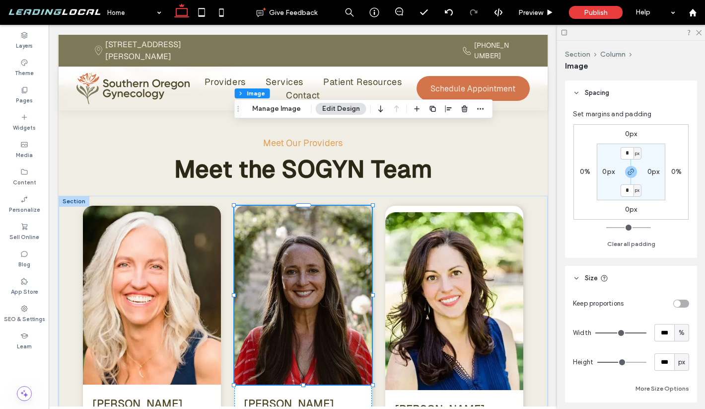
scroll to position [238, 0]
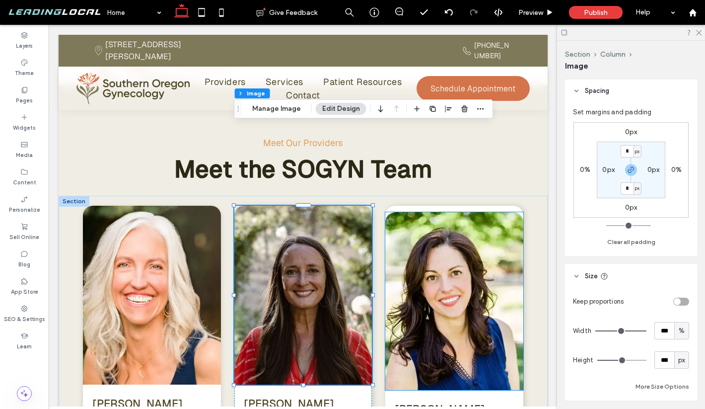
click at [499, 285] on img at bounding box center [454, 301] width 138 height 178
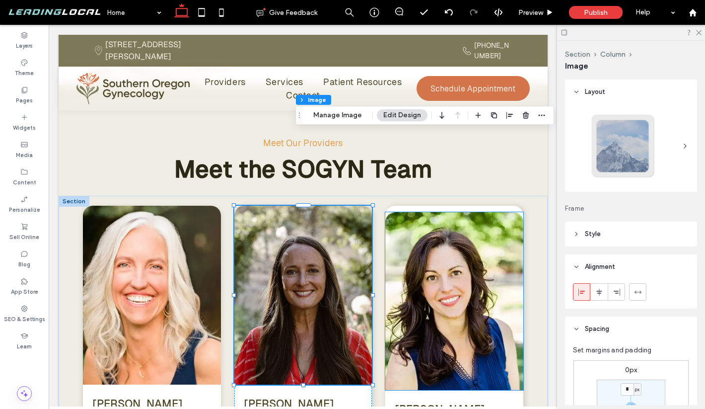
type input "**"
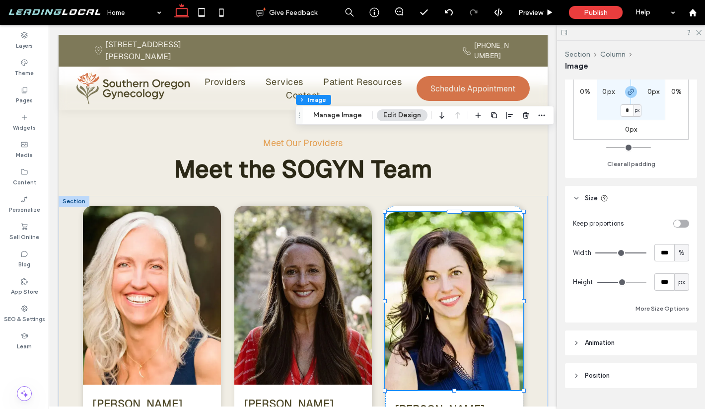
scroll to position [318, 0]
click at [674, 279] on div "px" at bounding box center [681, 279] width 15 height 17
click at [666, 279] on input "***" at bounding box center [664, 279] width 20 height 17
type input "***"
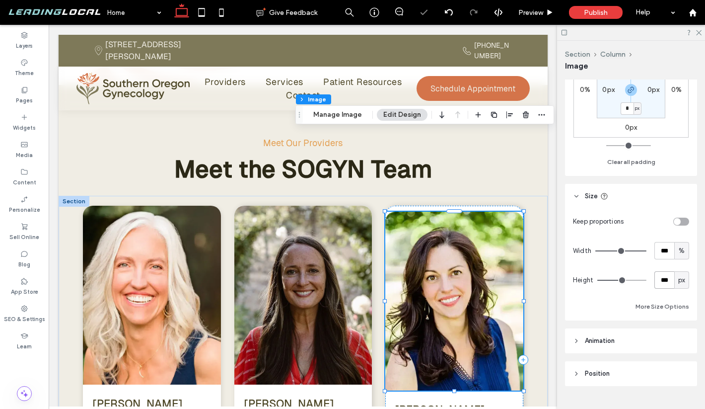
click at [485, 211] on img at bounding box center [454, 300] width 138 height 179
click at [516, 318] on div "[PERSON_NAME] CNM, NP Devoted to inclusive and empathetic care across all stage…" at bounding box center [454, 360] width 138 height 308
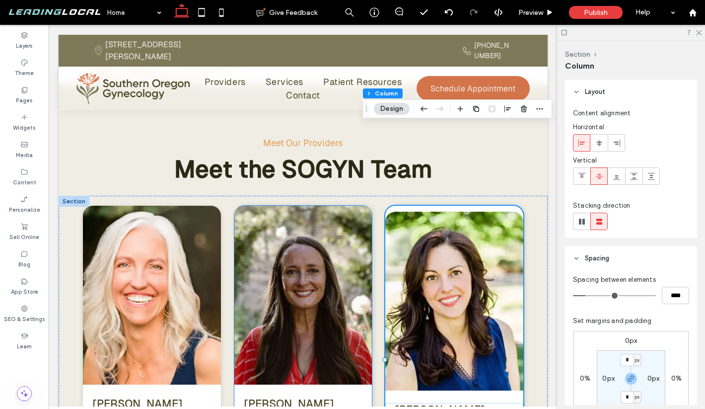
click at [364, 313] on div "[PERSON_NAME] CNM, NP Certified Nurse Midwife and Nurse Practitioner providing …" at bounding box center [303, 360] width 138 height 308
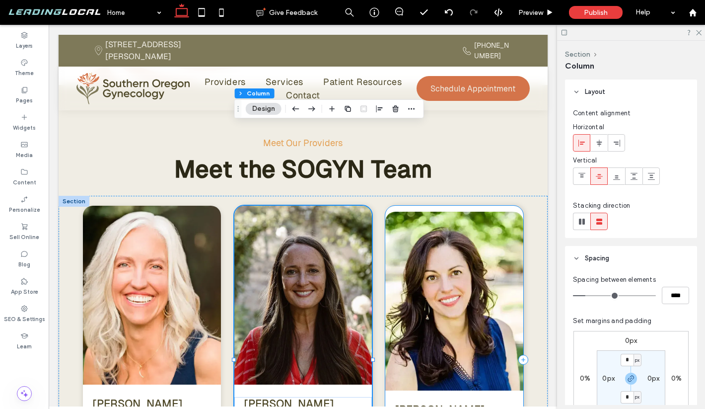
click at [492, 318] on div "[PERSON_NAME] CNM, NP Devoted to inclusive and empathetic care across all stage…" at bounding box center [454, 360] width 138 height 308
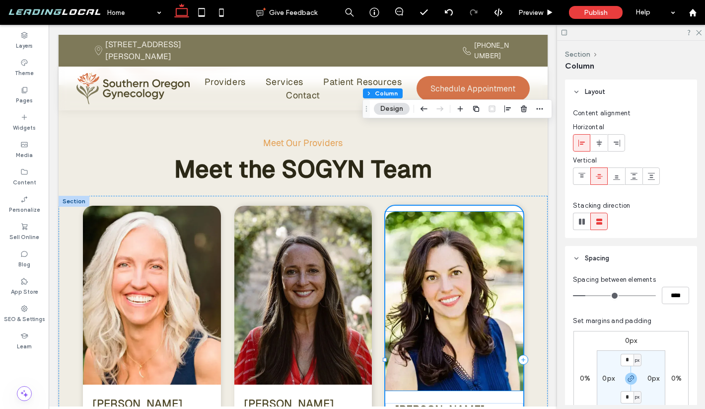
click at [483, 211] on img at bounding box center [454, 300] width 138 height 179
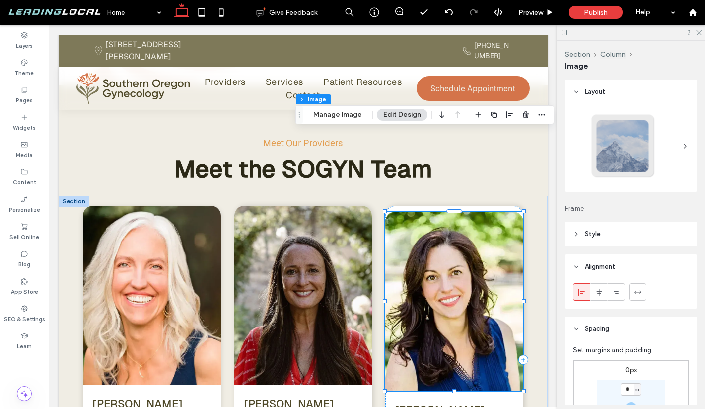
type input "**"
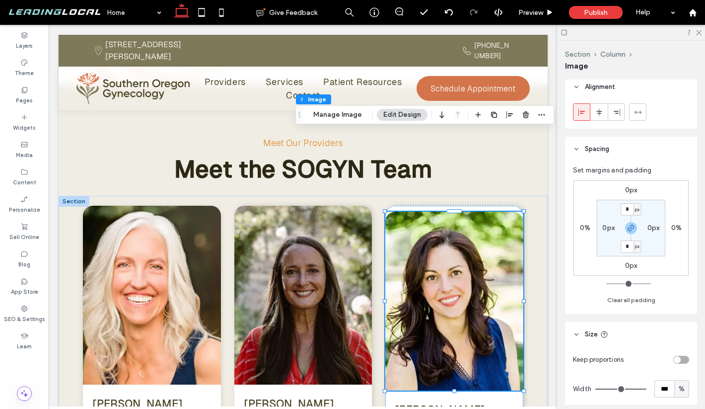
scroll to position [208, 0]
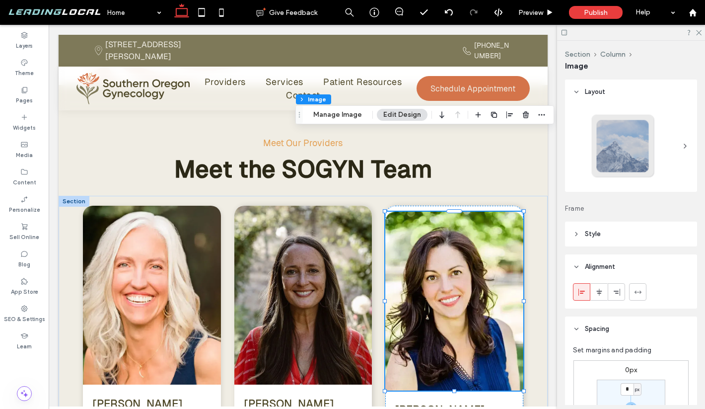
click at [594, 229] on span "Style" at bounding box center [593, 234] width 16 height 10
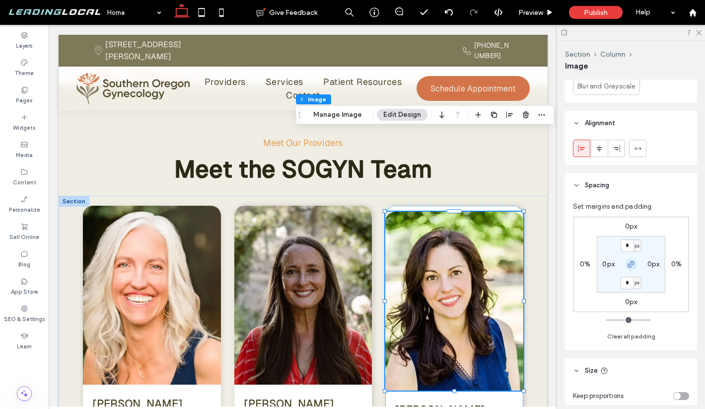
scroll to position [540, 0]
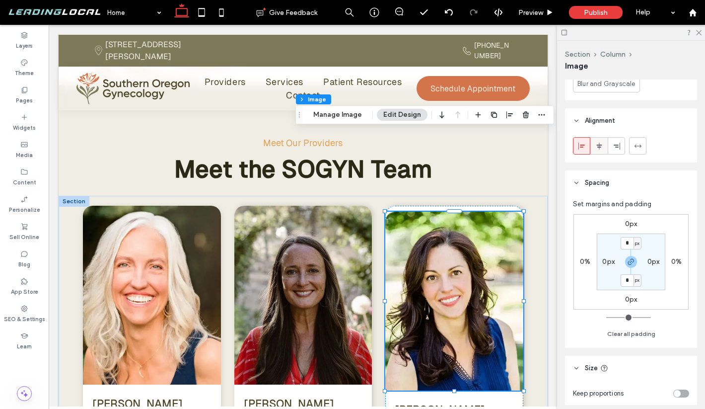
click at [599, 142] on use at bounding box center [598, 145] width 5 height 7
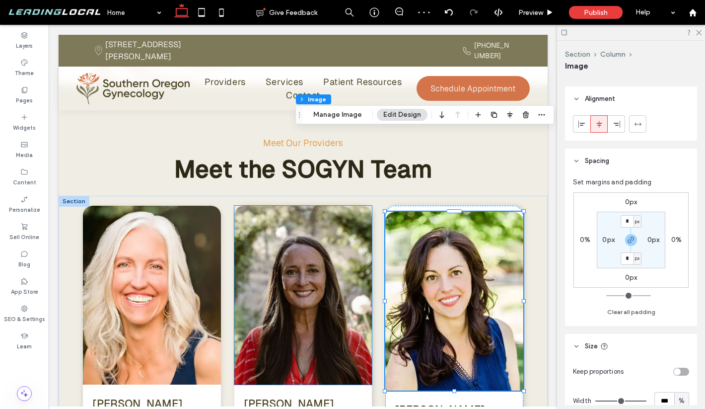
click at [341, 206] on img at bounding box center [303, 295] width 138 height 179
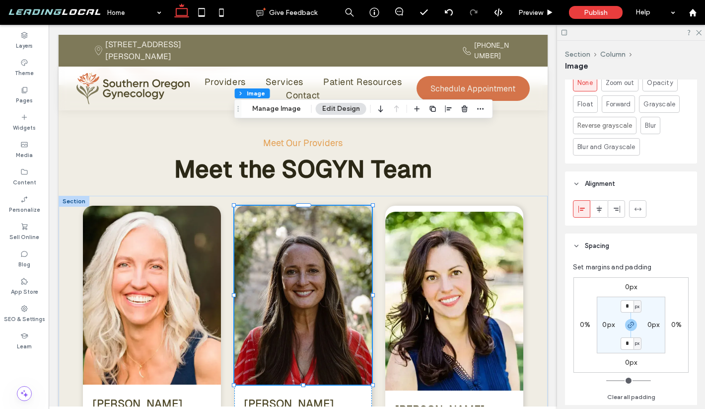
scroll to position [483, 0]
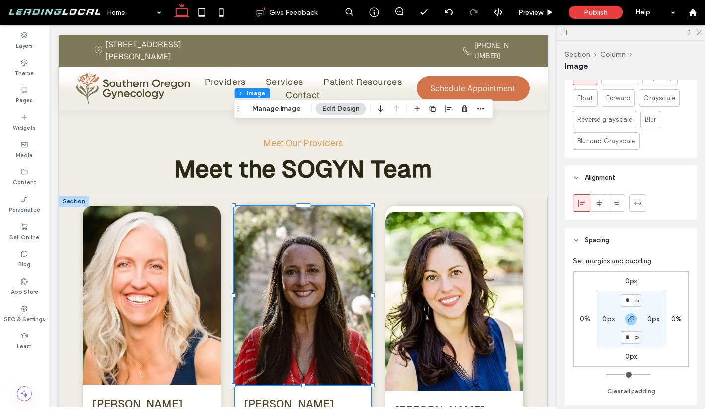
click at [365, 314] on div "[PERSON_NAME] CNM, NP Certified Nurse Midwife and Nurse Practitioner providing …" at bounding box center [303, 360] width 138 height 308
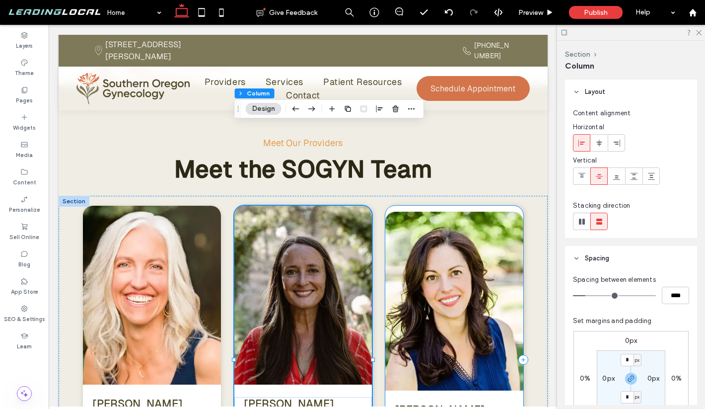
click at [394, 318] on div "[PERSON_NAME] CNM, NP Devoted to inclusive and empathetic care across all stage…" at bounding box center [454, 360] width 138 height 308
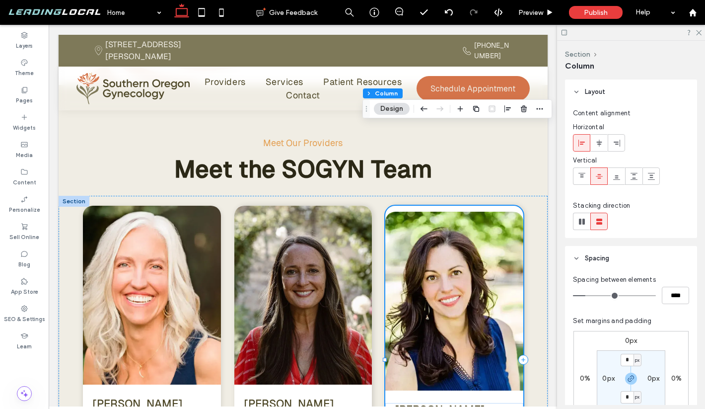
click at [400, 315] on div "[PERSON_NAME] CNM, NP Devoted to inclusive and empathetic care across all stage…" at bounding box center [454, 360] width 138 height 308
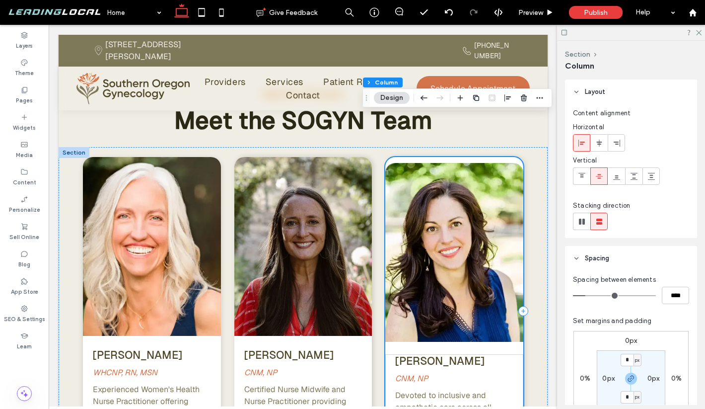
scroll to position [1979, 0]
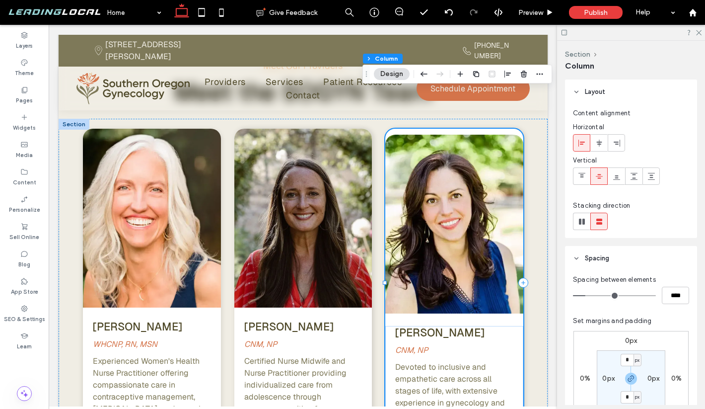
click at [463, 238] on div "[PERSON_NAME] CNM, NP Devoted to inclusive and empathetic care across all stage…" at bounding box center [454, 283] width 138 height 308
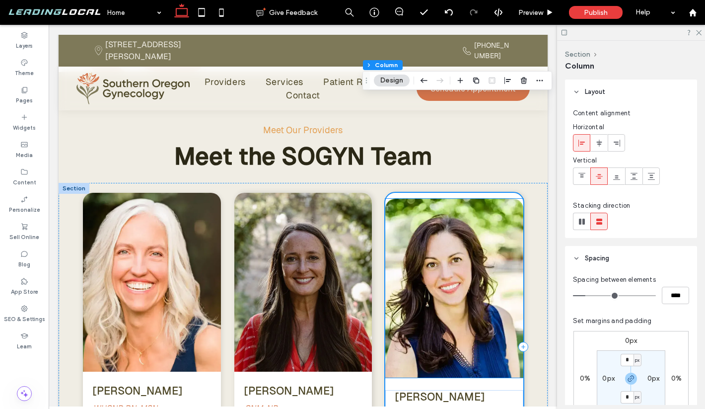
scroll to position [1900, 0]
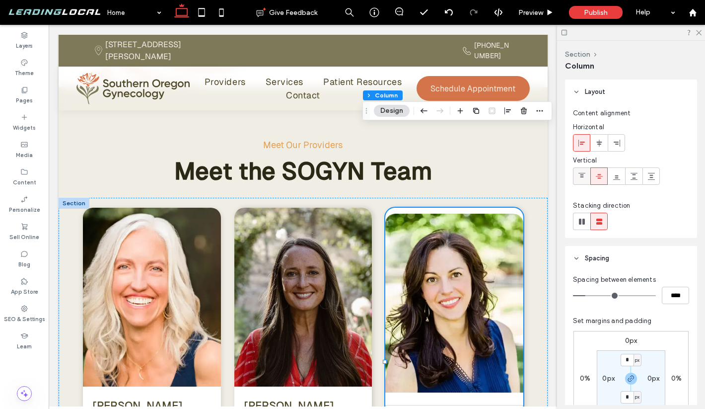
click at [573, 174] on div at bounding box center [581, 176] width 16 height 16
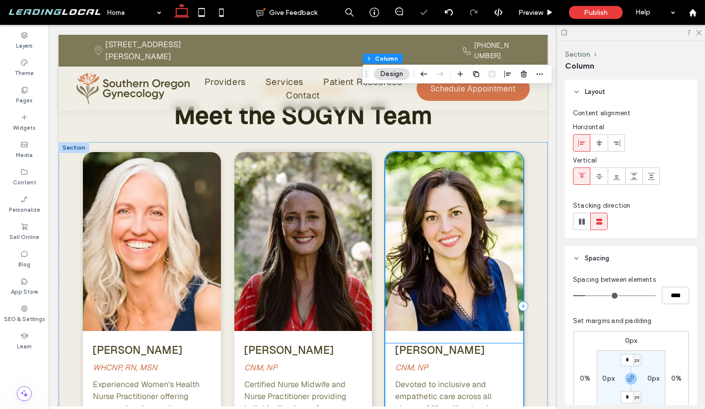
scroll to position [1966, 0]
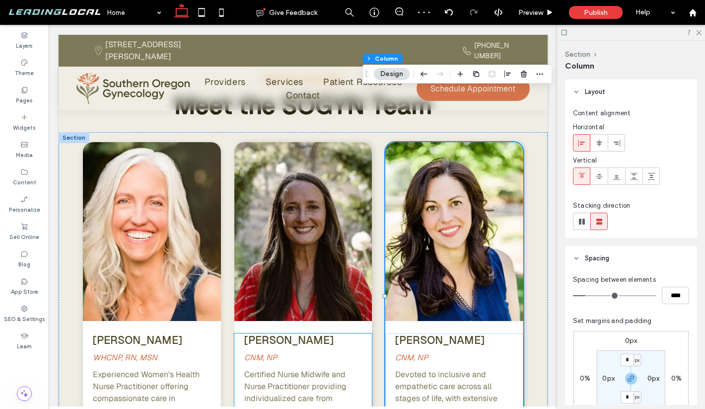
click at [365, 333] on div "[PERSON_NAME] CNM, NP Certified Nurse Midwife and Nurse Practitioner providing …" at bounding box center [303, 391] width 138 height 117
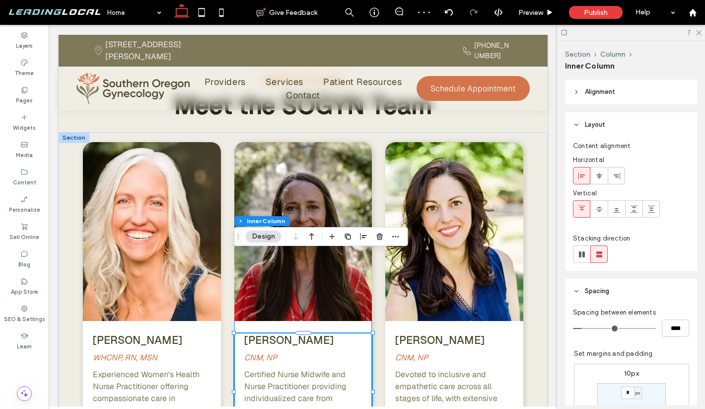
click at [363, 250] on div "[PERSON_NAME] CNM, NP Certified Nurse Midwife and Nurse Practitioner providing …" at bounding box center [303, 296] width 138 height 308
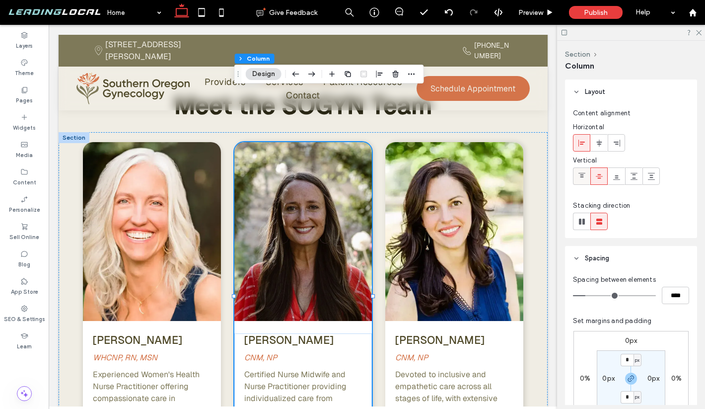
click at [581, 179] on icon at bounding box center [582, 176] width 8 height 8
click at [216, 252] on div "[PERSON_NAME] WHCNP, RN, MSN Experienced Women's Health Nurse Practitioner offe…" at bounding box center [152, 296] width 138 height 308
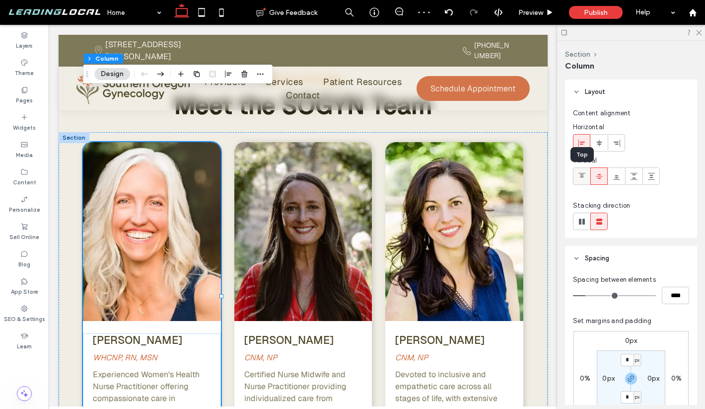
click at [584, 183] on span at bounding box center [582, 176] width 8 height 16
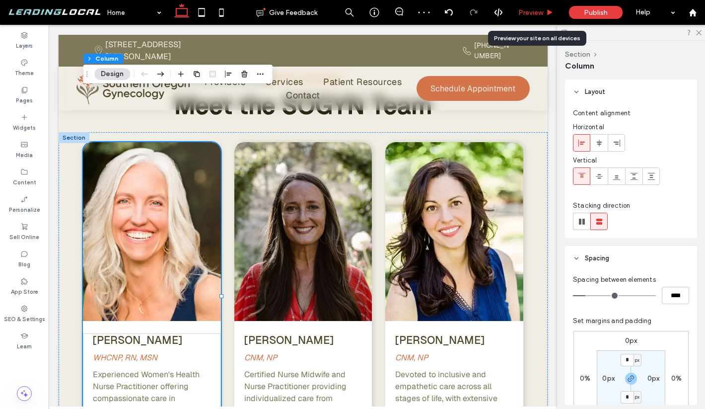
click at [532, 16] on span "Preview" at bounding box center [530, 12] width 25 height 8
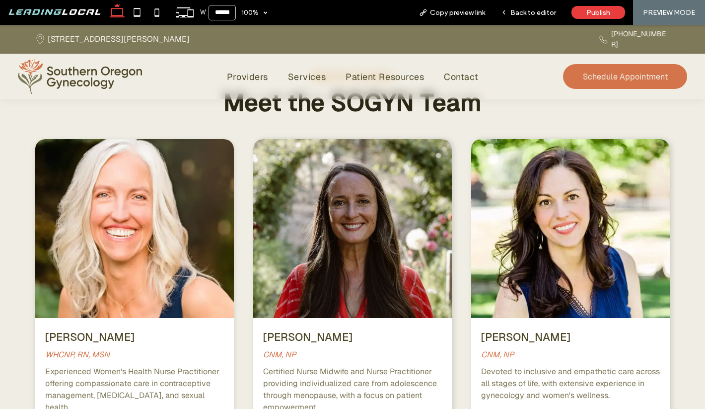
scroll to position [1614, 0]
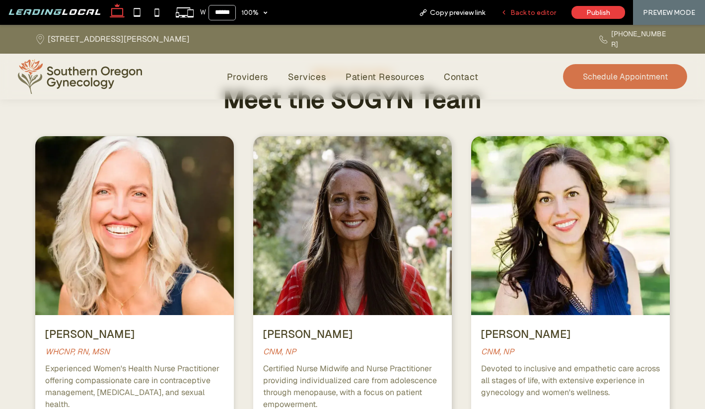
click at [520, 9] on span "Back to editor" at bounding box center [533, 12] width 46 height 8
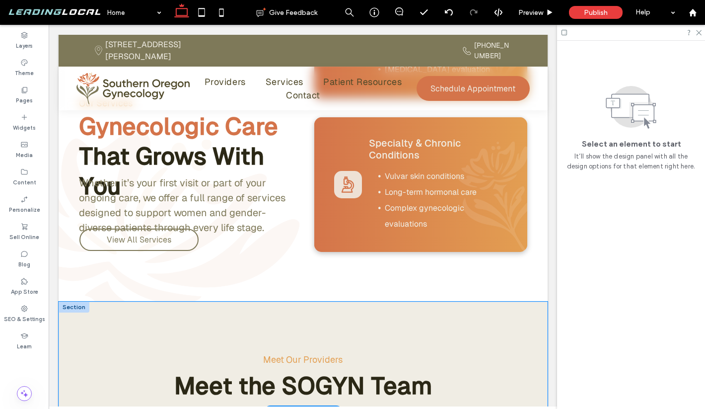
scroll to position [1743, 0]
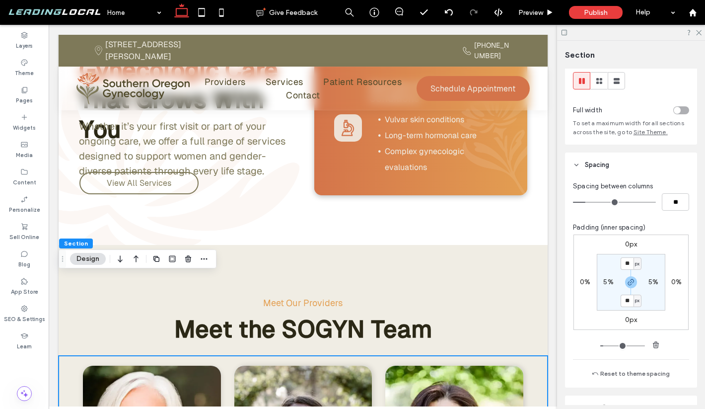
scroll to position [40, 0]
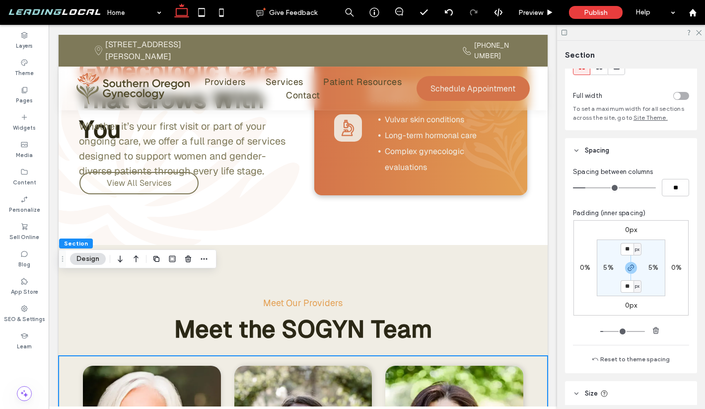
click at [611, 266] on label "5%" at bounding box center [608, 267] width 10 height 8
click at [612, 266] on div "%" at bounding box center [615, 268] width 6 height 10
click at [613, 333] on span "vw" at bounding box center [611, 335] width 7 height 10
type input "*"
type input "***"
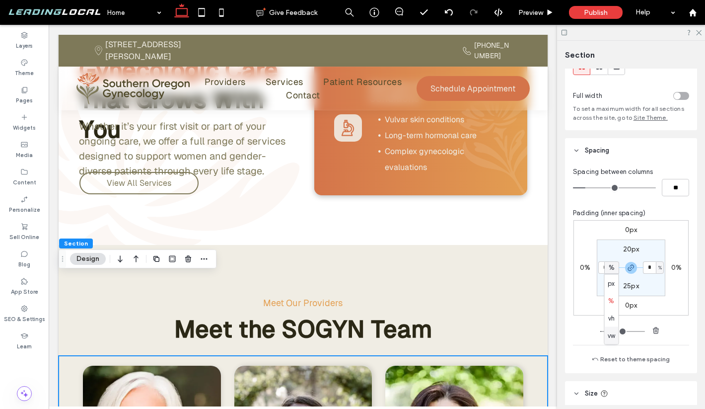
type input "***"
type input "*"
click at [603, 272] on input "***" at bounding box center [604, 267] width 13 height 12
type input "*"
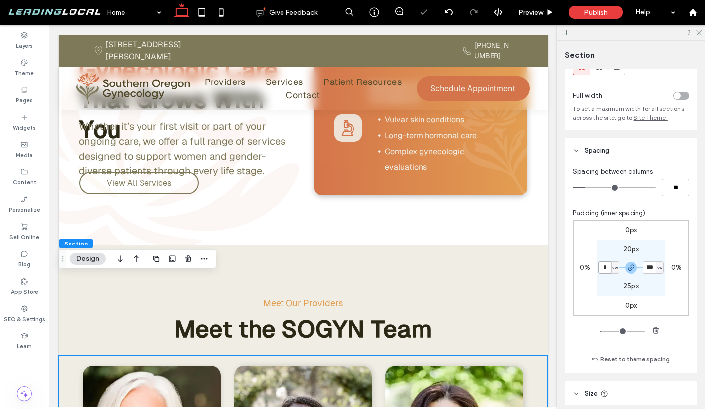
type input "*"
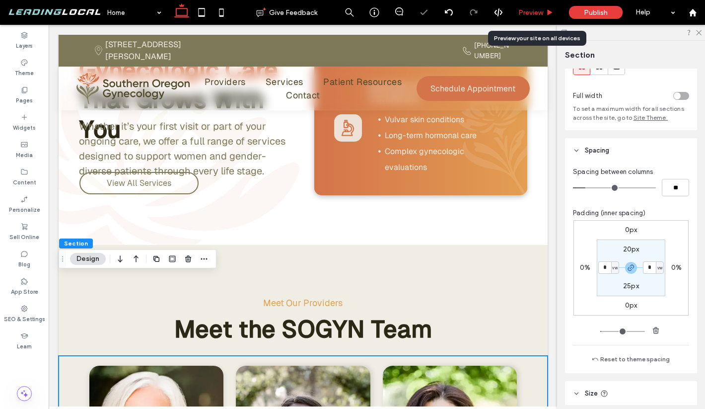
click at [542, 13] on span "Preview" at bounding box center [530, 12] width 25 height 8
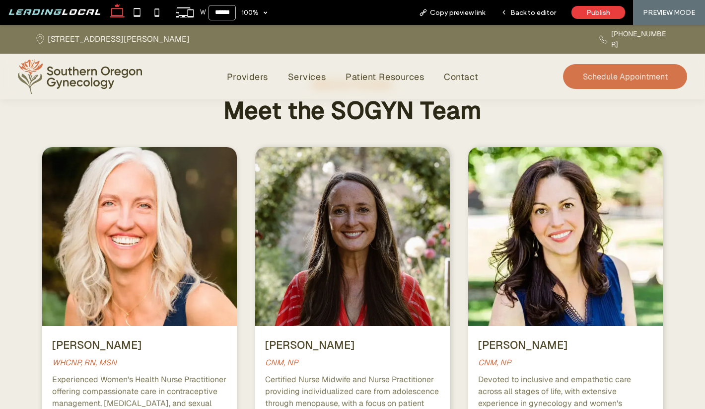
scroll to position [1574, 0]
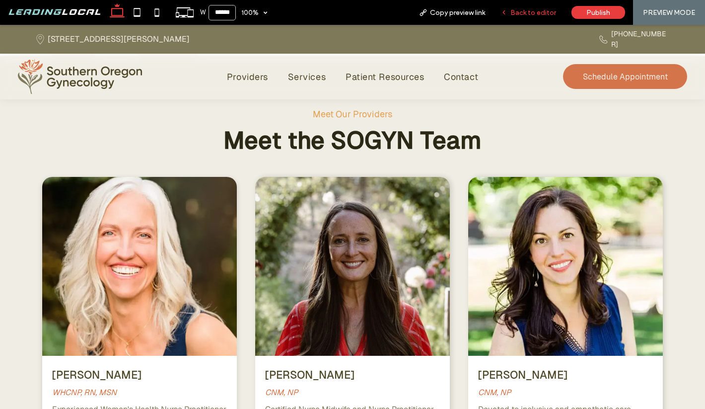
click at [541, 10] on span "Back to editor" at bounding box center [533, 12] width 46 height 8
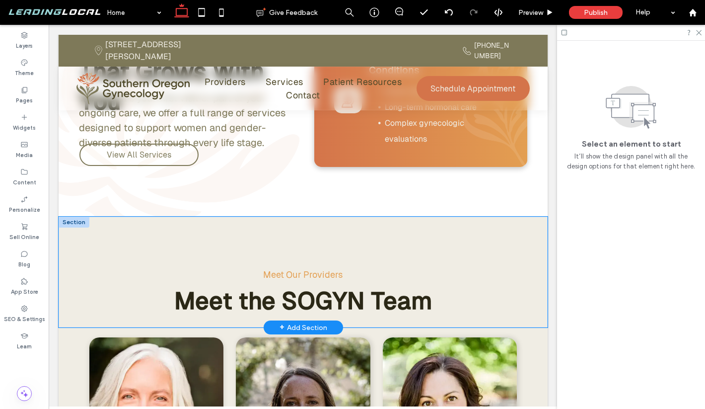
scroll to position [1819, 0]
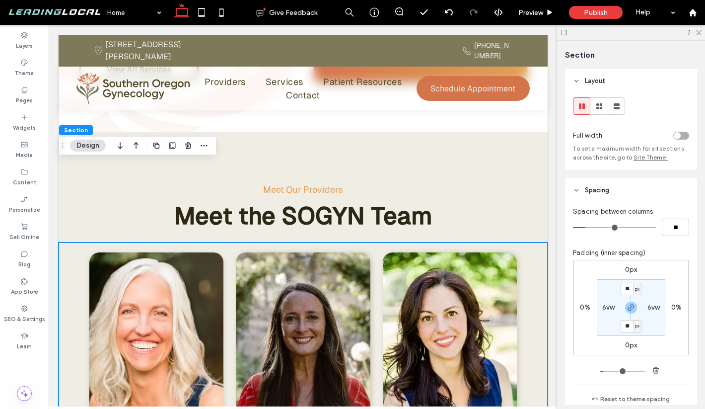
scroll to position [1870, 0]
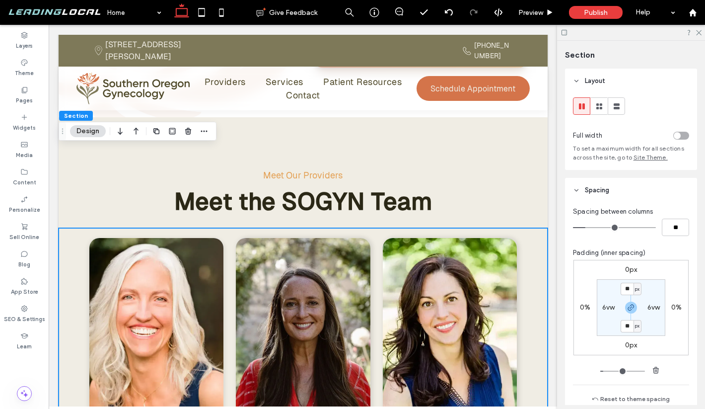
click at [607, 305] on label "6vw" at bounding box center [608, 307] width 13 height 8
type input "*"
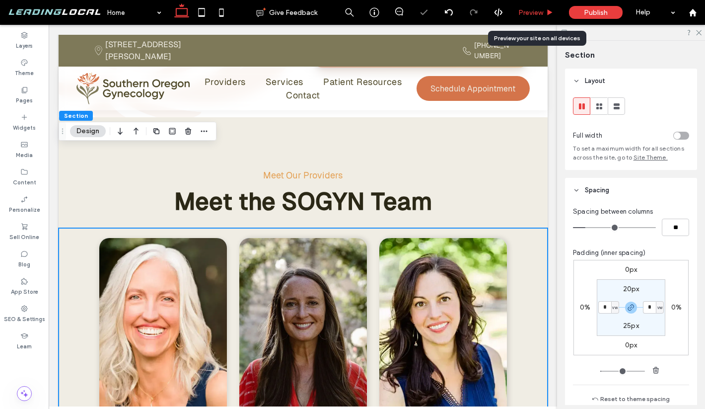
click at [540, 11] on span "Preview" at bounding box center [530, 12] width 25 height 8
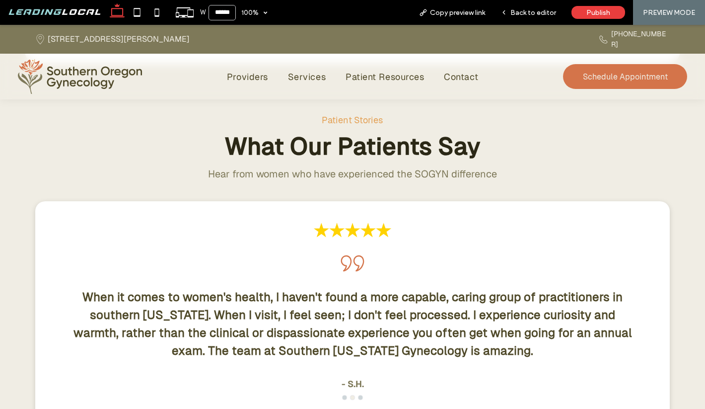
scroll to position [2573, 0]
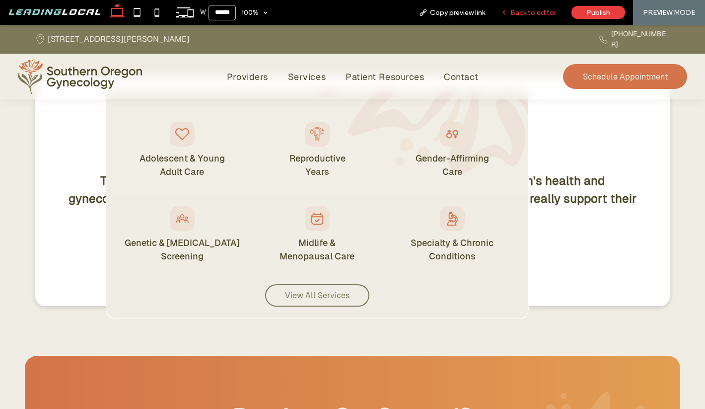
click at [517, 10] on span "Back to editor" at bounding box center [533, 12] width 46 height 8
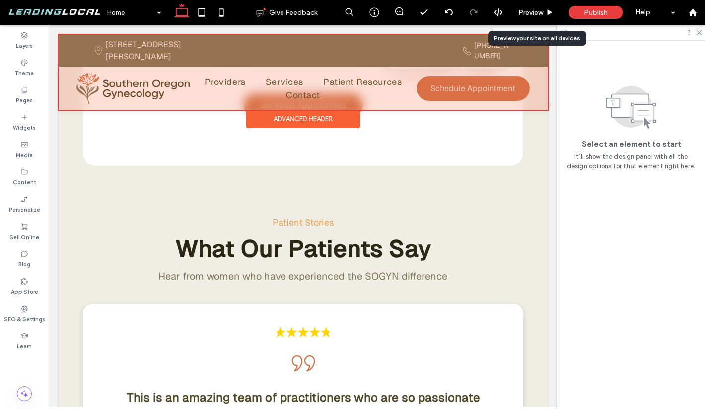
scroll to position [2749, 0]
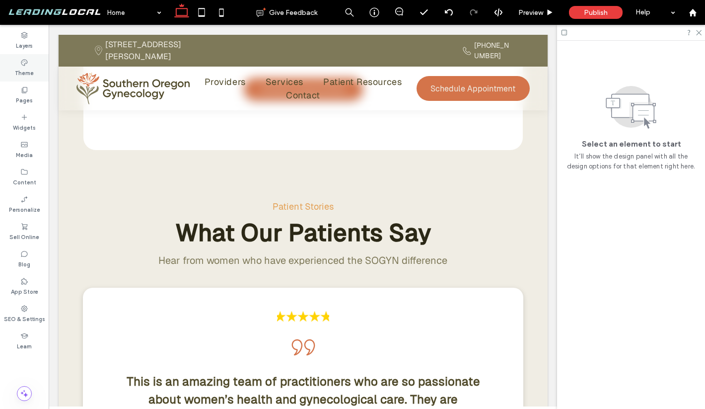
click at [27, 74] on label "Theme" at bounding box center [24, 72] width 19 height 11
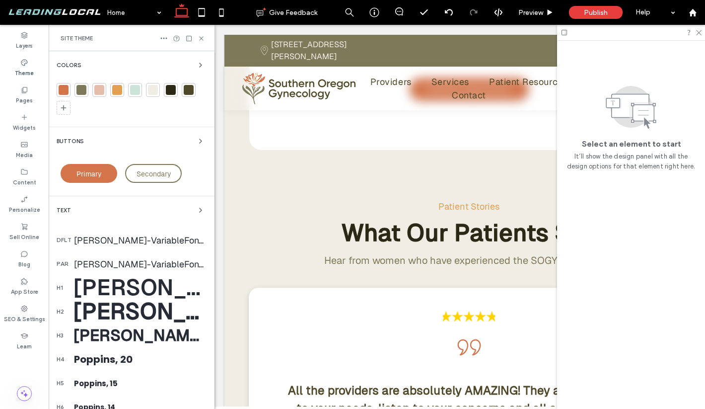
scroll to position [103, 0]
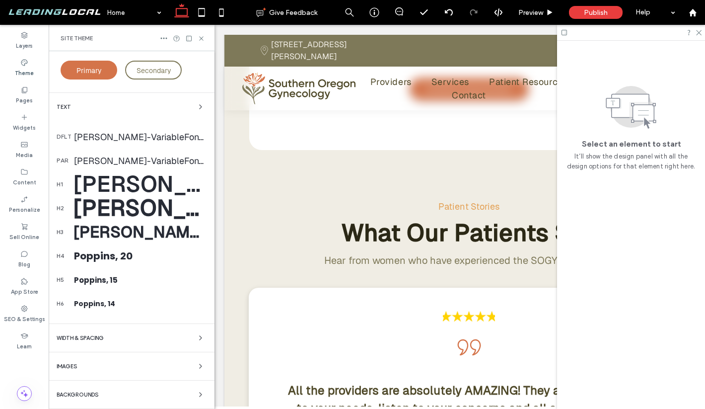
click at [145, 338] on div "WIDTH & SPACING" at bounding box center [132, 338] width 150 height 12
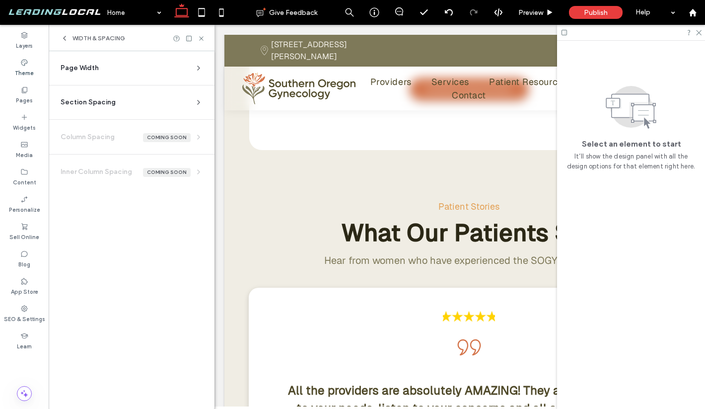
scroll to position [0, 0]
click at [137, 71] on div "Page Width" at bounding box center [128, 68] width 134 height 10
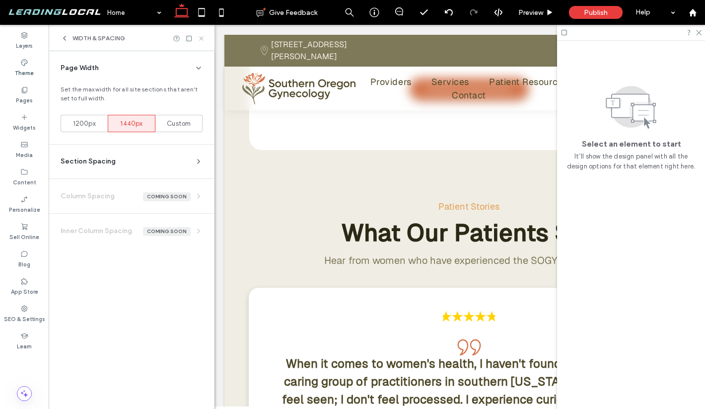
click at [202, 39] on icon at bounding box center [201, 38] width 7 height 7
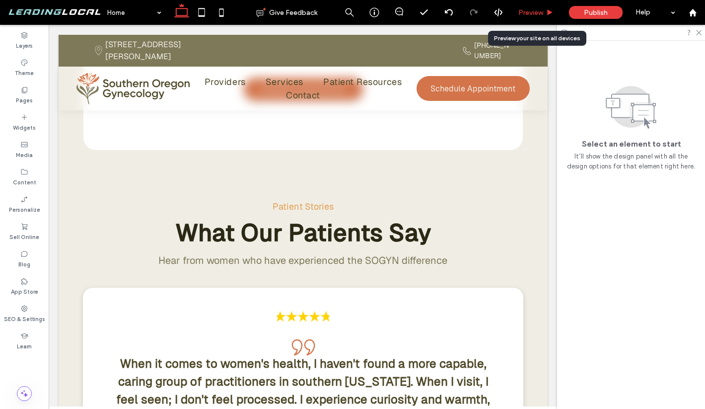
click at [547, 14] on icon at bounding box center [549, 12] width 7 height 7
